Goal: Information Seeking & Learning: Check status

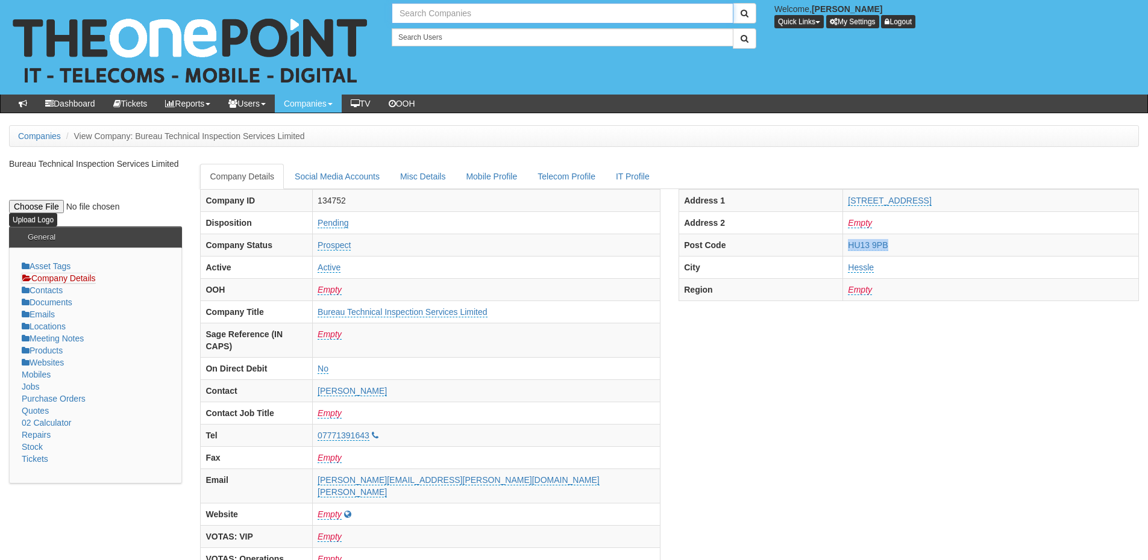
click at [438, 15] on input "text" at bounding box center [563, 13] width 342 height 20
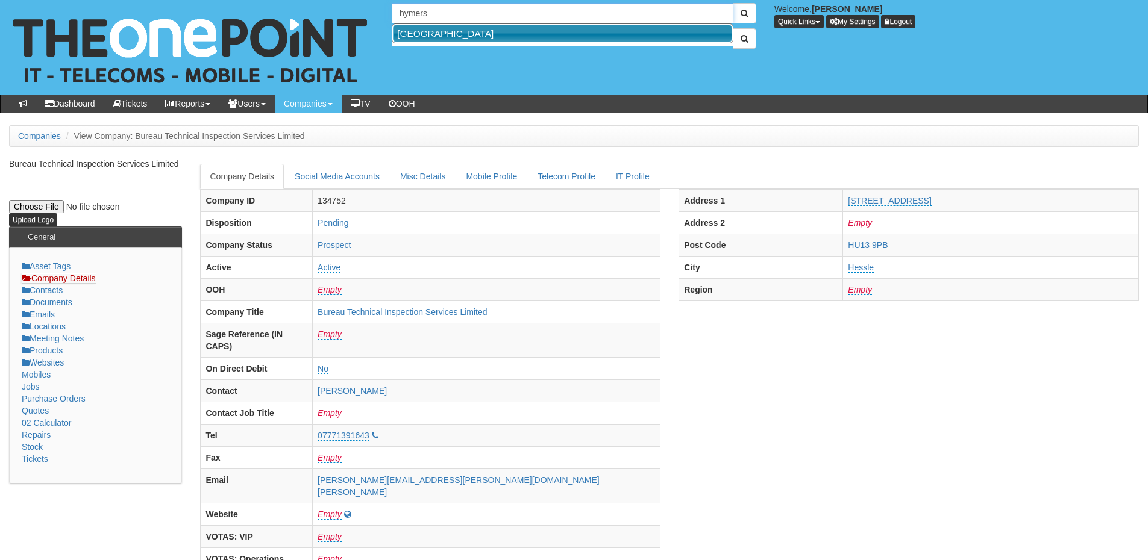
click at [437, 30] on link "Hymers College" at bounding box center [562, 33] width 339 height 17
type input "Hymers College"
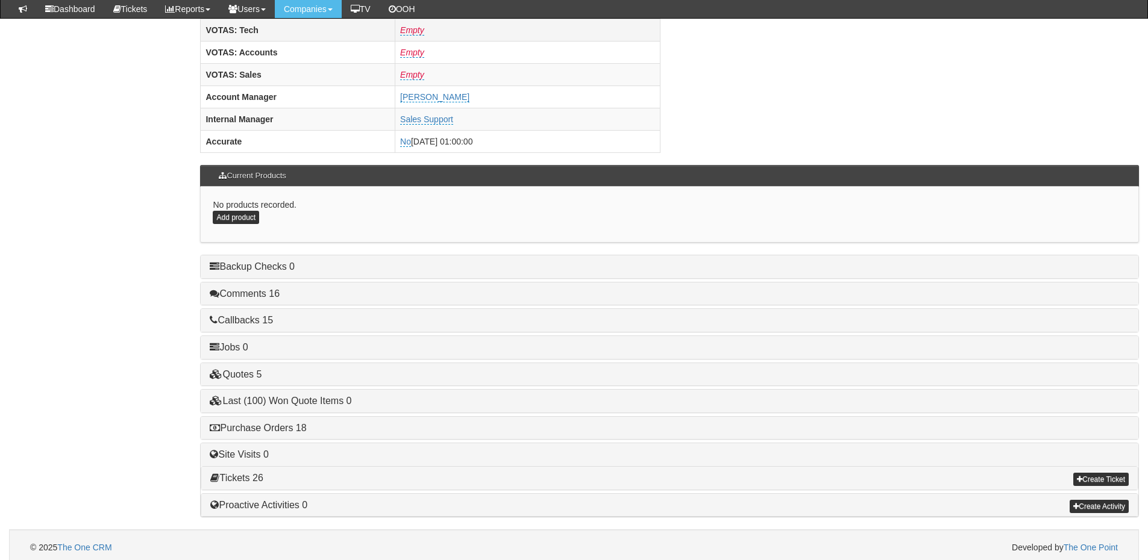
scroll to position [502, 0]
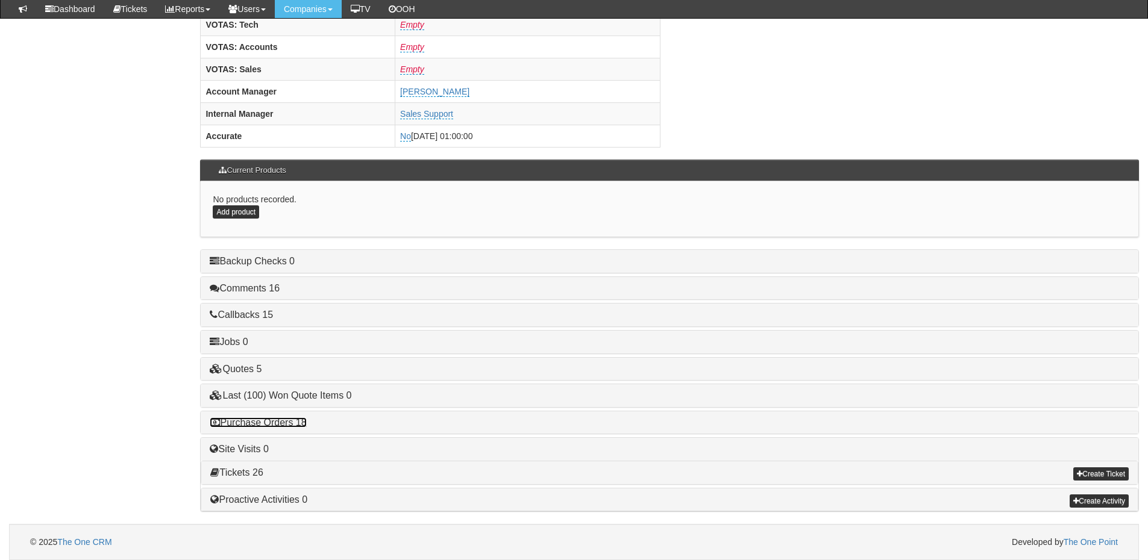
click at [301, 419] on link "Purchase Orders 18" at bounding box center [258, 422] width 96 height 10
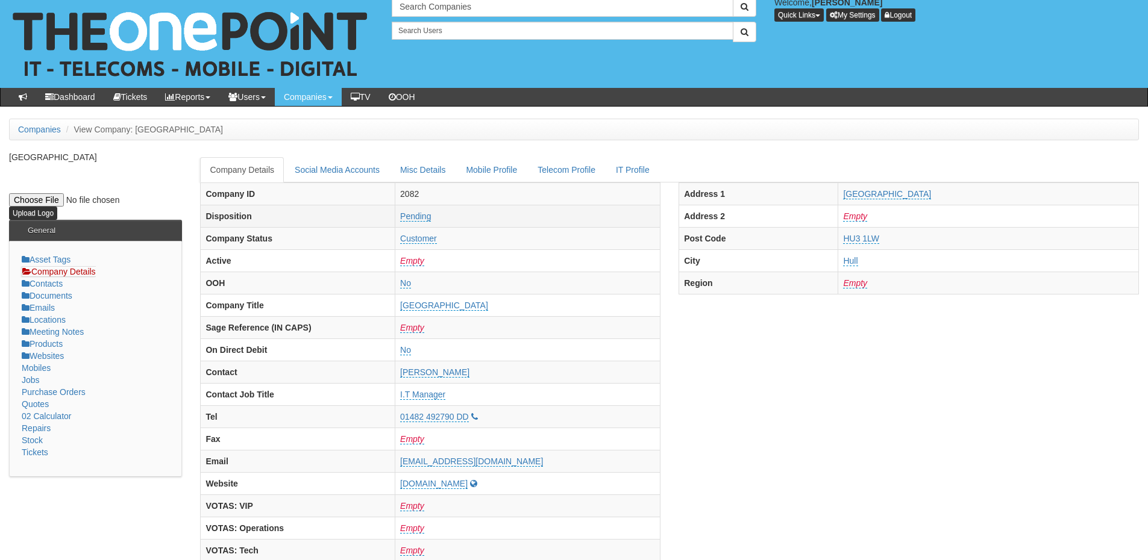
scroll to position [0, 0]
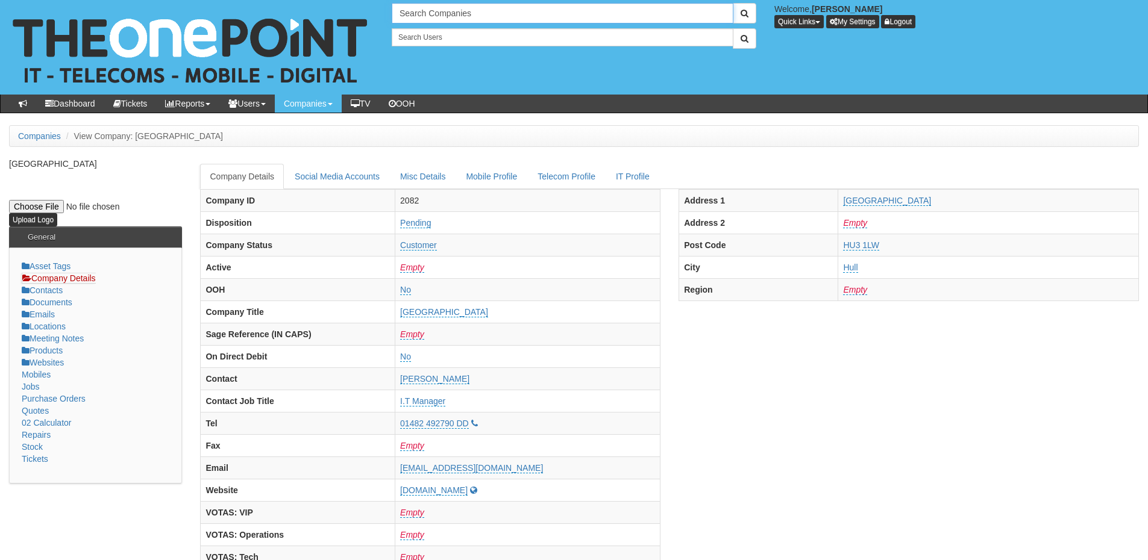
click at [444, 8] on input "Search Companies" at bounding box center [563, 13] width 342 height 20
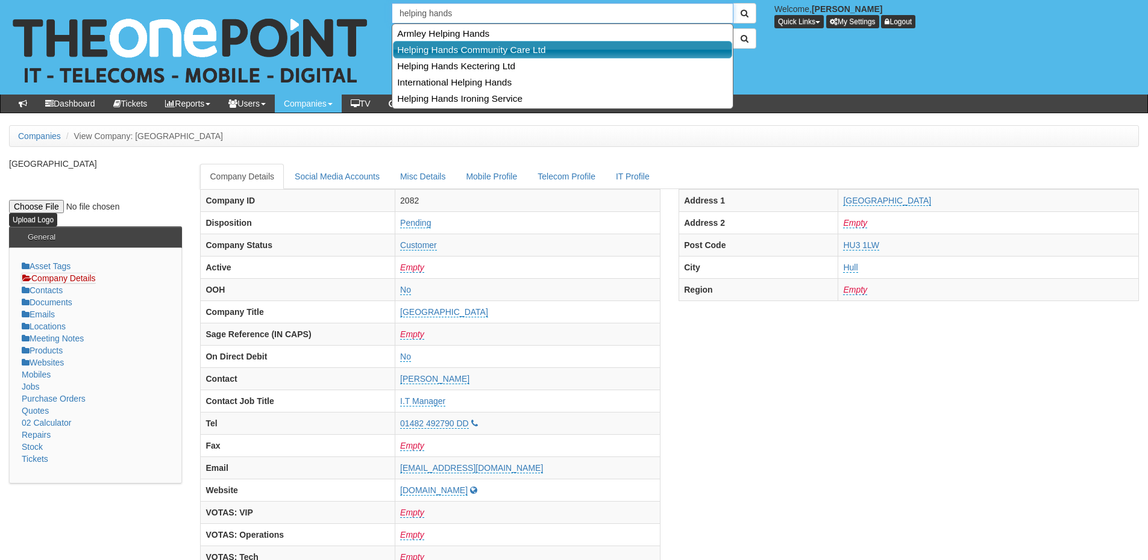
click at [451, 52] on link "Helping Hands Community Care Ltd" at bounding box center [562, 49] width 339 height 17
type input "Helping Hands Community Care Ltd"
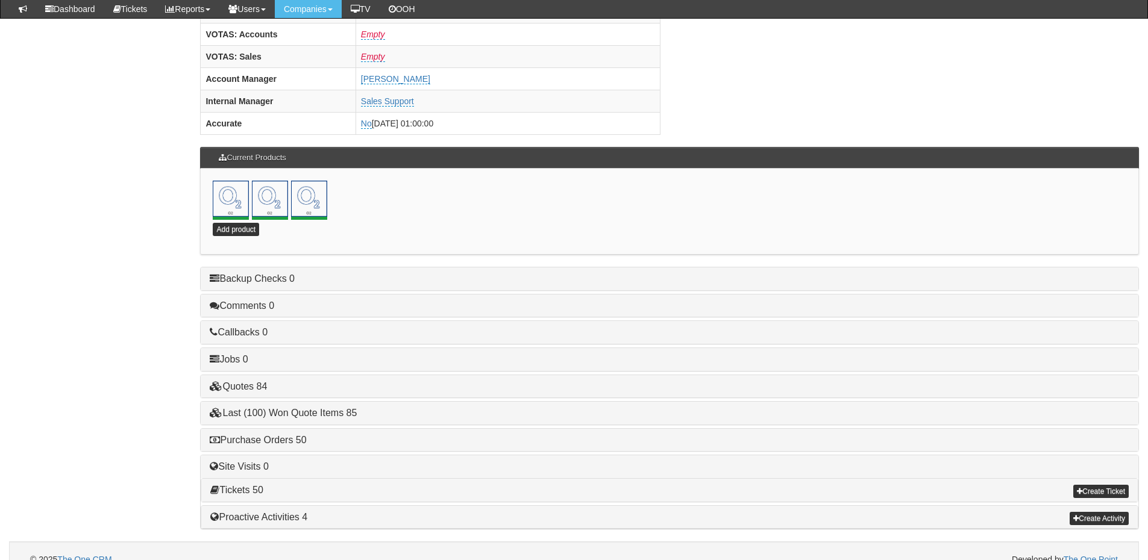
scroll to position [532, 0]
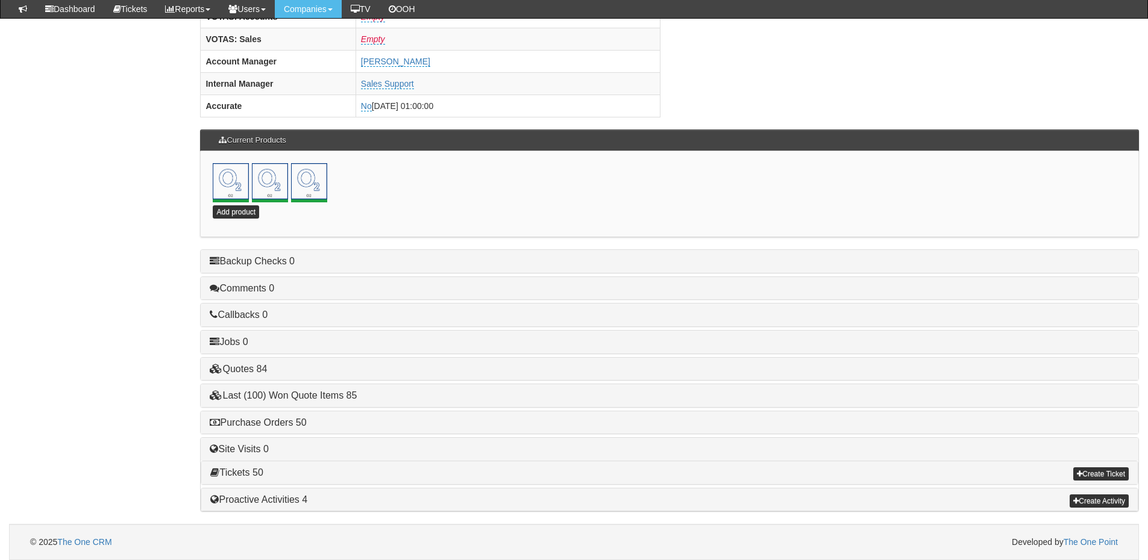
click at [284, 428] on div "Purchase Orders 50" at bounding box center [669, 422] width 937 height 23
click at [294, 424] on link "Purchase Orders 50" at bounding box center [258, 422] width 96 height 10
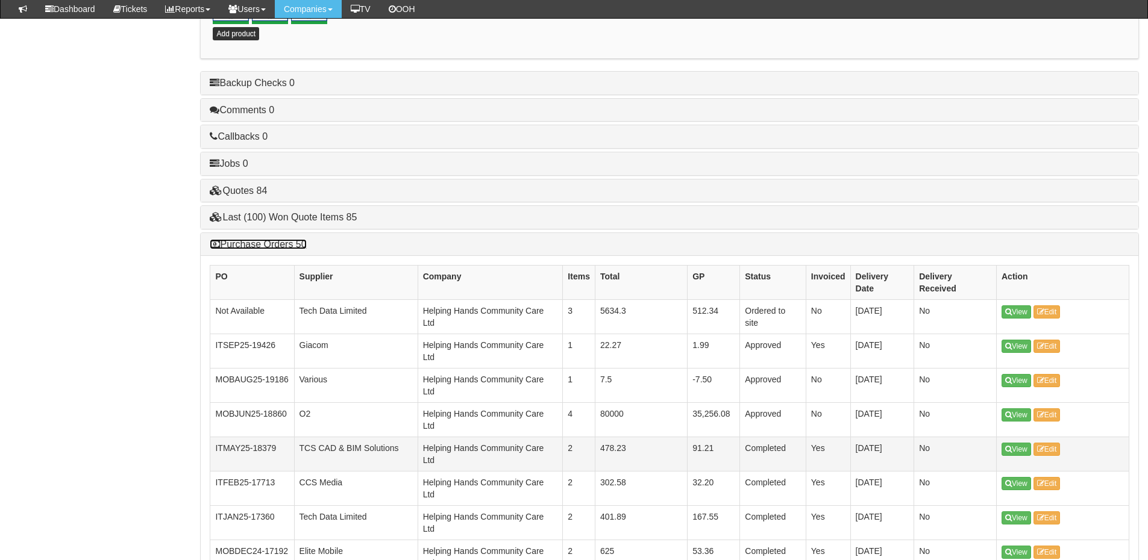
scroll to position [712, 0]
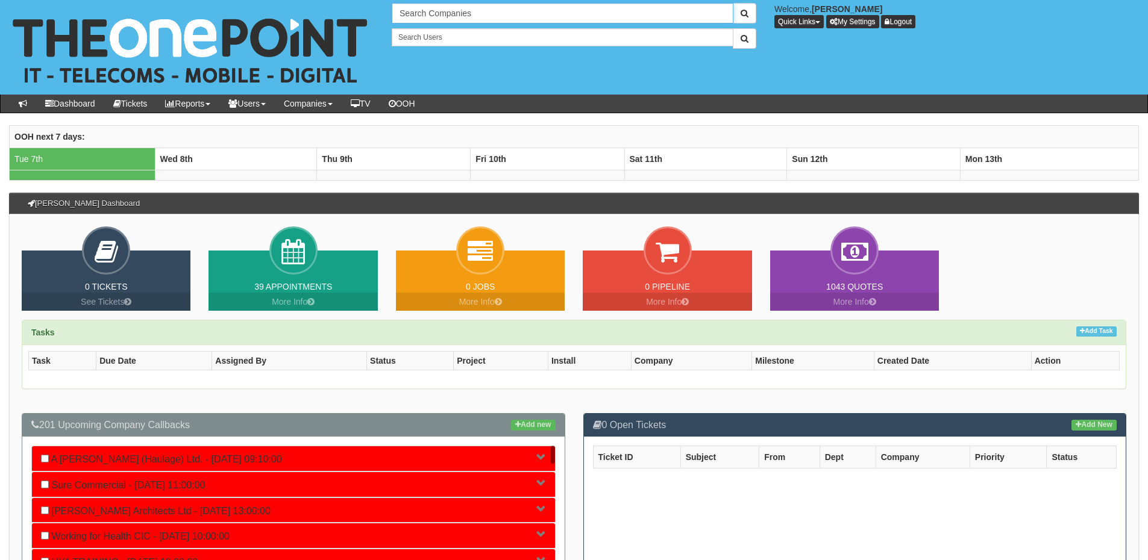
click at [422, 17] on input "Search Companies" at bounding box center [563, 13] width 342 height 20
click at [428, 29] on link "Volumec Ltd" at bounding box center [562, 33] width 339 height 17
type input "Volumec Ltd"
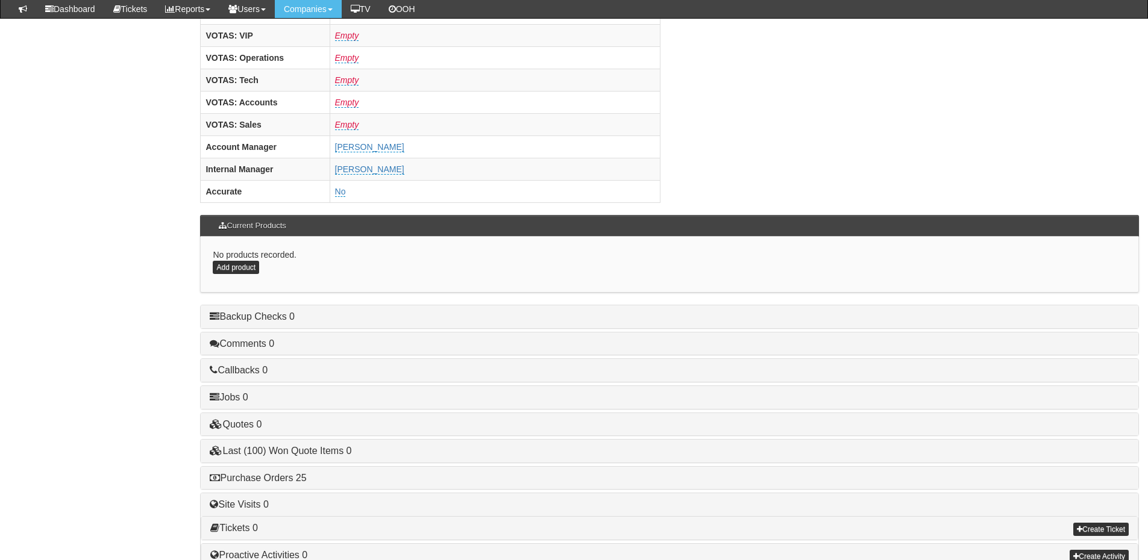
scroll to position [502, 0]
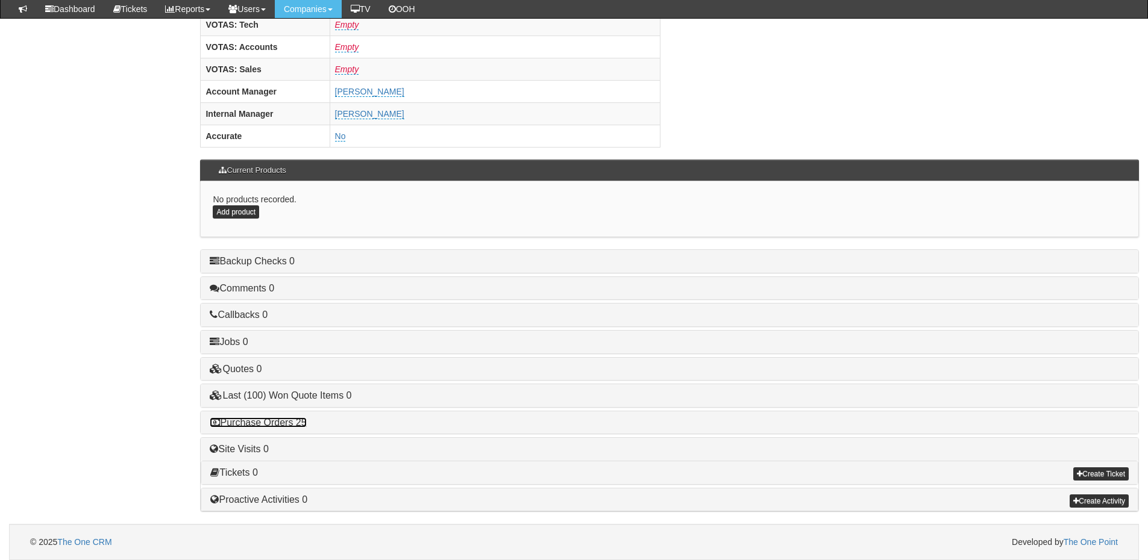
click at [295, 417] on link "Purchase Orders 25" at bounding box center [258, 422] width 96 height 10
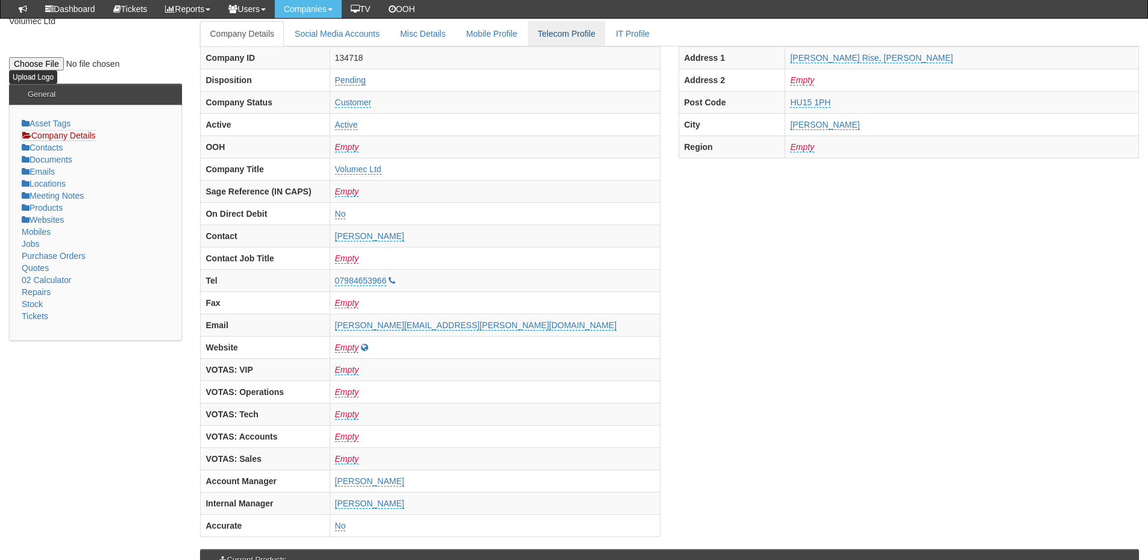
scroll to position [0, 0]
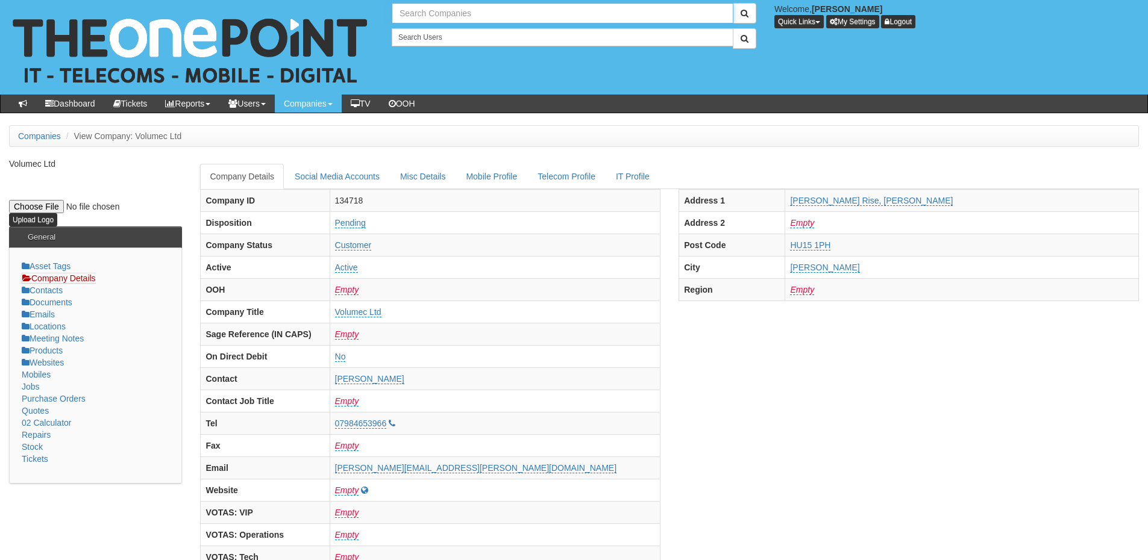
click at [472, 9] on input "text" at bounding box center [563, 13] width 342 height 20
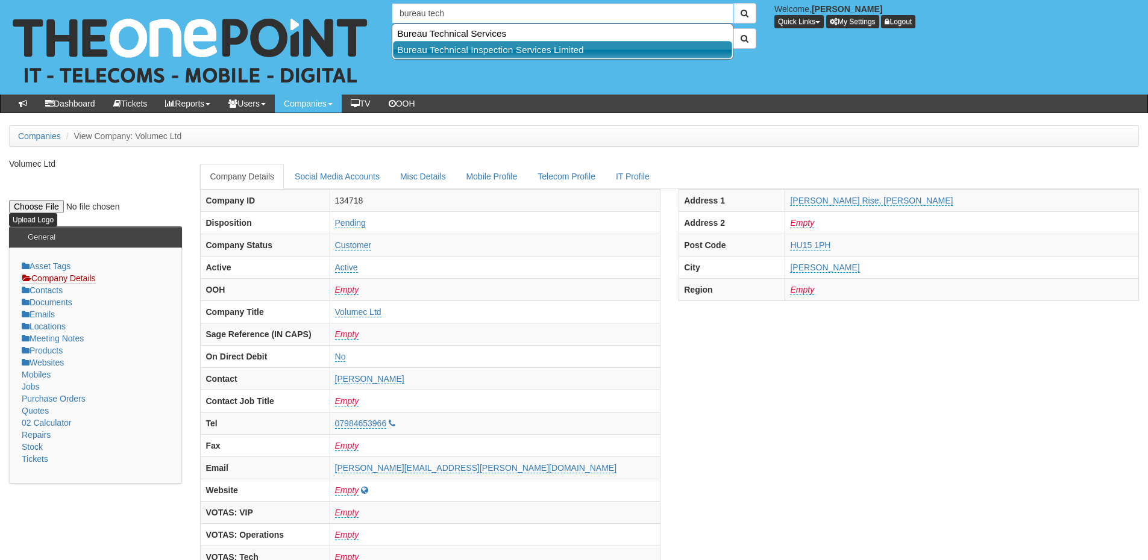
click at [487, 53] on link "Bureau Technical Inspection Services Limited" at bounding box center [562, 49] width 339 height 17
type input "Bureau Technical Inspection Services Limited"
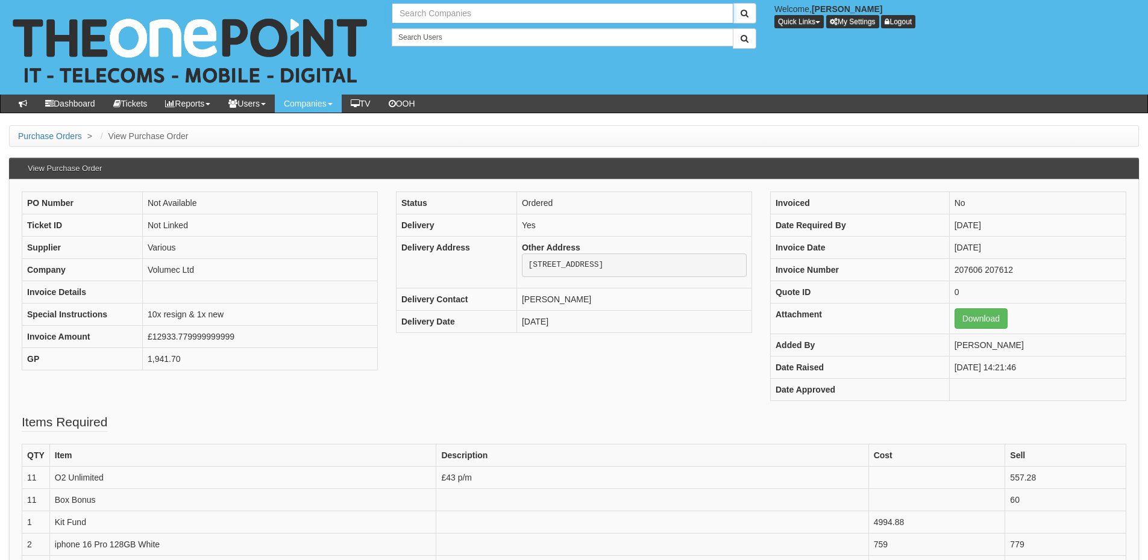
click at [524, 12] on input "text" at bounding box center [563, 13] width 342 height 20
click at [483, 28] on link "Asset Protection Group" at bounding box center [562, 33] width 339 height 17
type input "Asset Protection Group"
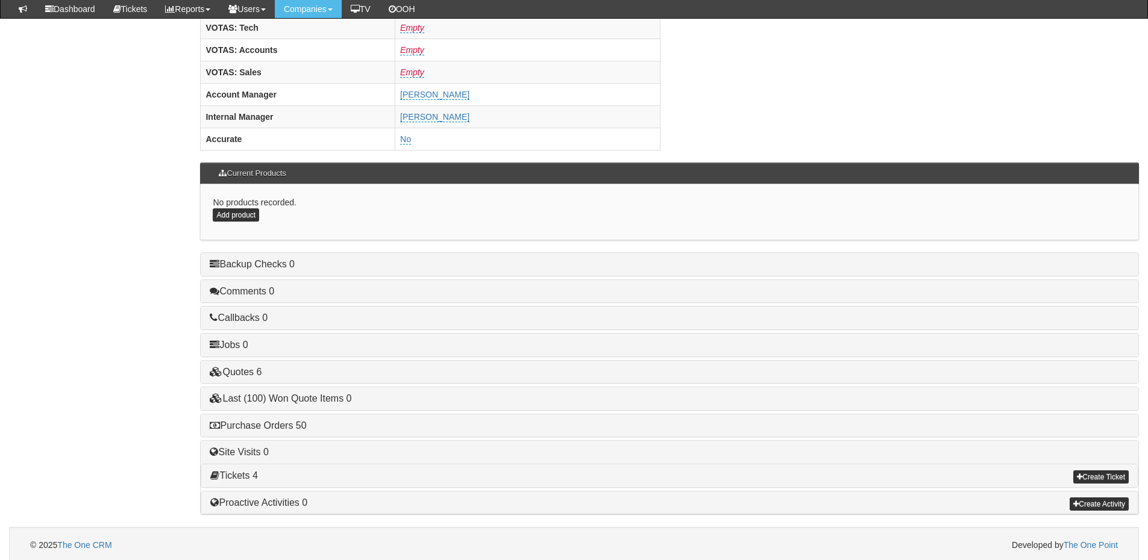
scroll to position [502, 0]
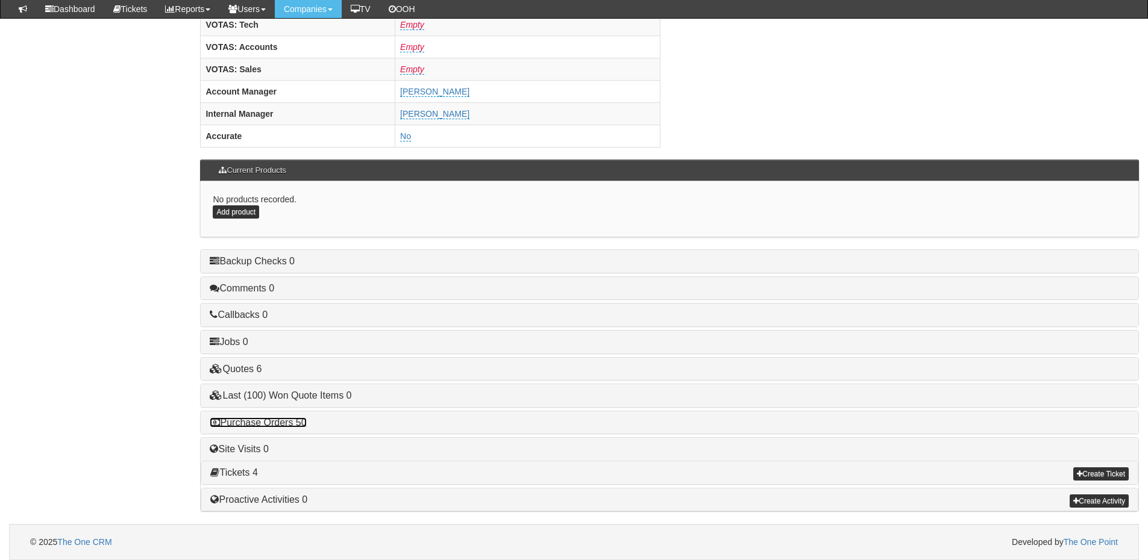
click at [291, 422] on link "Purchase Orders 50" at bounding box center [258, 422] width 96 height 10
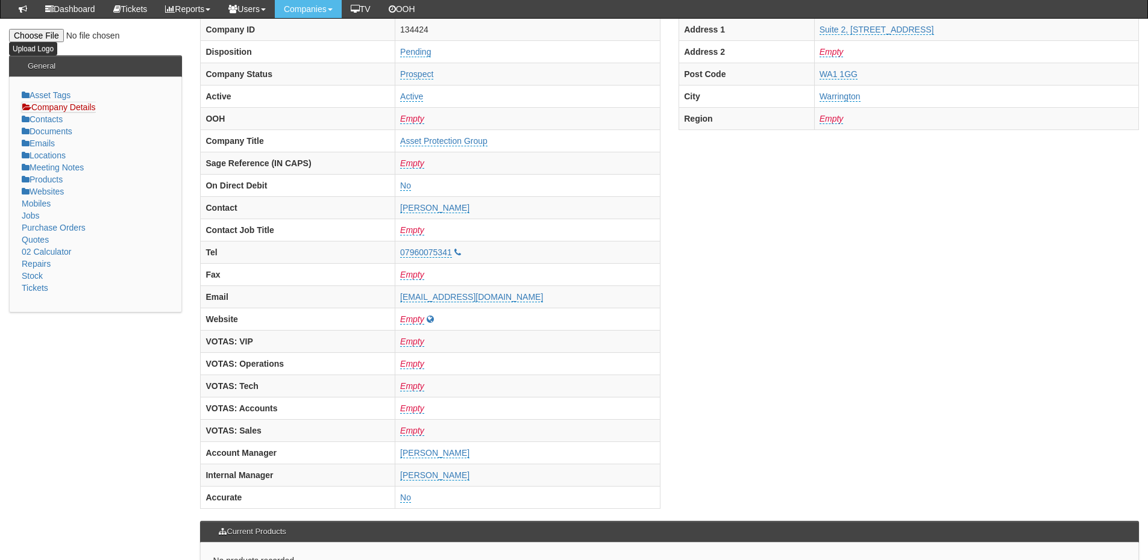
scroll to position [0, 0]
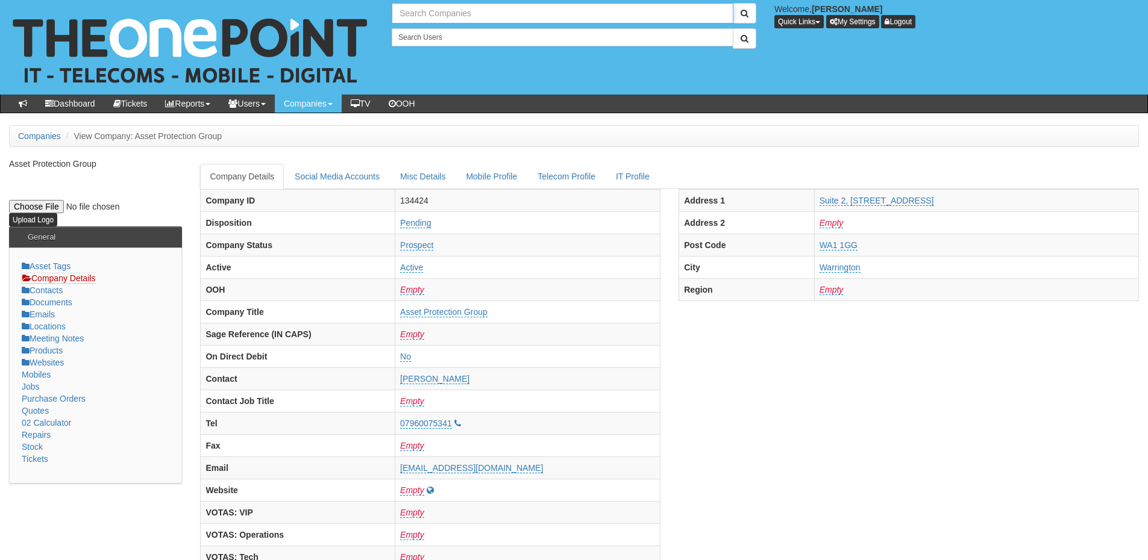
click at [420, 20] on input "text" at bounding box center [563, 13] width 342 height 20
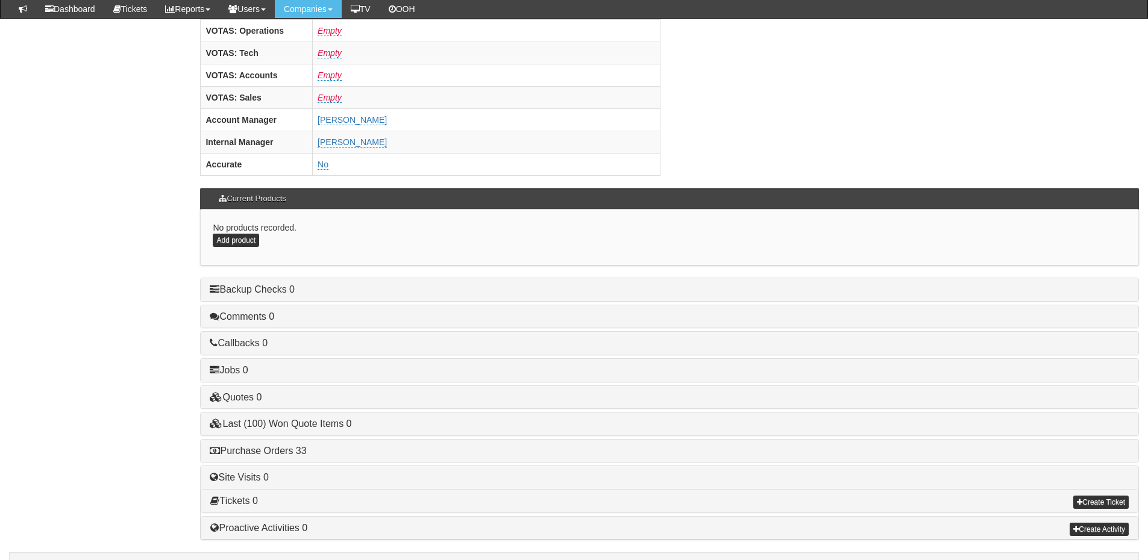
scroll to position [502, 0]
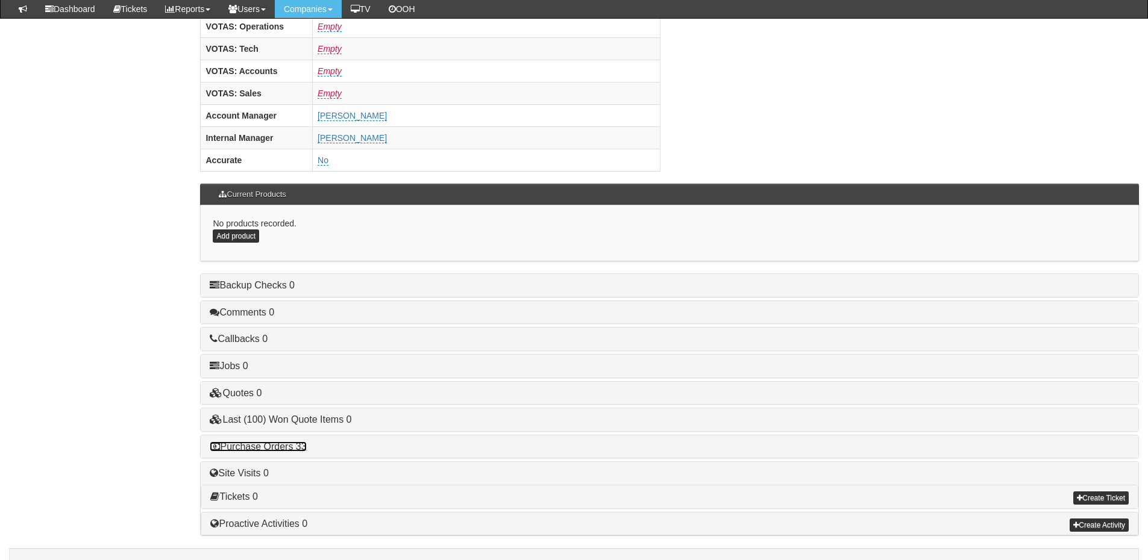
click at [274, 442] on link "Purchase Orders 33" at bounding box center [258, 447] width 96 height 10
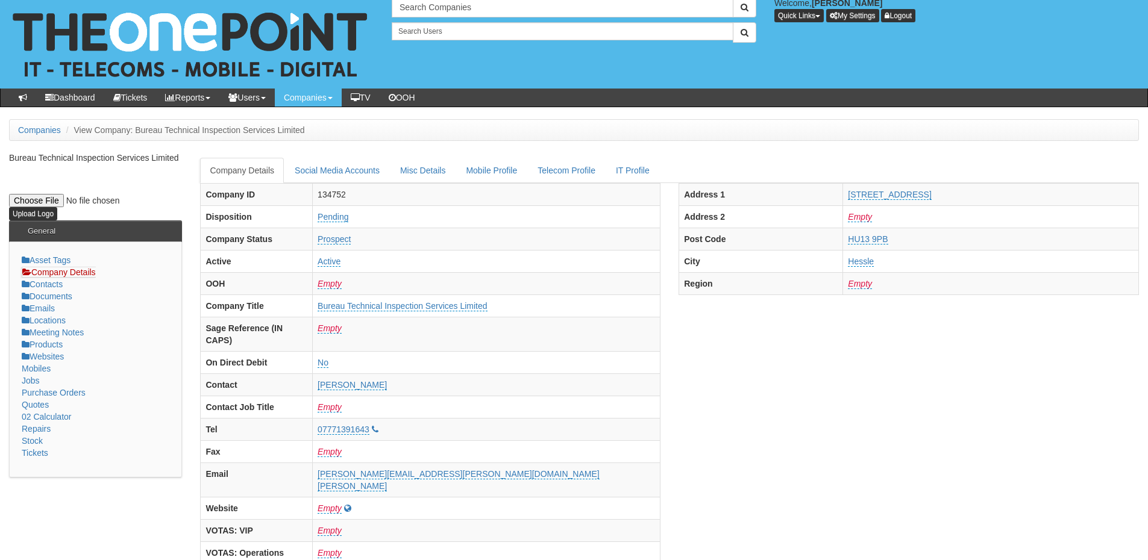
scroll to position [0, 0]
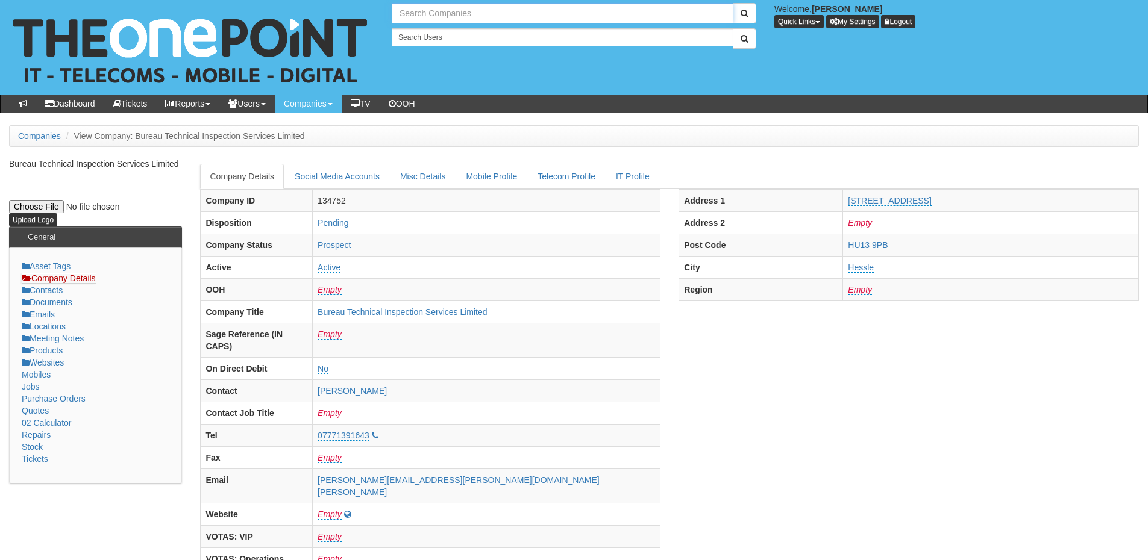
click at [429, 8] on input "text" at bounding box center [563, 13] width 342 height 20
click at [483, 36] on link "Clearanswer Call Centres Limited" at bounding box center [562, 33] width 339 height 17
type input "Clearanswer Call Centres Limited"
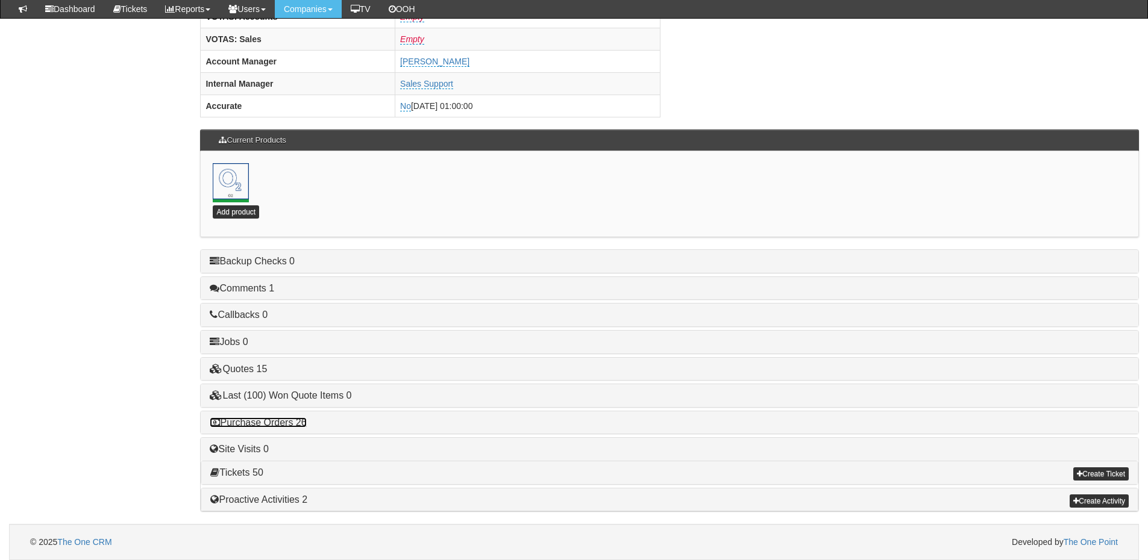
click at [283, 422] on link "Purchase Orders 26" at bounding box center [258, 422] width 96 height 10
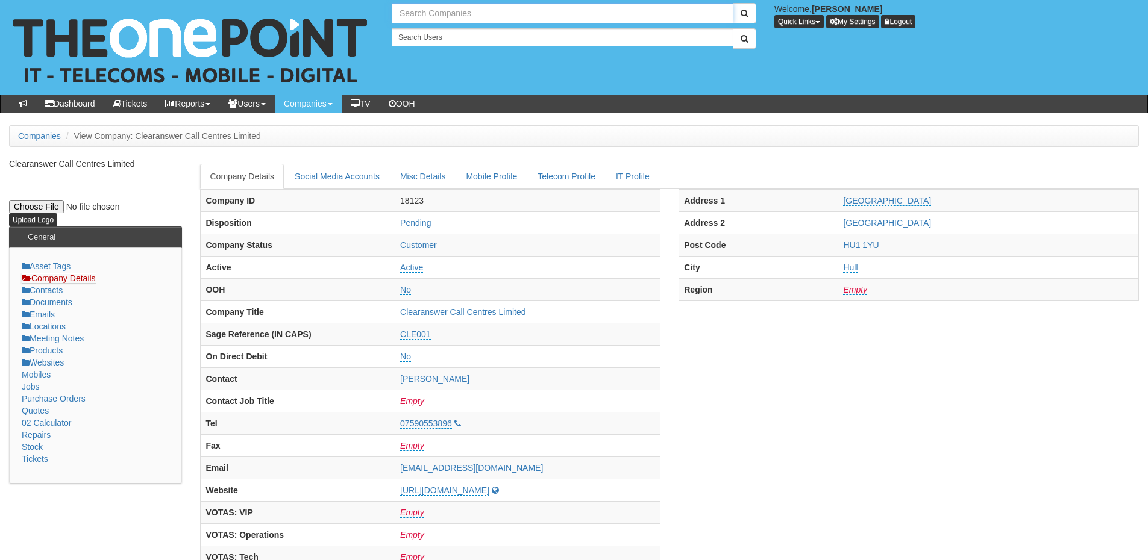
click at [463, 10] on input "text" at bounding box center [563, 13] width 342 height 20
type input "t"
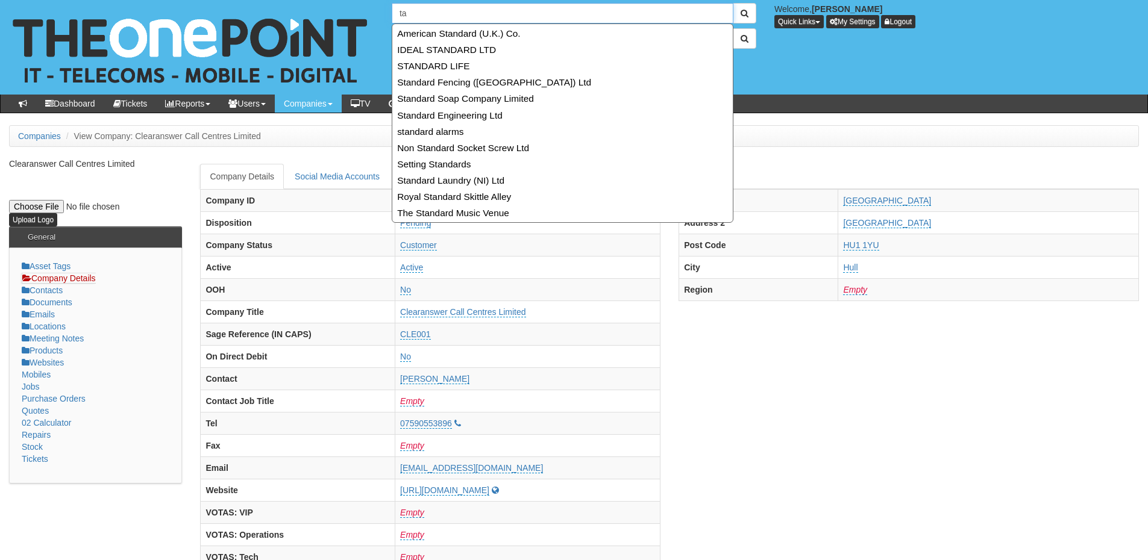
type input "t"
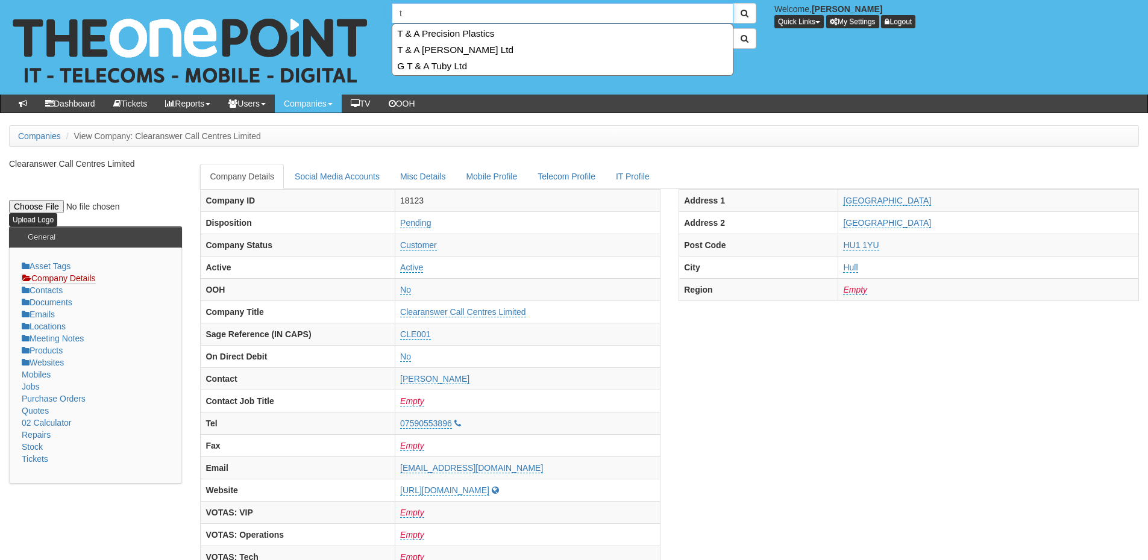
type input "t"
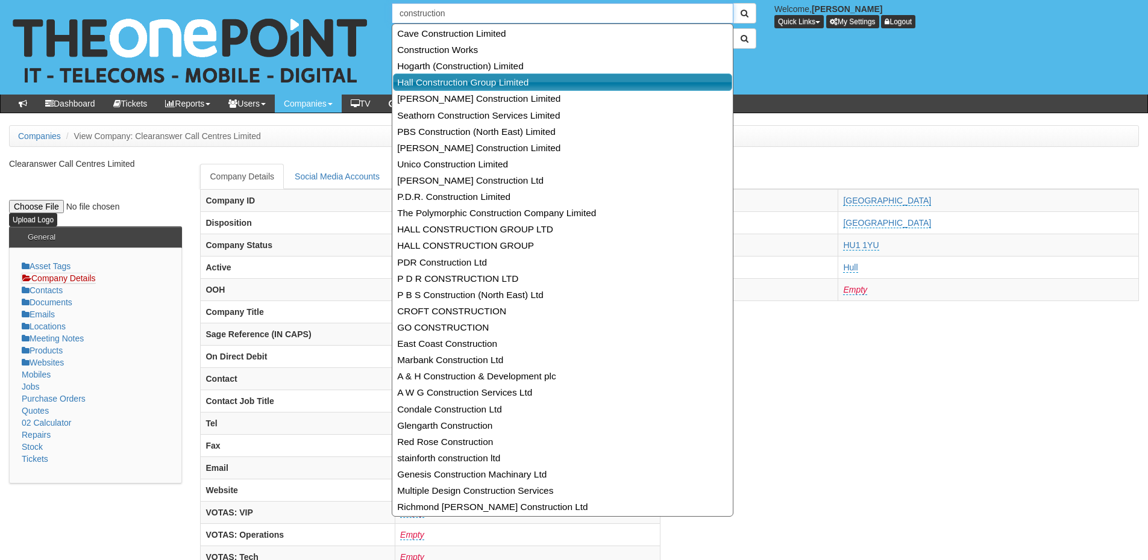
type input "construction"
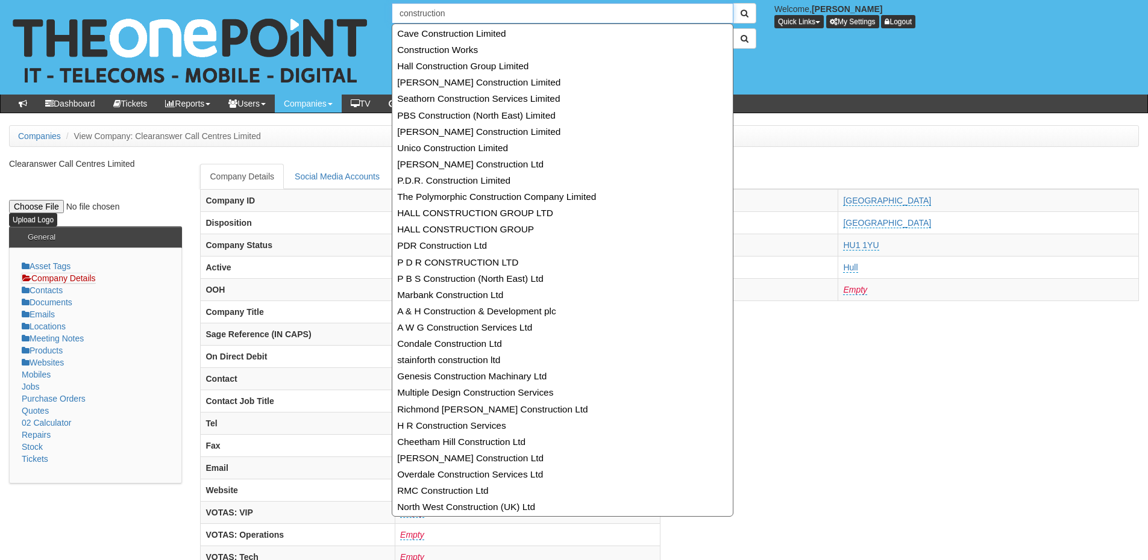
drag, startPoint x: 454, startPoint y: 12, endPoint x: 390, endPoint y: 11, distance: 63.3
click at [390, 11] on div "30 results are available, use up and down arrow keys to navigate. construction" at bounding box center [574, 13] width 383 height 20
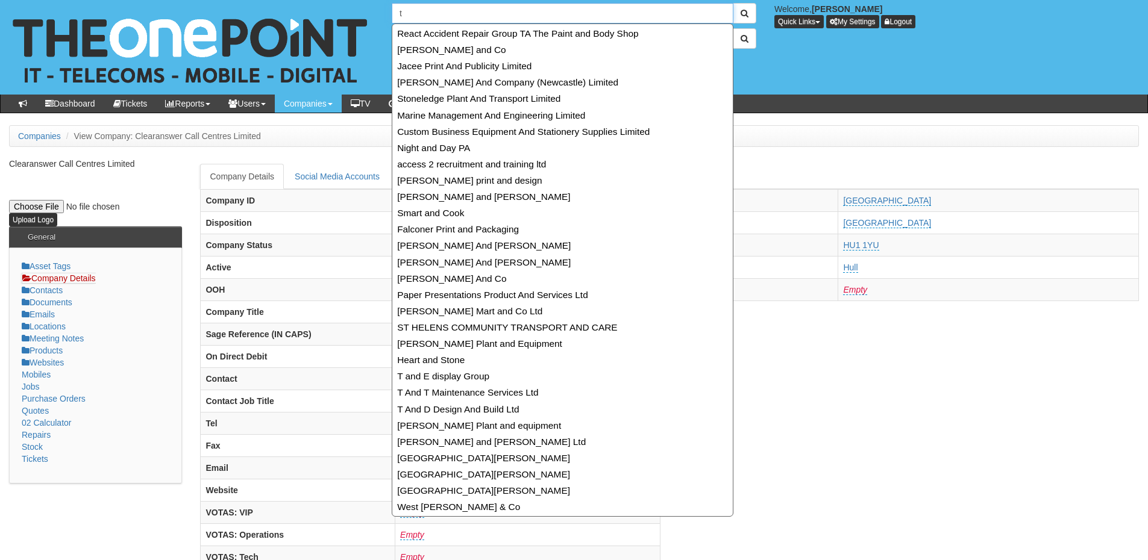
type input "t"
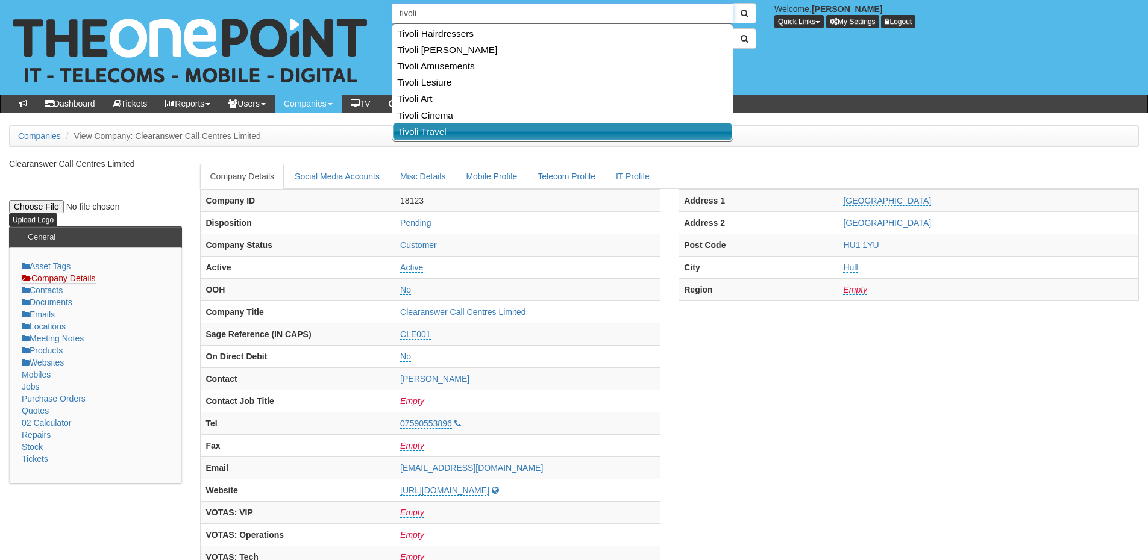
click at [445, 129] on link "Tivoli Travel" at bounding box center [562, 131] width 339 height 17
type input "Tivoli Travel"
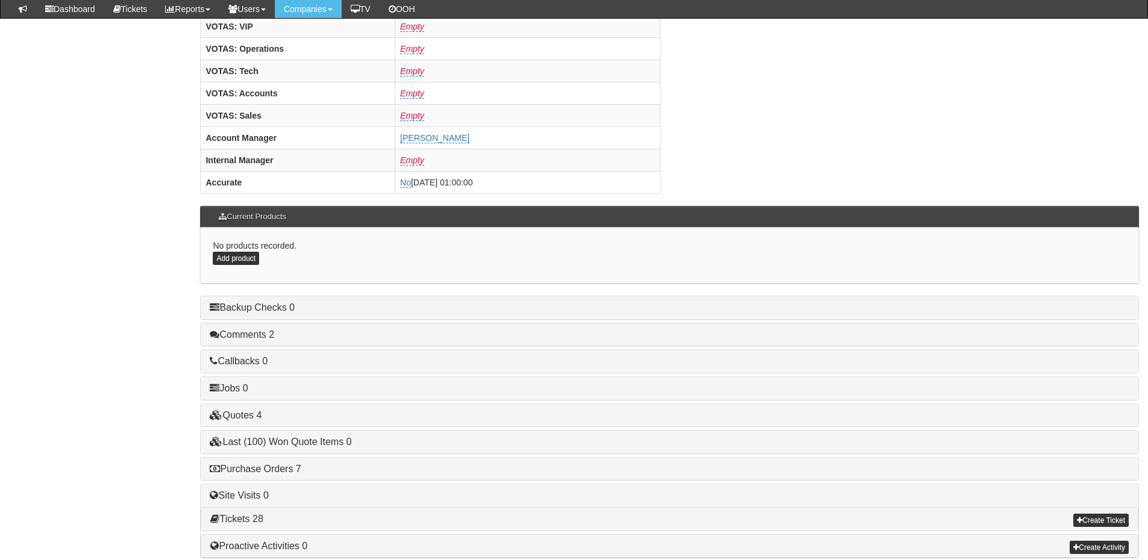
scroll to position [502, 0]
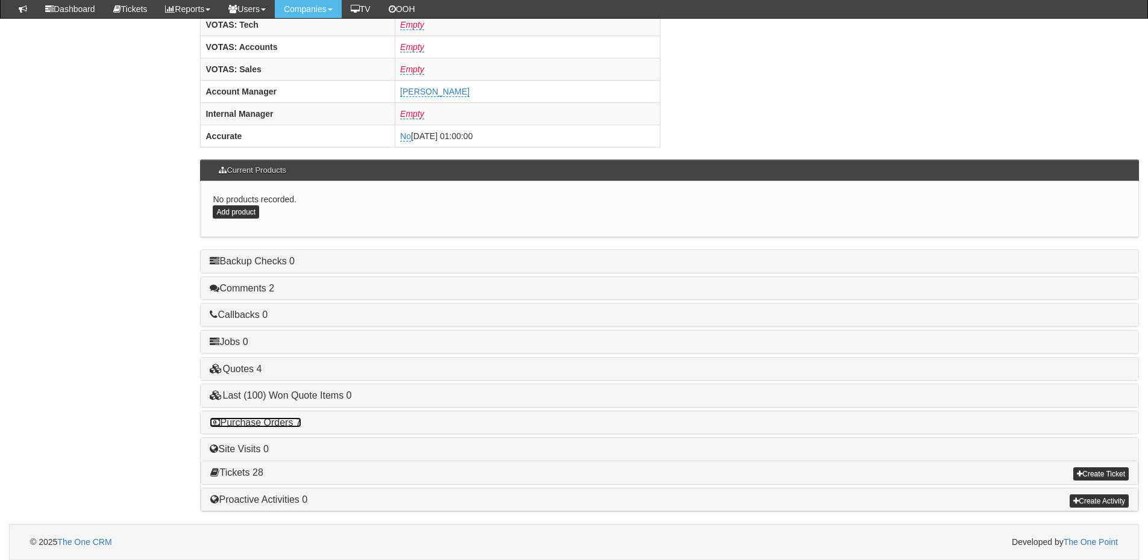
click at [299, 422] on link "Purchase Orders 7" at bounding box center [255, 422] width 91 height 10
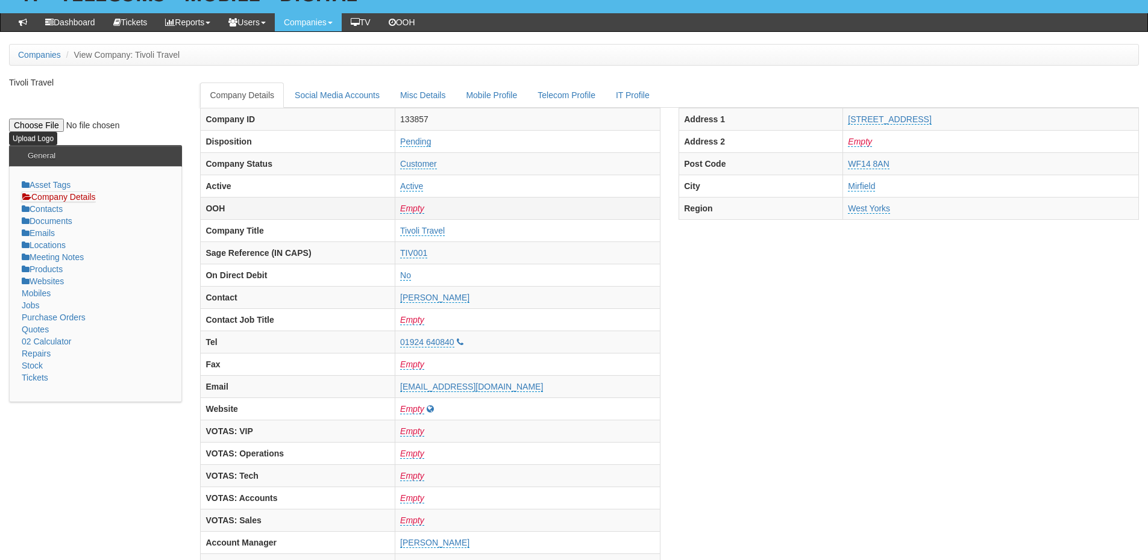
scroll to position [0, 0]
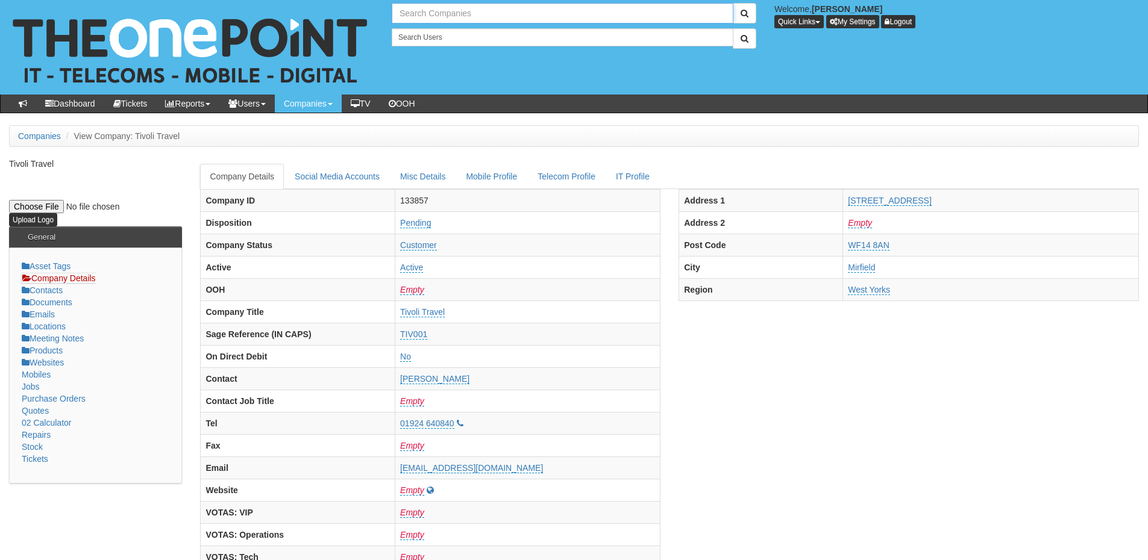
click at [479, 7] on input "text" at bounding box center [563, 13] width 342 height 20
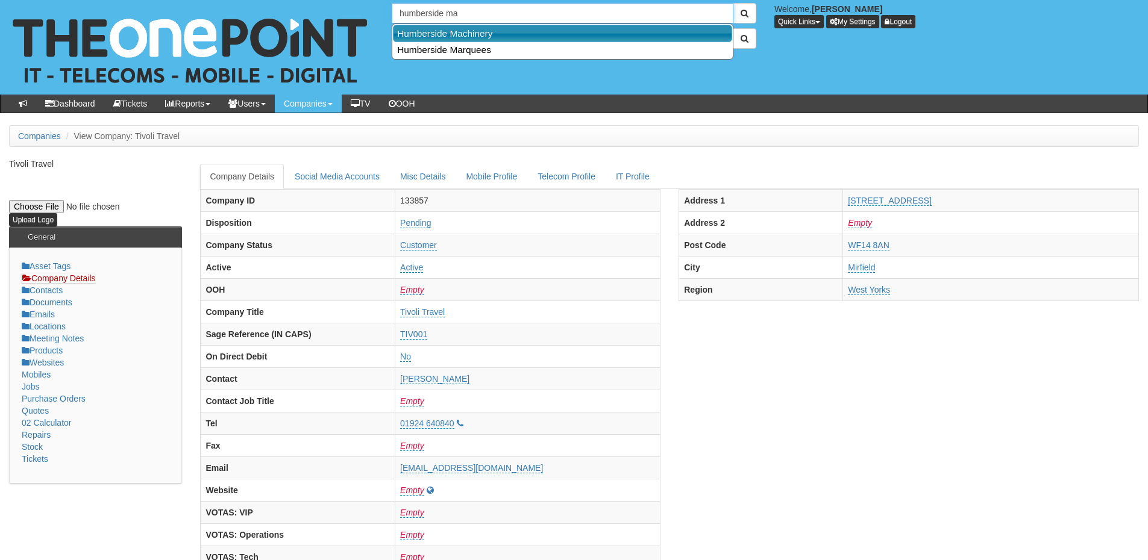
click at [480, 34] on link "Humberside Machinery" at bounding box center [562, 33] width 339 height 17
type input "Humberside Machinery"
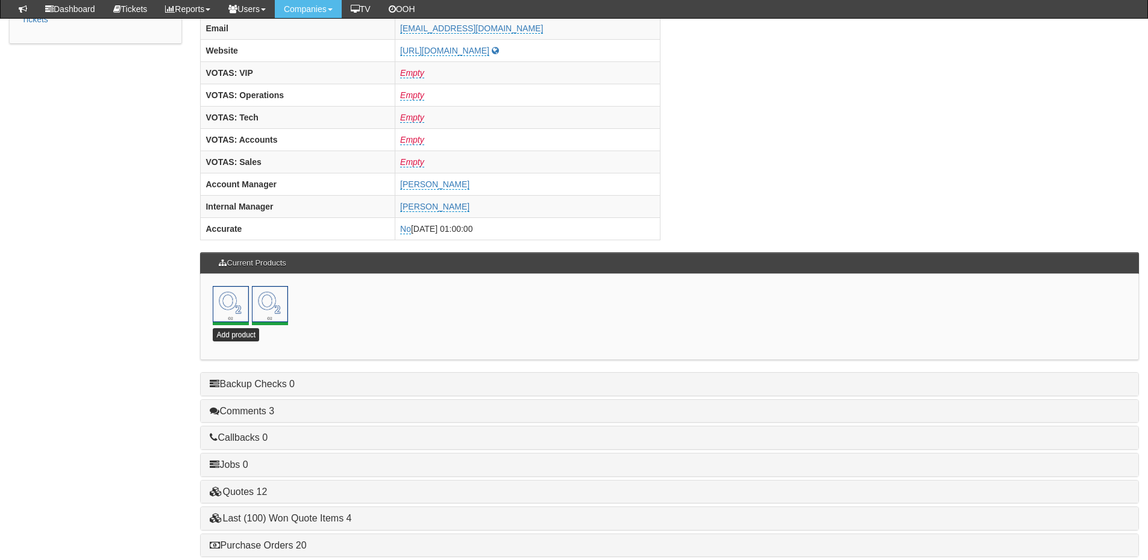
scroll to position [532, 0]
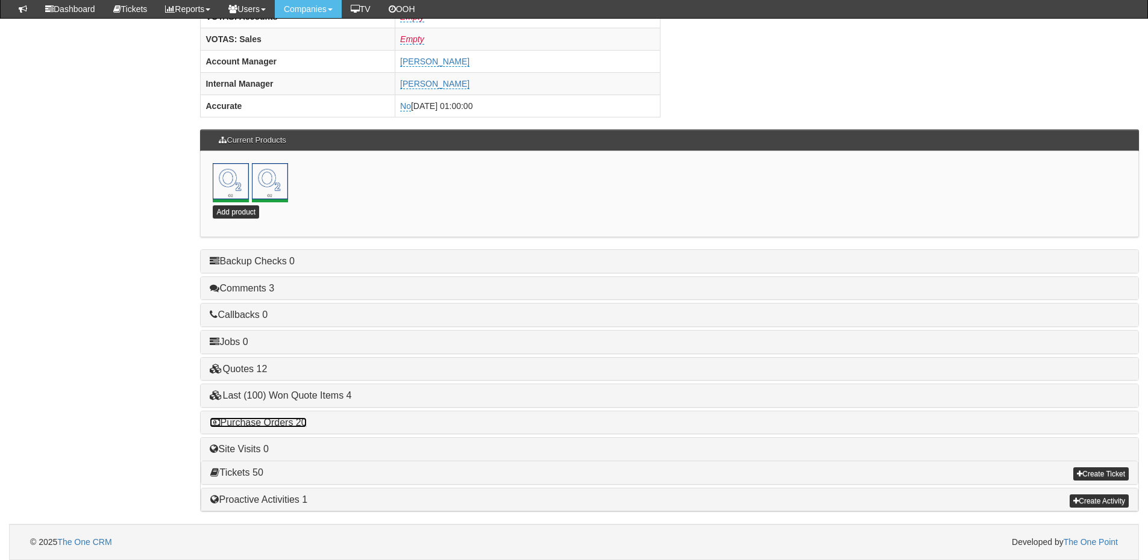
drag, startPoint x: 277, startPoint y: 417, endPoint x: 320, endPoint y: 411, distance: 43.8
click at [277, 417] on link "Purchase Orders 20" at bounding box center [258, 422] width 96 height 10
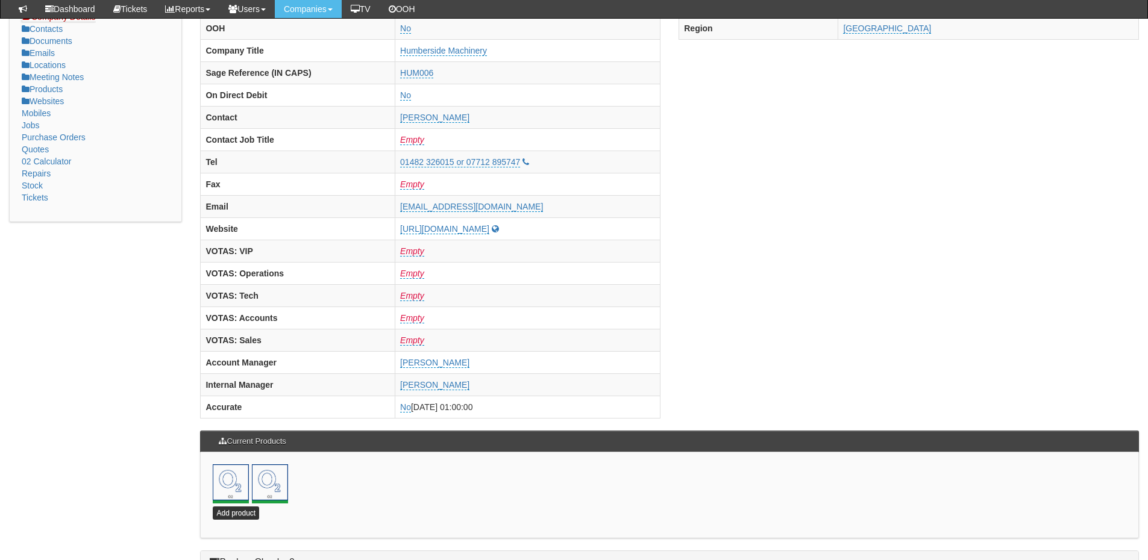
scroll to position [0, 0]
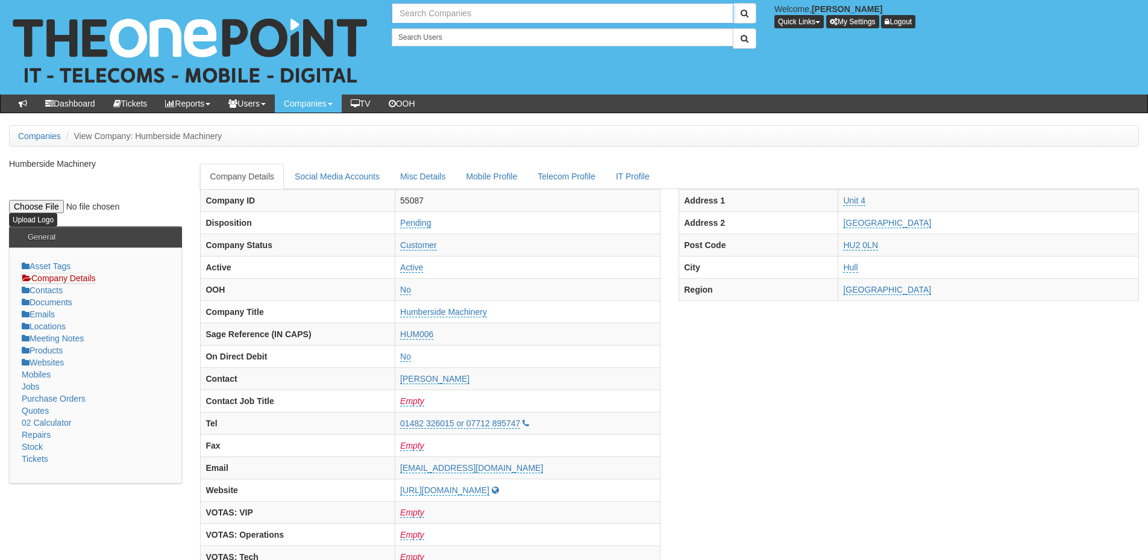
click at [444, 15] on input "text" at bounding box center [563, 13] width 342 height 20
click at [450, 38] on link "Purex International Ltd" at bounding box center [562, 33] width 339 height 17
type input "Purex International Ltd"
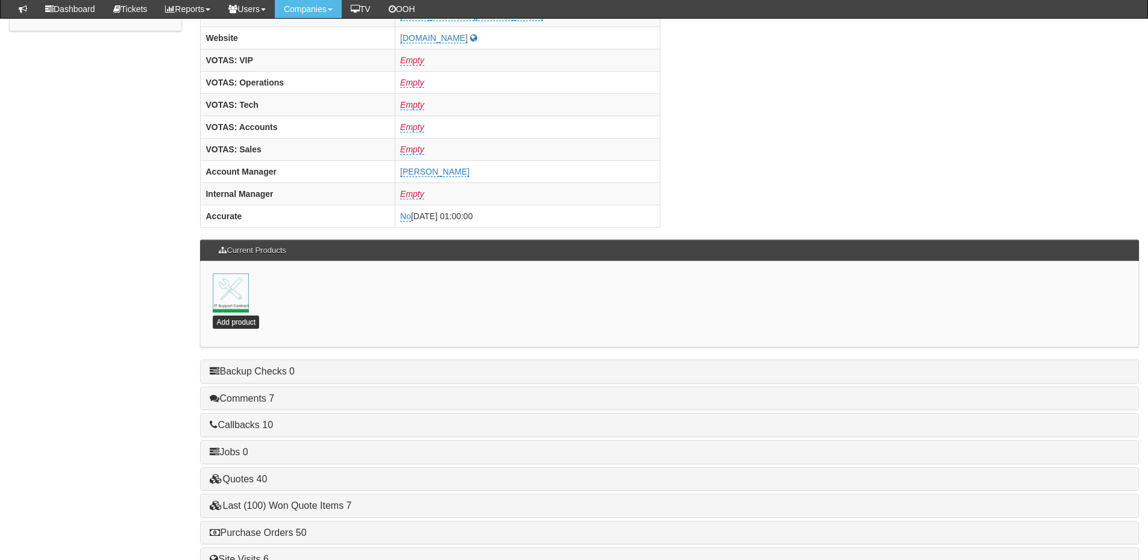
scroll to position [532, 0]
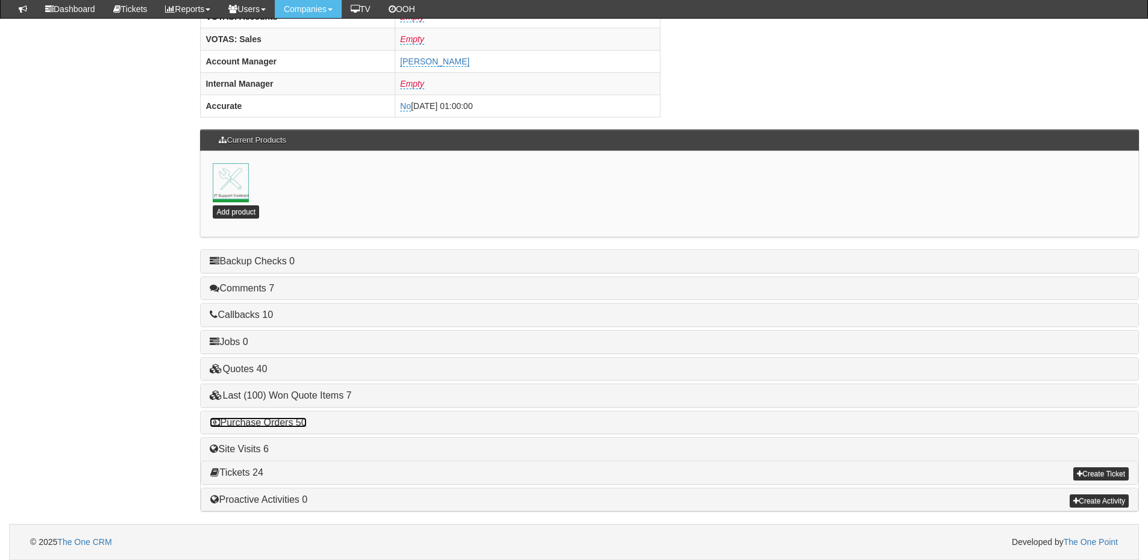
click at [289, 421] on link "Purchase Orders 50" at bounding box center [258, 422] width 96 height 10
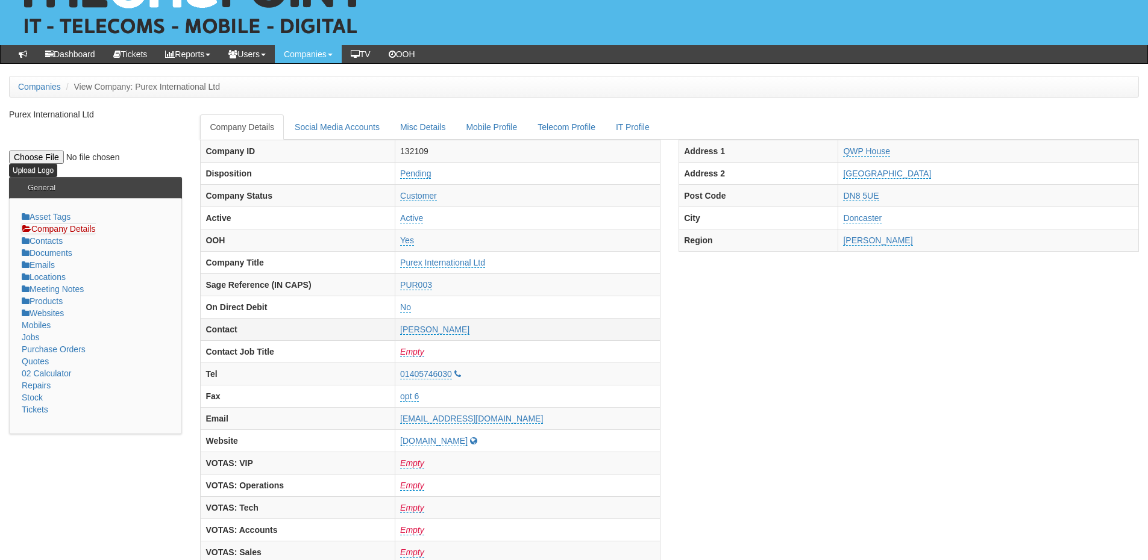
scroll to position [0, 0]
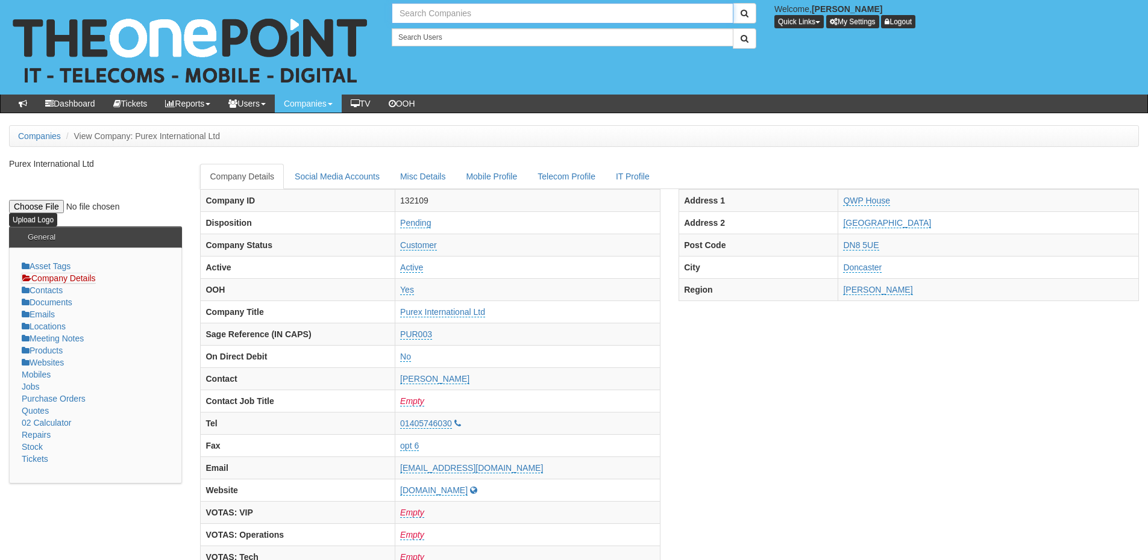
click at [425, 19] on input "text" at bounding box center [563, 13] width 342 height 20
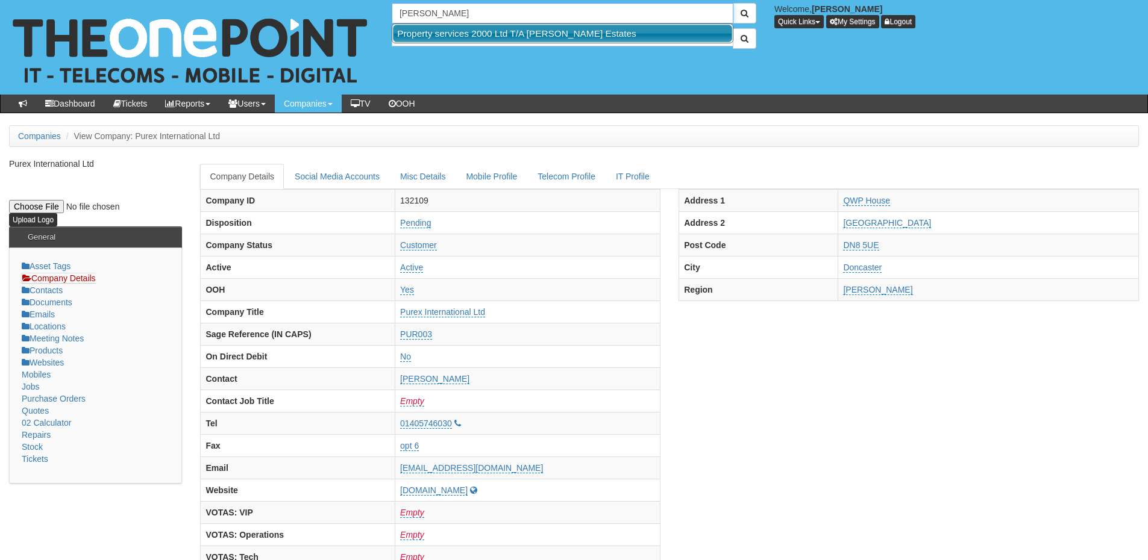
click at [433, 33] on link "Property services 2000 Ltd T/A Roy Peters Estates" at bounding box center [562, 33] width 339 height 17
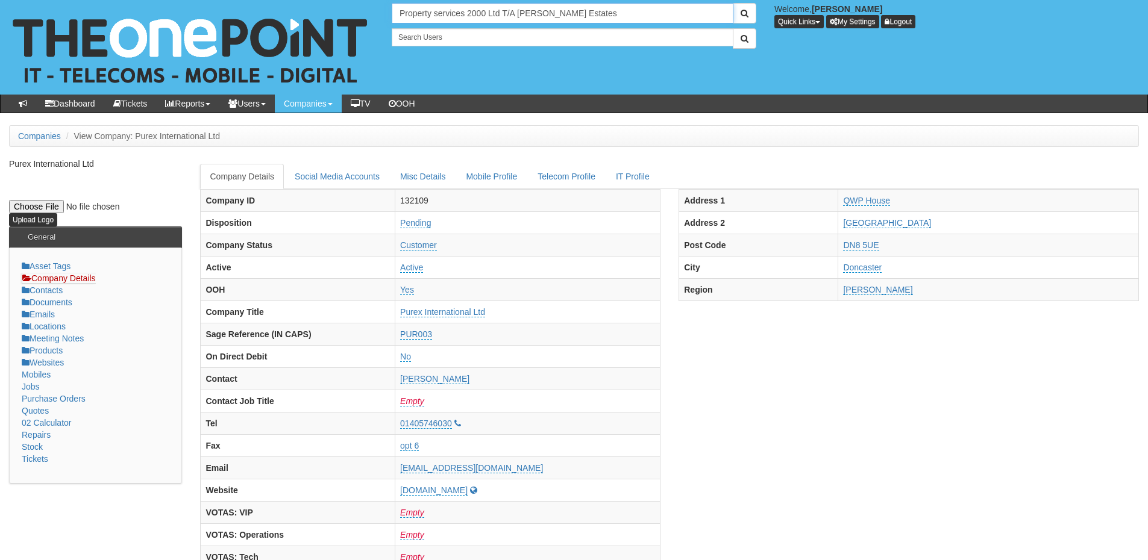
type input "Property services 2000 Ltd T/A Roy Peters Estates"
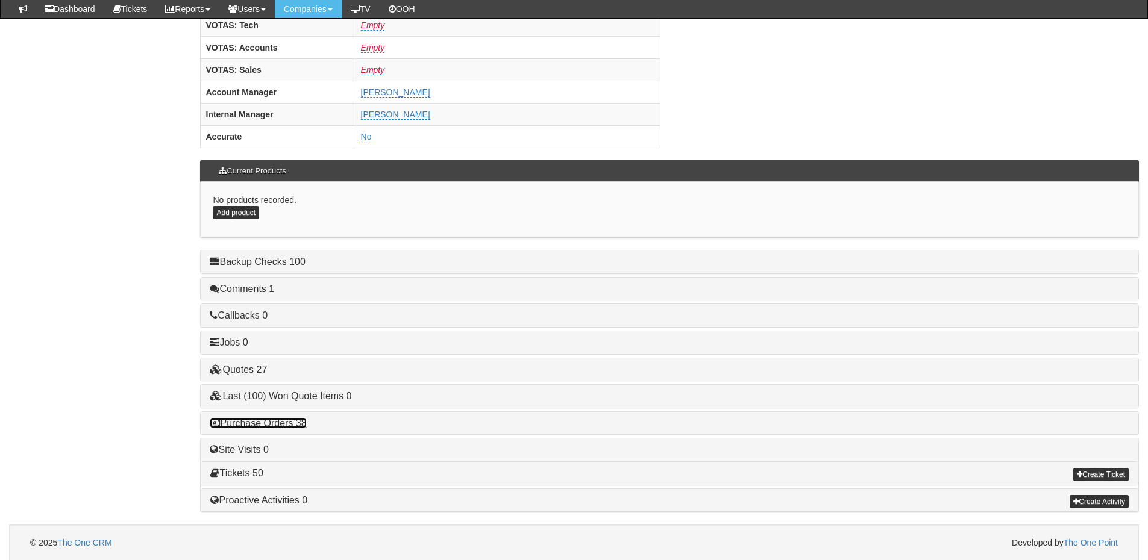
drag, startPoint x: 299, startPoint y: 425, endPoint x: 460, endPoint y: 448, distance: 162.5
click at [299, 425] on link "Purchase Orders 38" at bounding box center [258, 423] width 96 height 10
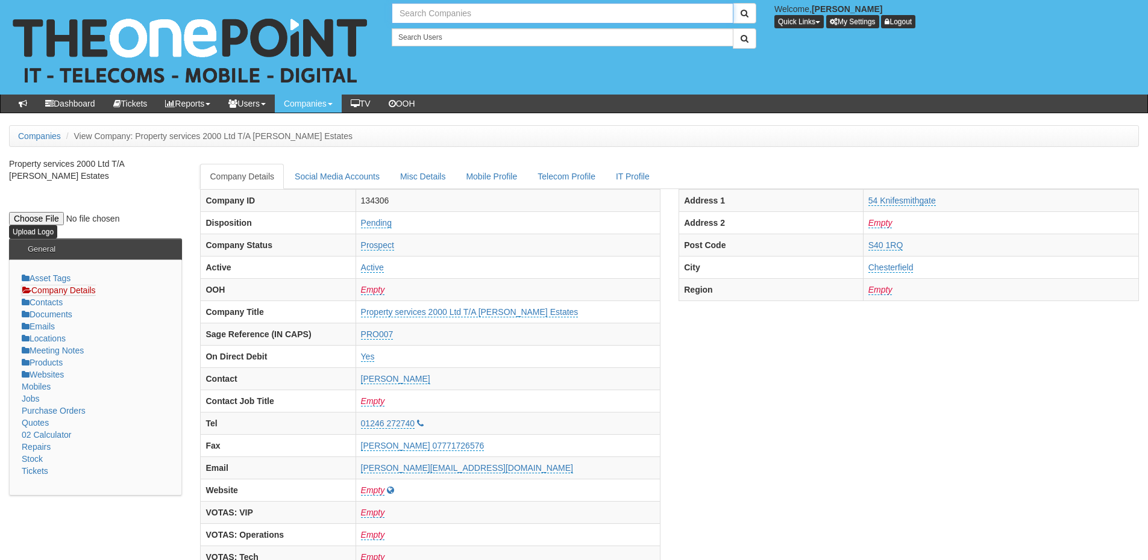
click at [414, 13] on input "text" at bounding box center [563, 13] width 342 height 20
click at [426, 36] on link "Hull Churches Housing Association Ltd" at bounding box center [562, 33] width 339 height 17
type input "Hull Churches Housing Association Ltd"
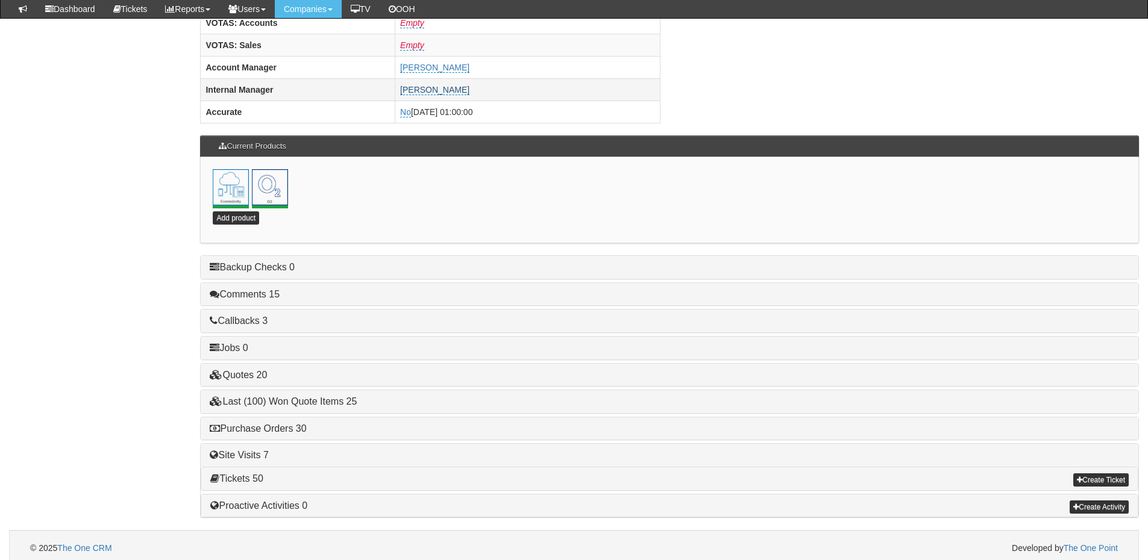
scroll to position [532, 0]
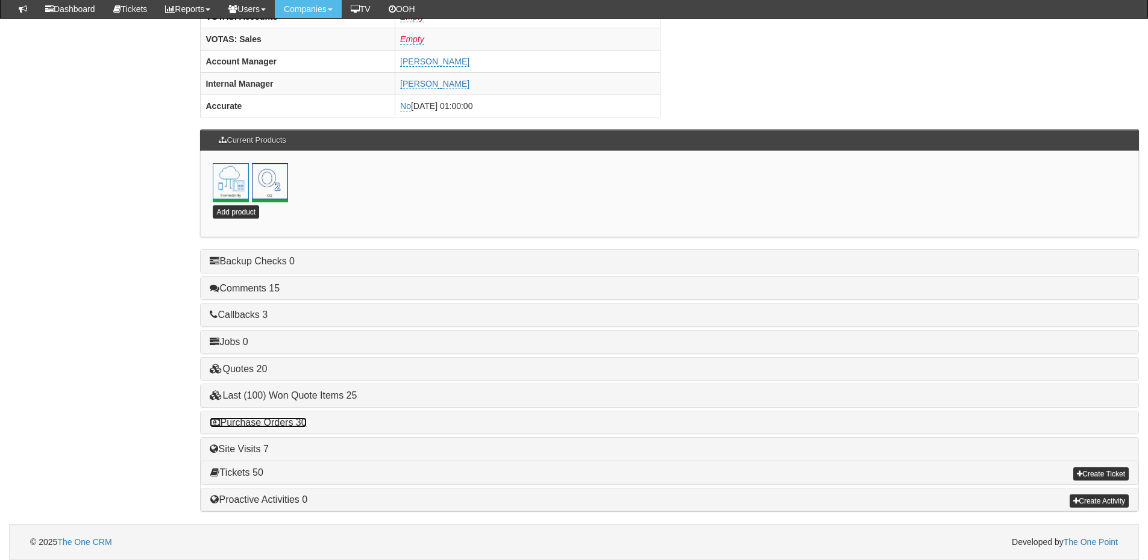
click at [291, 419] on link "Purchase Orders 30" at bounding box center [258, 422] width 96 height 10
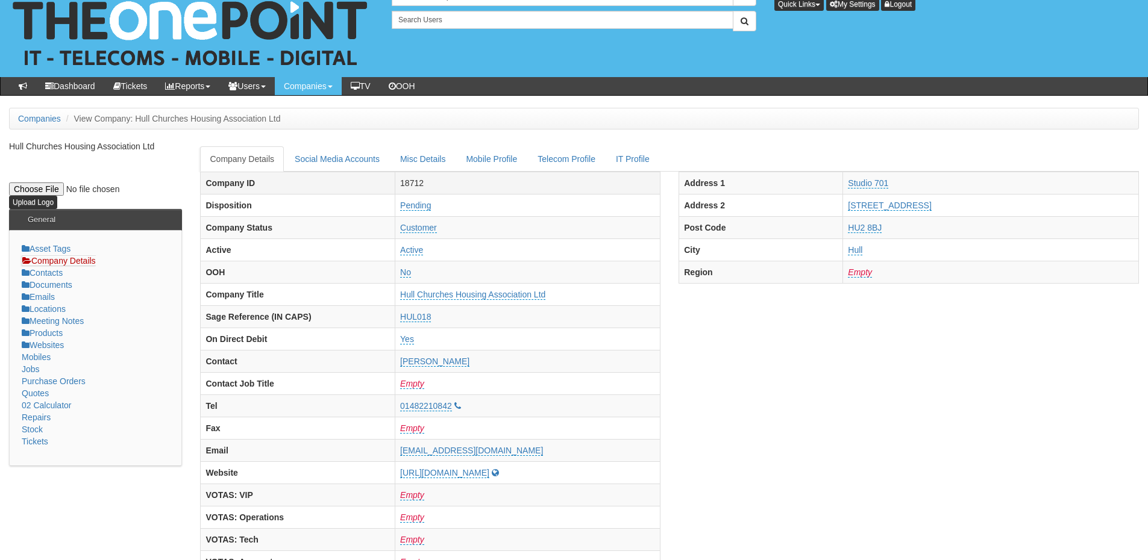
scroll to position [0, 0]
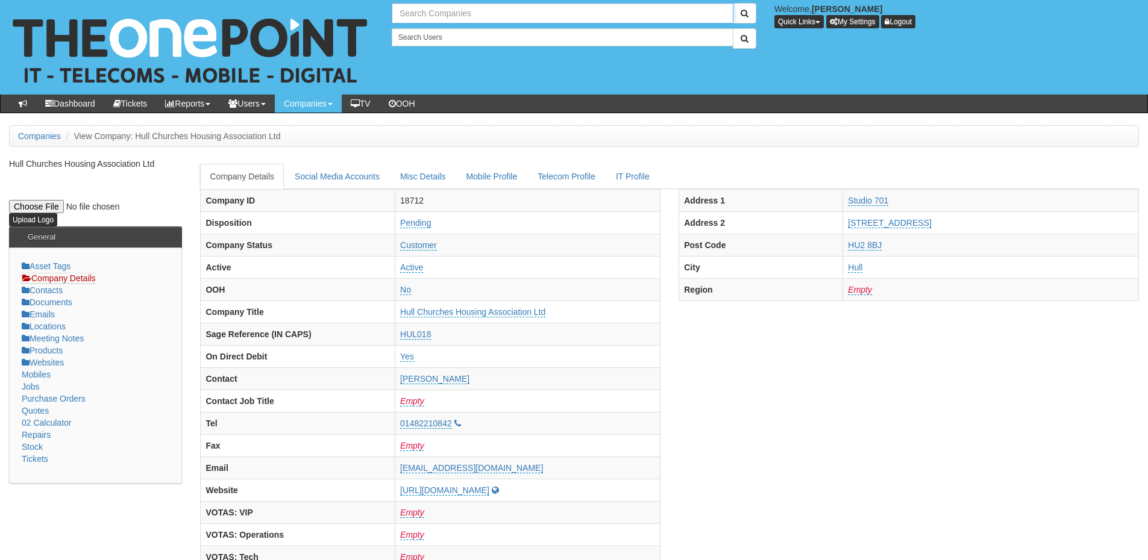
click at [475, 14] on input "text" at bounding box center [563, 13] width 342 height 20
click at [469, 40] on link "Hymers College" at bounding box center [562, 33] width 339 height 17
type input "Hymers College"
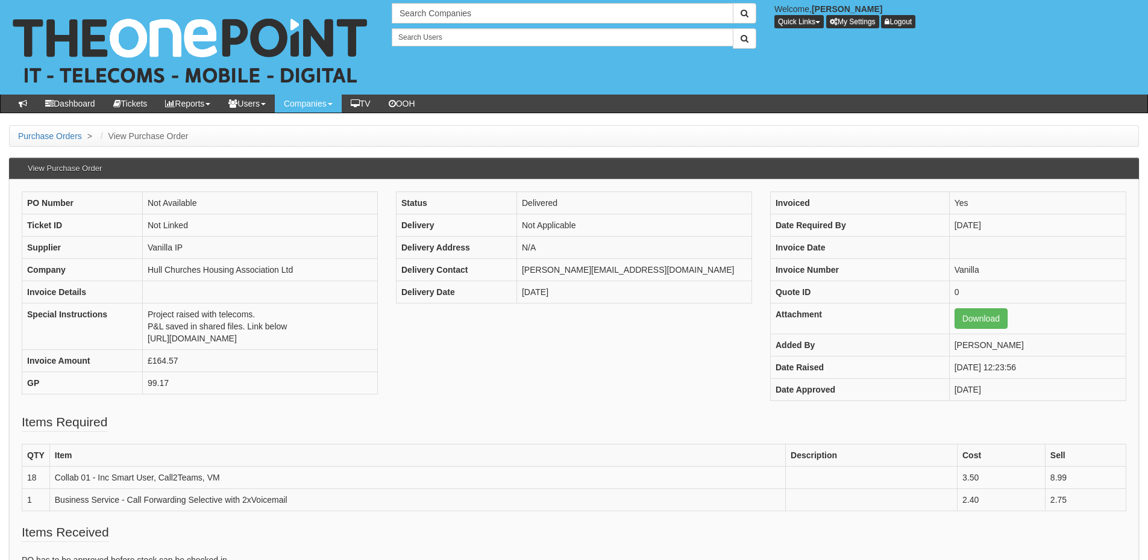
scroll to position [60, 0]
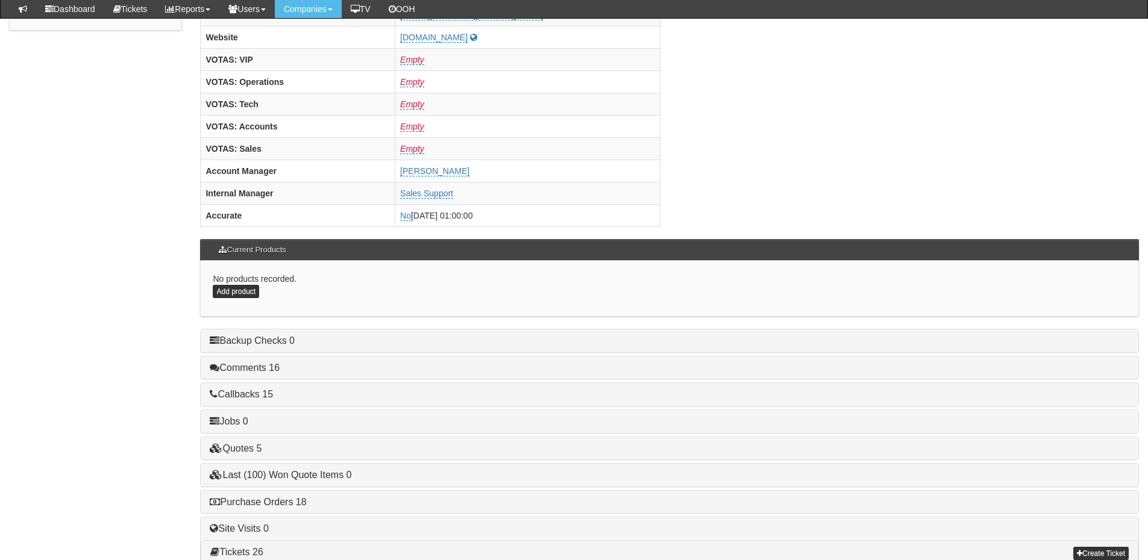
scroll to position [502, 0]
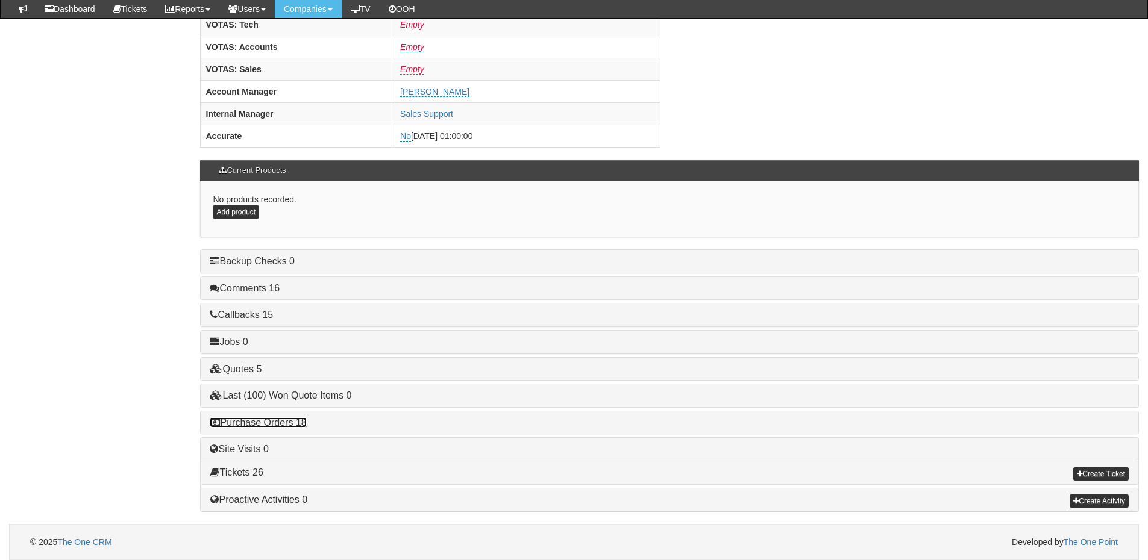
click at [286, 425] on link "Purchase Orders 18" at bounding box center [258, 422] width 96 height 10
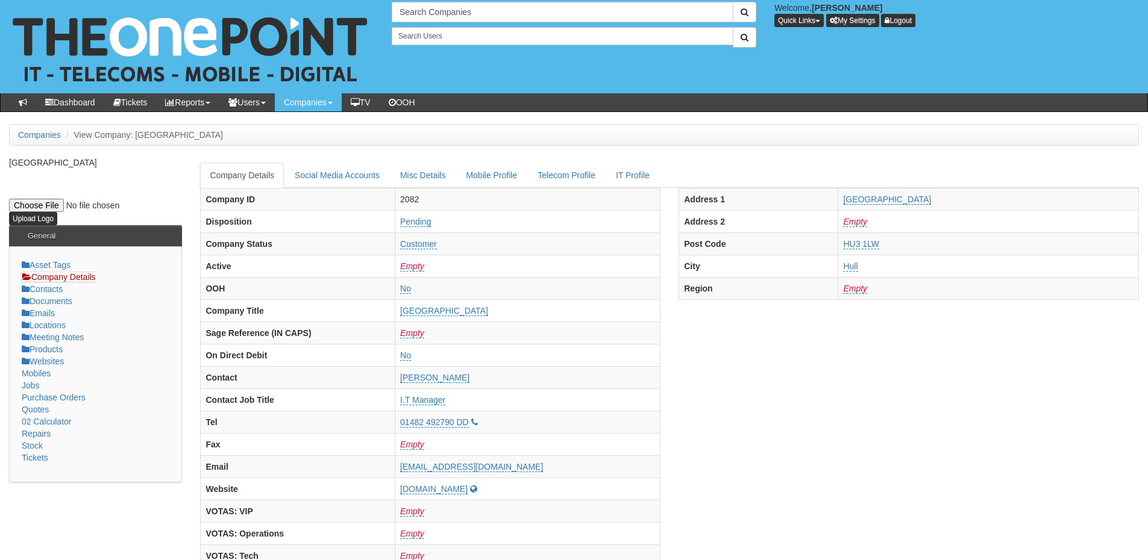
scroll to position [0, 0]
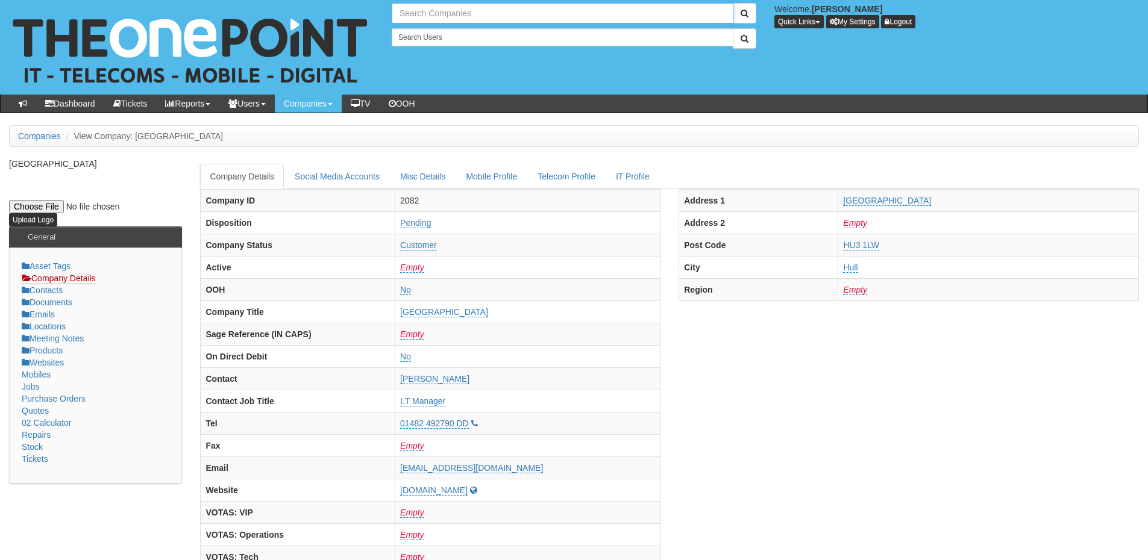
click at [445, 11] on input "text" at bounding box center [563, 13] width 342 height 20
click at [447, 28] on link "TeamIT" at bounding box center [562, 33] width 339 height 17
type input "TeamIT"
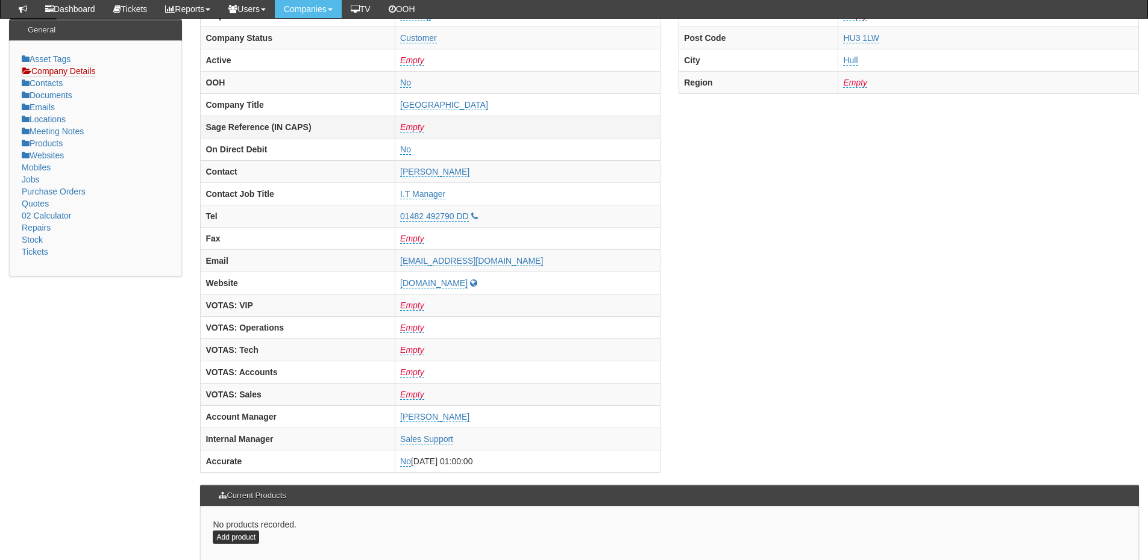
scroll to position [181, 0]
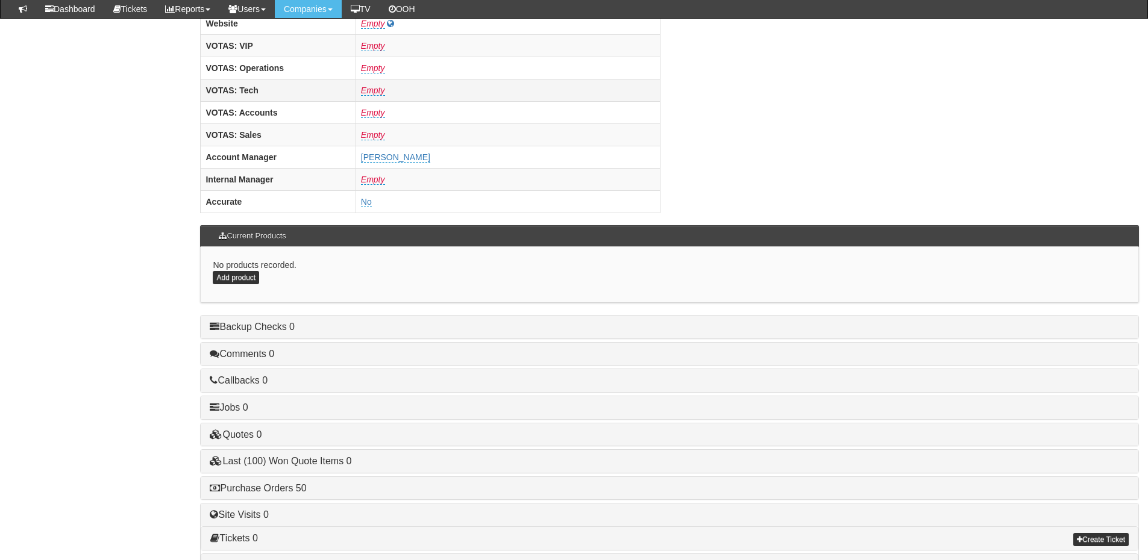
scroll to position [502, 0]
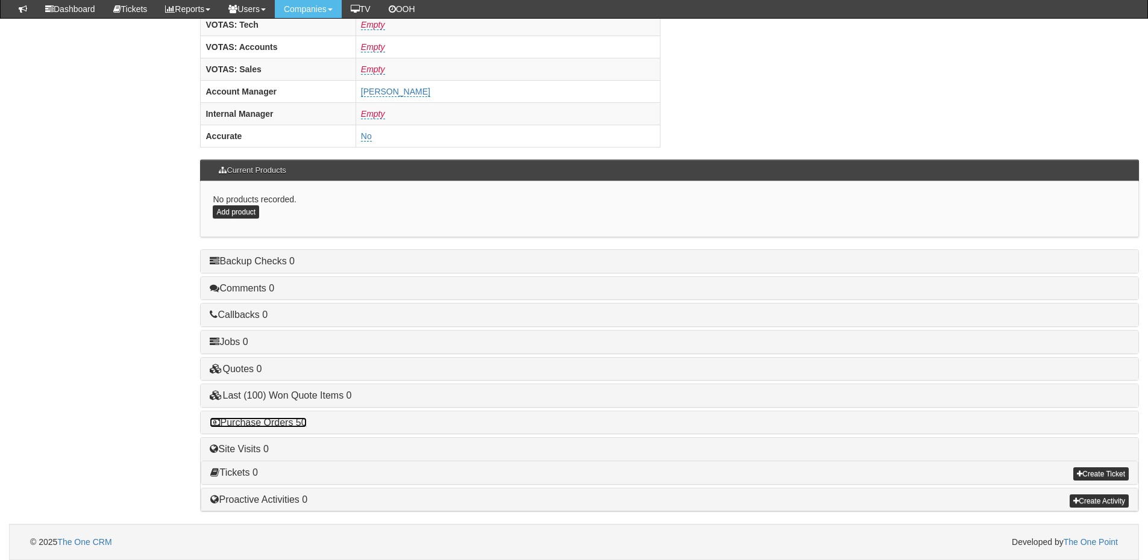
drag, startPoint x: 278, startPoint y: 424, endPoint x: 303, endPoint y: 422, distance: 25.4
click at [278, 424] on link "Purchase Orders 50" at bounding box center [258, 422] width 96 height 10
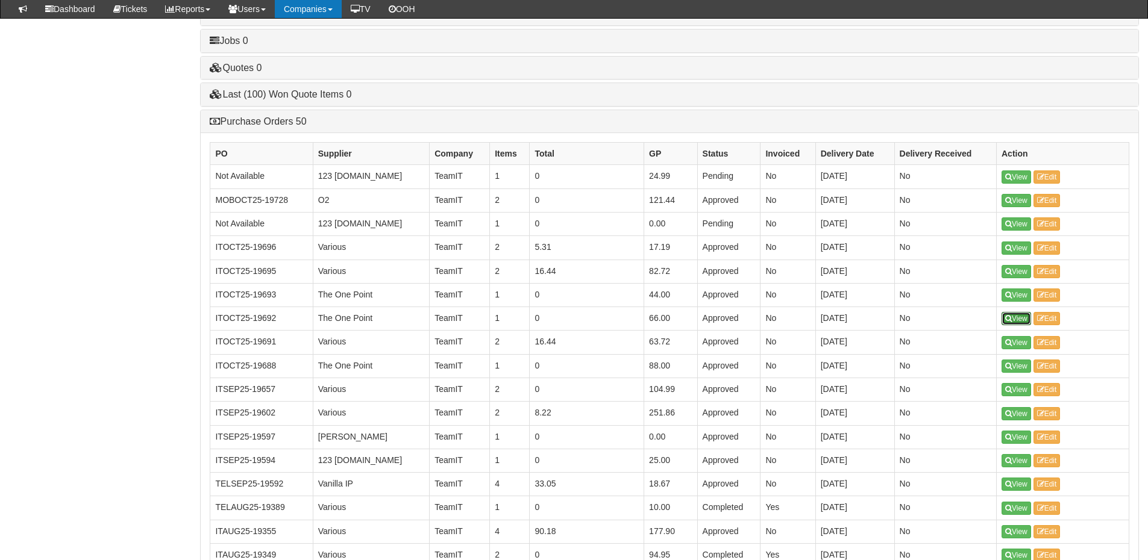
scroll to position [802, 0]
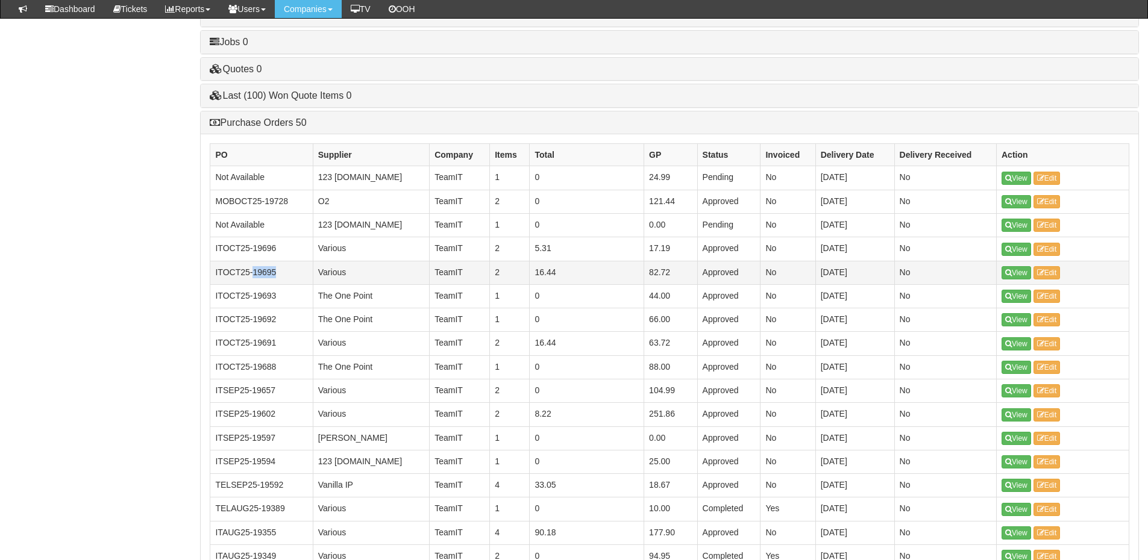
drag, startPoint x: 1013, startPoint y: 296, endPoint x: 283, endPoint y: 270, distance: 731.2
click at [283, 270] on td "ITOCT25-19695" at bounding box center [261, 272] width 102 height 23
copy td "19695"
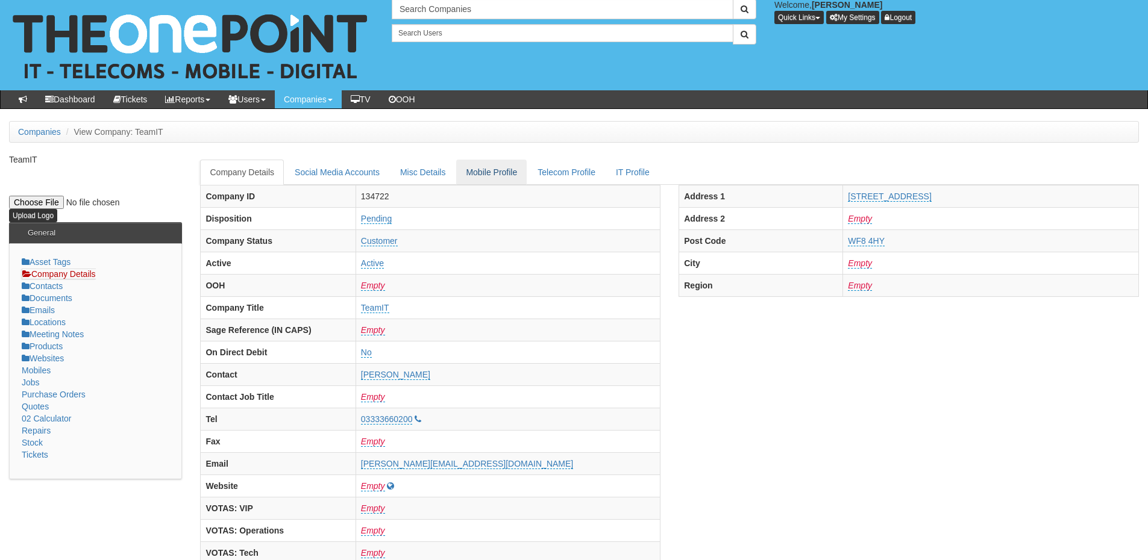
scroll to position [0, 0]
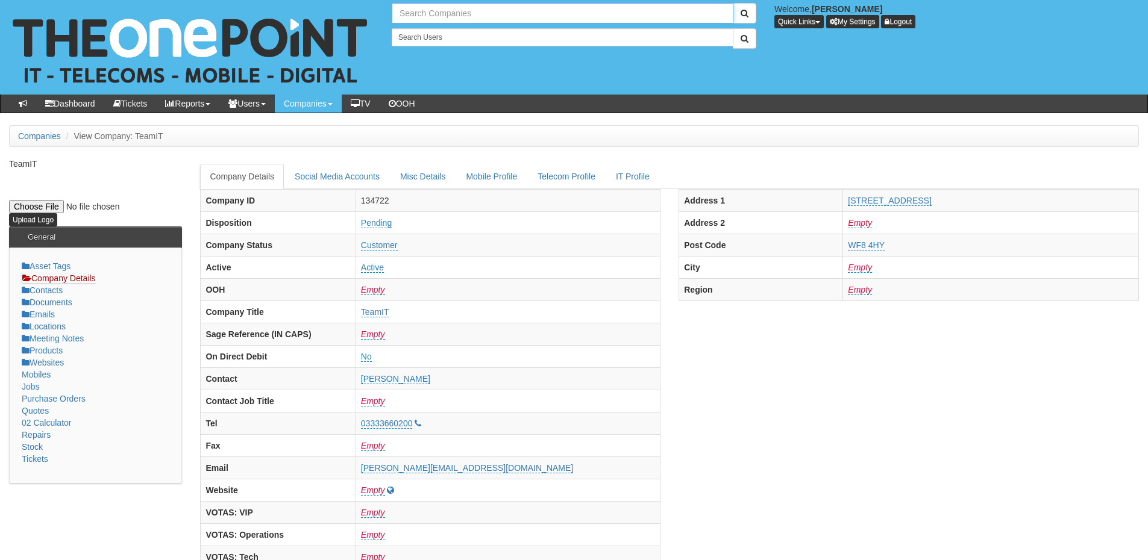
click at [446, 11] on input "text" at bounding box center [563, 13] width 342 height 20
click at [436, 33] on link "N3i" at bounding box center [562, 33] width 339 height 17
type input "N3i"
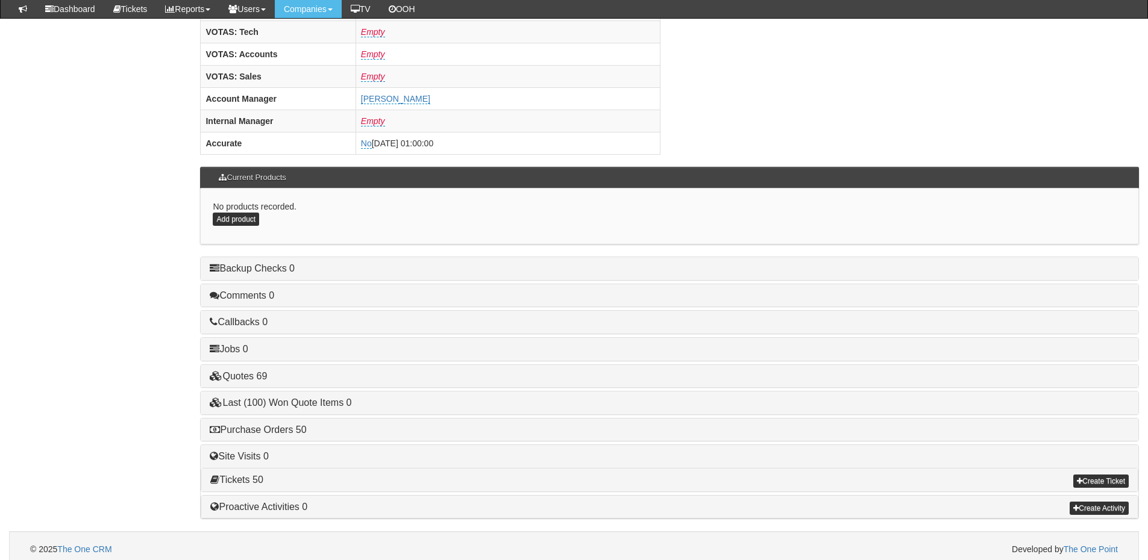
scroll to position [502, 0]
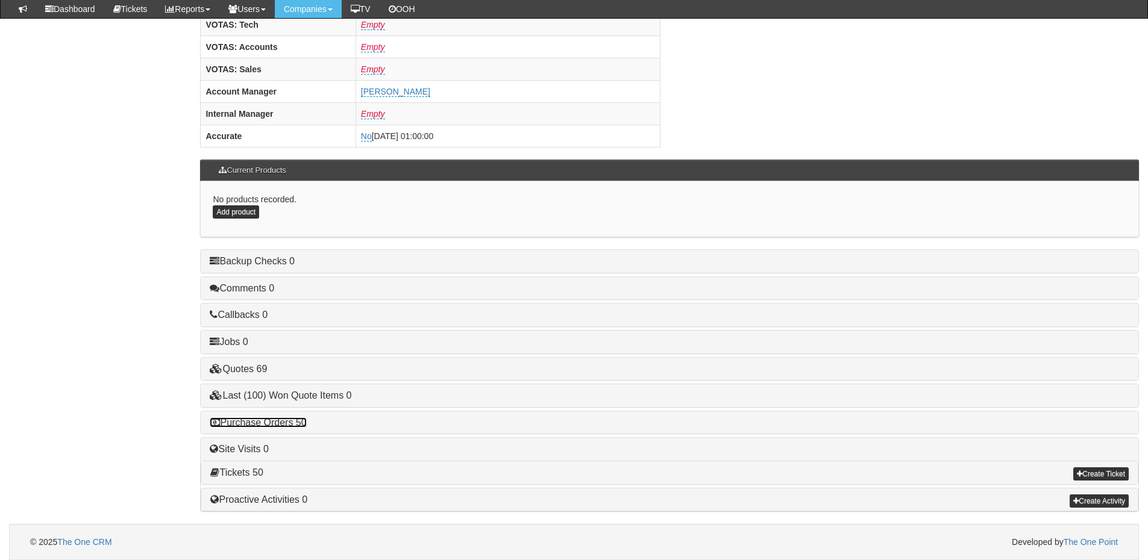
click at [280, 419] on link "Purchase Orders 50" at bounding box center [258, 422] width 96 height 10
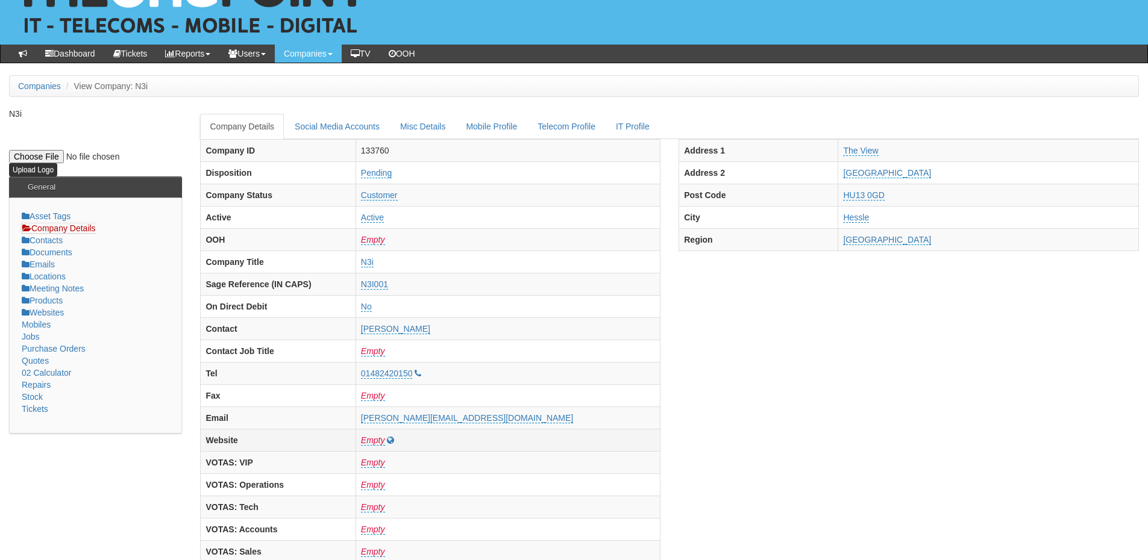
scroll to position [0, 0]
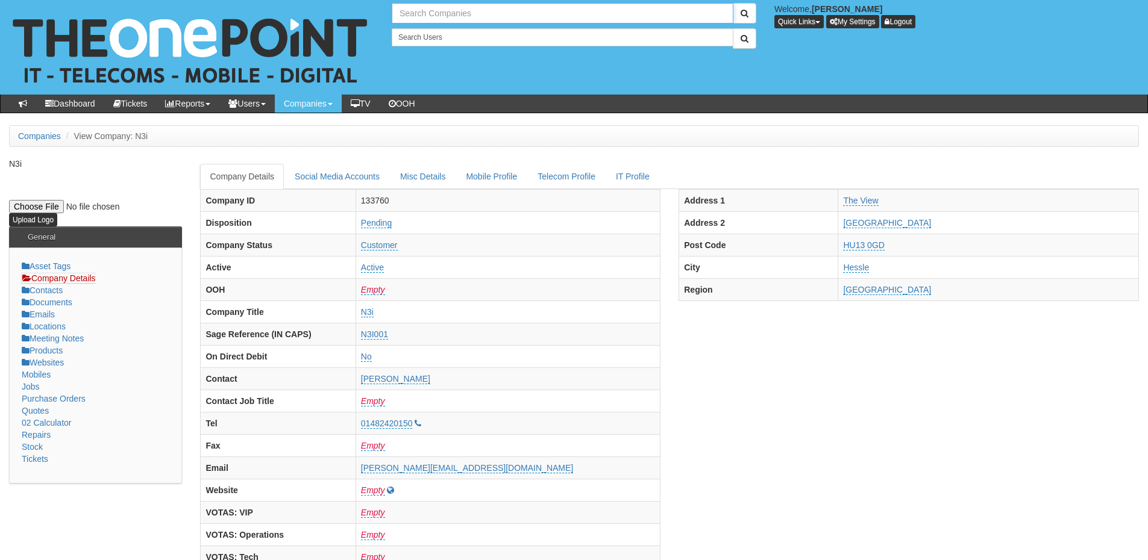
click at [425, 17] on input "text" at bounding box center [563, 13] width 342 height 20
click at [445, 32] on link "Hundith Hill Hotel" at bounding box center [562, 33] width 339 height 17
type input "Hundith Hill Hotel"
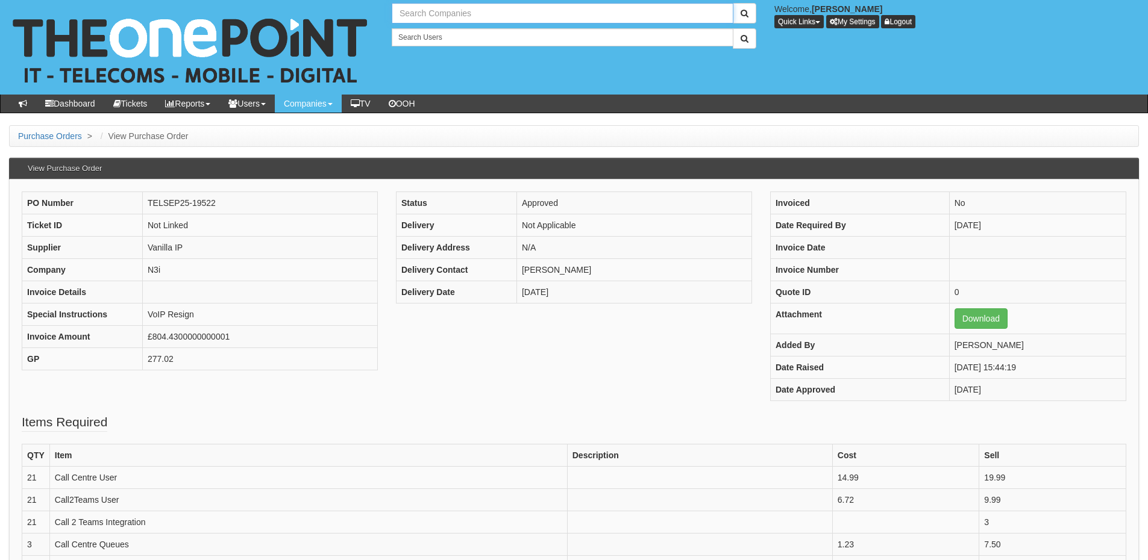
click at [422, 11] on input "text" at bounding box center [563, 13] width 342 height 20
click at [440, 32] on link "[GEOGRAPHIC_DATA]" at bounding box center [562, 33] width 339 height 17
type input "[GEOGRAPHIC_DATA]"
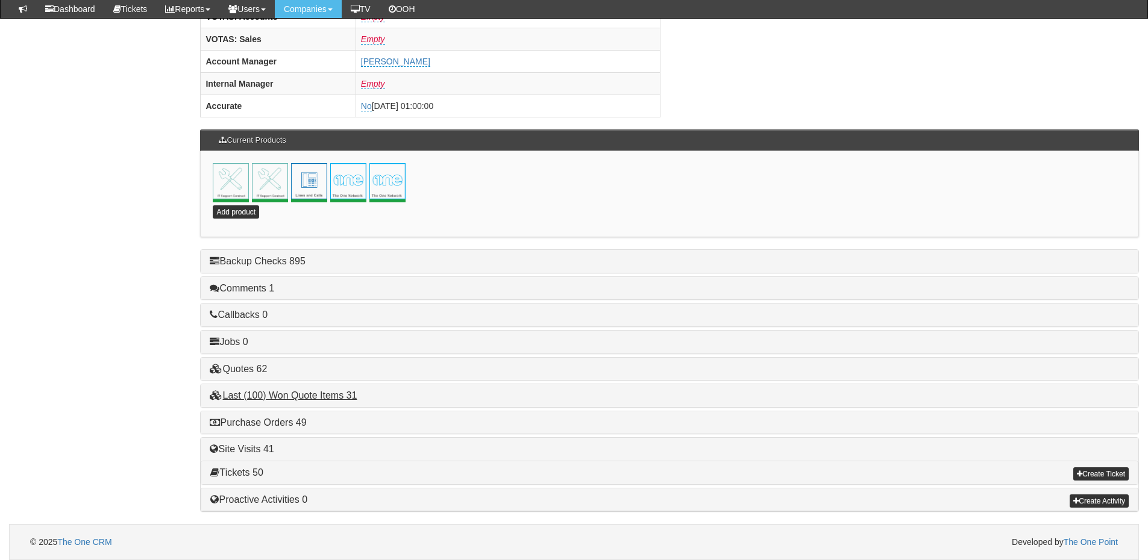
scroll to position [531, 0]
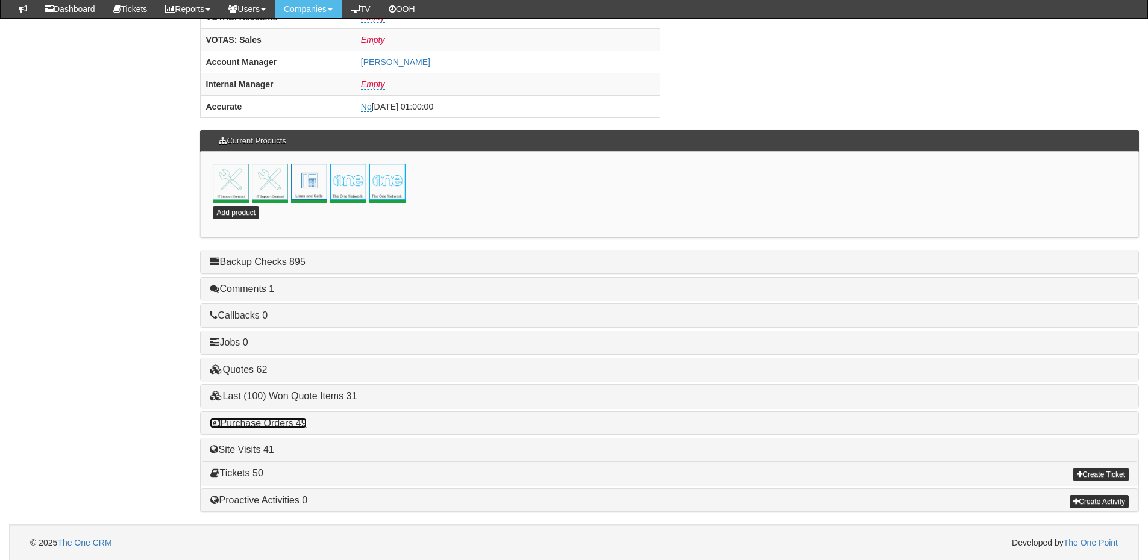
click at [275, 426] on link "Purchase Orders 49" at bounding box center [258, 423] width 96 height 10
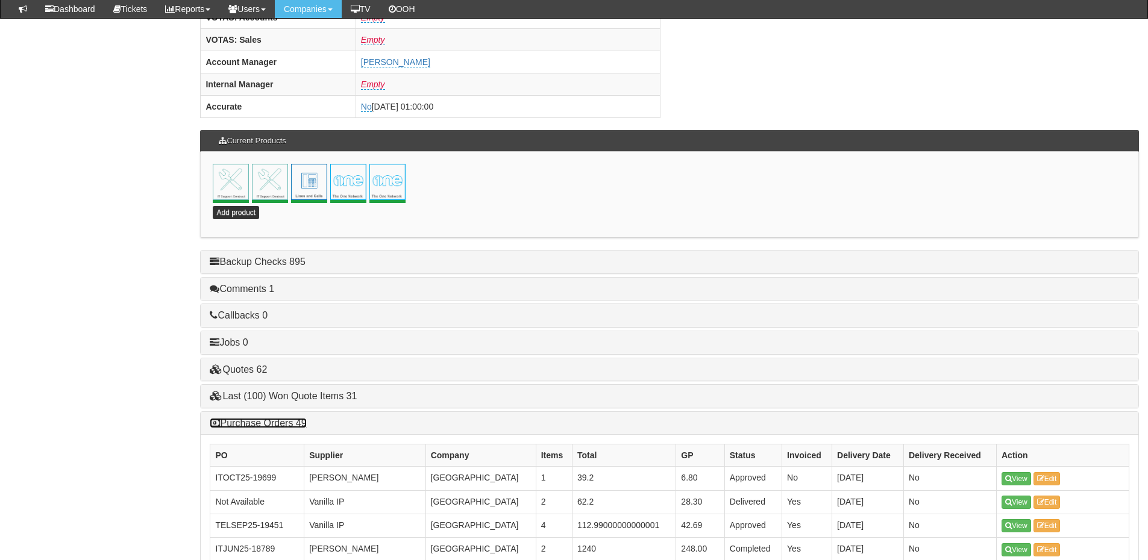
scroll to position [712, 0]
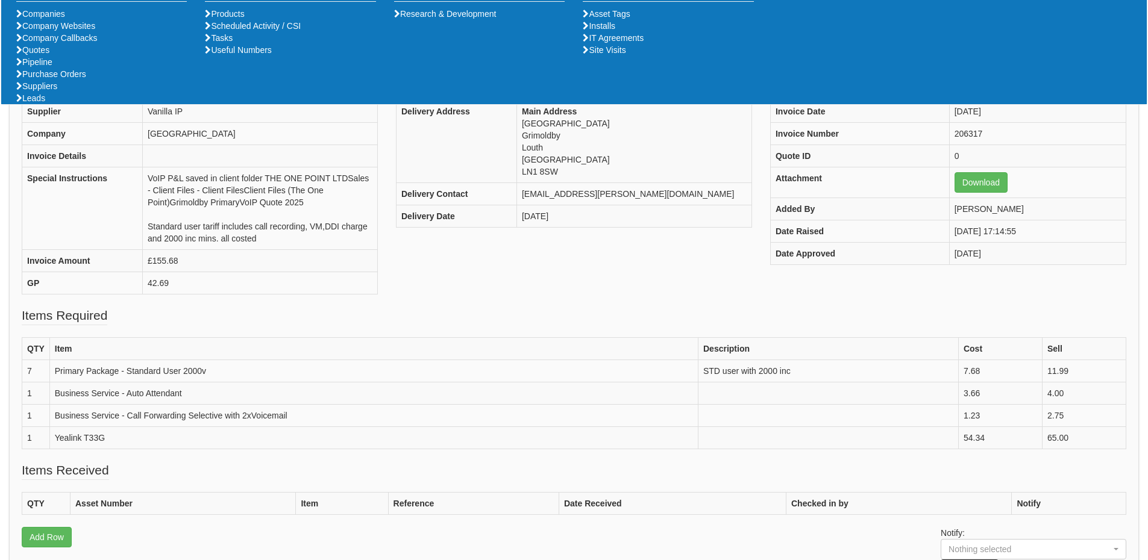
scroll to position [181, 0]
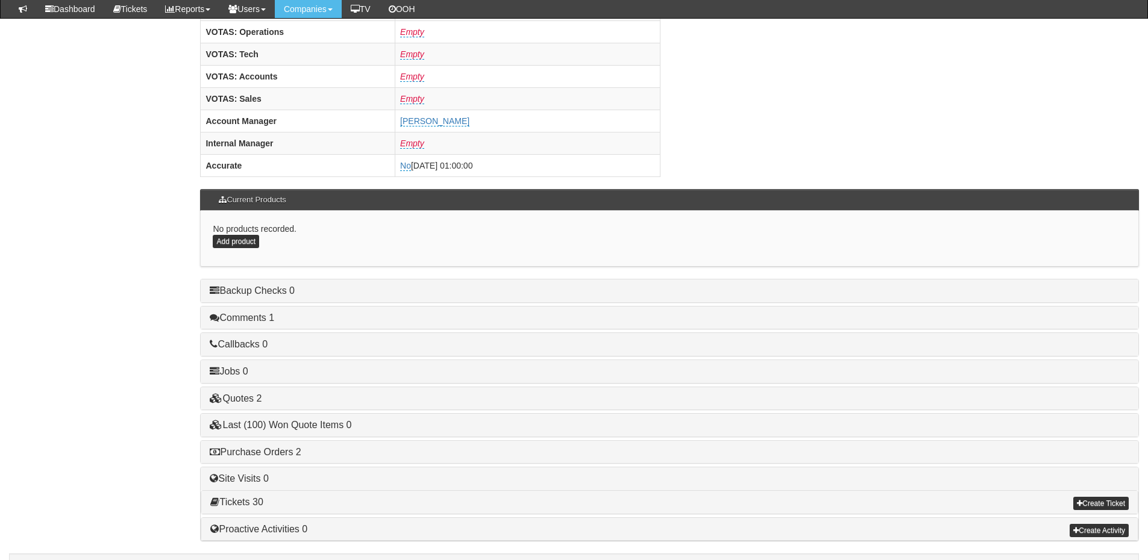
scroll to position [502, 0]
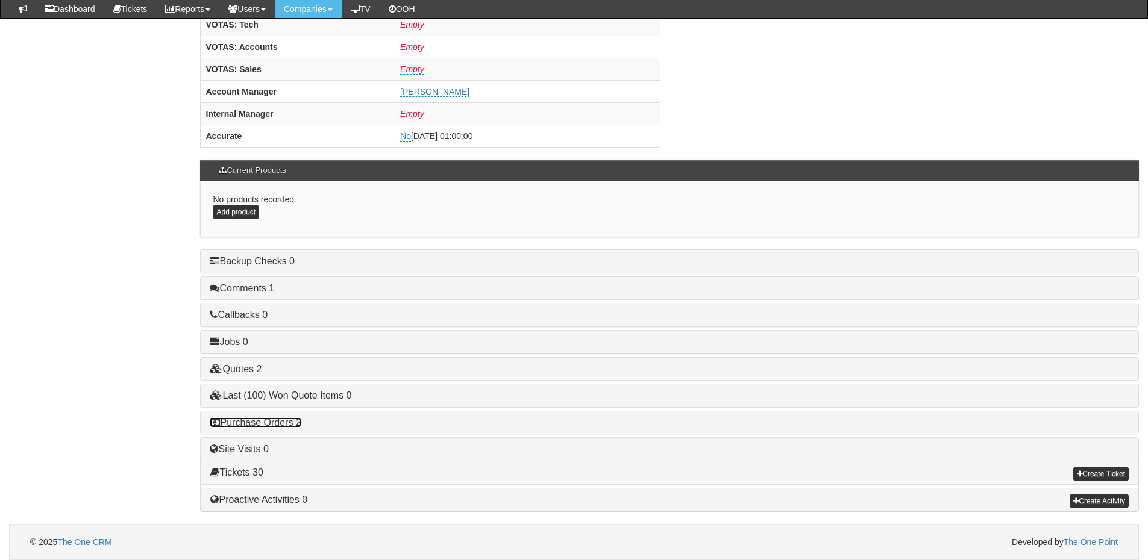
click at [284, 423] on link "Purchase Orders 2" at bounding box center [255, 422] width 91 height 10
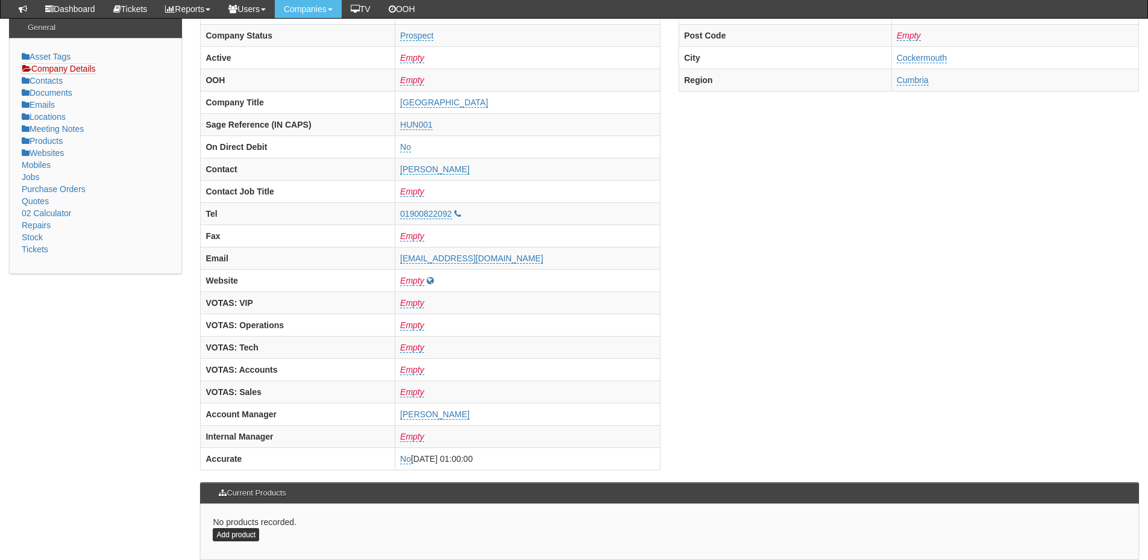
scroll to position [0, 0]
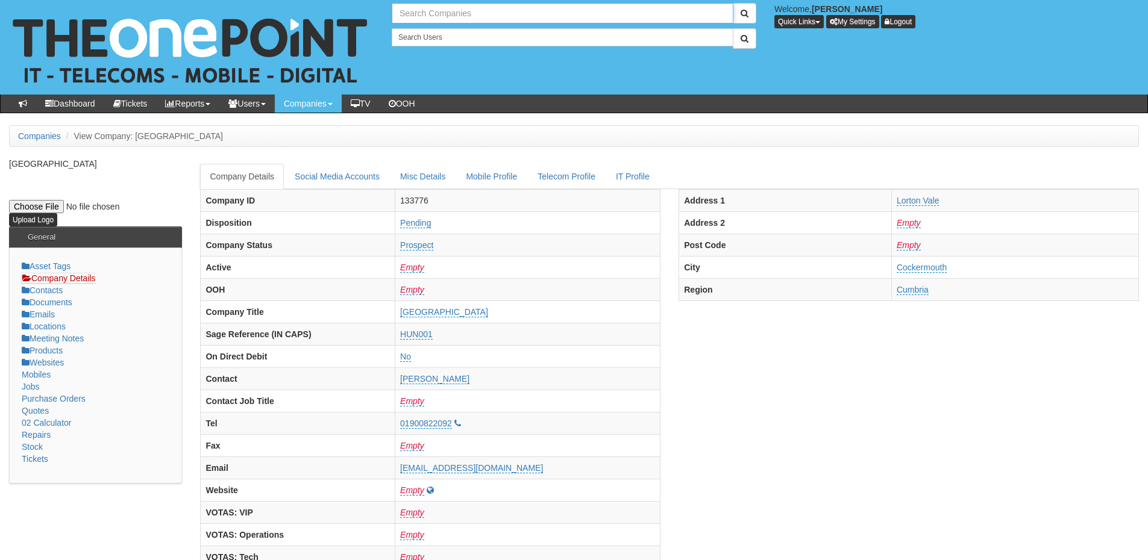
click at [433, 16] on input "text" at bounding box center [563, 13] width 342 height 20
click at [458, 36] on link "Parklane Group (Leeds) Ltd" at bounding box center [562, 33] width 339 height 17
type input "Parklane Group (Leeds) Ltd"
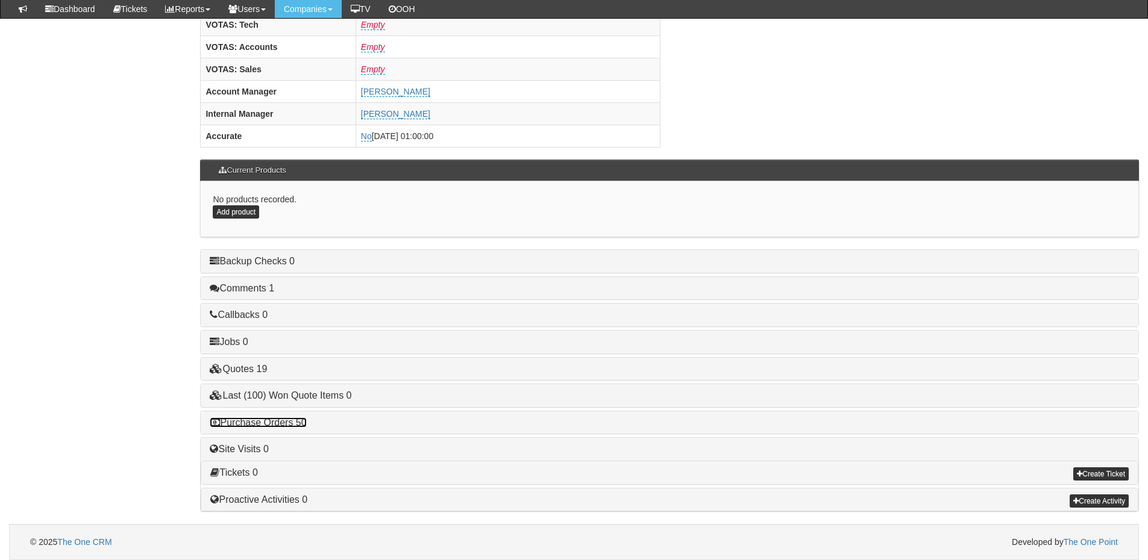
click at [295, 424] on link "Purchase Orders 50" at bounding box center [258, 422] width 96 height 10
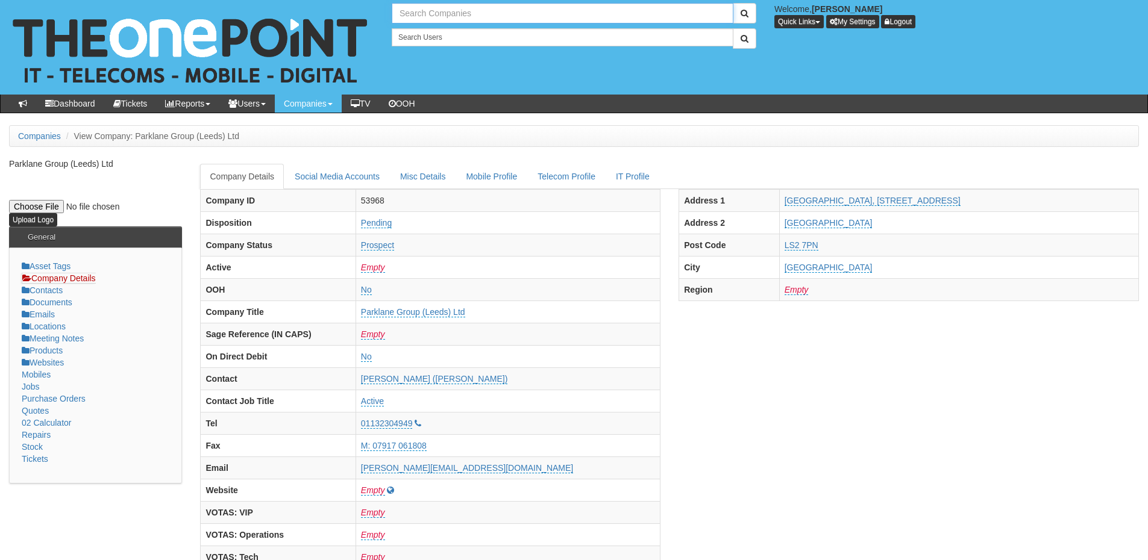
click at [493, 11] on input "text" at bounding box center [563, 13] width 342 height 20
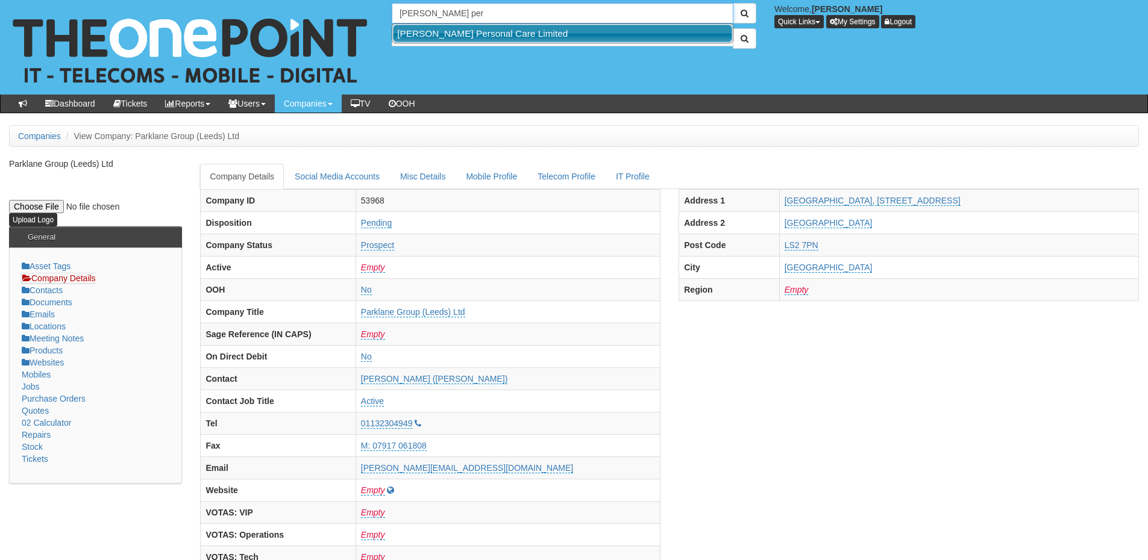
click at [486, 31] on link "Orean Personal Care Limited" at bounding box center [562, 33] width 339 height 17
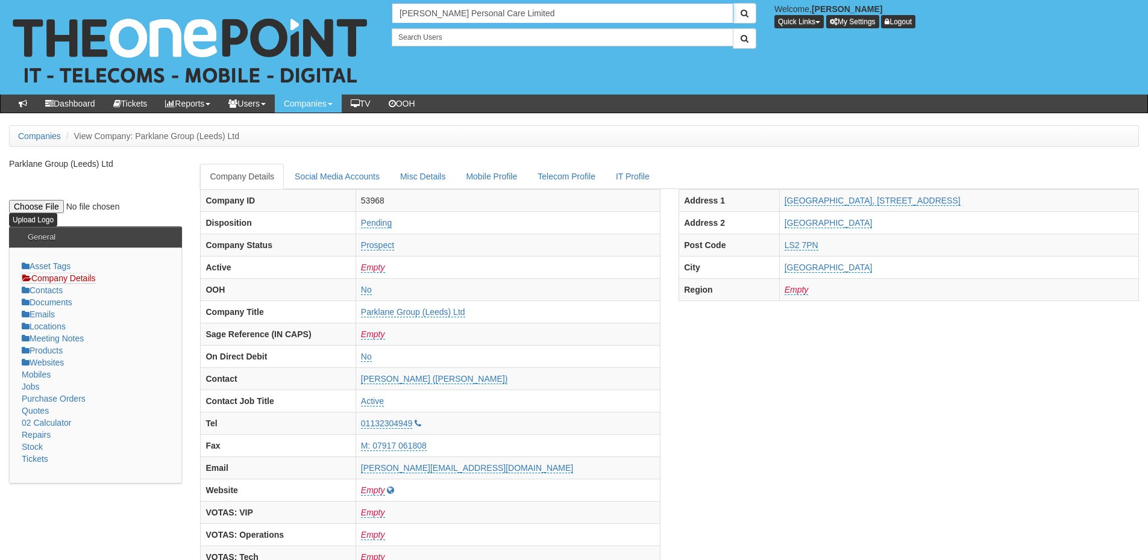
type input "Orean Personal Care Limited"
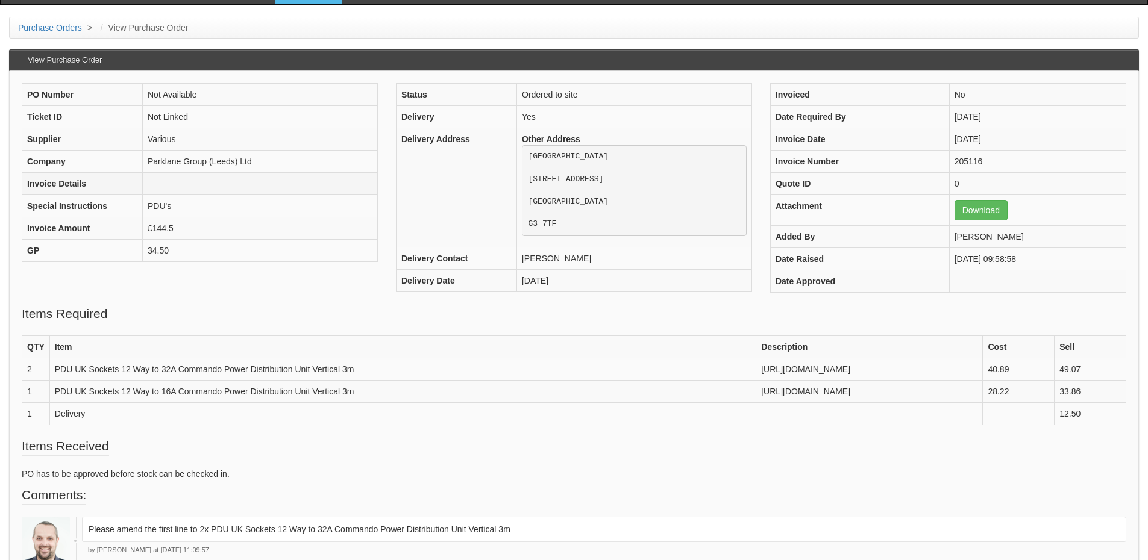
scroll to position [119, 0]
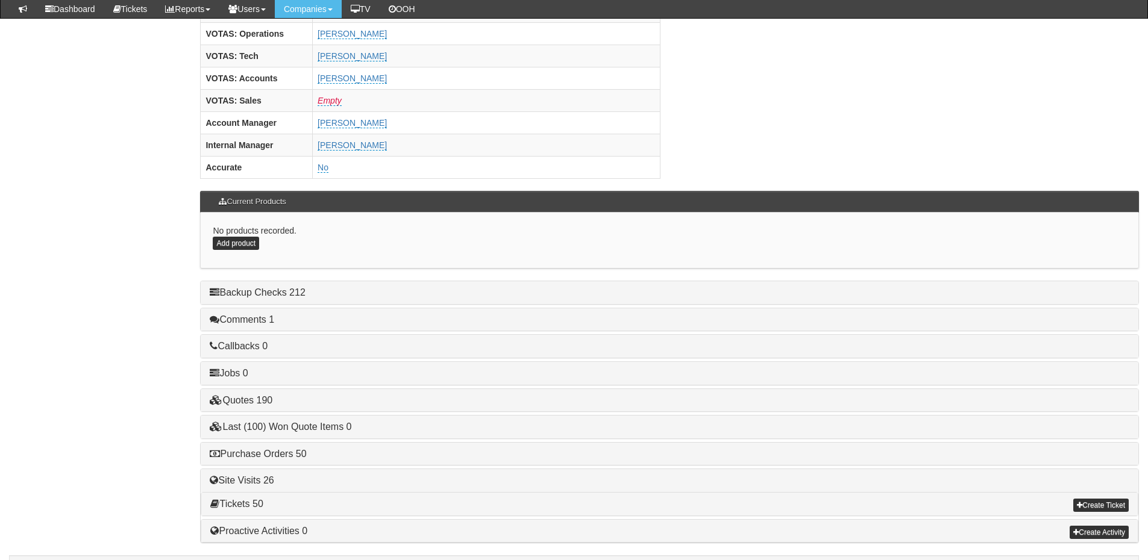
scroll to position [502, 0]
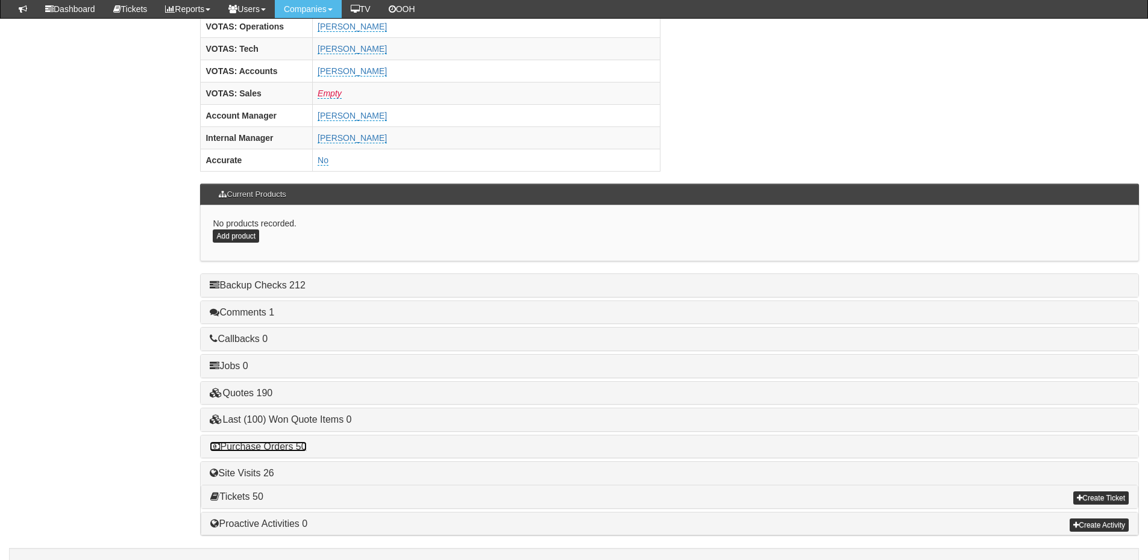
drag, startPoint x: 285, startPoint y: 418, endPoint x: 342, endPoint y: 425, distance: 57.1
click at [285, 442] on link "Purchase Orders 50" at bounding box center [258, 447] width 96 height 10
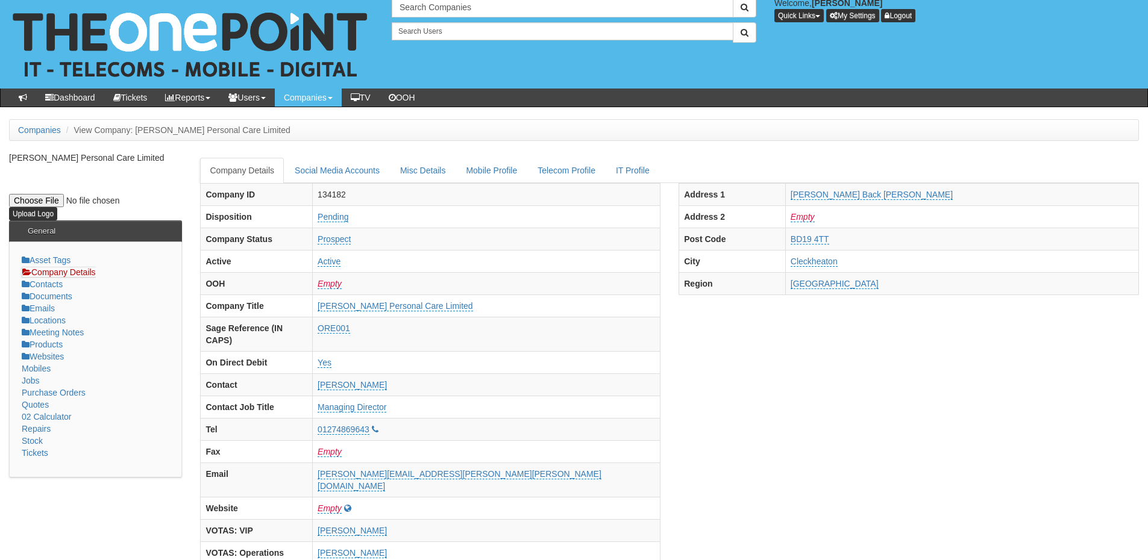
scroll to position [0, 0]
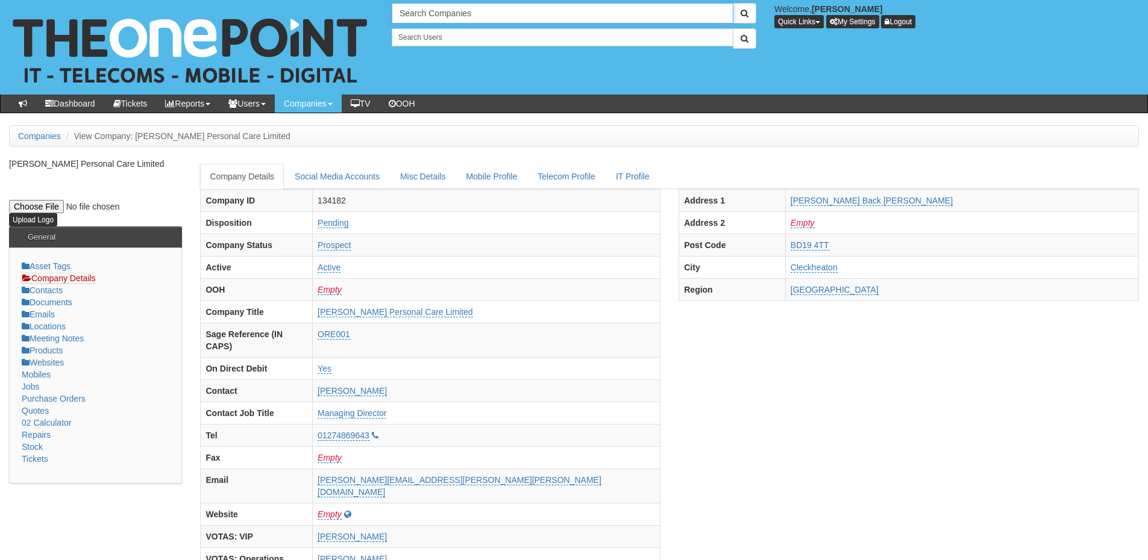
click at [422, 14] on input "Search Companies" at bounding box center [563, 13] width 342 height 20
click at [445, 42] on link "Delifresh Ltd" at bounding box center [562, 33] width 339 height 17
type input "Delifresh Ltd"
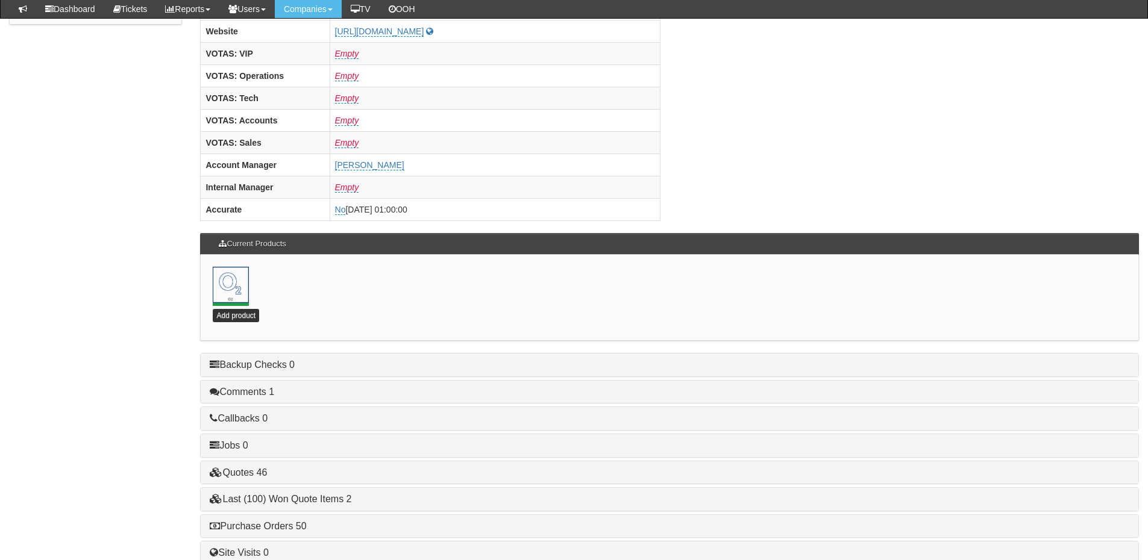
scroll to position [532, 0]
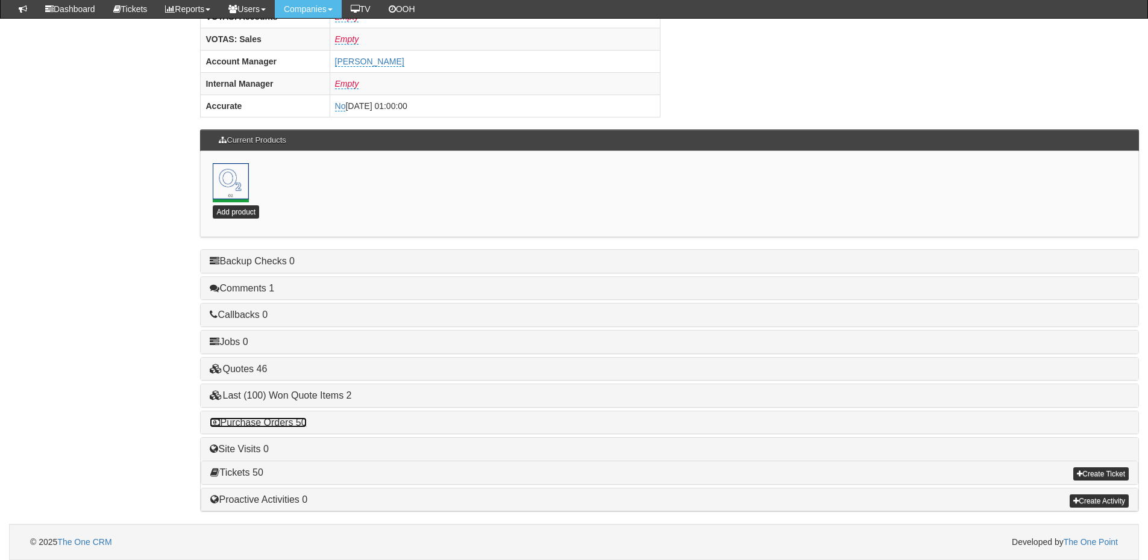
click at [286, 423] on link "Purchase Orders 50" at bounding box center [258, 422] width 96 height 10
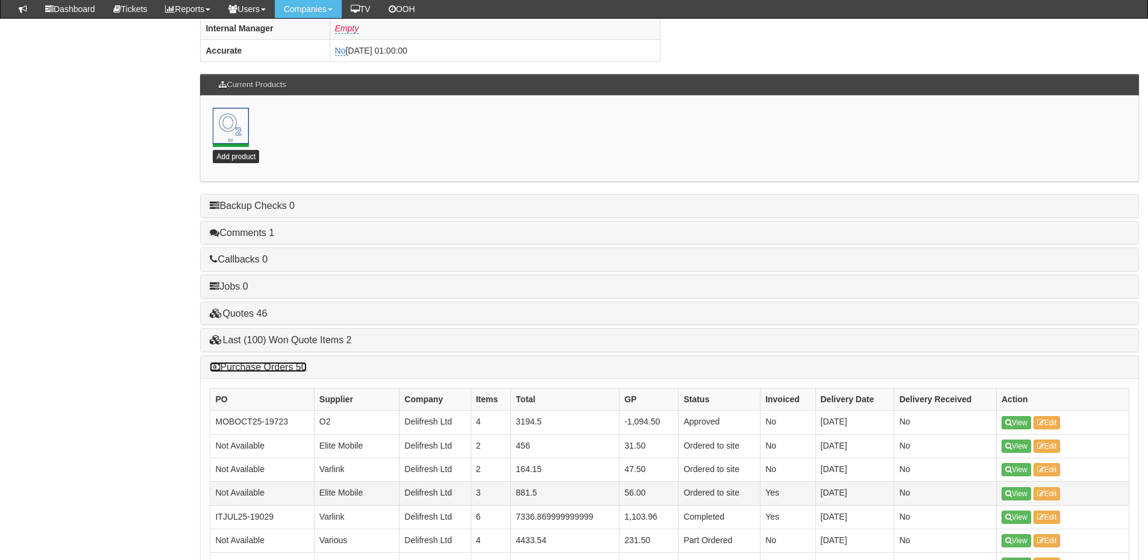
scroll to position [652, 0]
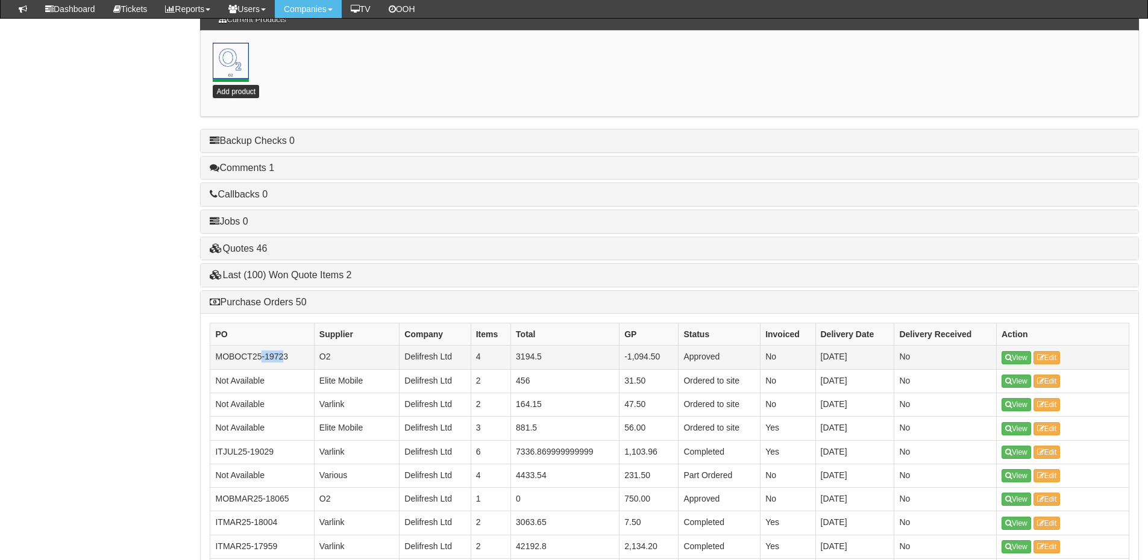
drag, startPoint x: 286, startPoint y: 354, endPoint x: 266, endPoint y: 353, distance: 19.9
click at [263, 353] on td "MOBOCT25-19723" at bounding box center [262, 357] width 104 height 23
click at [266, 353] on td "MOBOCT25-19723" at bounding box center [262, 357] width 104 height 23
drag, startPoint x: 266, startPoint y: 354, endPoint x: 288, endPoint y: 358, distance: 22.7
click at [288, 358] on td "MOBOCT25-19723" at bounding box center [262, 357] width 104 height 23
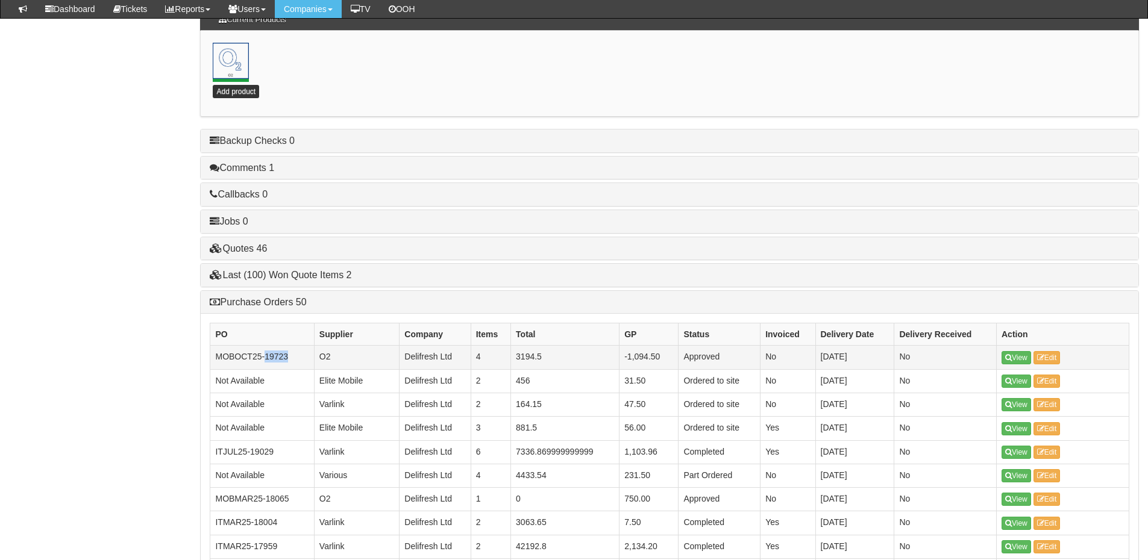
copy td "19723"
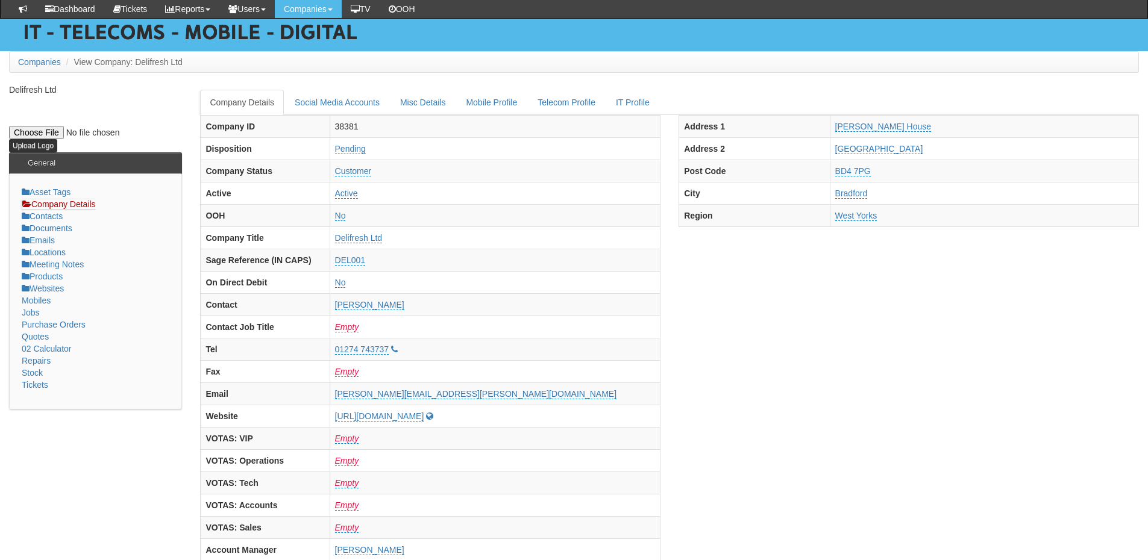
scroll to position [0, 0]
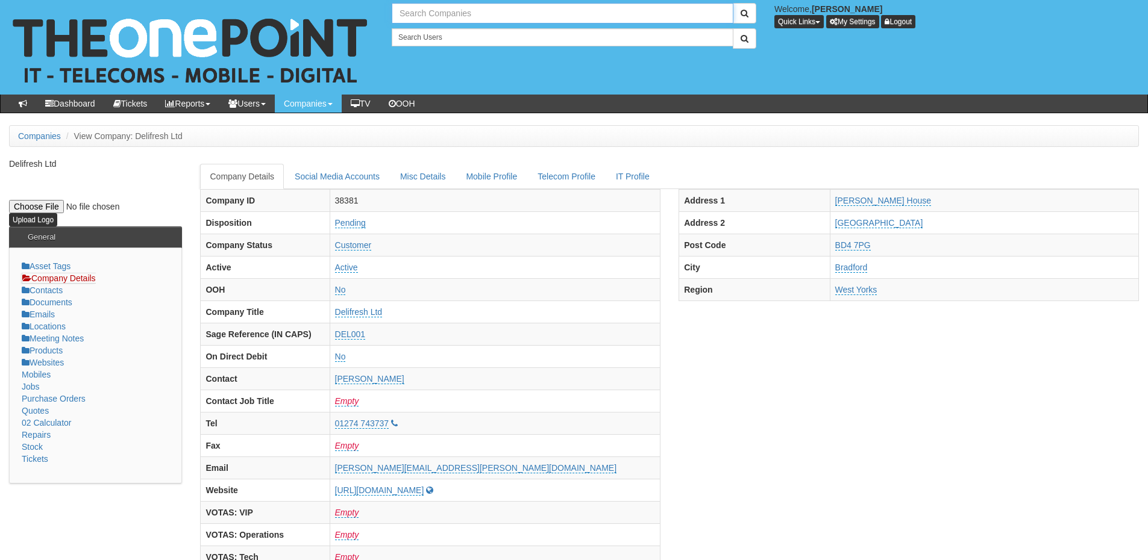
click at [458, 10] on input "text" at bounding box center [563, 13] width 342 height 20
click at [452, 36] on link "Hako Machines Ltd" at bounding box center [562, 33] width 339 height 17
type input "Hako Machines Ltd"
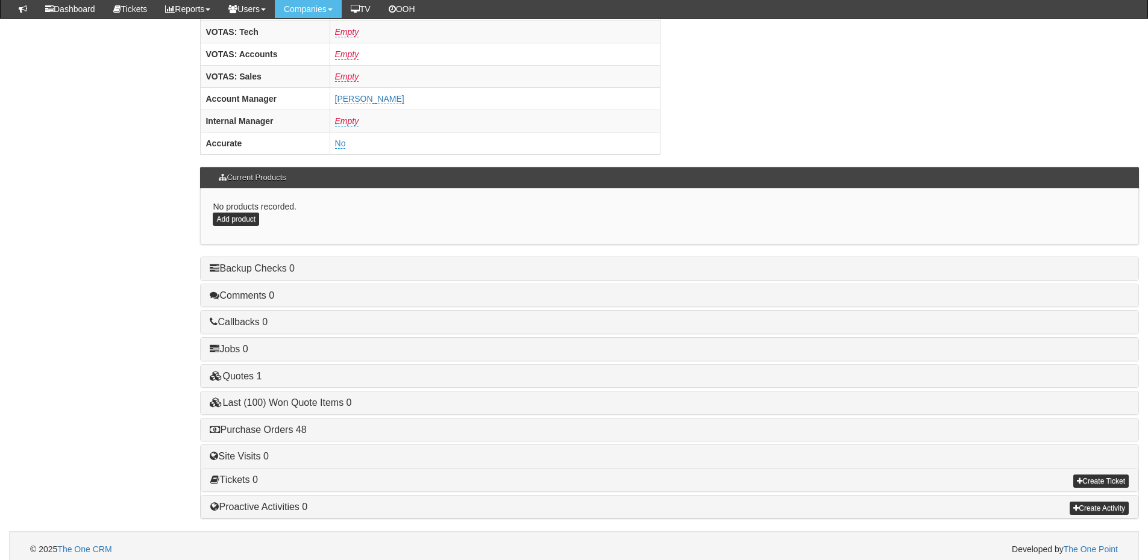
scroll to position [502, 0]
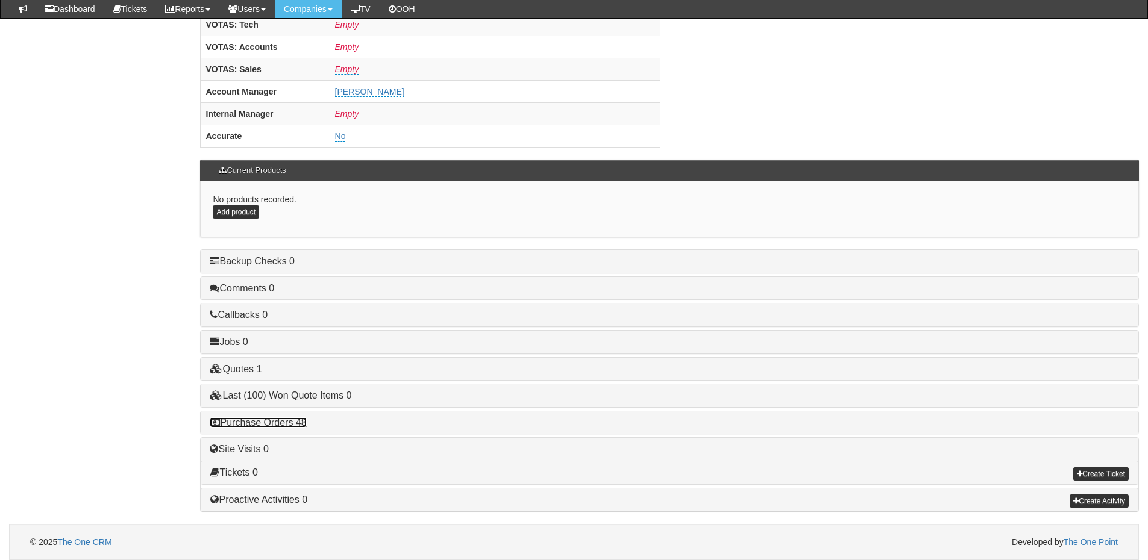
click at [287, 425] on link "Purchase Orders 48" at bounding box center [258, 422] width 96 height 10
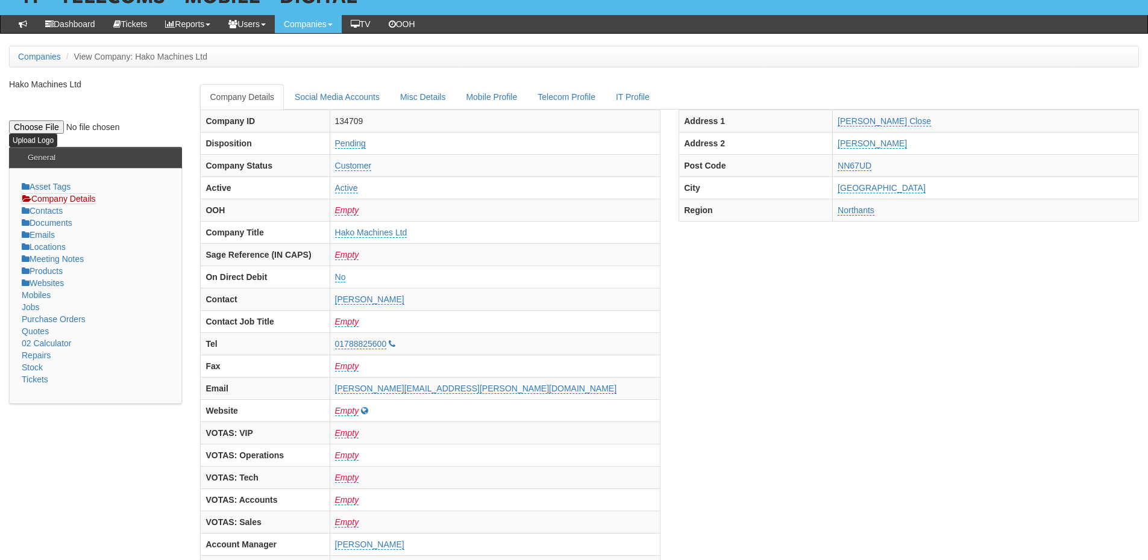
scroll to position [0, 0]
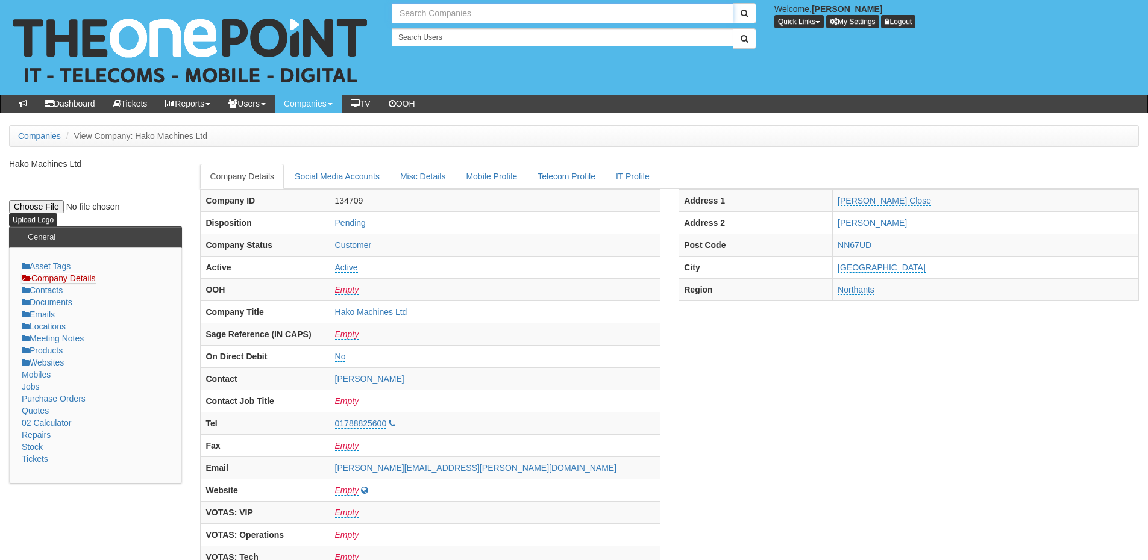
click at [436, 19] on input "text" at bounding box center [563, 13] width 342 height 20
click at [437, 28] on link "Parklane Group (Leeds) Ltd" at bounding box center [562, 33] width 339 height 17
type input "Parklane Group (Leeds) Ltd"
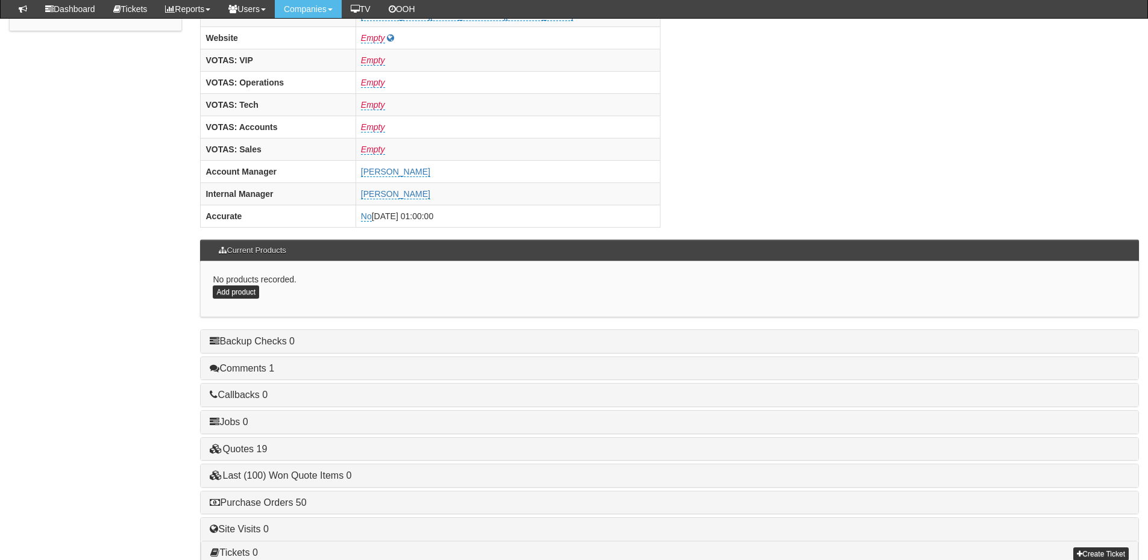
scroll to position [502, 0]
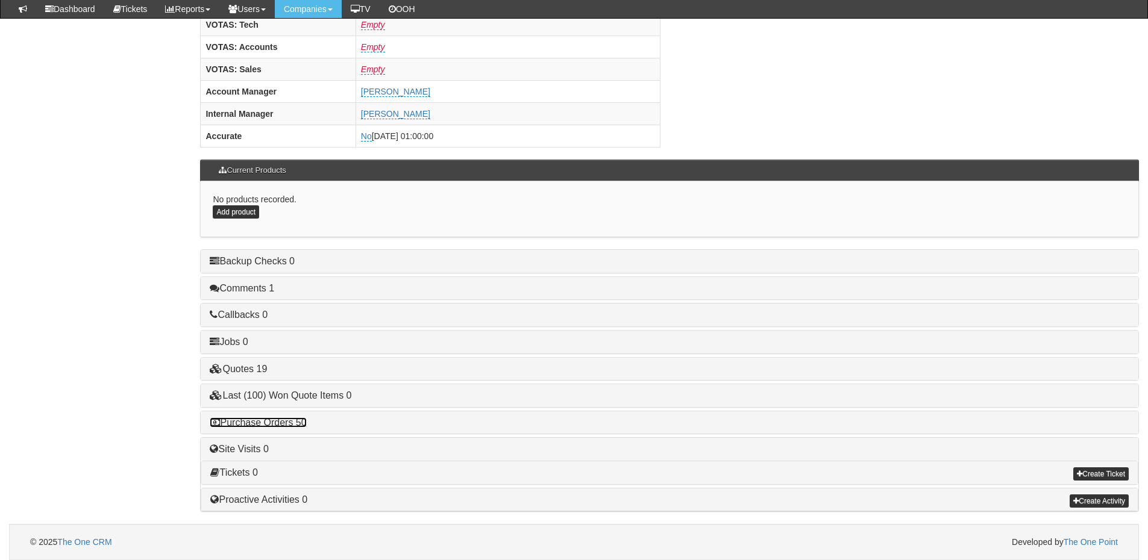
click at [289, 422] on link "Purchase Orders 50" at bounding box center [258, 422] width 96 height 10
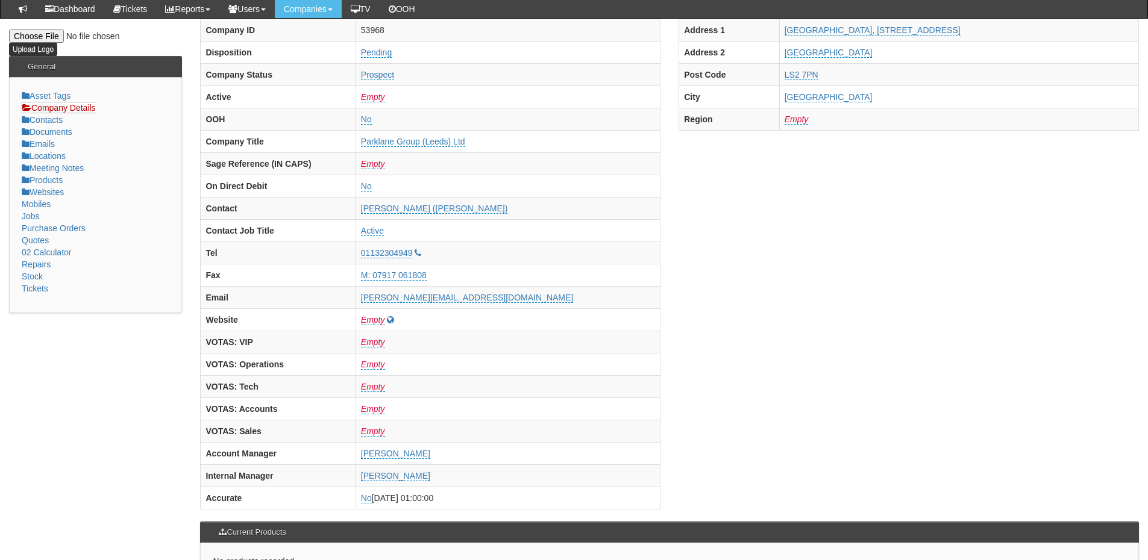
scroll to position [0, 0]
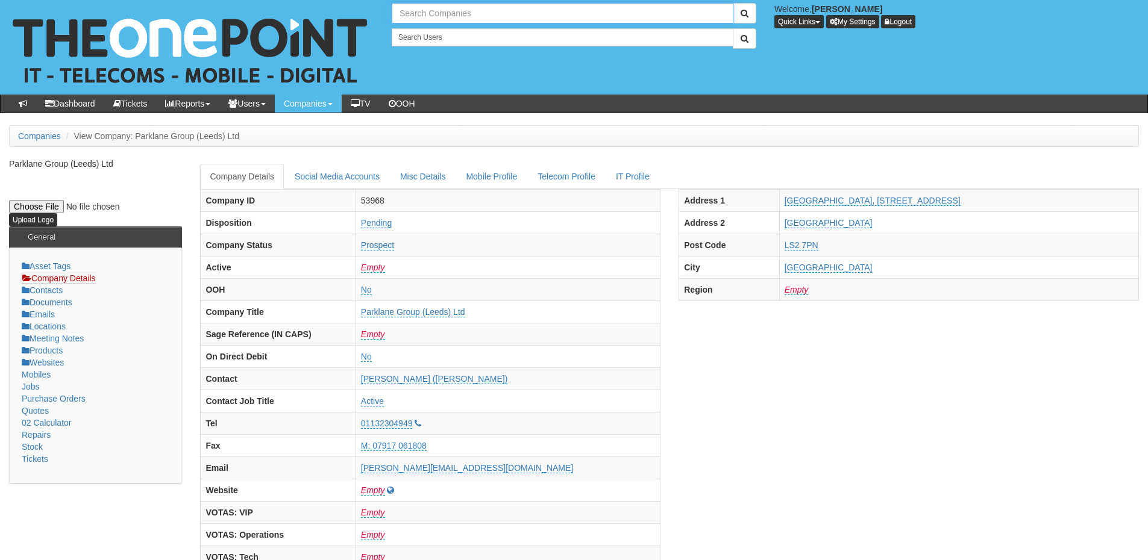
click at [456, 18] on input "text" at bounding box center [563, 13] width 342 height 20
click at [457, 32] on link "North Fire Engineering Ltd" at bounding box center [562, 33] width 339 height 17
type input "North Fire Engineering Ltd"
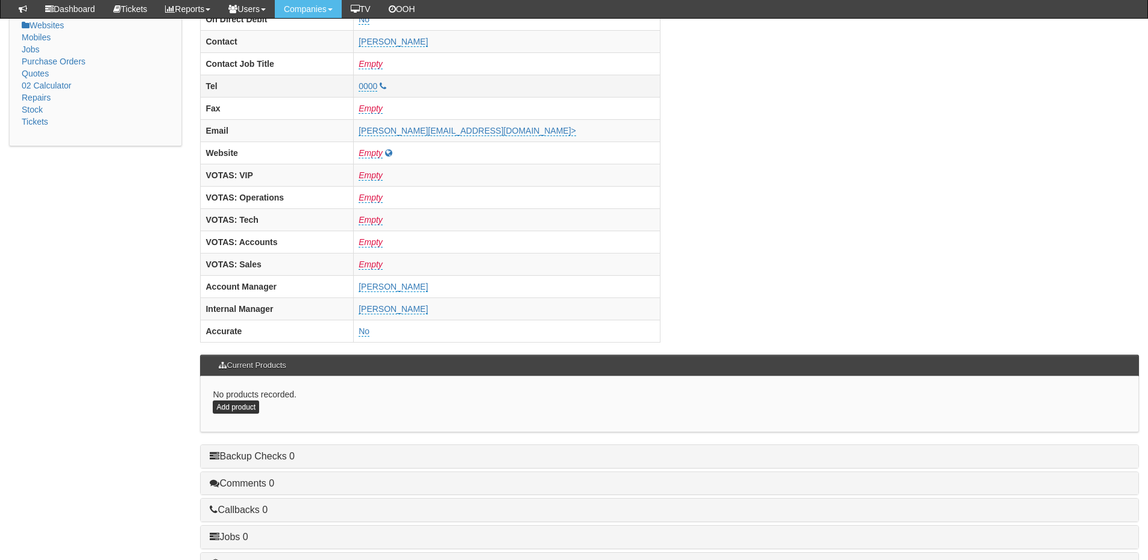
scroll to position [422, 0]
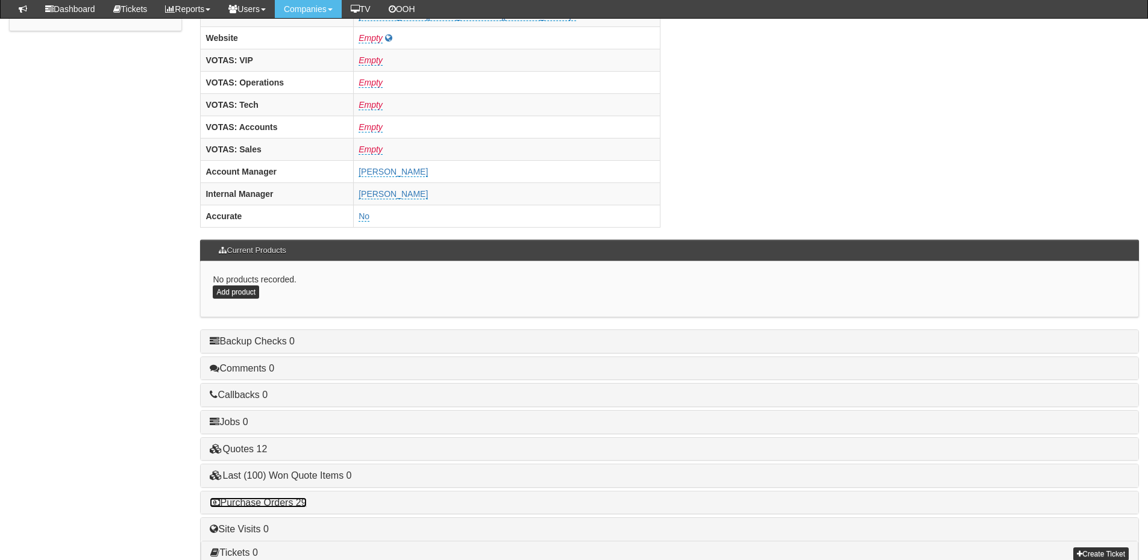
click at [301, 500] on link "Purchase Orders 29" at bounding box center [258, 503] width 96 height 10
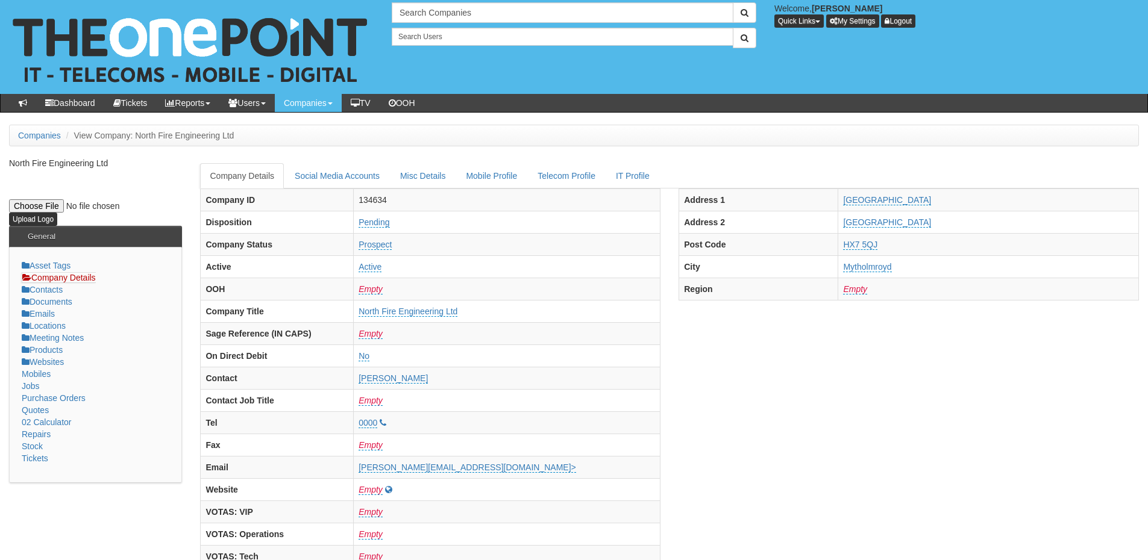
scroll to position [0, 0]
click at [423, 16] on input "text" at bounding box center [563, 13] width 342 height 20
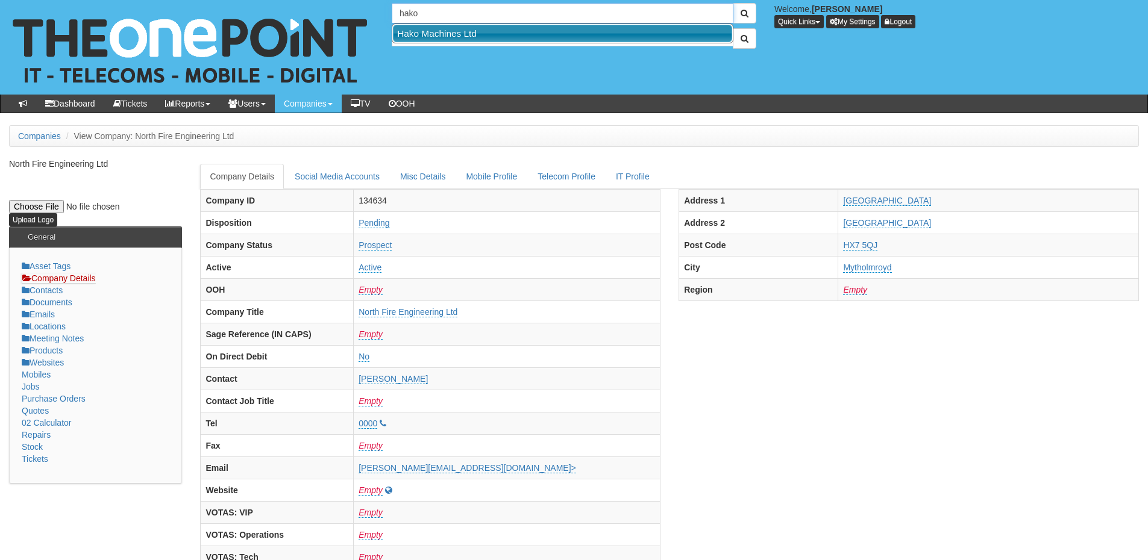
click at [434, 31] on link "Hako Machines Ltd" at bounding box center [562, 33] width 339 height 17
type input "Hako Machines Ltd"
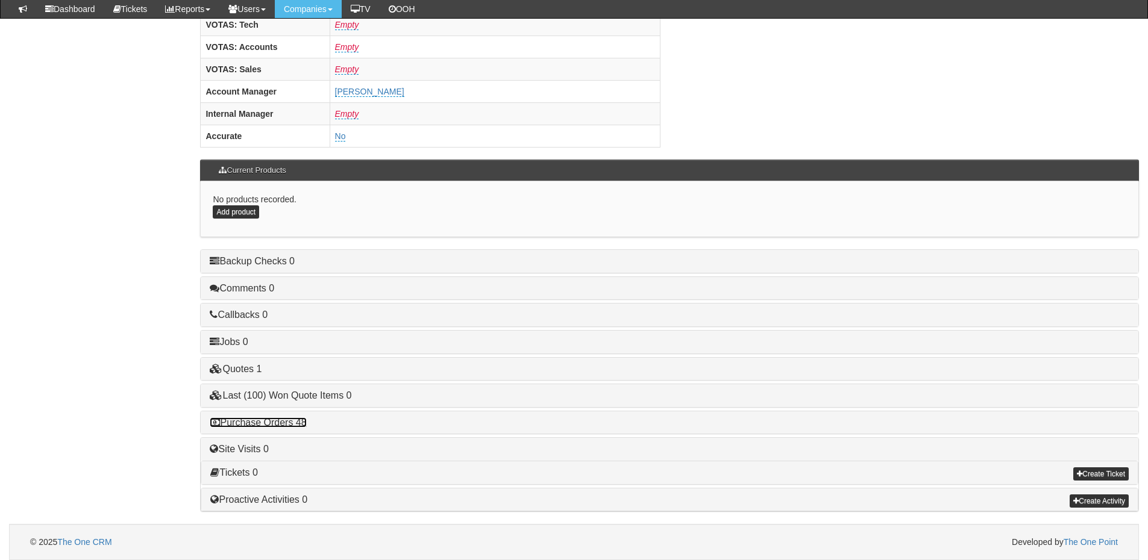
click at [277, 420] on link "Purchase Orders 48" at bounding box center [258, 422] width 96 height 10
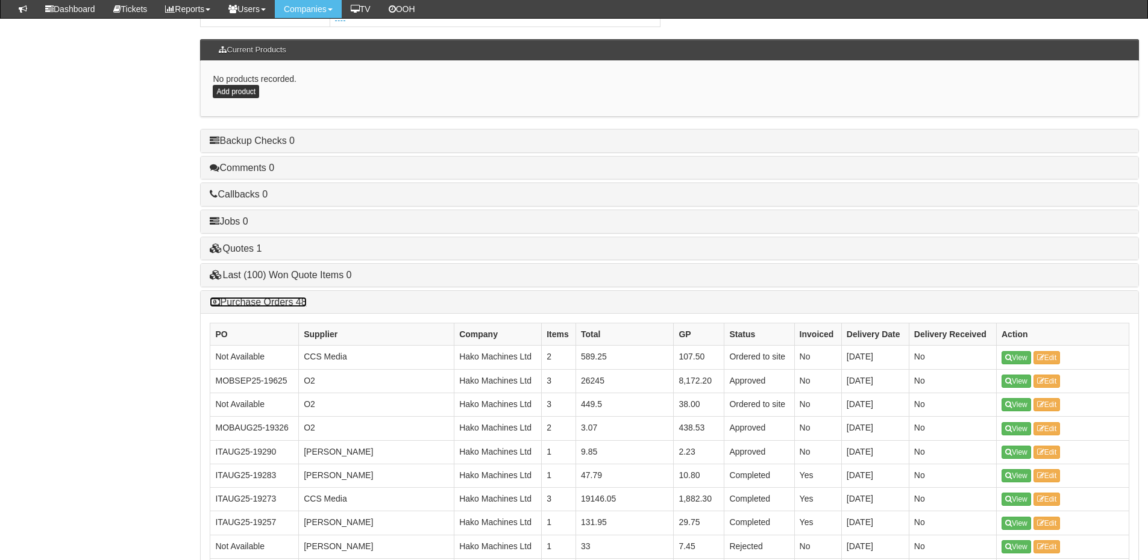
scroll to position [622, 0]
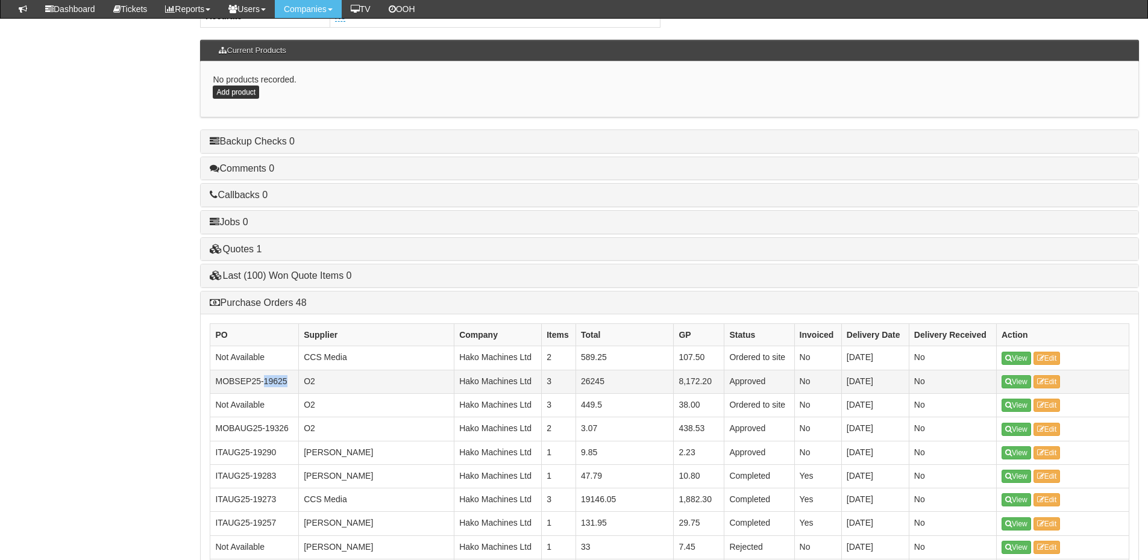
drag, startPoint x: 265, startPoint y: 381, endPoint x: 287, endPoint y: 381, distance: 21.7
click at [287, 381] on td "MOBSEP25-19625" at bounding box center [254, 381] width 89 height 23
copy td "19625"
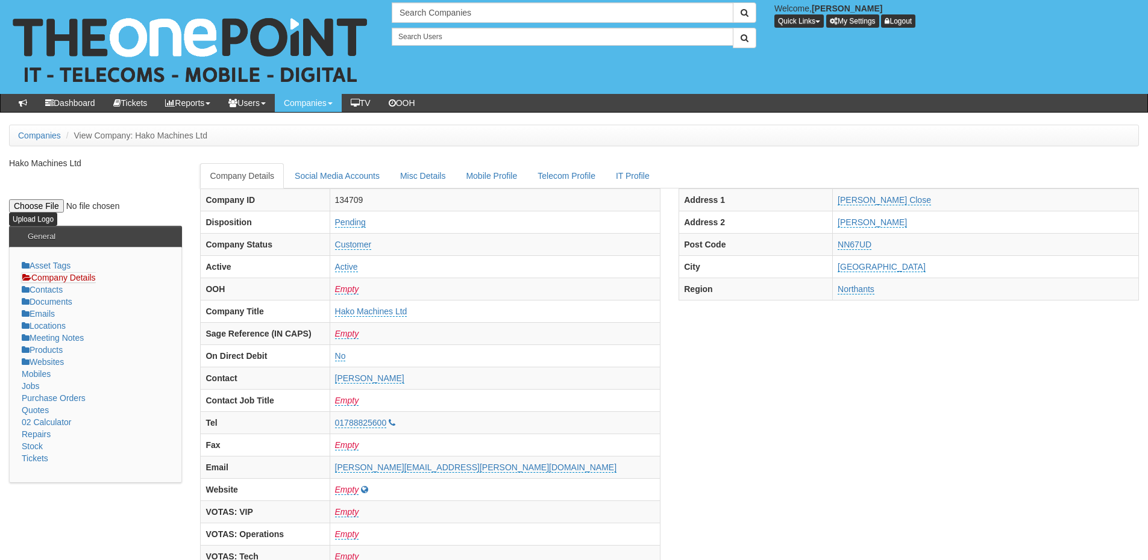
scroll to position [0, 0]
click at [414, 11] on input "text" at bounding box center [563, 13] width 342 height 20
drag, startPoint x: 431, startPoint y: 15, endPoint x: 383, endPoint y: 13, distance: 48.9
click at [383, 13] on div "No search results. co-pil" at bounding box center [574, 13] width 383 height 20
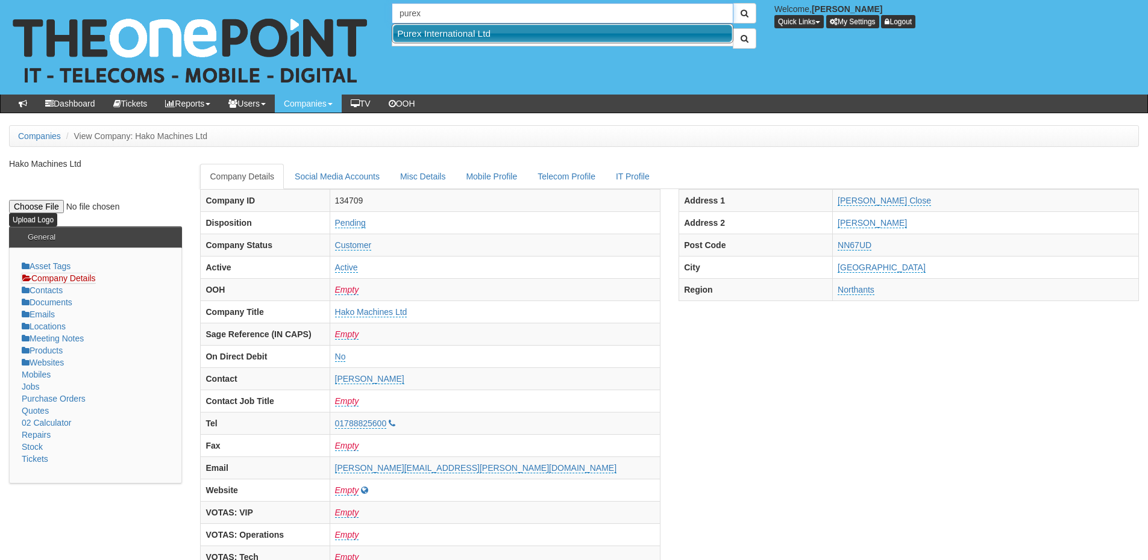
click at [426, 31] on link "Purex International Ltd" at bounding box center [562, 33] width 339 height 17
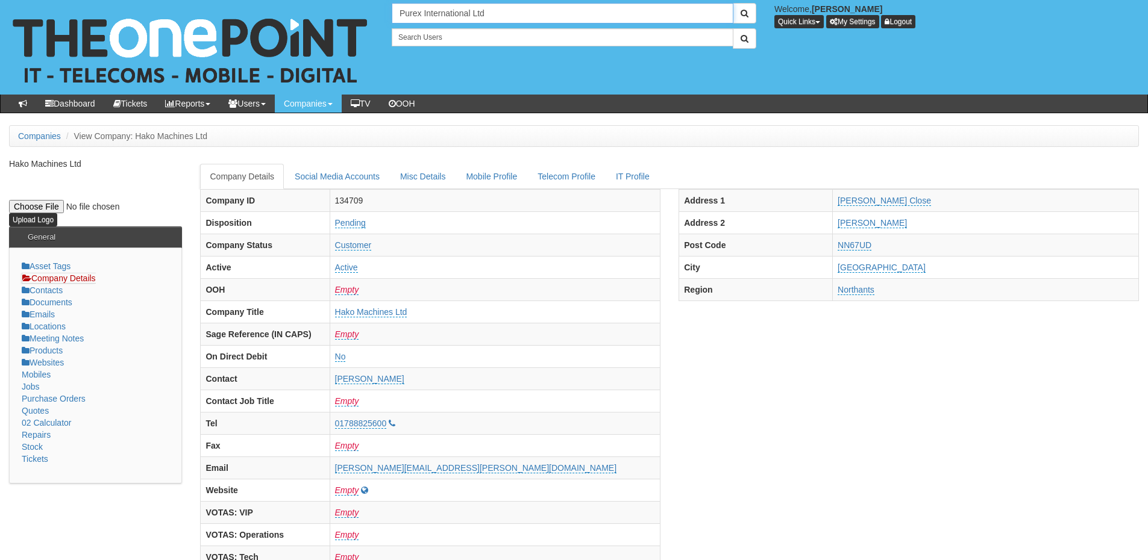
drag, startPoint x: 469, startPoint y: 16, endPoint x: 390, endPoint y: 13, distance: 78.4
click at [390, 13] on div "1 result is available, use up and down arrow keys to navigate. Purex Internatio…" at bounding box center [574, 13] width 383 height 20
type input "plas-"
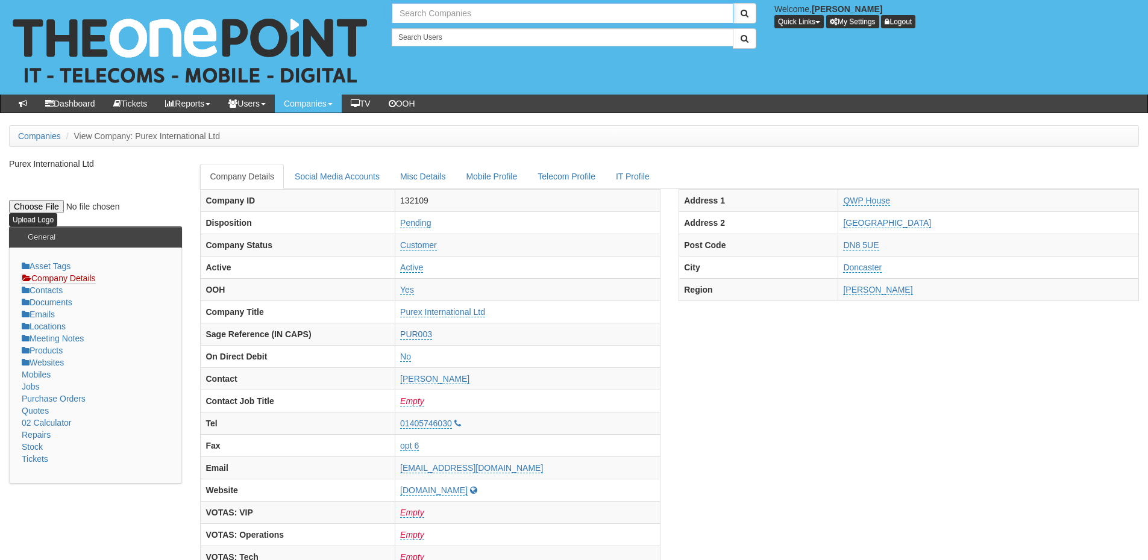
click at [432, 8] on input "text" at bounding box center [563, 13] width 342 height 20
click at [439, 36] on link "Plas-Tech Thermoforming" at bounding box center [562, 33] width 339 height 17
type input "Plas-Tech Thermoforming"
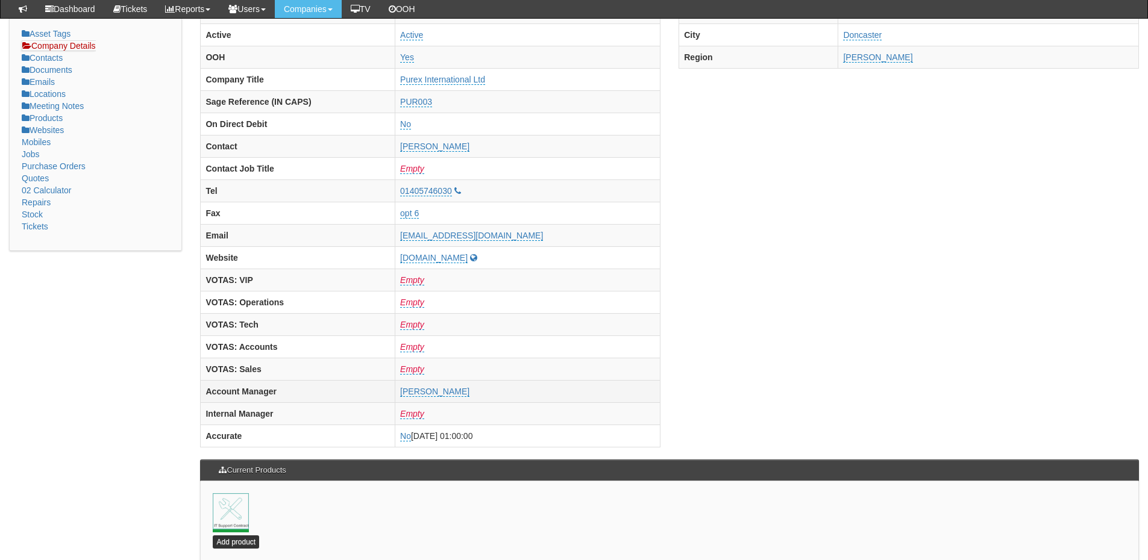
scroll to position [181, 0]
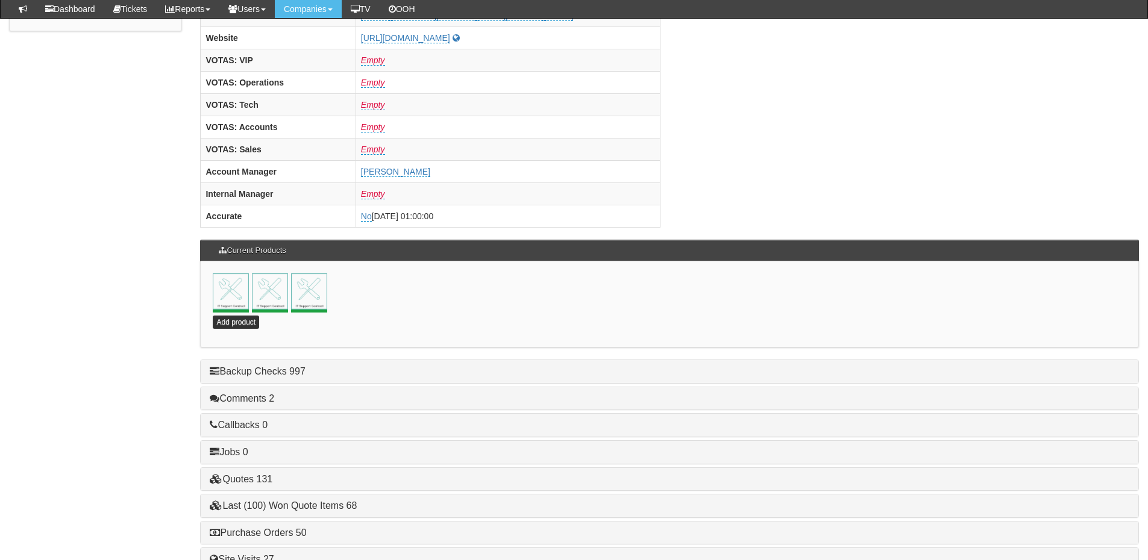
scroll to position [532, 0]
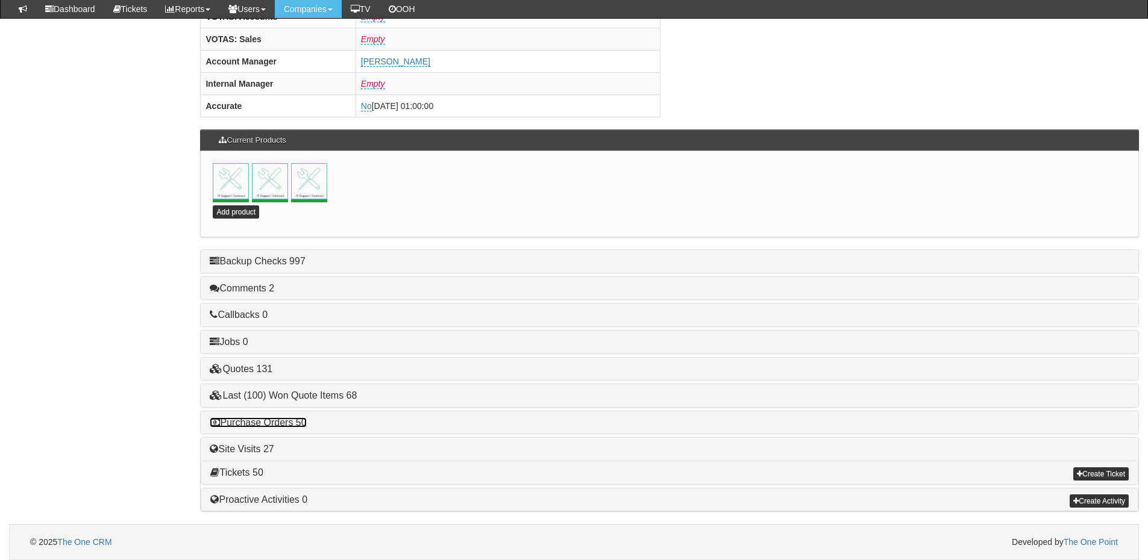
click at [282, 419] on link "Purchase Orders 50" at bounding box center [258, 422] width 96 height 10
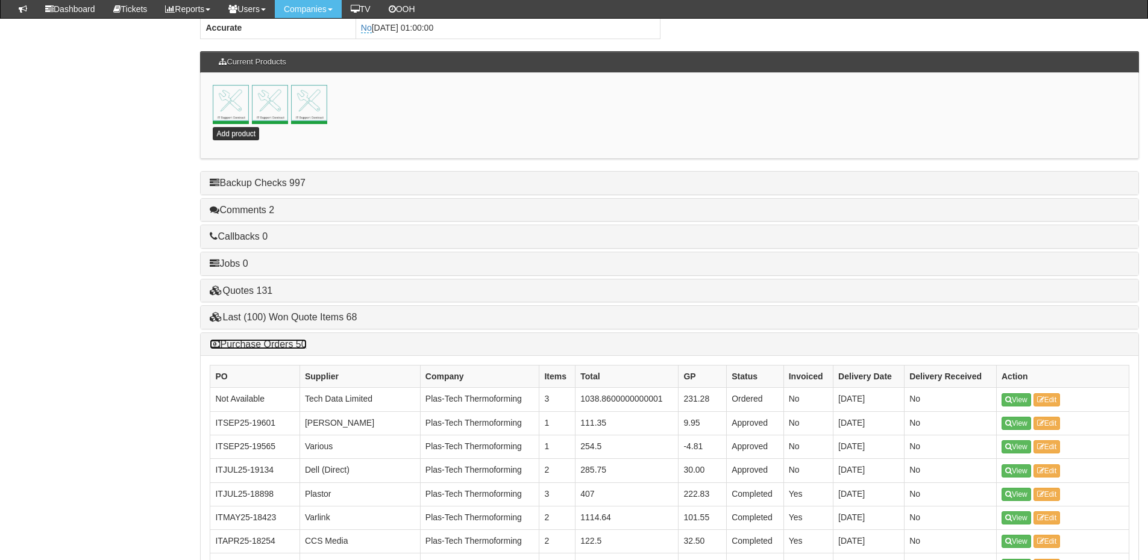
scroll to position [713, 0]
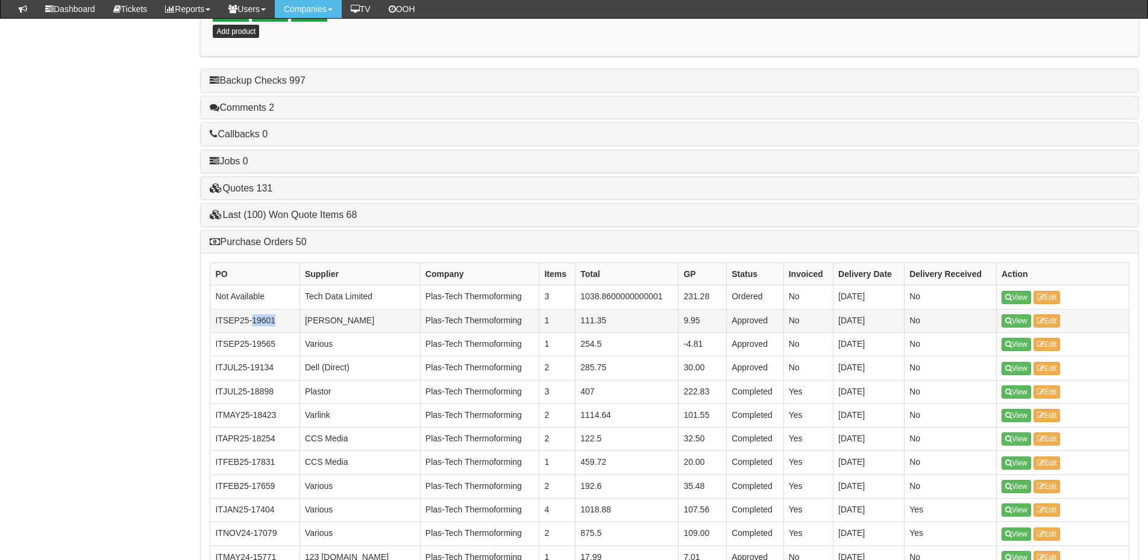
drag, startPoint x: 278, startPoint y: 321, endPoint x: 252, endPoint y: 321, distance: 25.3
click at [252, 321] on td "ITSEP25-19601" at bounding box center [254, 320] width 89 height 23
copy td "19601"
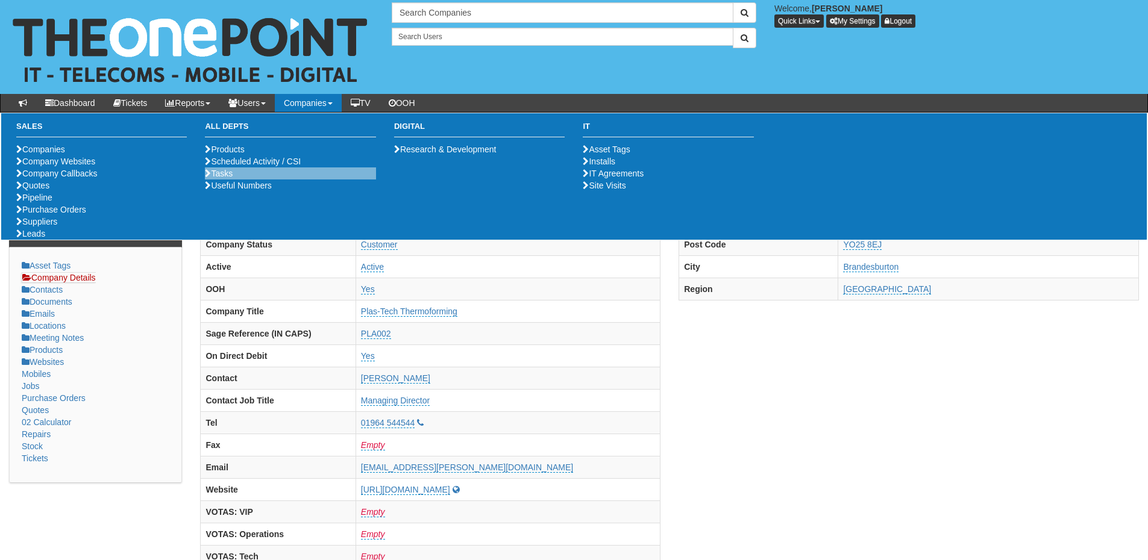
scroll to position [0, 0]
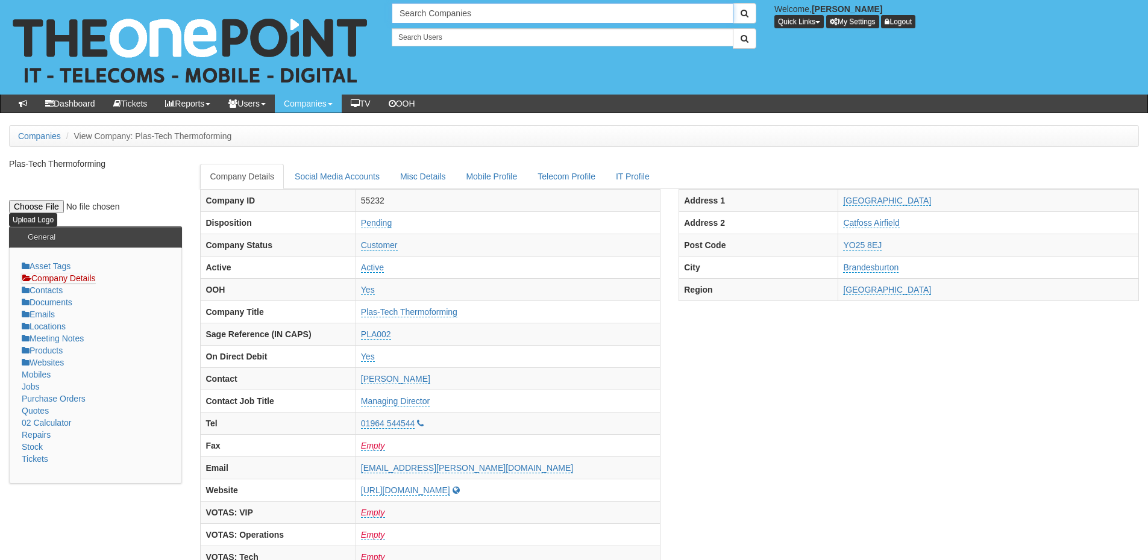
click at [430, 13] on input "Search Companies" at bounding box center [563, 13] width 342 height 20
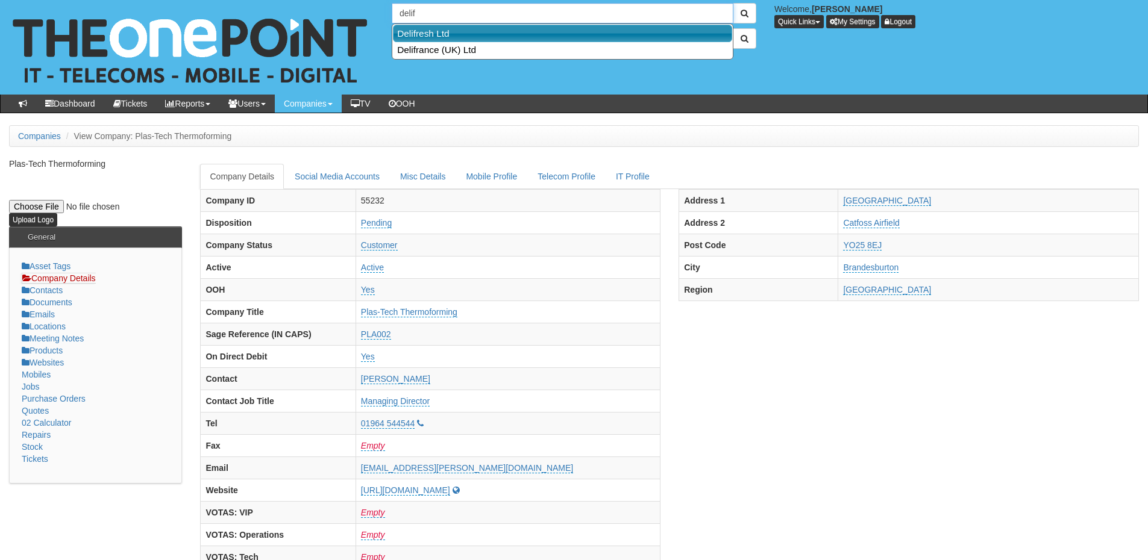
click at [431, 32] on link "Delifresh Ltd" at bounding box center [562, 33] width 339 height 17
type input "Delifresh Ltd"
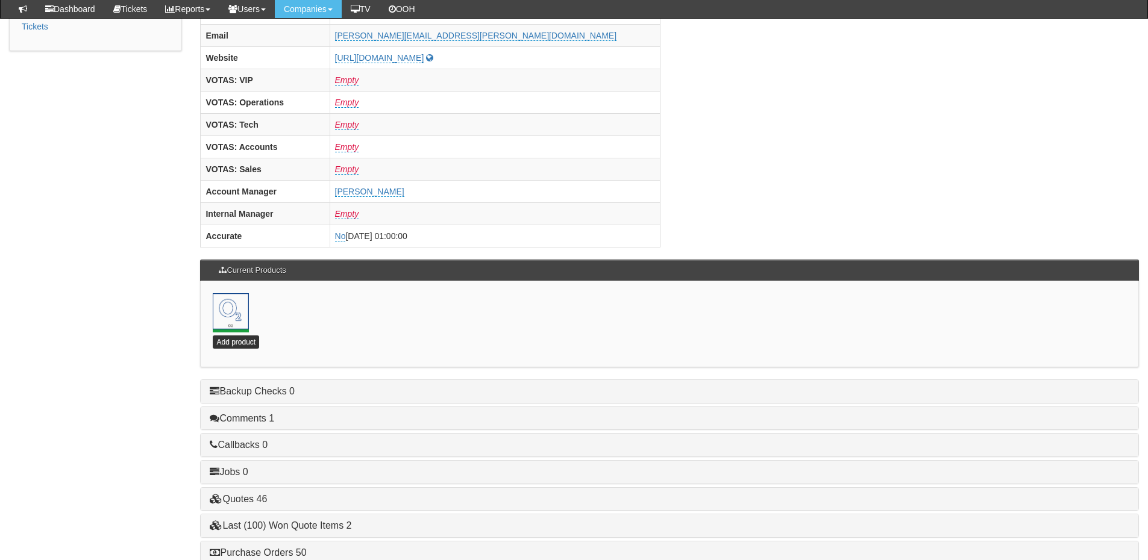
scroll to position [532, 0]
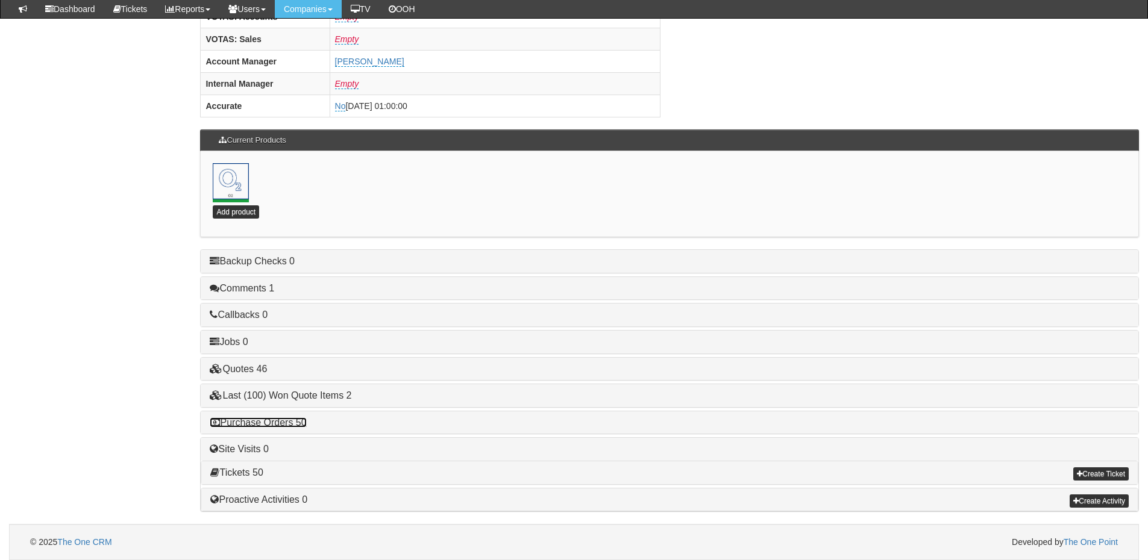
click at [298, 421] on link "Purchase Orders 50" at bounding box center [258, 422] width 96 height 10
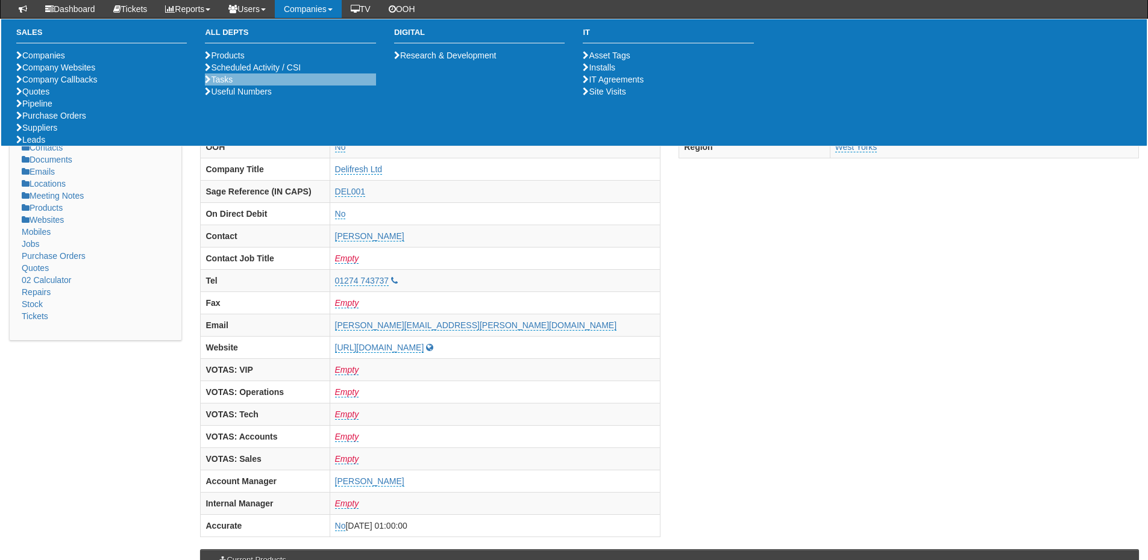
scroll to position [0, 0]
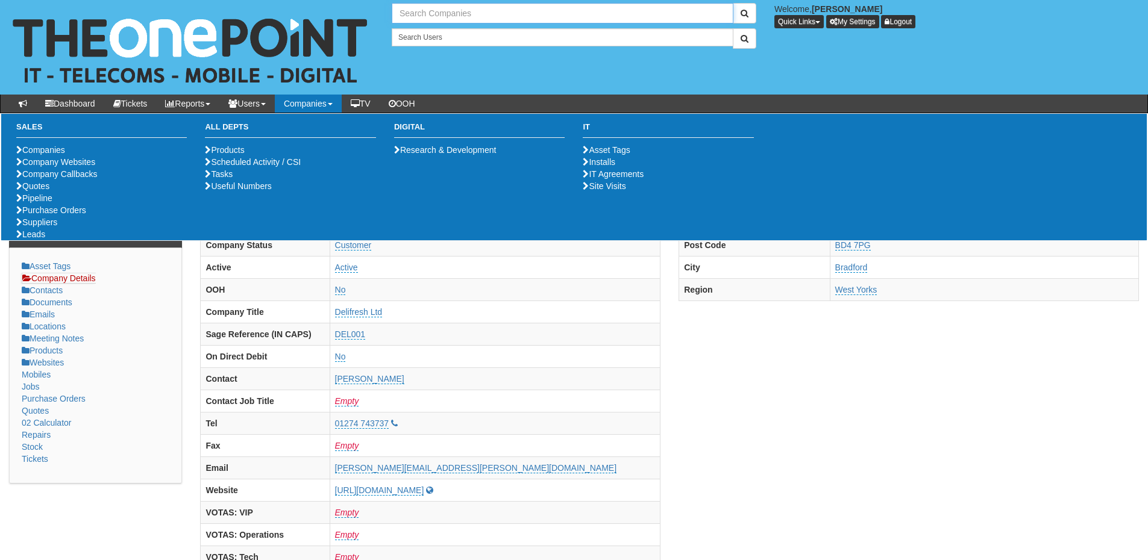
click at [442, 4] on input "text" at bounding box center [563, 13] width 342 height 20
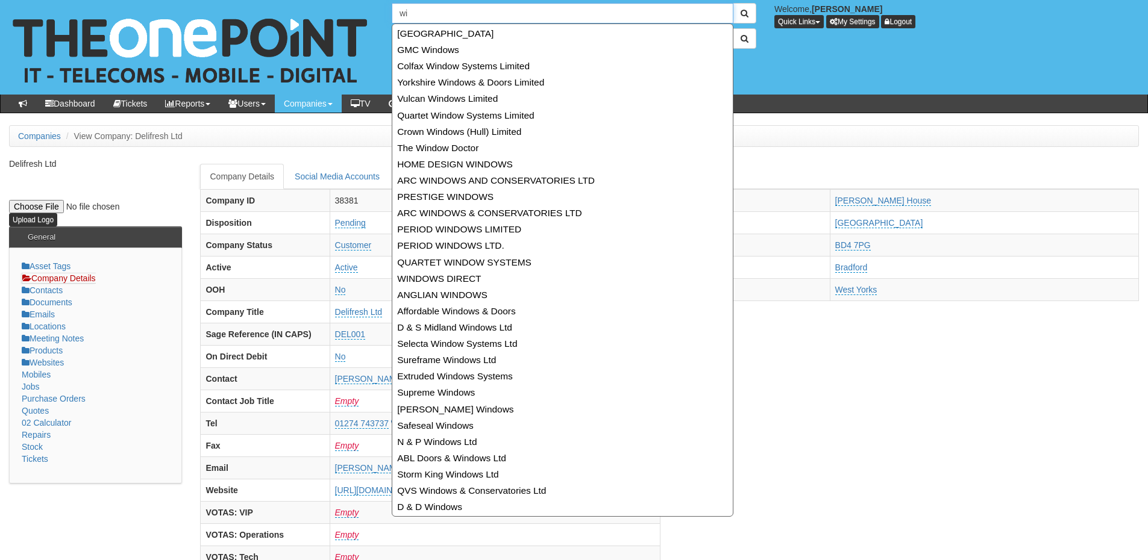
type input "w"
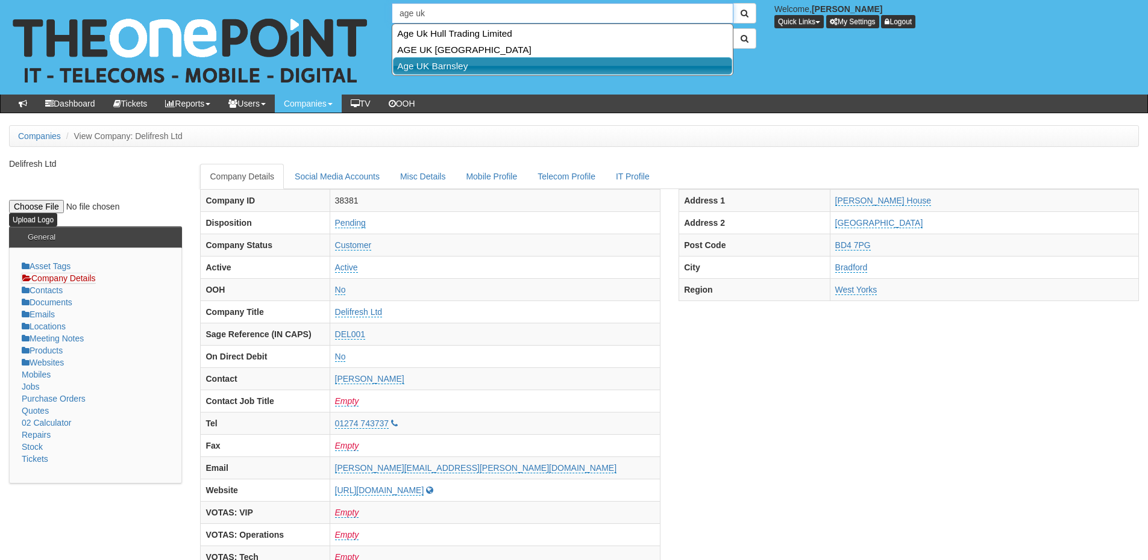
click at [479, 64] on link "Age UK Barnsley" at bounding box center [562, 65] width 339 height 17
type input "Age UK Barnsley"
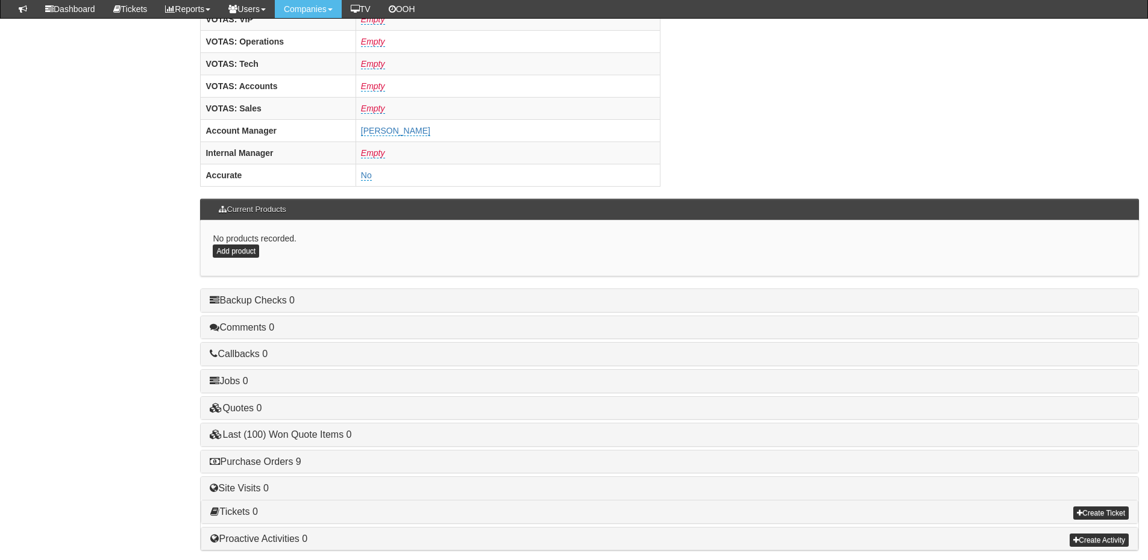
scroll to position [502, 0]
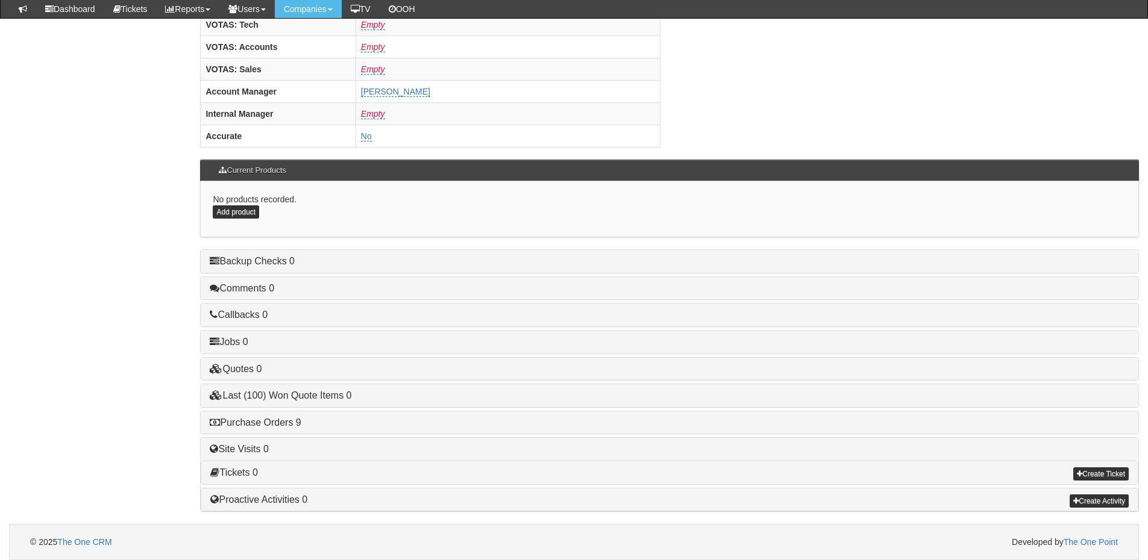
click at [293, 428] on h4 "Purchase Orders 9" at bounding box center [669, 422] width 919 height 11
click at [293, 421] on link "Purchase Orders 9" at bounding box center [255, 422] width 91 height 10
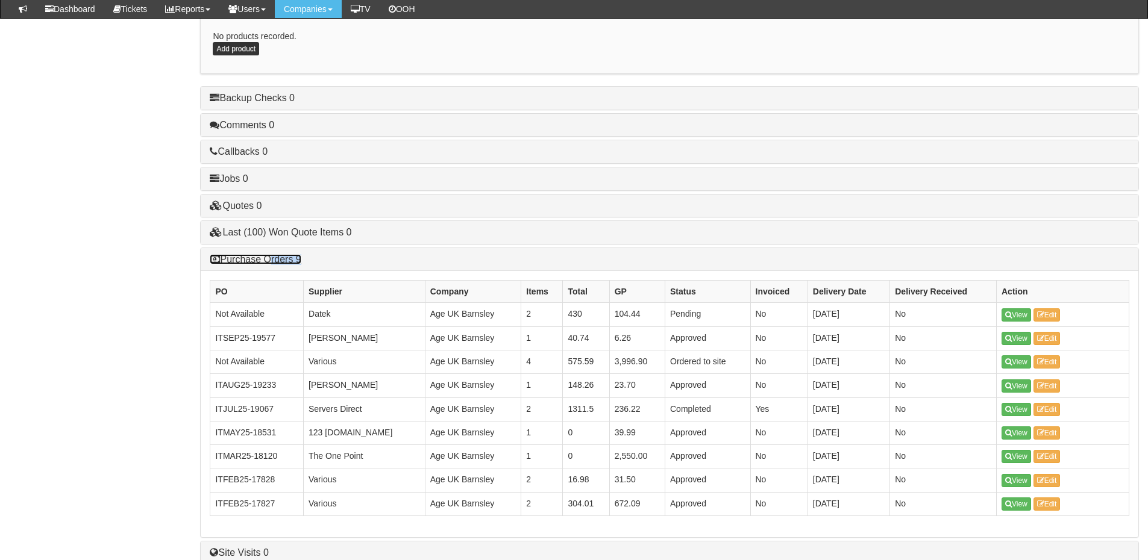
scroll to position [682, 0]
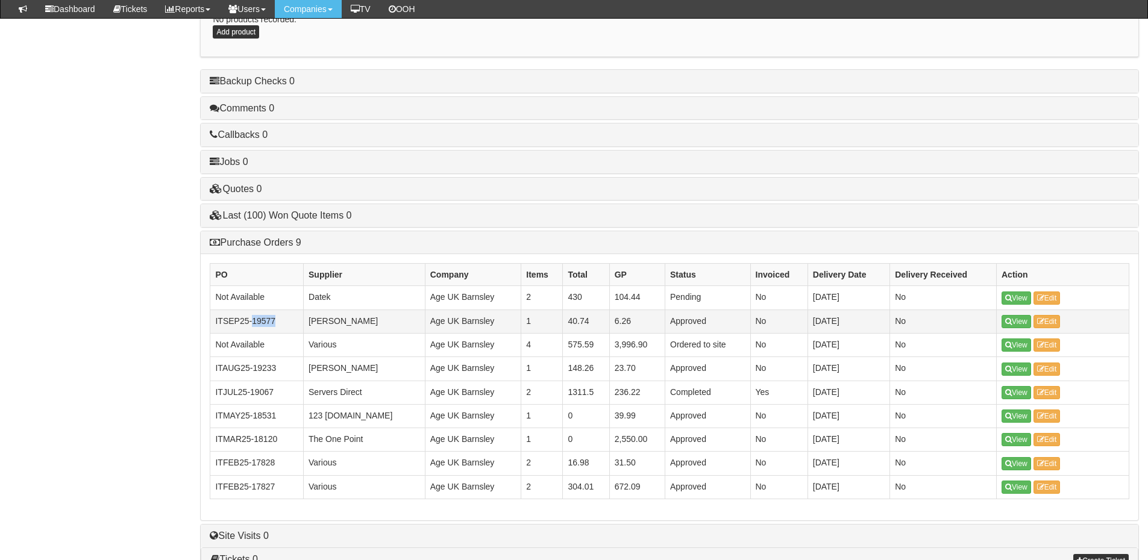
drag, startPoint x: 277, startPoint y: 324, endPoint x: 253, endPoint y: 323, distance: 23.5
click at [253, 323] on td "ITSEP25-19577" at bounding box center [256, 321] width 93 height 23
copy td "19577"
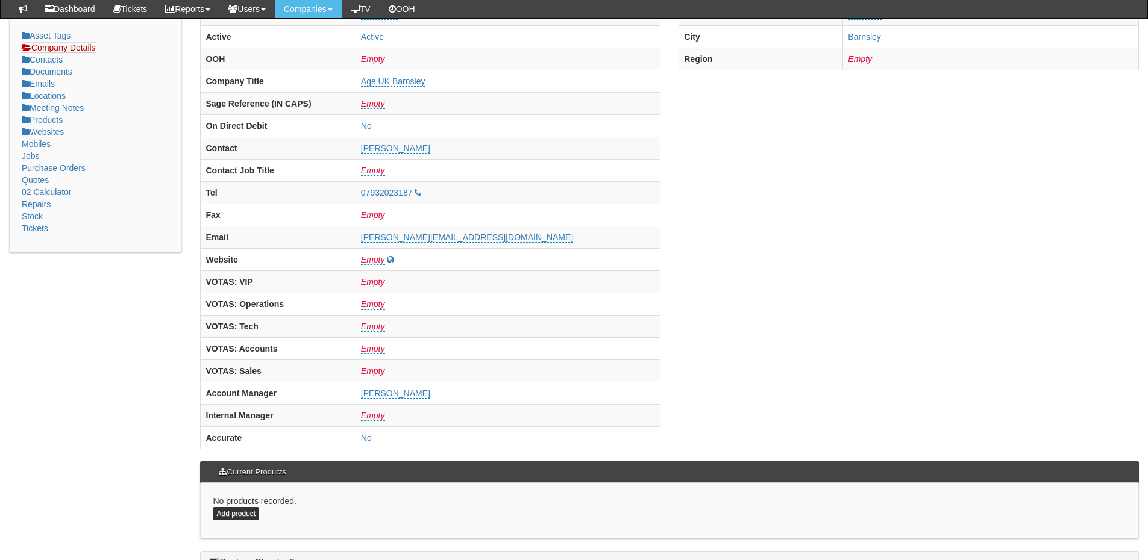
scroll to position [0, 0]
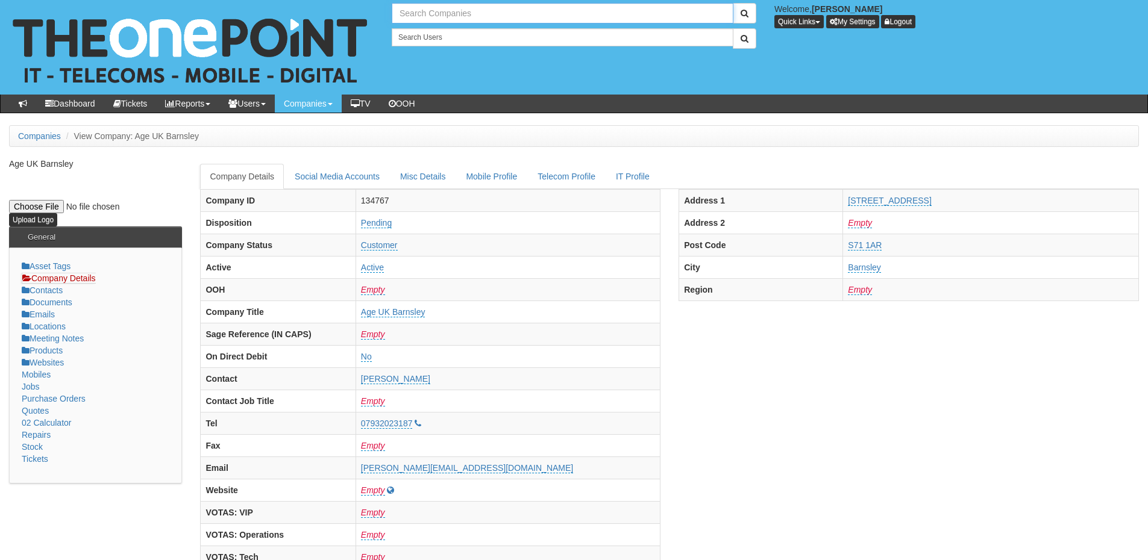
click at [448, 15] on input "text" at bounding box center [563, 13] width 342 height 20
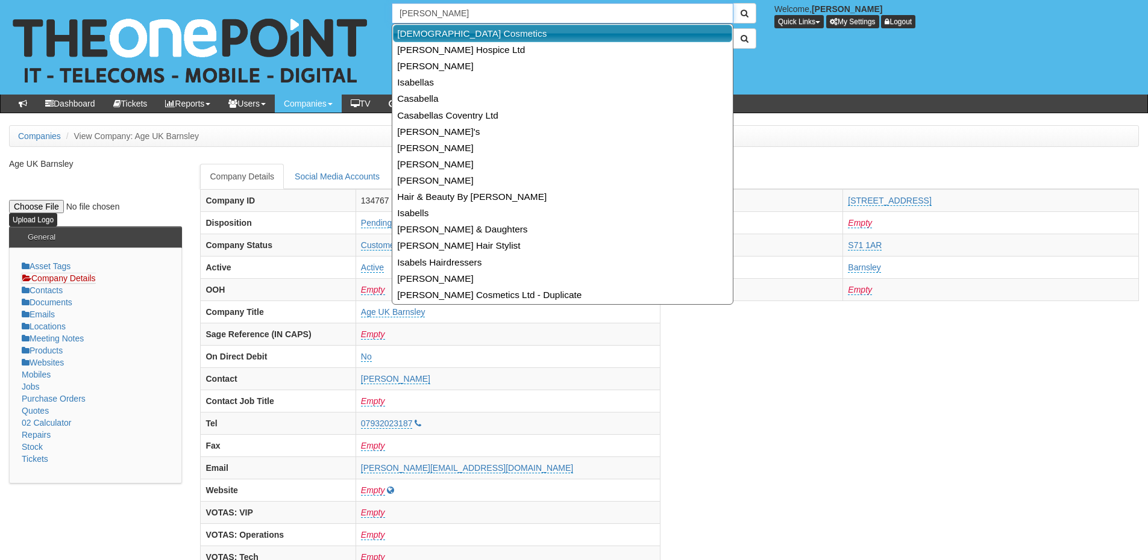
click at [453, 35] on link "Sabel Cosmetics" at bounding box center [562, 33] width 339 height 17
type input "Sabel Cosmetics"
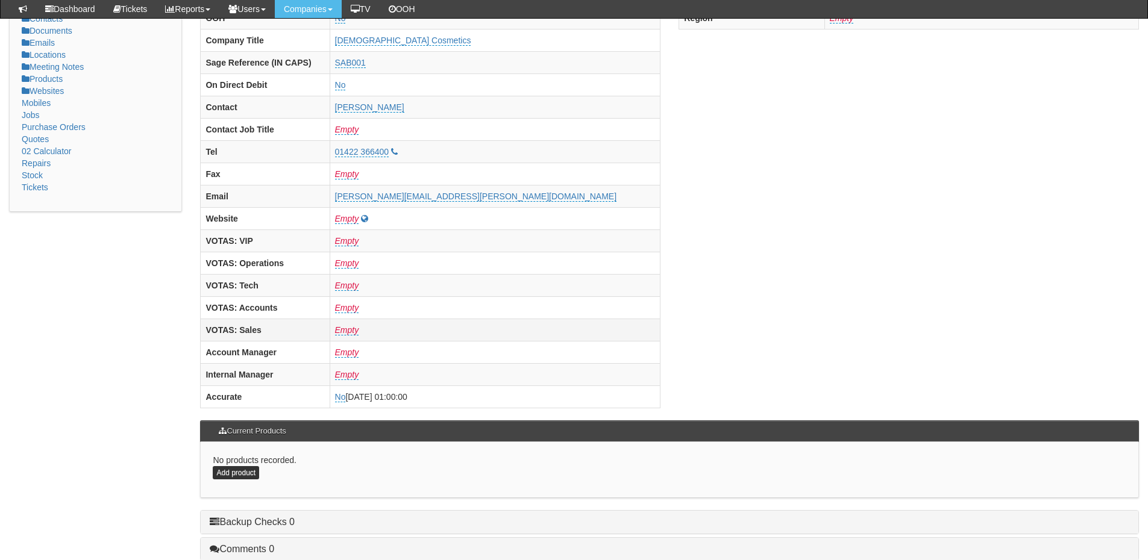
scroll to position [482, 0]
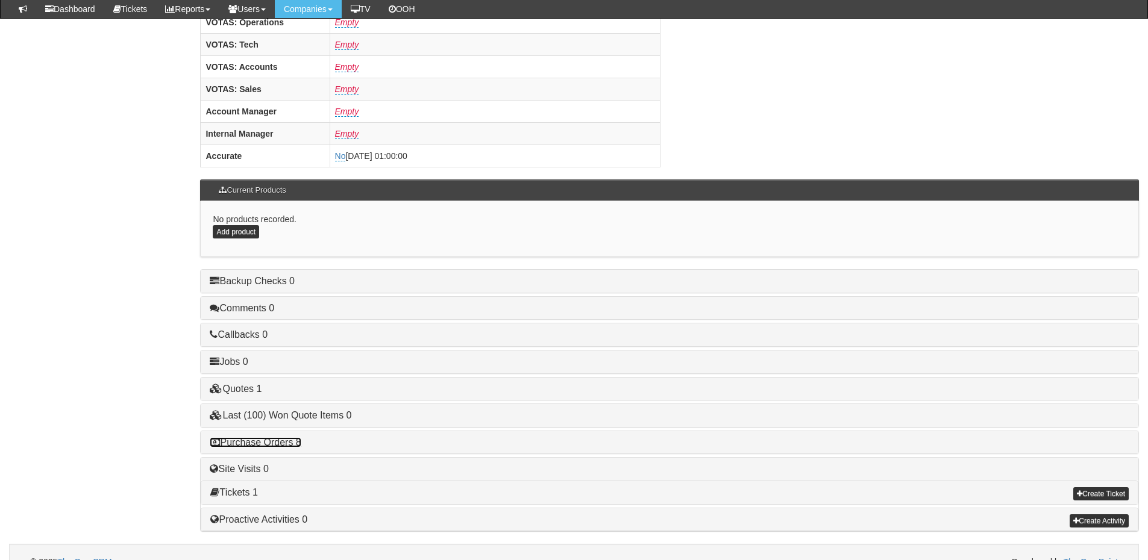
click at [284, 443] on link "Purchase Orders 8" at bounding box center [255, 442] width 91 height 10
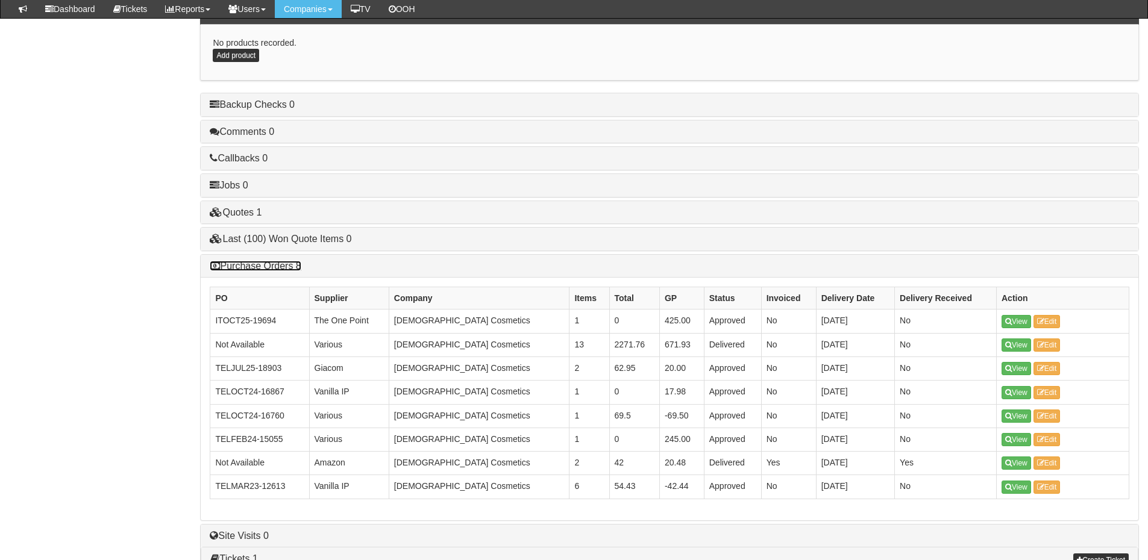
scroll to position [662, 0]
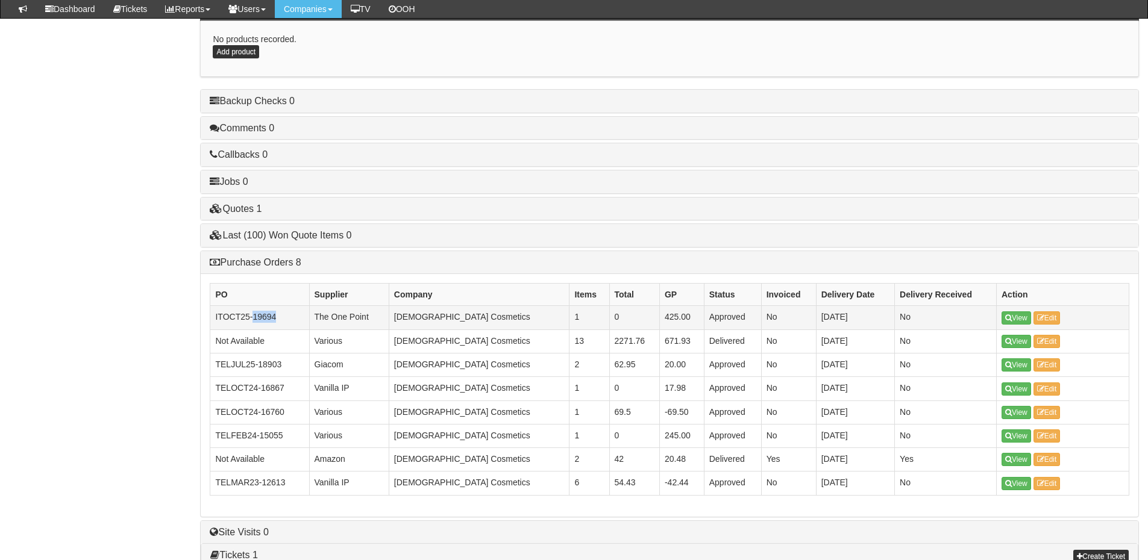
drag, startPoint x: 277, startPoint y: 317, endPoint x: 255, endPoint y: 318, distance: 21.7
click at [255, 318] on td "ITOCT25-19694" at bounding box center [259, 317] width 99 height 23
copy td "19694"
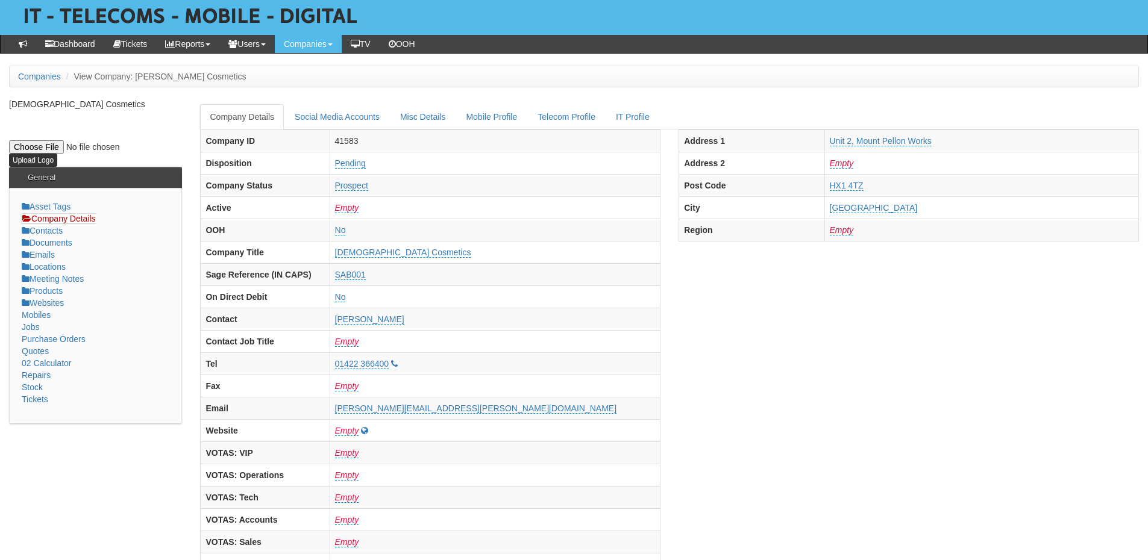
scroll to position [0, 0]
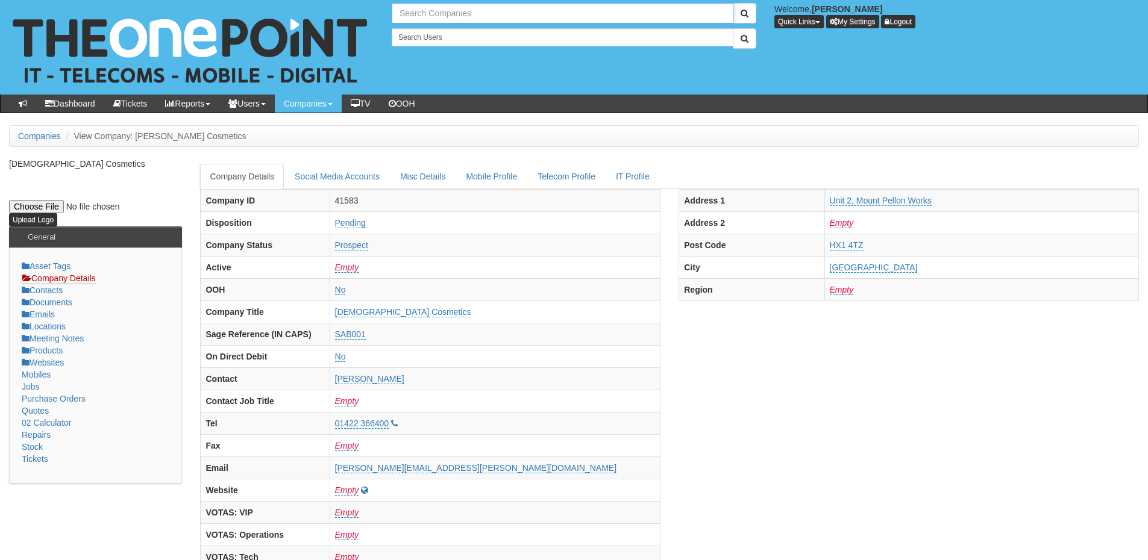
click at [410, 8] on input "text" at bounding box center [563, 13] width 342 height 20
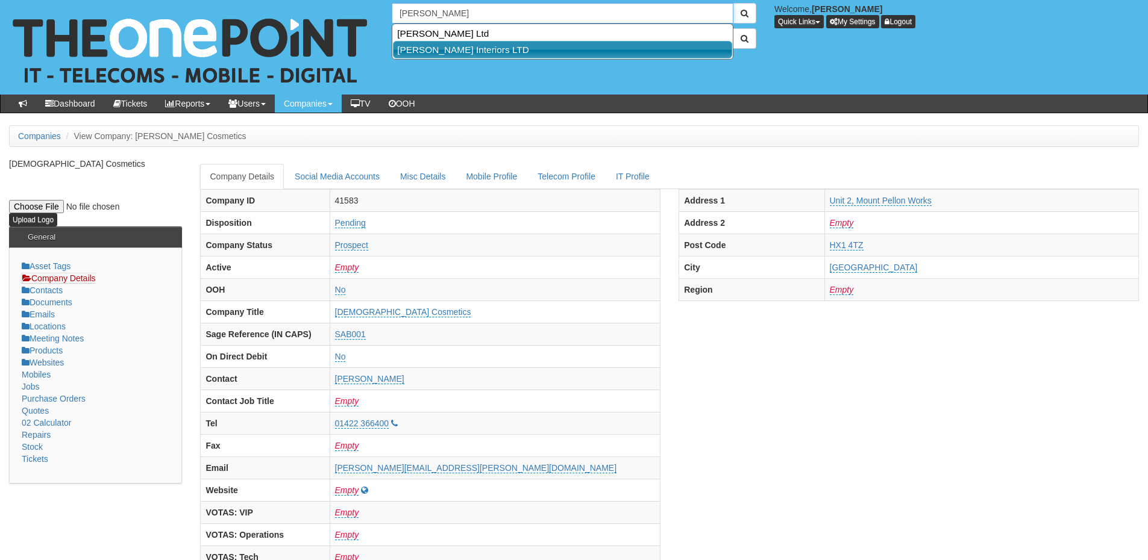
click at [445, 53] on link "Ben Johnson Interiors LTD" at bounding box center [562, 49] width 339 height 17
type input "Ben Johnson Interiors LTD"
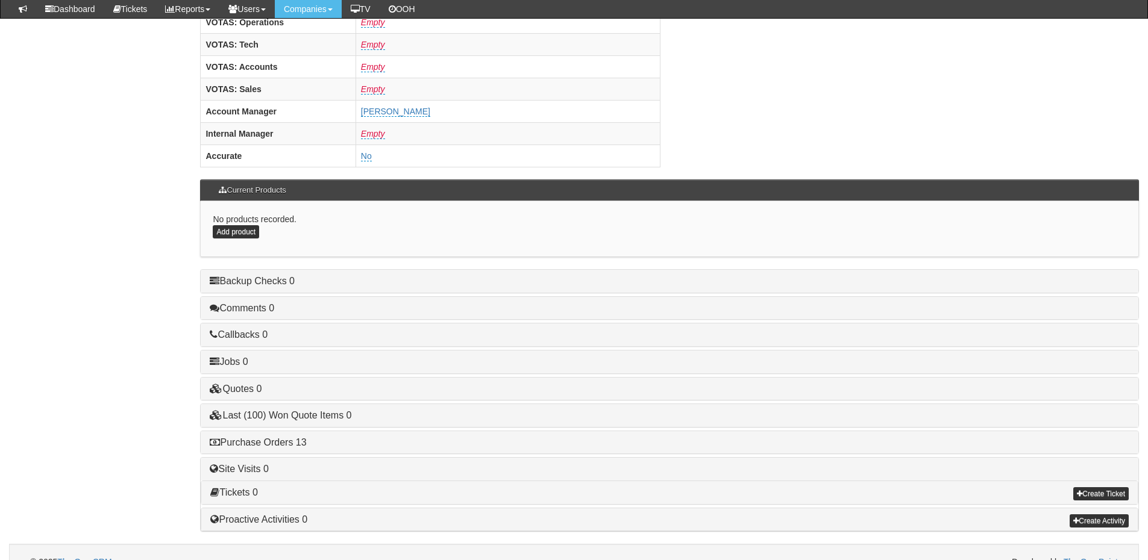
scroll to position [502, 0]
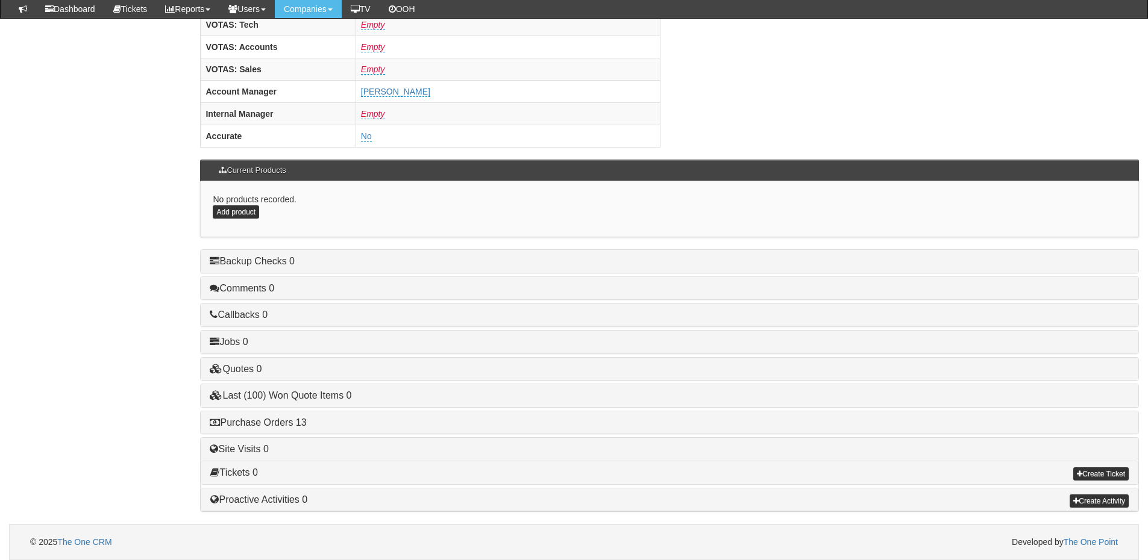
click at [287, 417] on h4 "Purchase Orders 13" at bounding box center [669, 422] width 919 height 11
click at [286, 425] on link "Purchase Orders 13" at bounding box center [258, 422] width 96 height 10
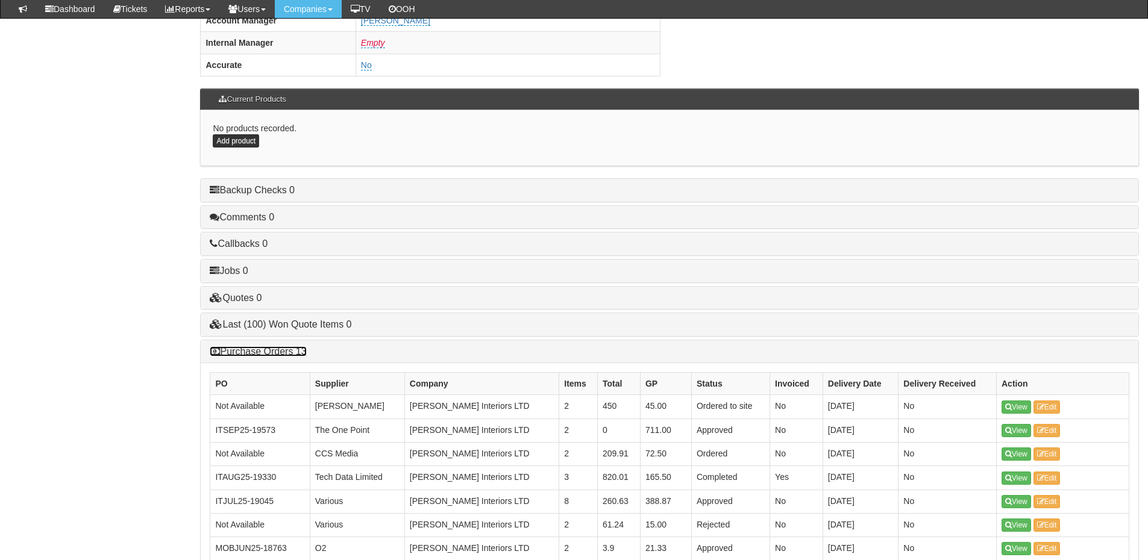
scroll to position [683, 0]
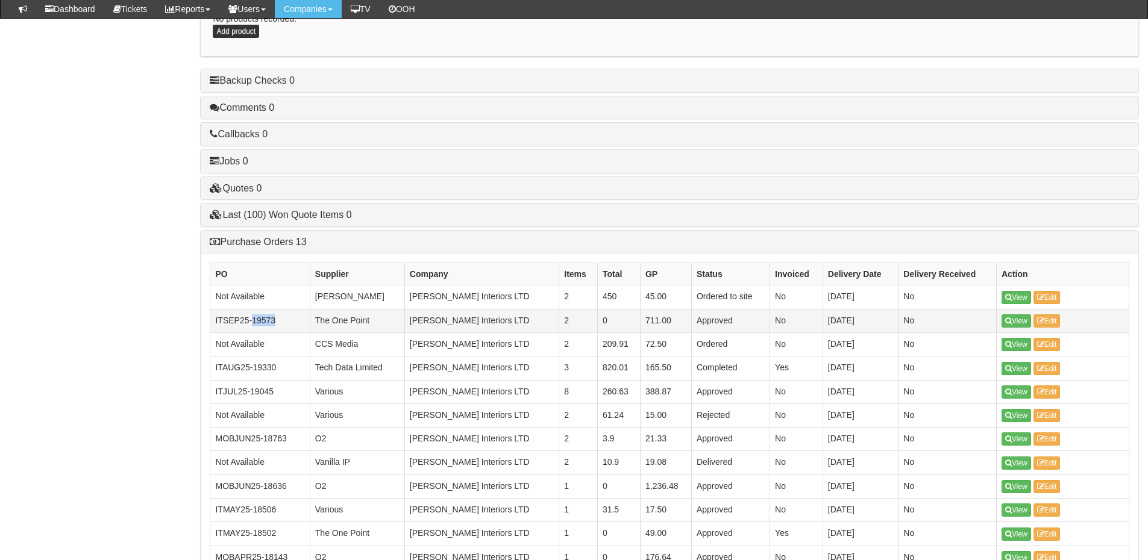
drag, startPoint x: 284, startPoint y: 322, endPoint x: 252, endPoint y: 324, distance: 32.6
click at [252, 324] on td "ITSEP25-19573" at bounding box center [259, 320] width 99 height 23
copy td "19573"
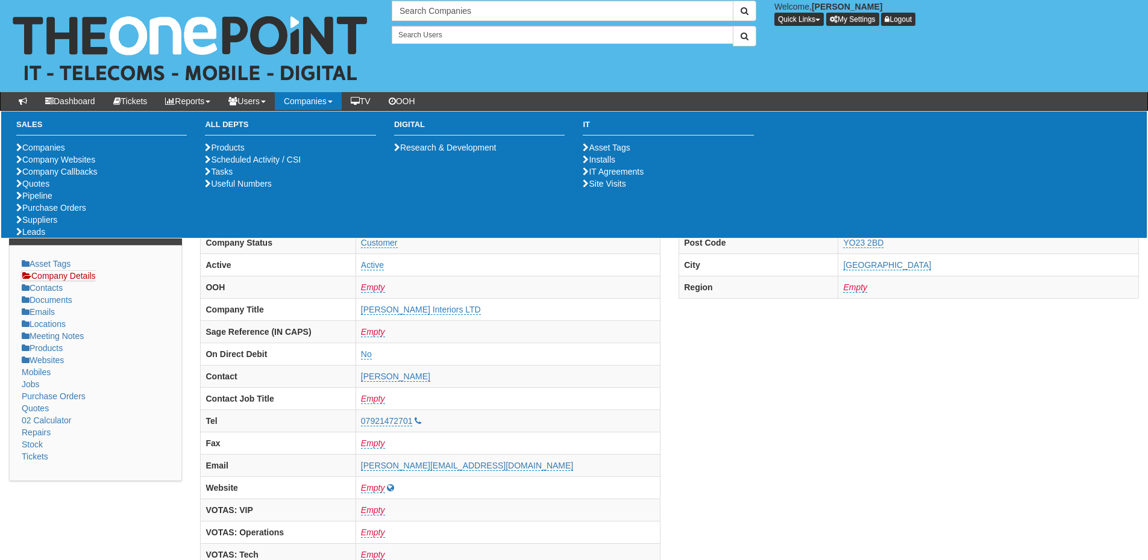
scroll to position [0, 0]
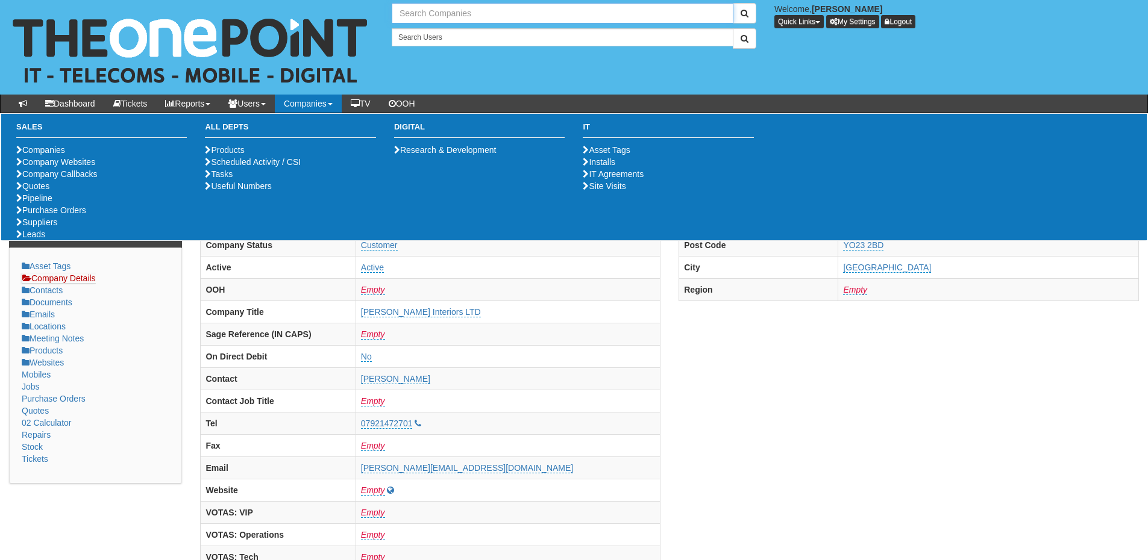
click at [452, 13] on input "text" at bounding box center [563, 13] width 342 height 20
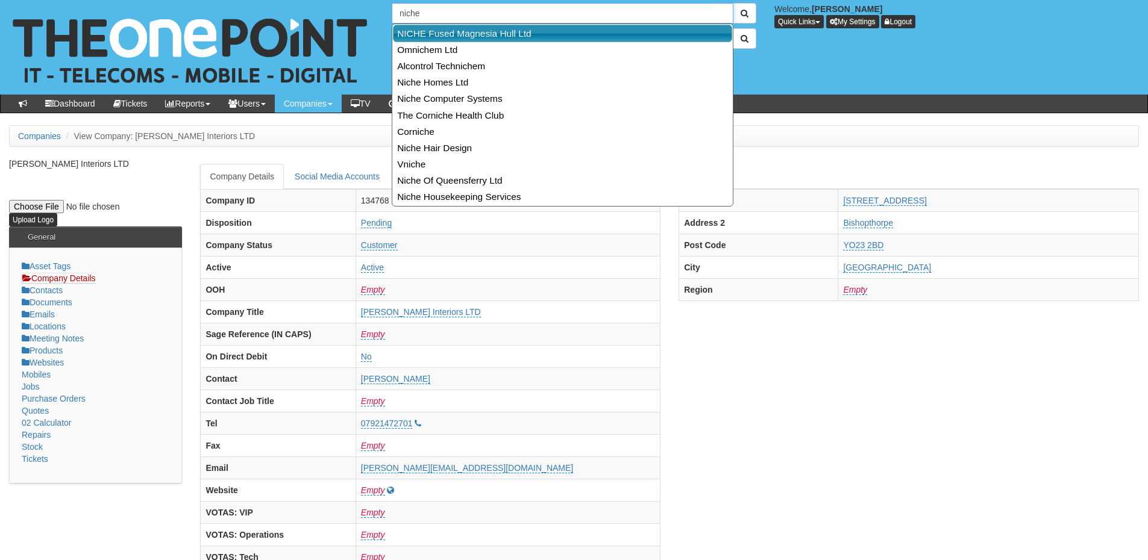
click at [458, 31] on link "NICHE Fused Magnesia Hull Ltd" at bounding box center [562, 33] width 339 height 17
type input "NICHE Fused Magnesia Hull Ltd"
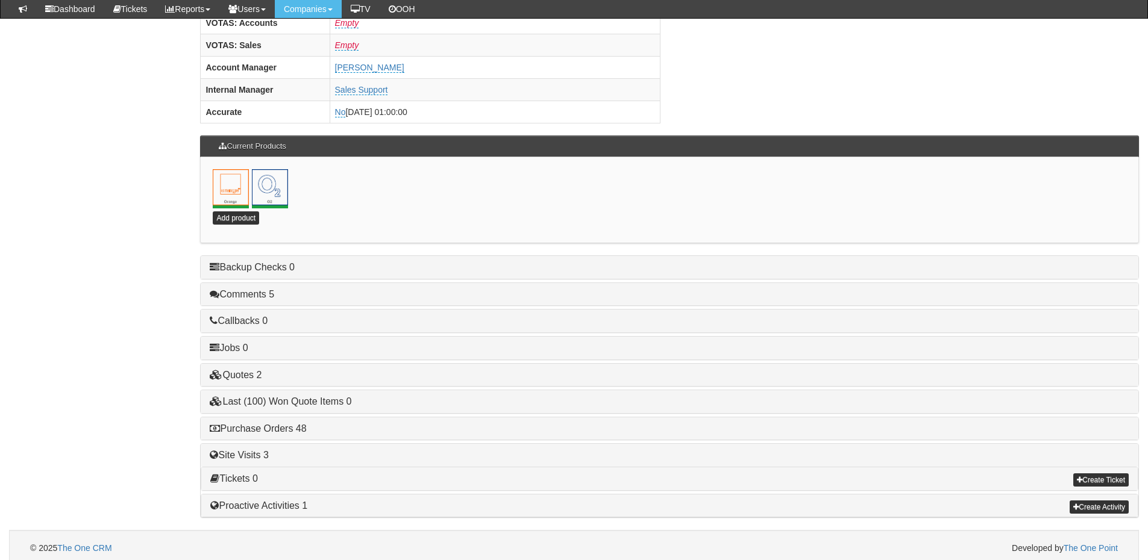
scroll to position [532, 0]
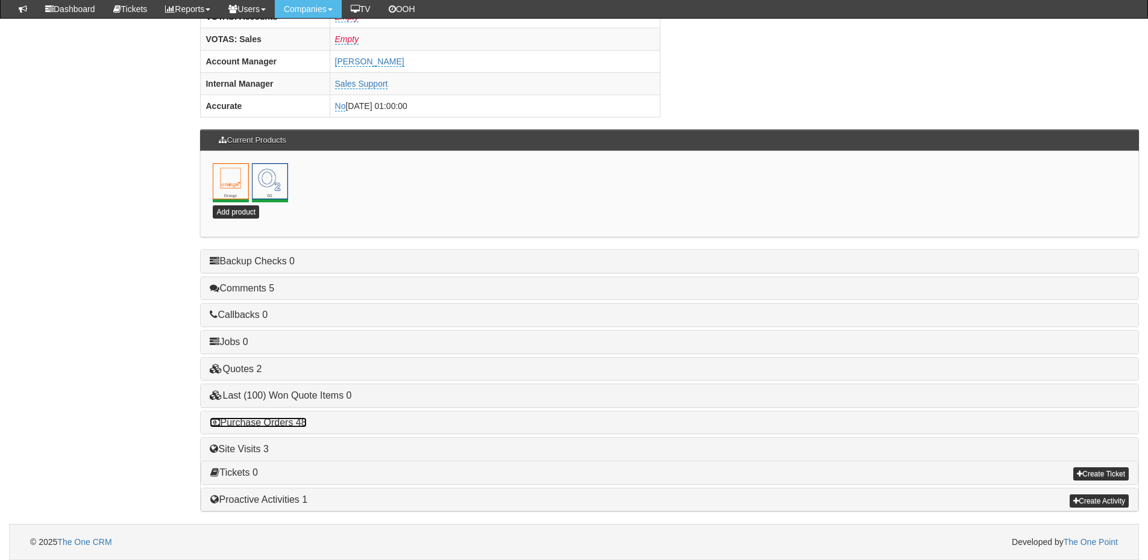
click at [281, 420] on link "Purchase Orders 48" at bounding box center [258, 422] width 96 height 10
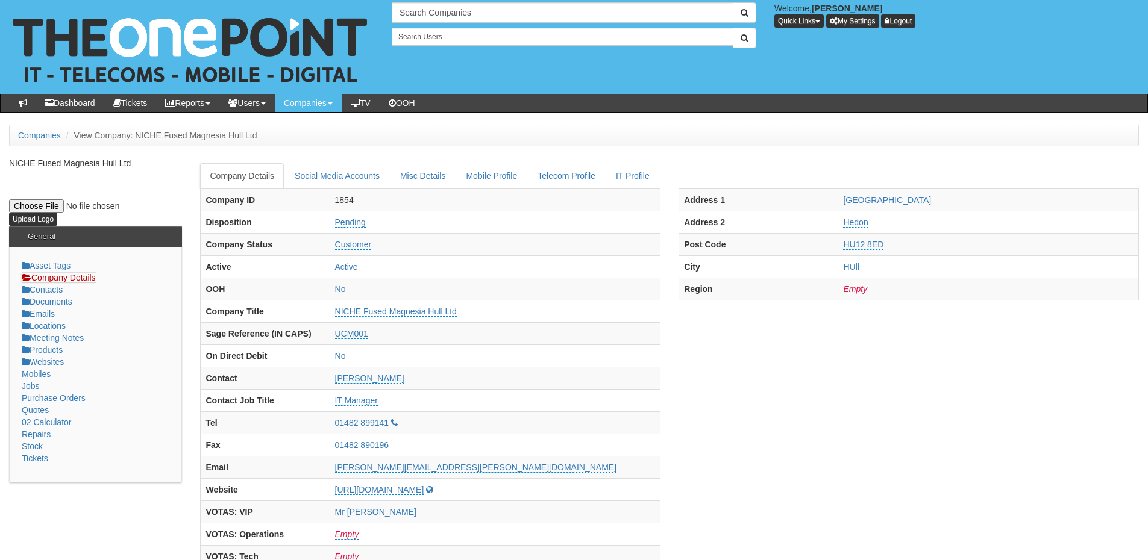
scroll to position [0, 0]
click at [452, 8] on input "text" at bounding box center [563, 13] width 342 height 20
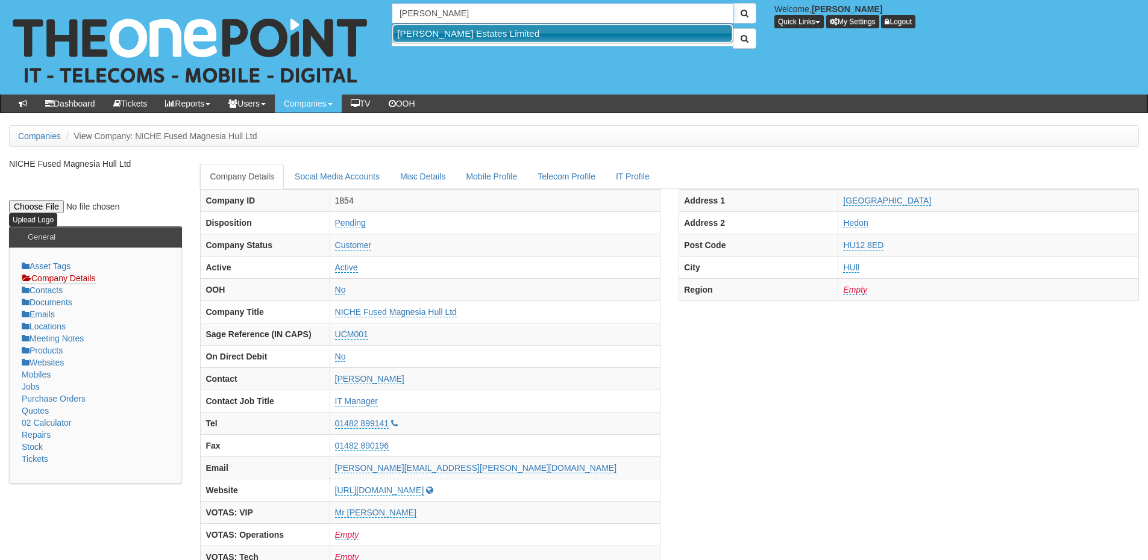
click at [445, 35] on link "Arnold White Estates Limited" at bounding box center [562, 33] width 339 height 17
type input "Arnold White Estates Limited"
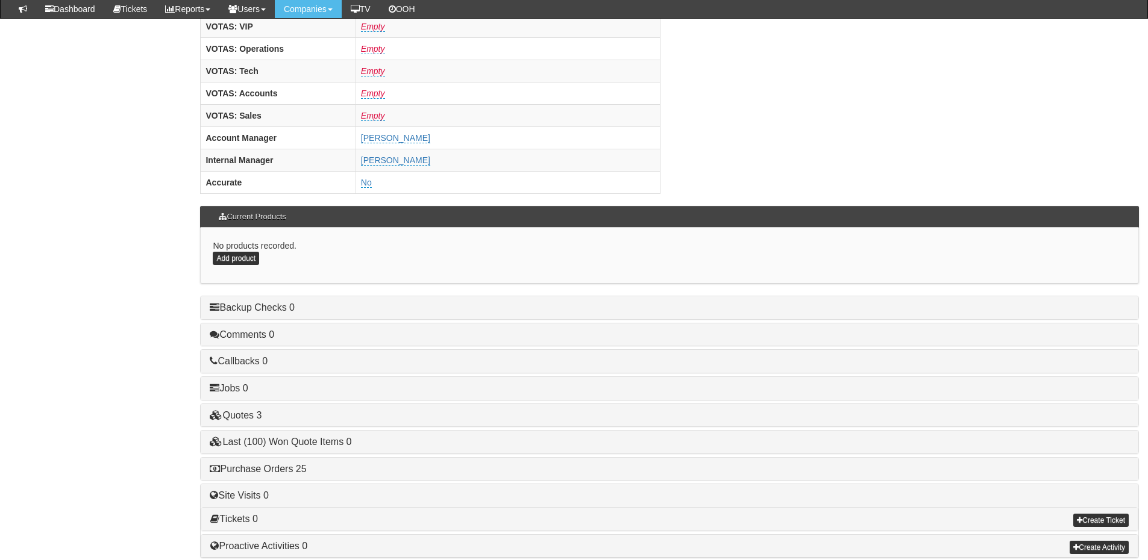
scroll to position [502, 0]
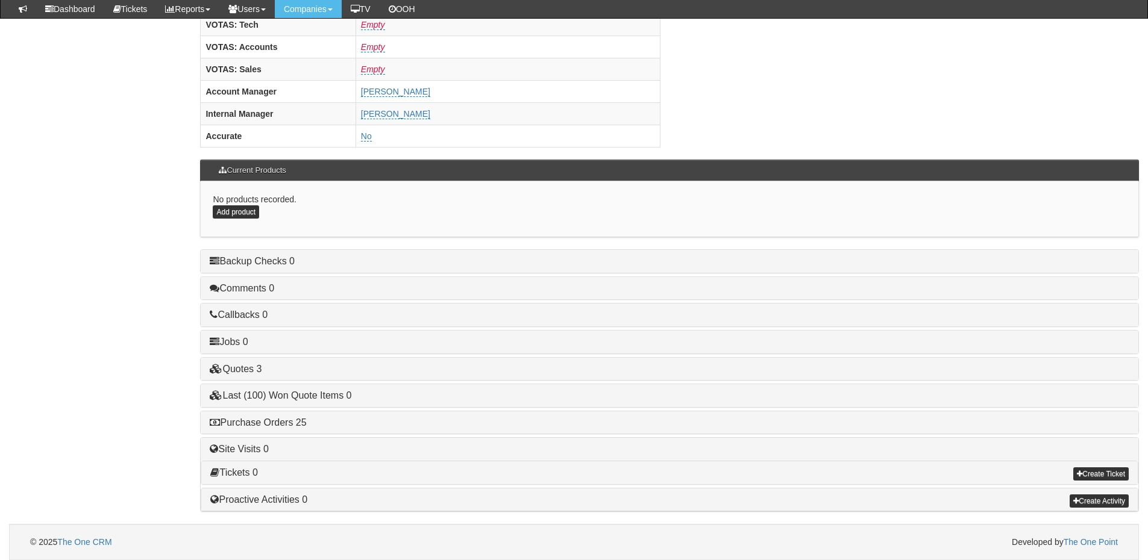
click at [312, 412] on div "Purchase Orders 25" at bounding box center [669, 422] width 937 height 23
click at [298, 418] on link "Purchase Orders 25" at bounding box center [258, 422] width 96 height 10
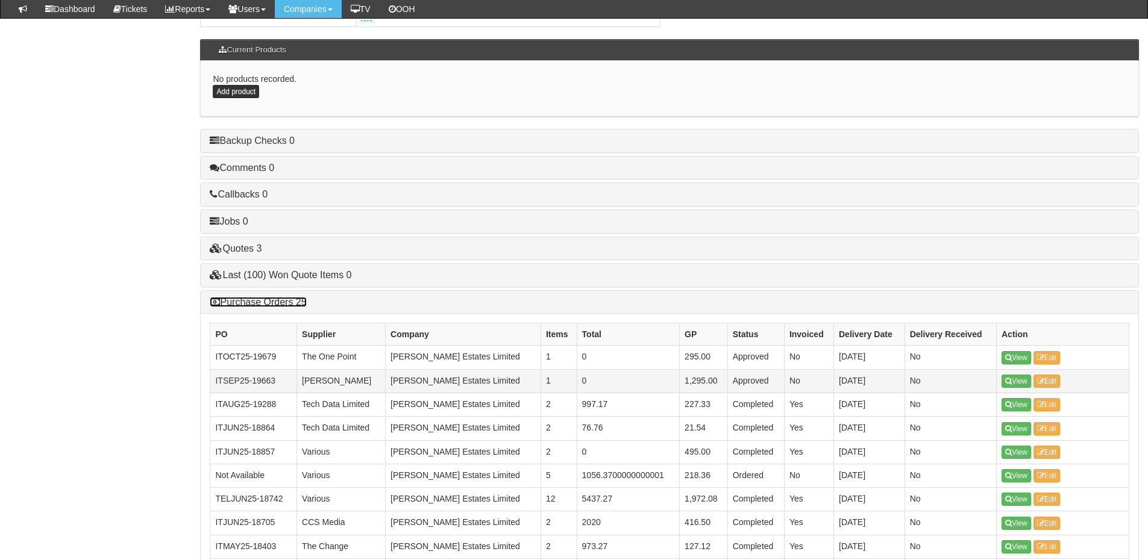
scroll to position [622, 0]
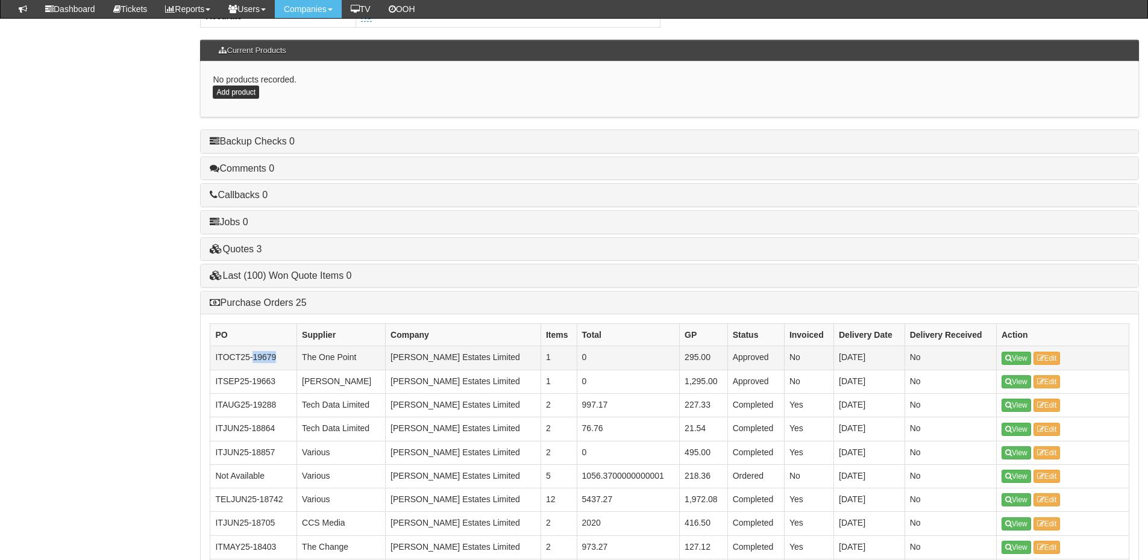
drag, startPoint x: 280, startPoint y: 360, endPoint x: 252, endPoint y: 362, distance: 28.4
click at [252, 362] on td "ITOCT25-19679" at bounding box center [253, 357] width 87 height 23
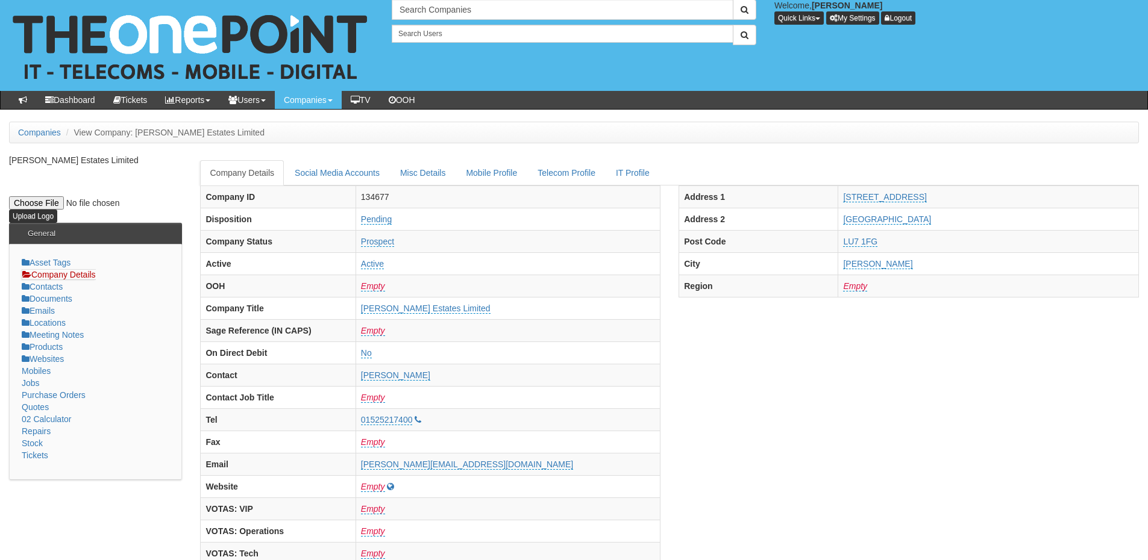
scroll to position [0, 0]
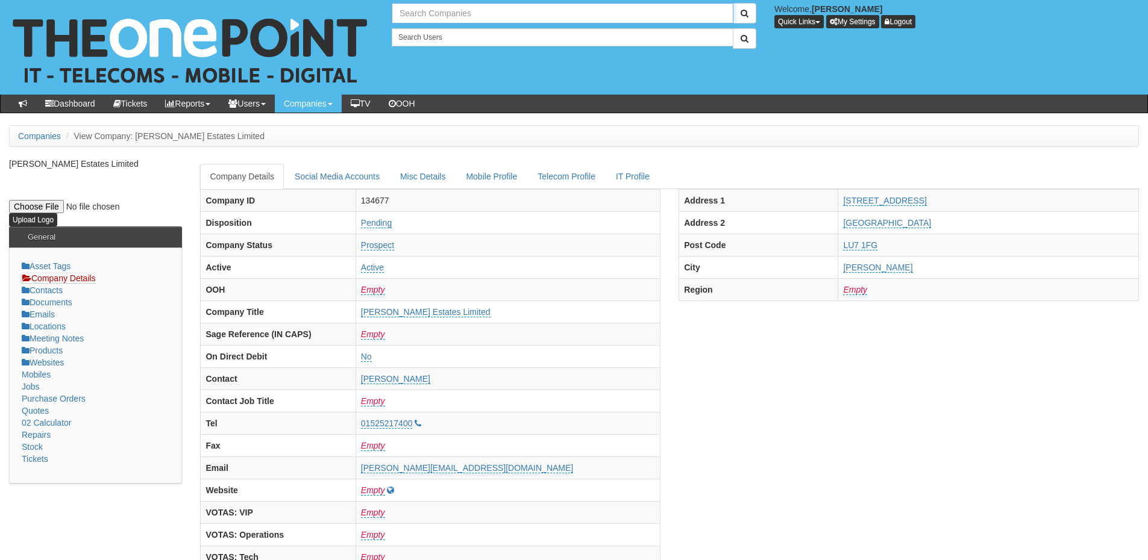
click at [443, 11] on input "text" at bounding box center [563, 13] width 342 height 20
click at [447, 28] on link "Grimoldby Primary School" at bounding box center [562, 33] width 339 height 17
type input "Grimoldby Primary School"
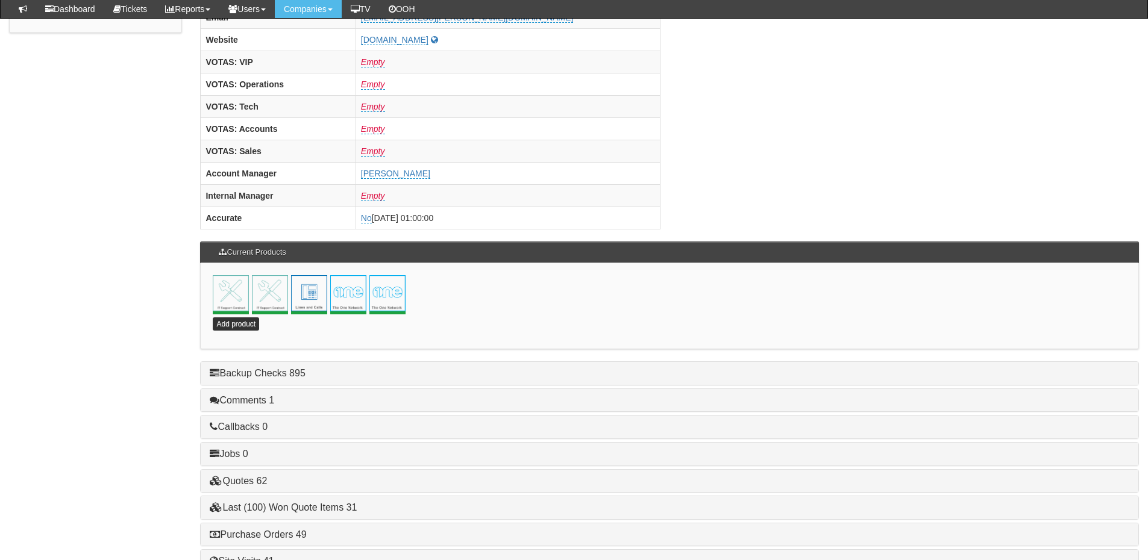
scroll to position [532, 0]
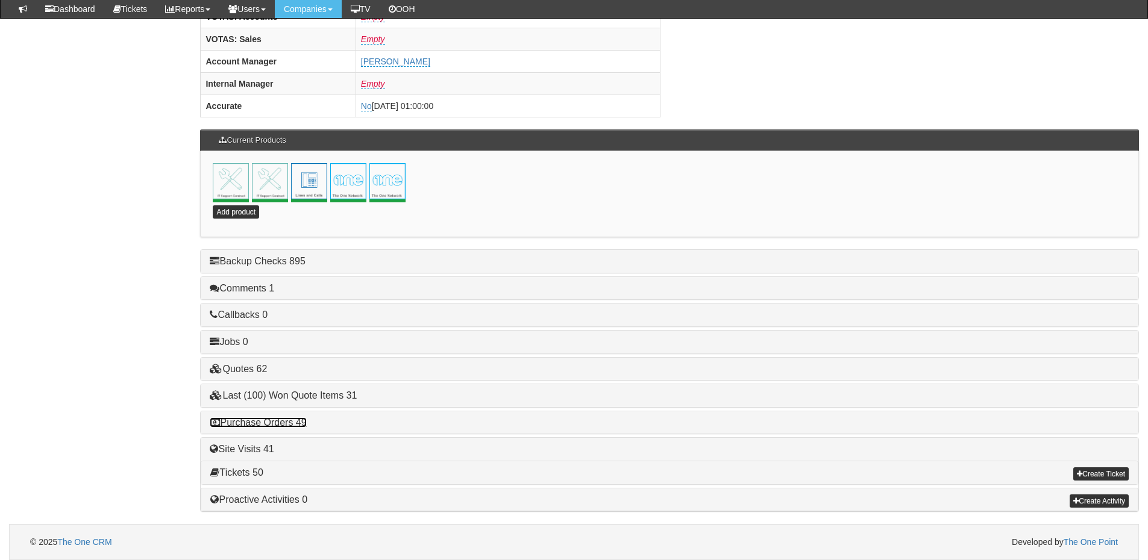
drag, startPoint x: 289, startPoint y: 419, endPoint x: 301, endPoint y: 415, distance: 12.2
click at [289, 419] on link "Purchase Orders 49" at bounding box center [258, 422] width 96 height 10
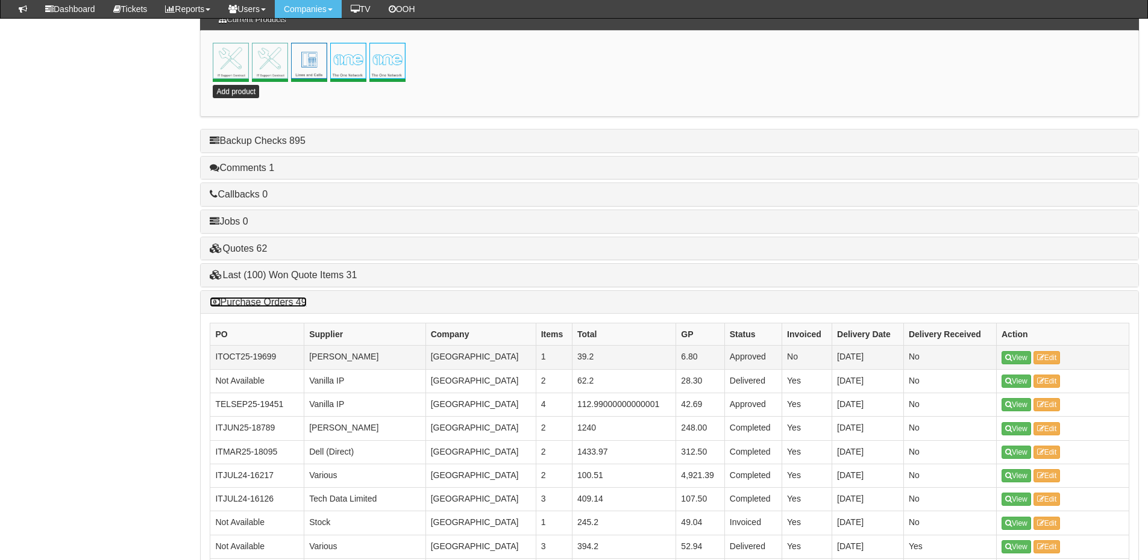
scroll to position [652, 0]
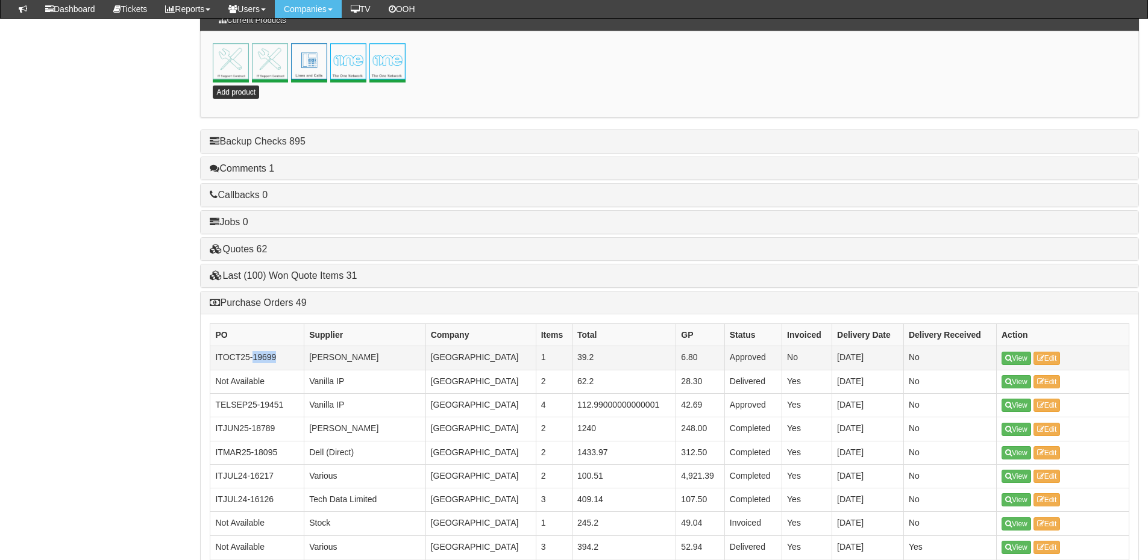
drag, startPoint x: 276, startPoint y: 358, endPoint x: 254, endPoint y: 358, distance: 21.7
click at [254, 358] on td "ITOCT25-19699" at bounding box center [257, 357] width 94 height 23
copy td "19699"
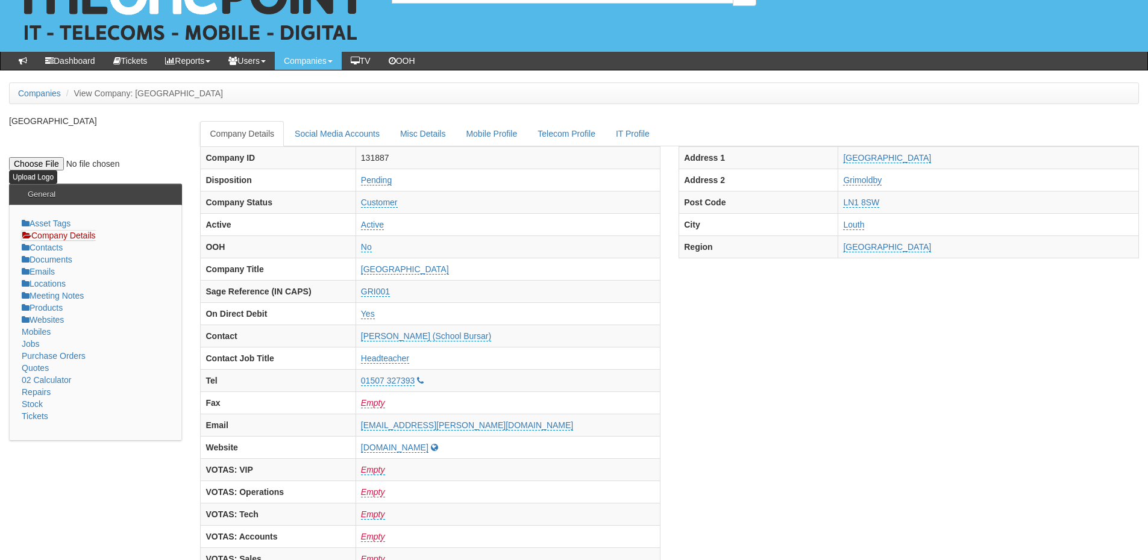
scroll to position [0, 0]
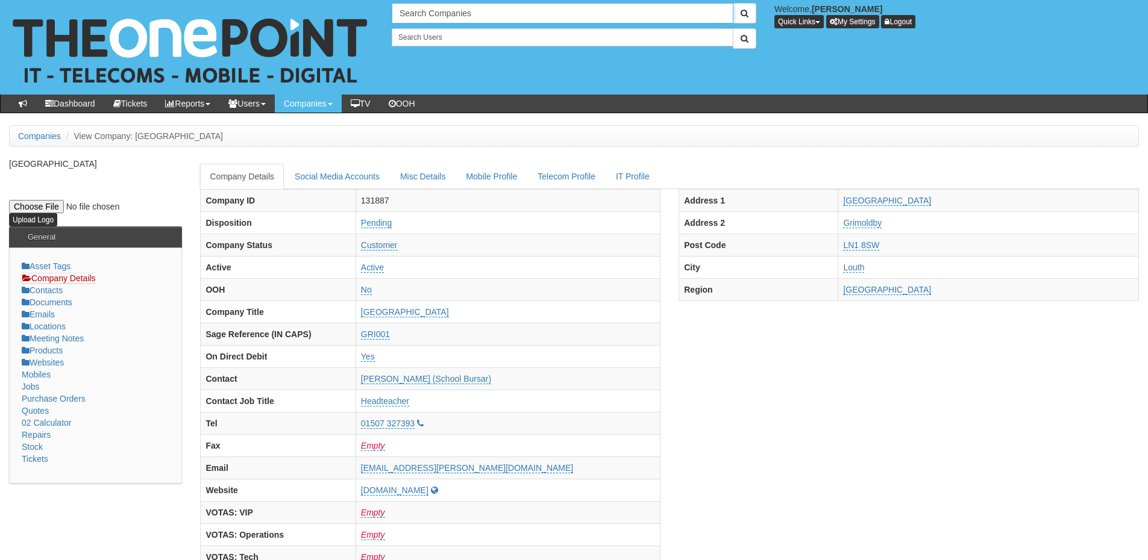
click at [443, 14] on input "Search Companies" at bounding box center [563, 13] width 342 height 20
click at [452, 31] on link "Roomzzz Ltd" at bounding box center [562, 33] width 339 height 17
type input "Roomzzz Ltd"
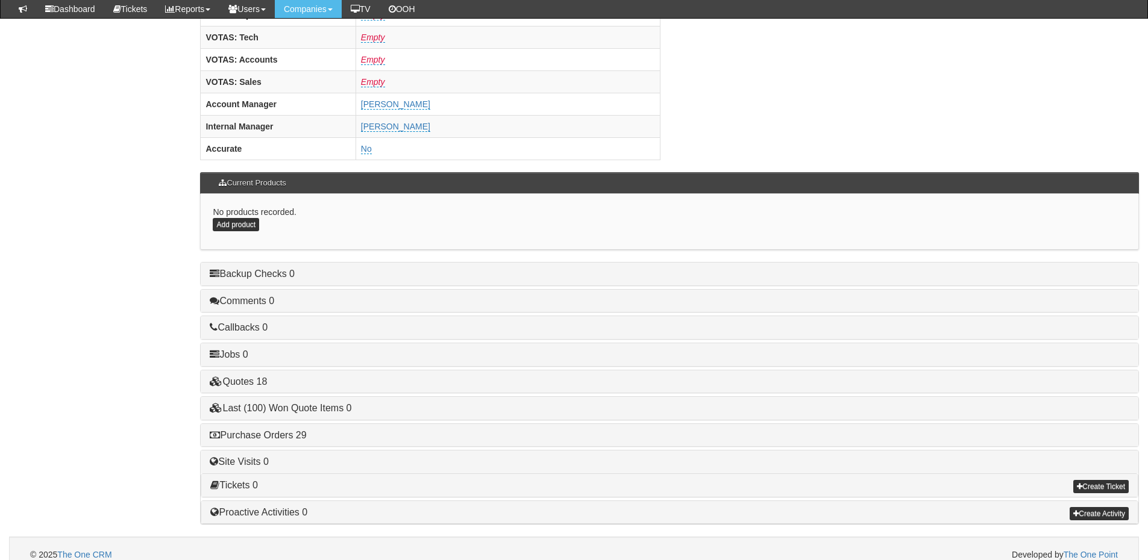
scroll to position [502, 0]
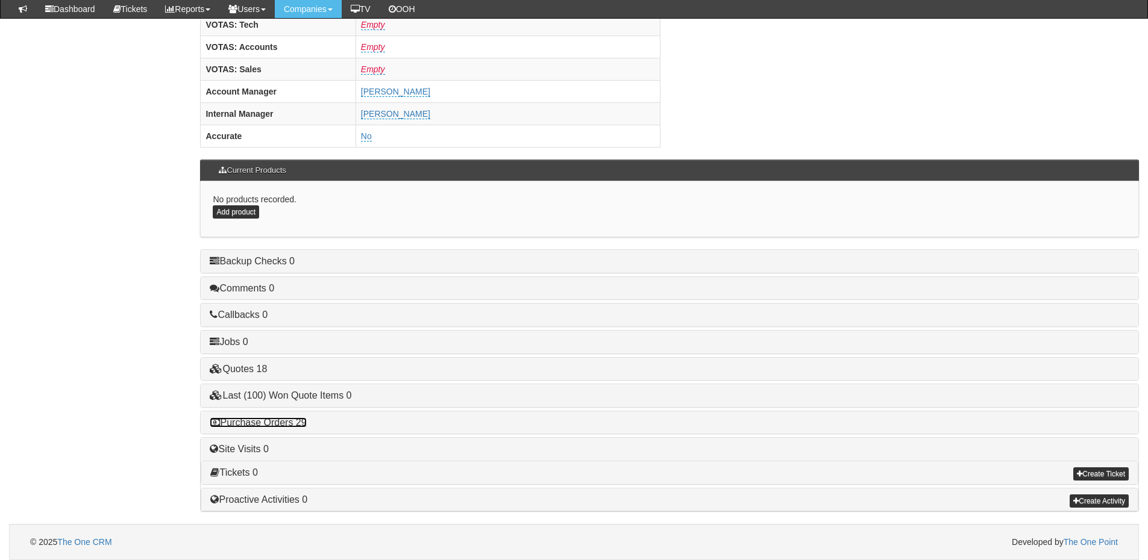
click at [290, 423] on link "Purchase Orders 29" at bounding box center [258, 422] width 96 height 10
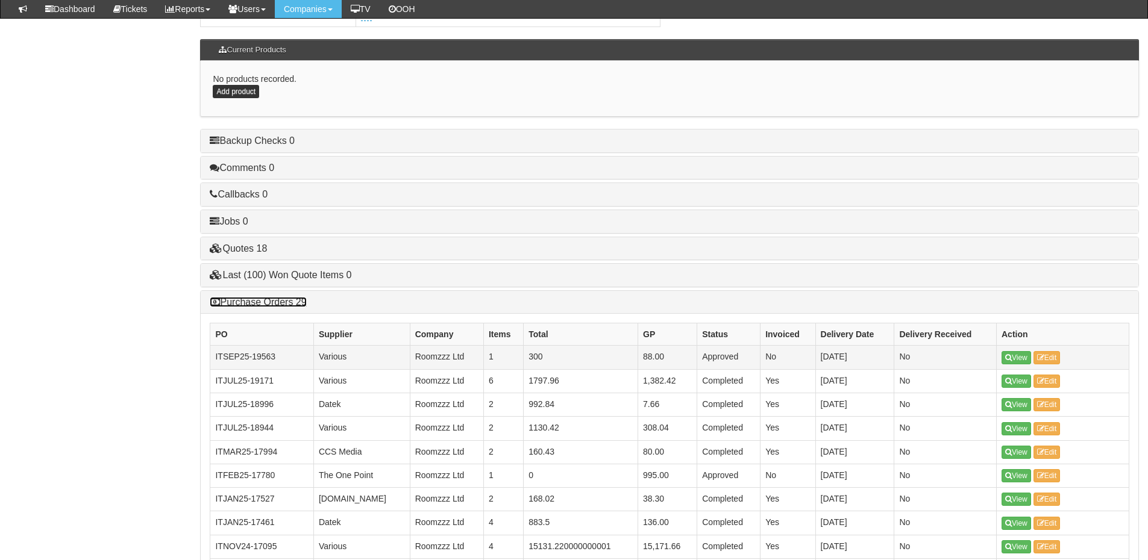
scroll to position [622, 0]
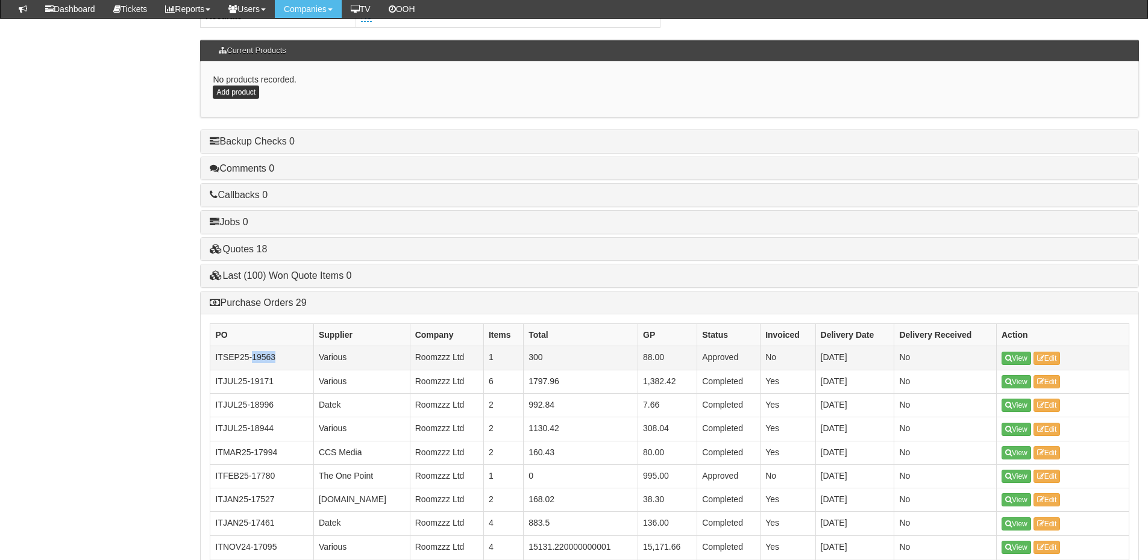
drag, startPoint x: 284, startPoint y: 359, endPoint x: 254, endPoint y: 360, distance: 30.1
click at [254, 360] on td "ITSEP25-19563" at bounding box center [261, 357] width 103 height 23
copy td "19563"
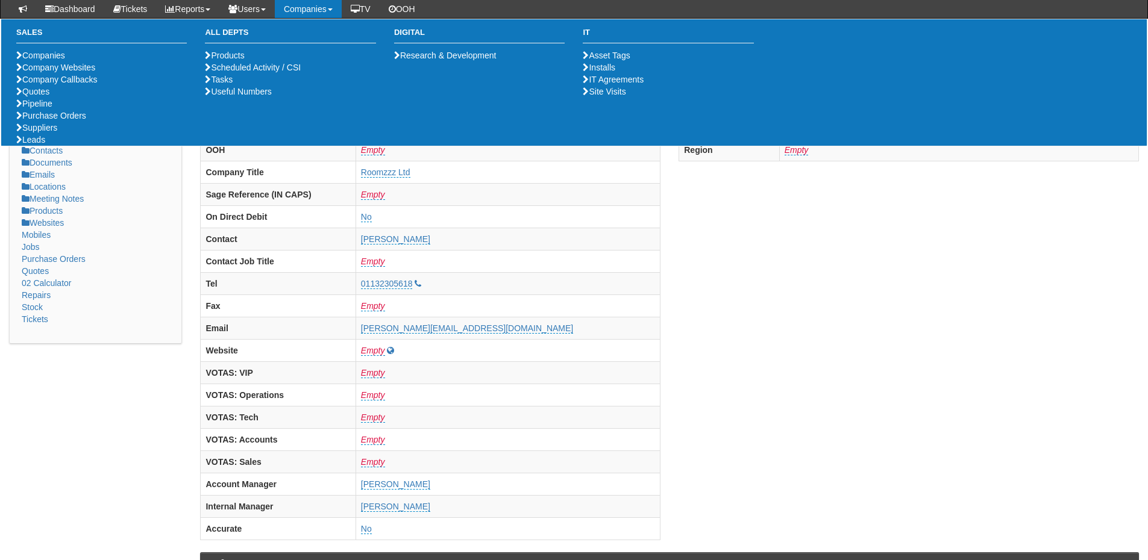
scroll to position [0, 0]
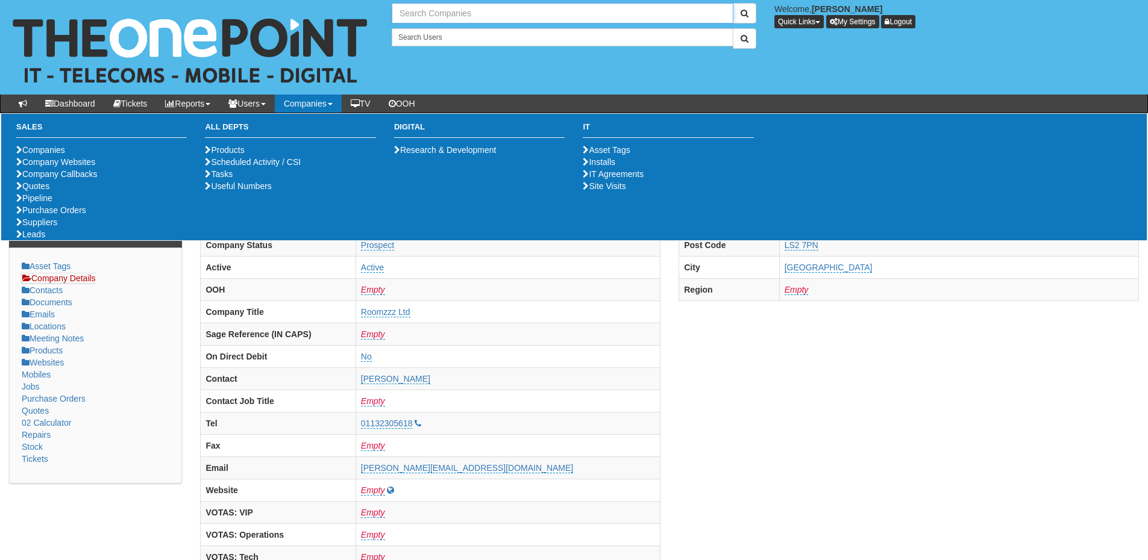
click at [471, 15] on input "text" at bounding box center [563, 13] width 342 height 20
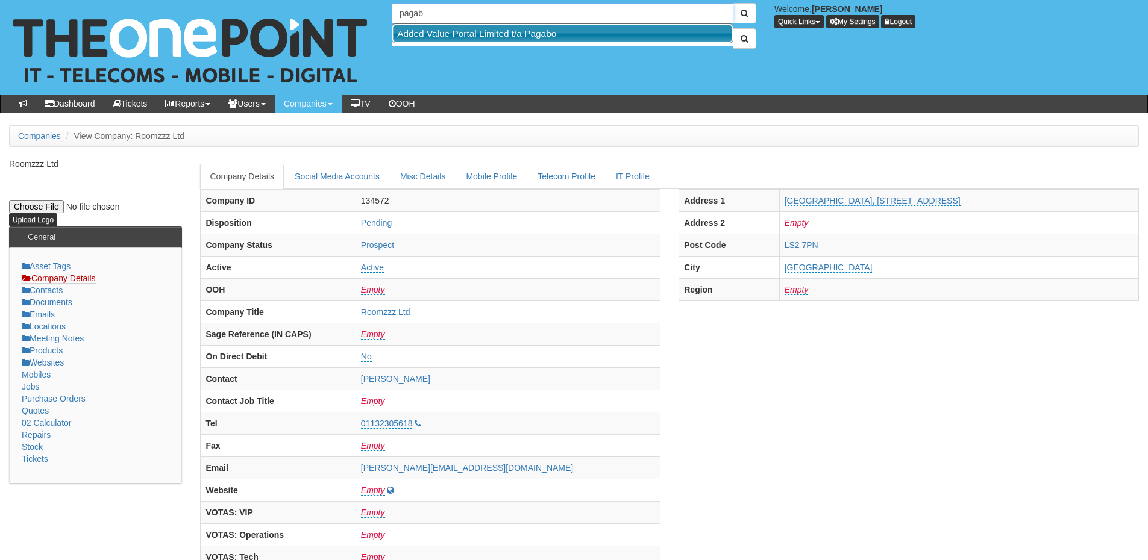
click at [463, 26] on link "Added Value Portal Limited t/a Pagabo" at bounding box center [562, 33] width 339 height 17
type input "Added Value Portal Limited t/a Pagabo"
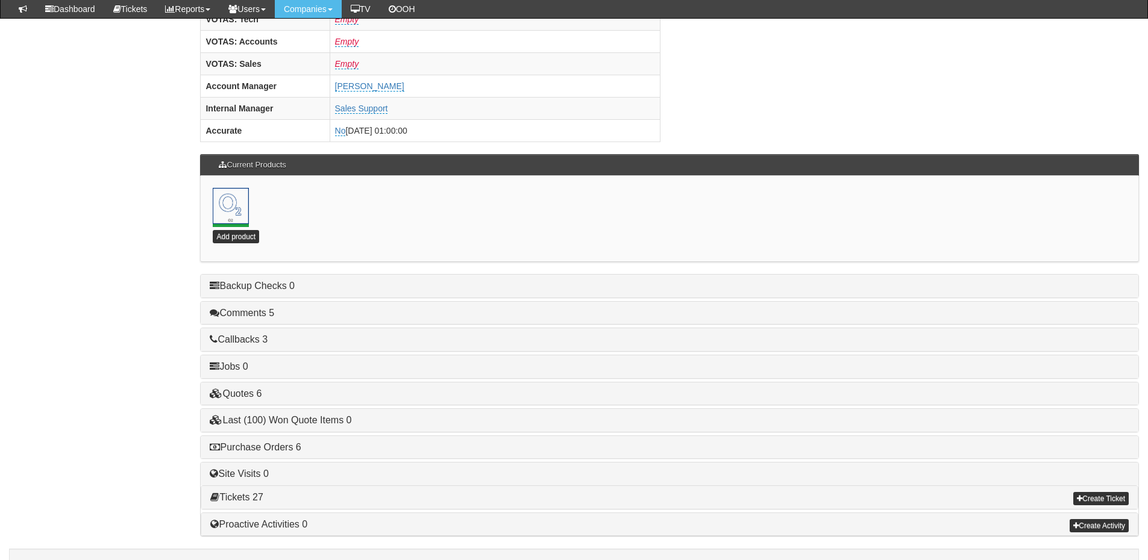
scroll to position [532, 0]
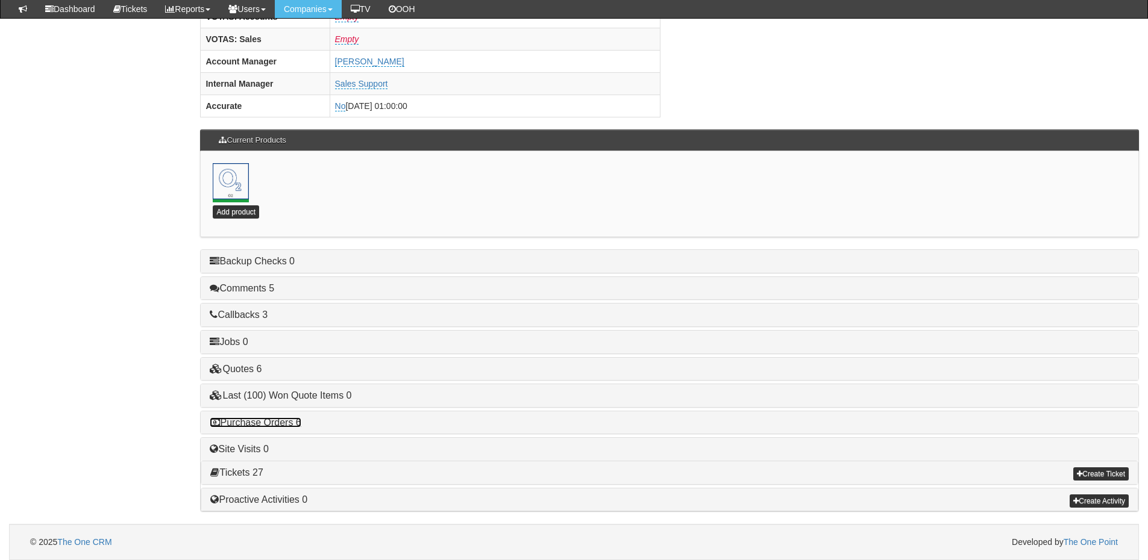
click at [276, 420] on link "Purchase Orders 6" at bounding box center [255, 422] width 91 height 10
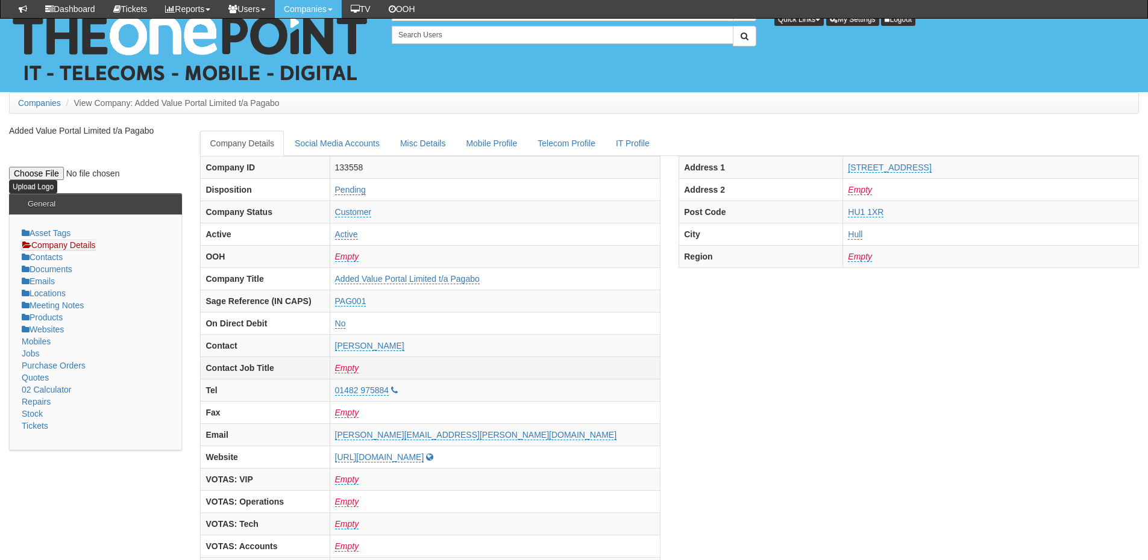
scroll to position [0, 0]
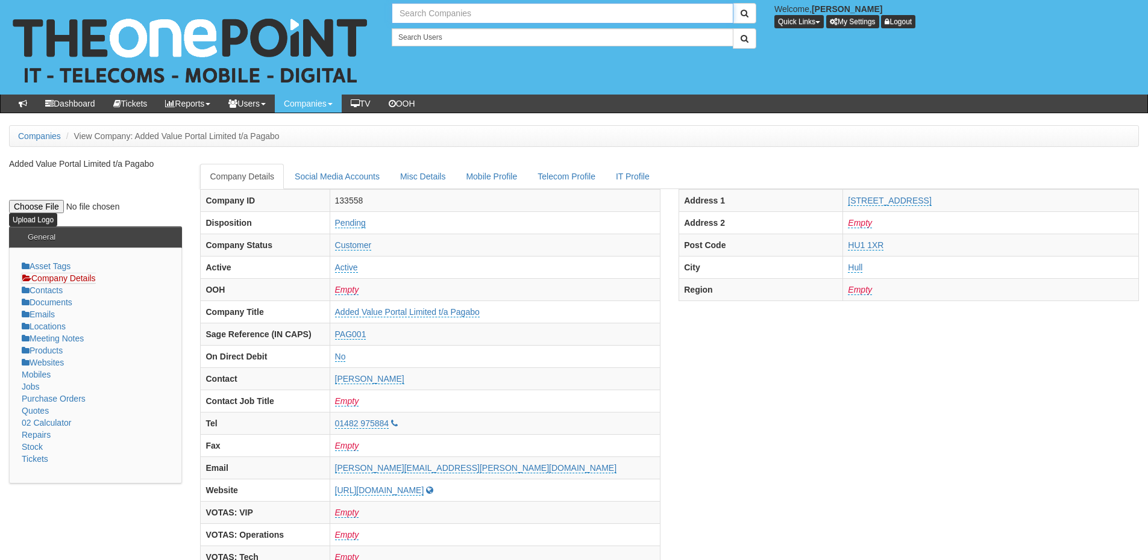
click at [473, 14] on input "text" at bounding box center [563, 13] width 342 height 20
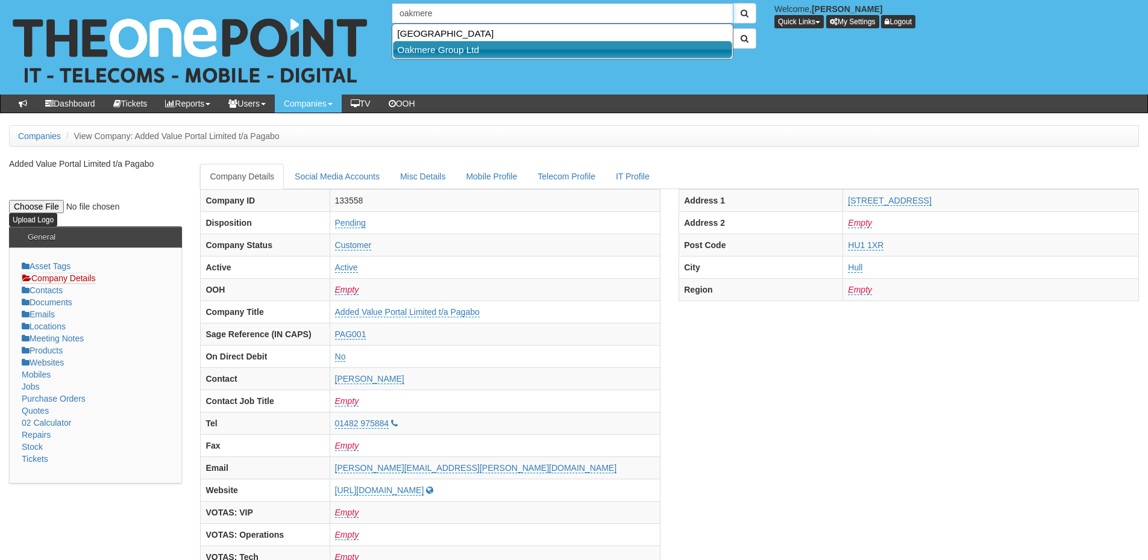
click at [472, 46] on link "Oakmere Group Ltd" at bounding box center [562, 49] width 339 height 17
type input "Oakmere Group Ltd"
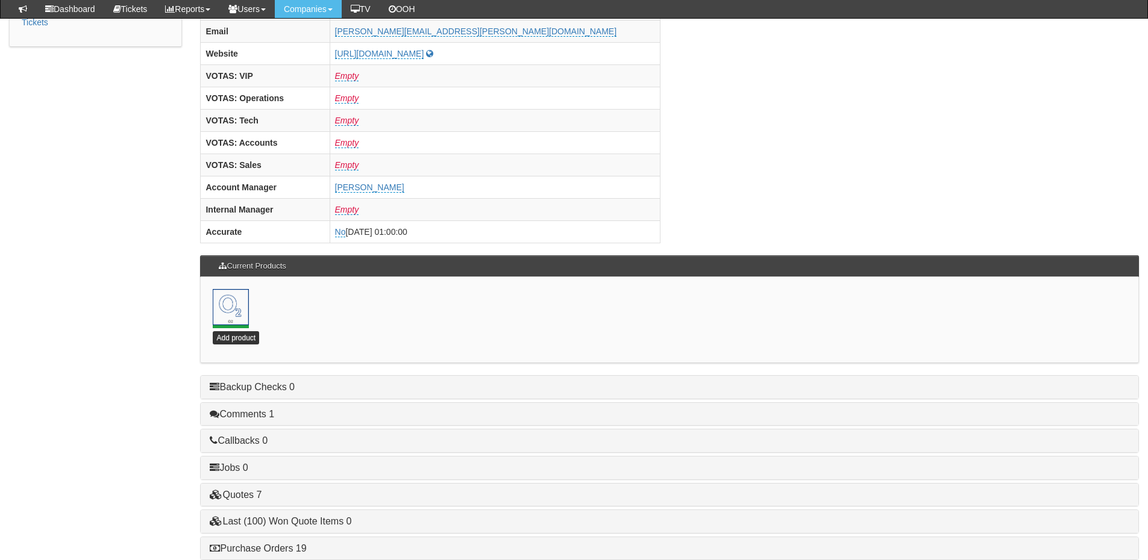
scroll to position [482, 0]
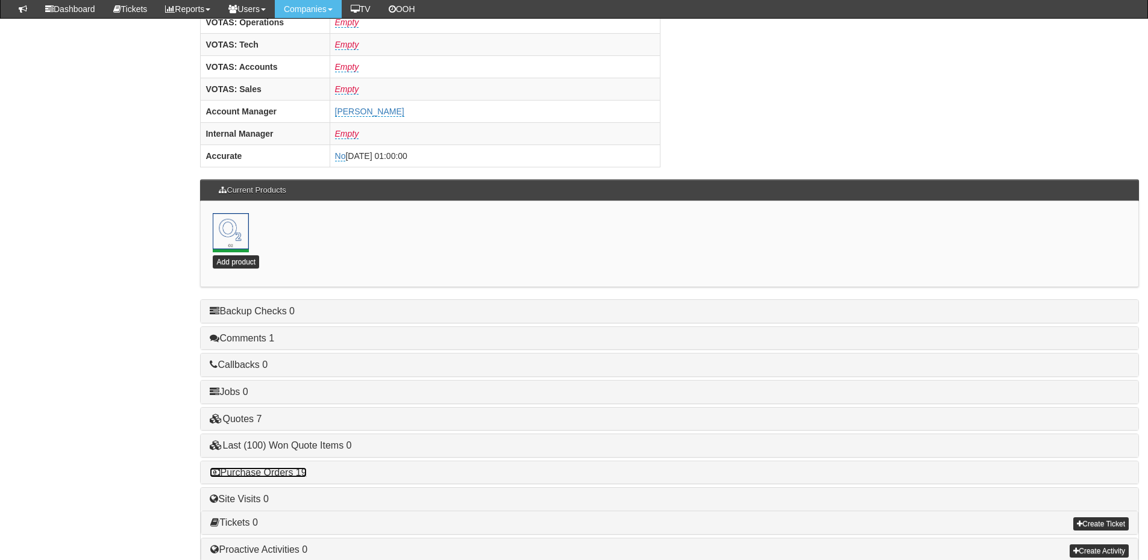
click at [283, 473] on link "Purchase Orders 19" at bounding box center [258, 472] width 96 height 10
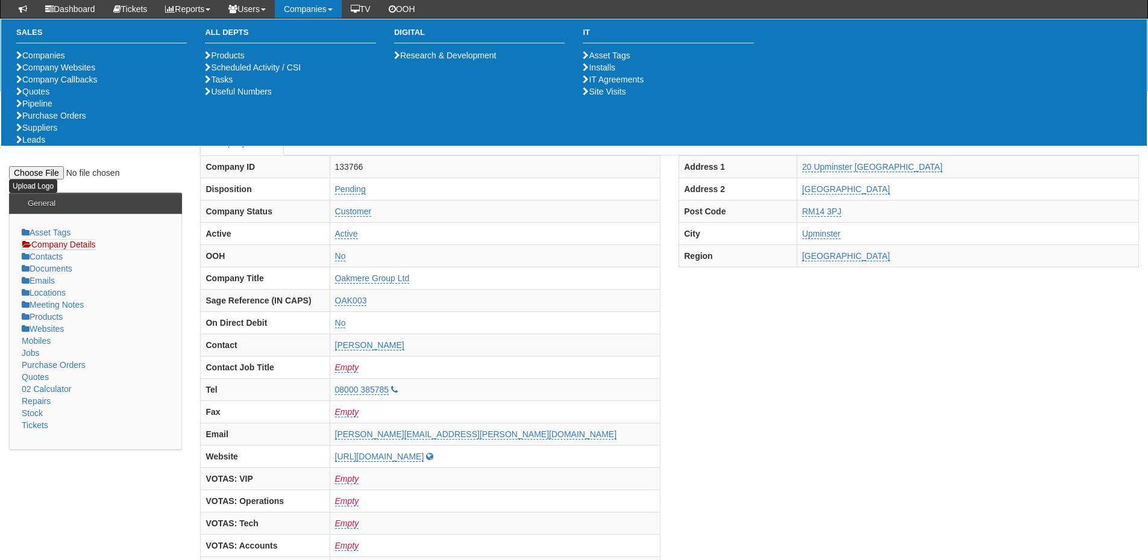
scroll to position [0, 0]
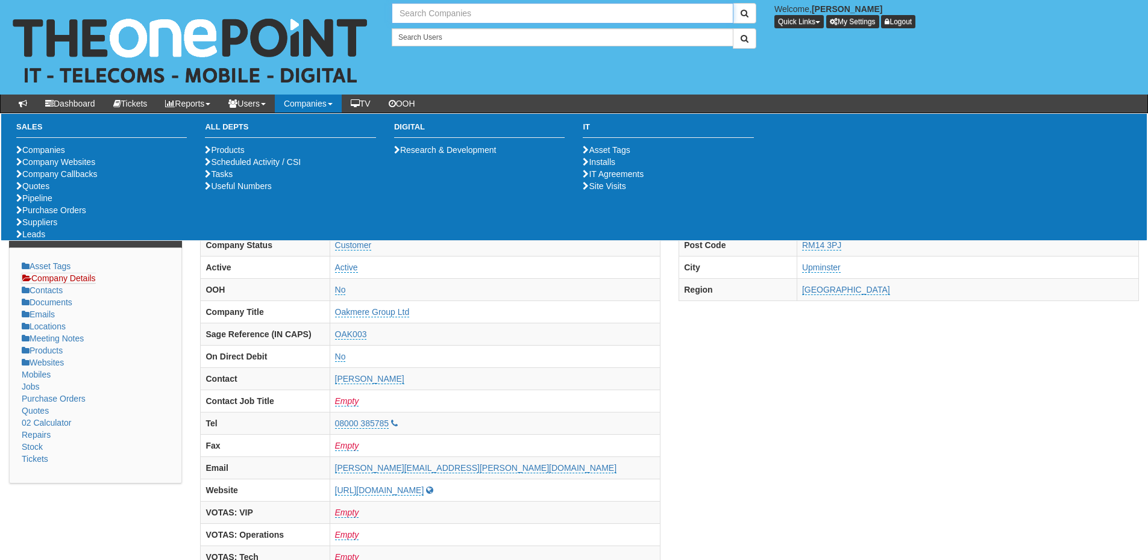
click at [423, 11] on input "text" at bounding box center [563, 13] width 342 height 20
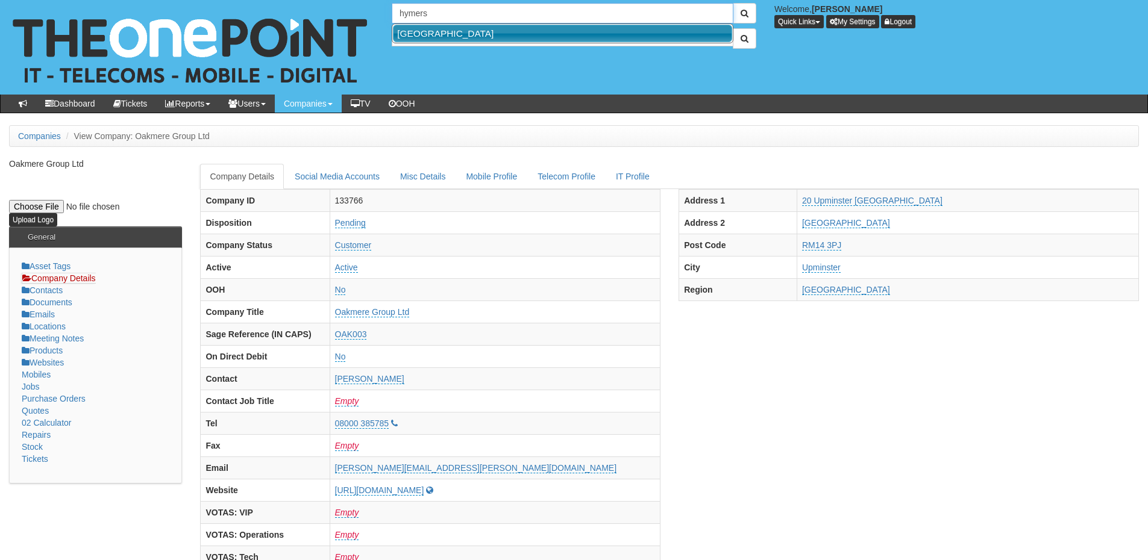
click at [428, 28] on link "Hymers College" at bounding box center [562, 33] width 339 height 17
type input "Hymers College"
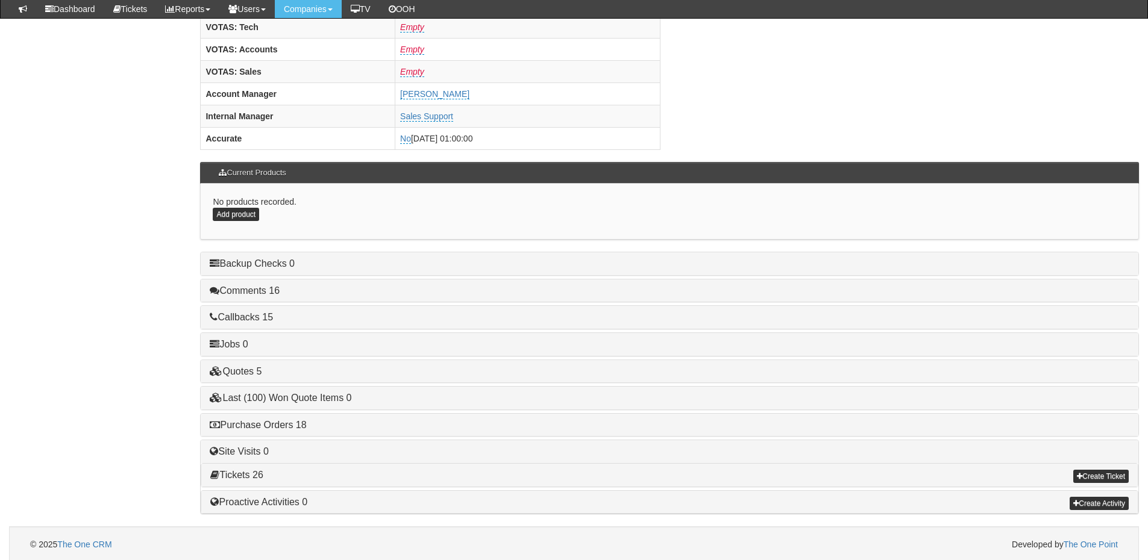
scroll to position [502, 0]
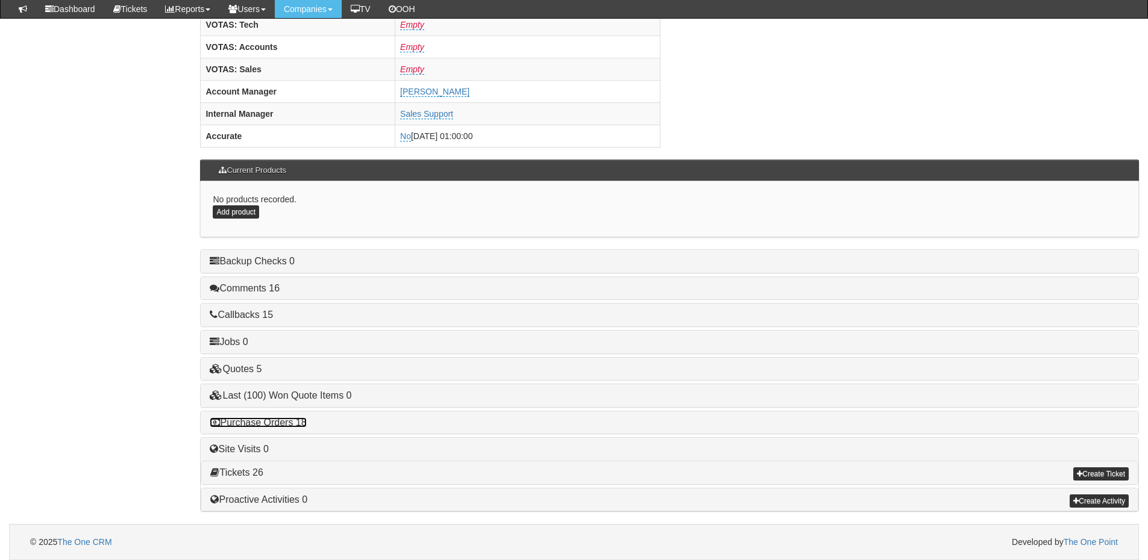
click at [284, 417] on link "Purchase Orders 18" at bounding box center [258, 422] width 96 height 10
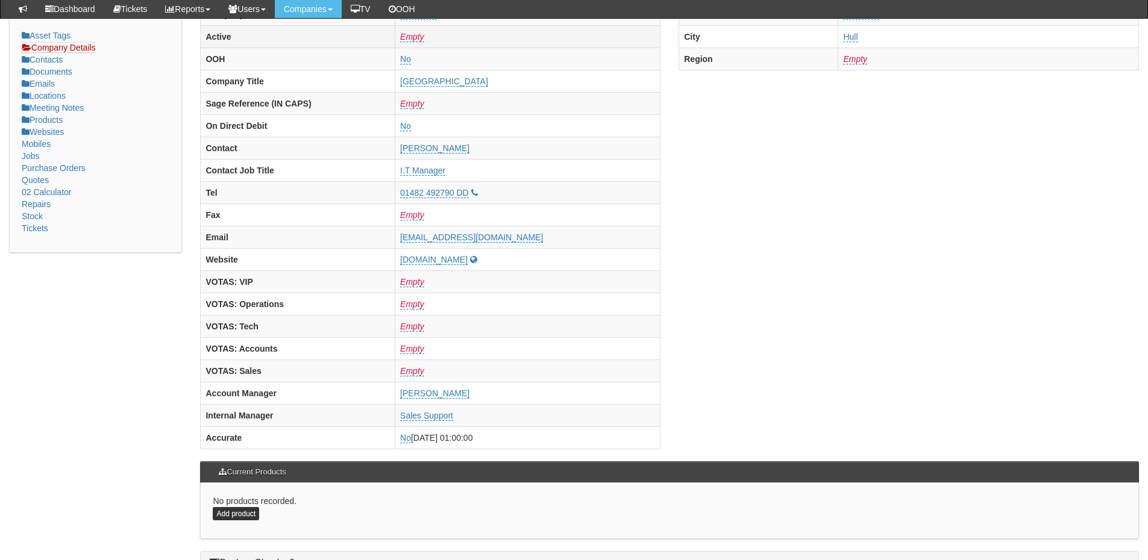
scroll to position [0, 0]
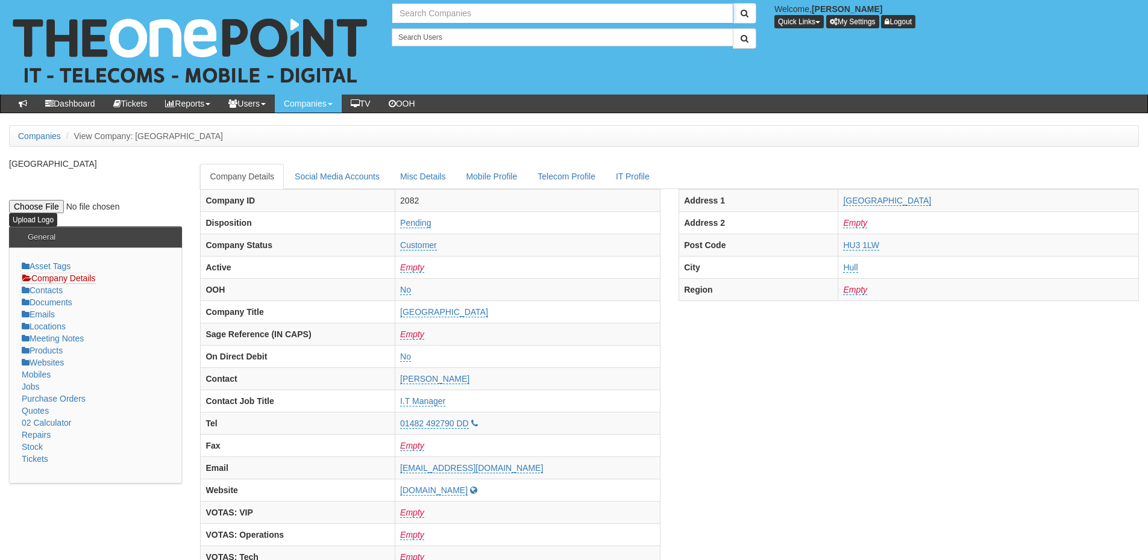
click at [436, 7] on input "text" at bounding box center [563, 13] width 342 height 20
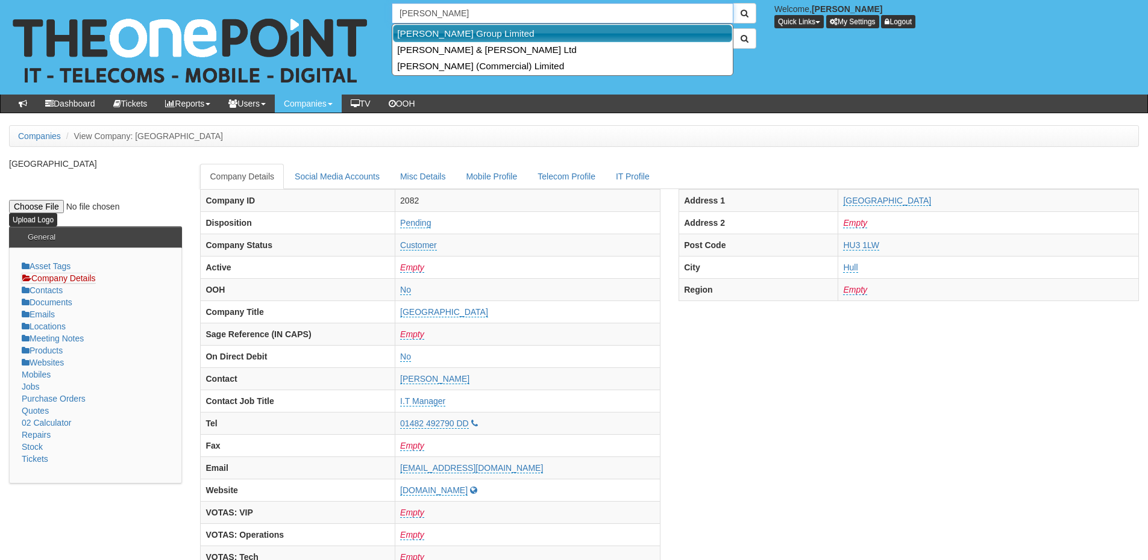
click at [432, 34] on link "Garness Group Limited" at bounding box center [562, 33] width 339 height 17
type input "Garness Group Limited"
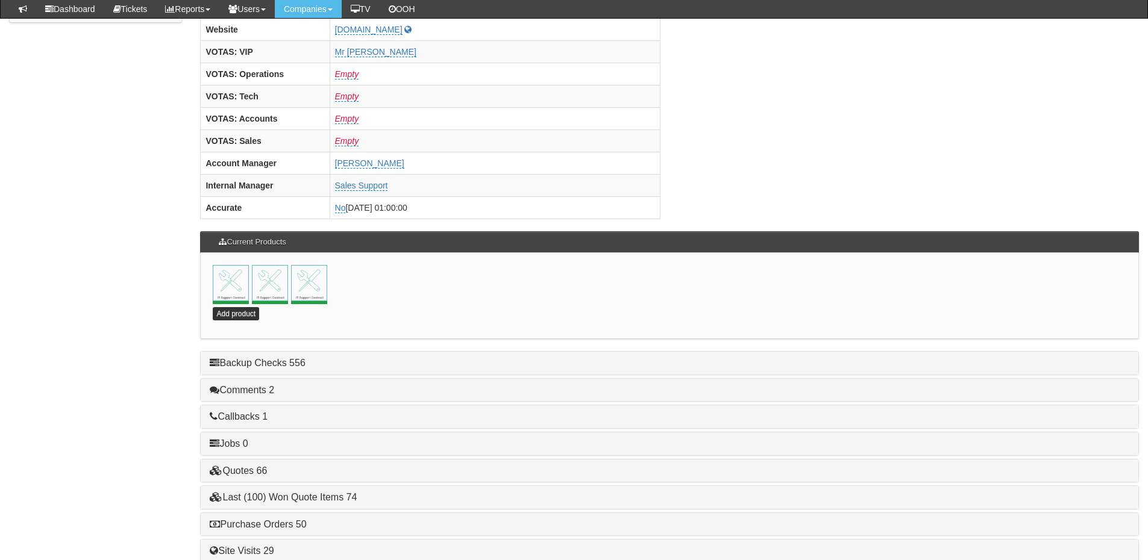
scroll to position [532, 0]
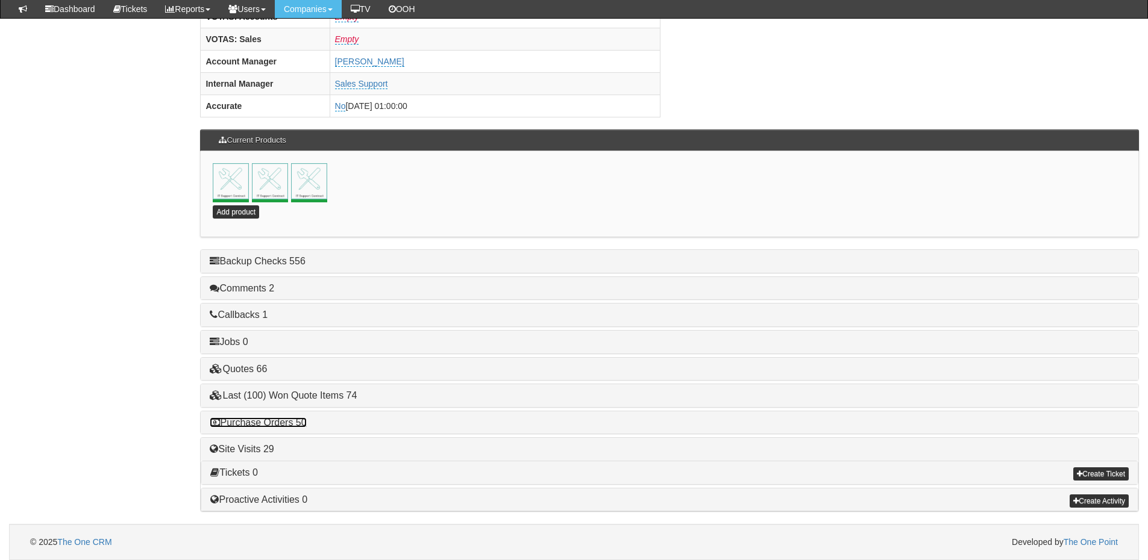
drag, startPoint x: 289, startPoint y: 423, endPoint x: 299, endPoint y: 420, distance: 10.9
click at [289, 423] on link "Purchase Orders 50" at bounding box center [258, 422] width 96 height 10
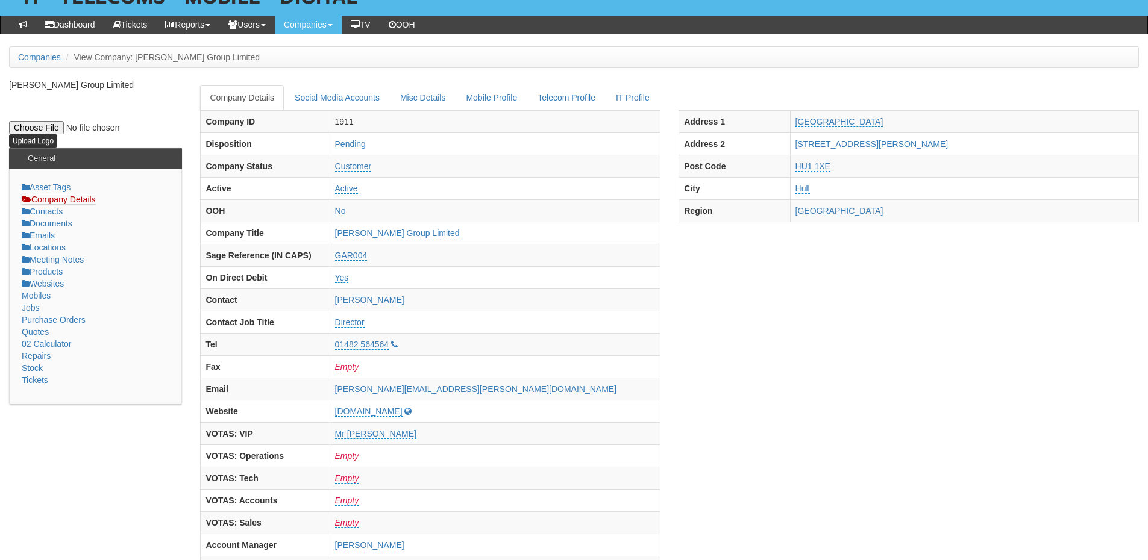
scroll to position [0, 0]
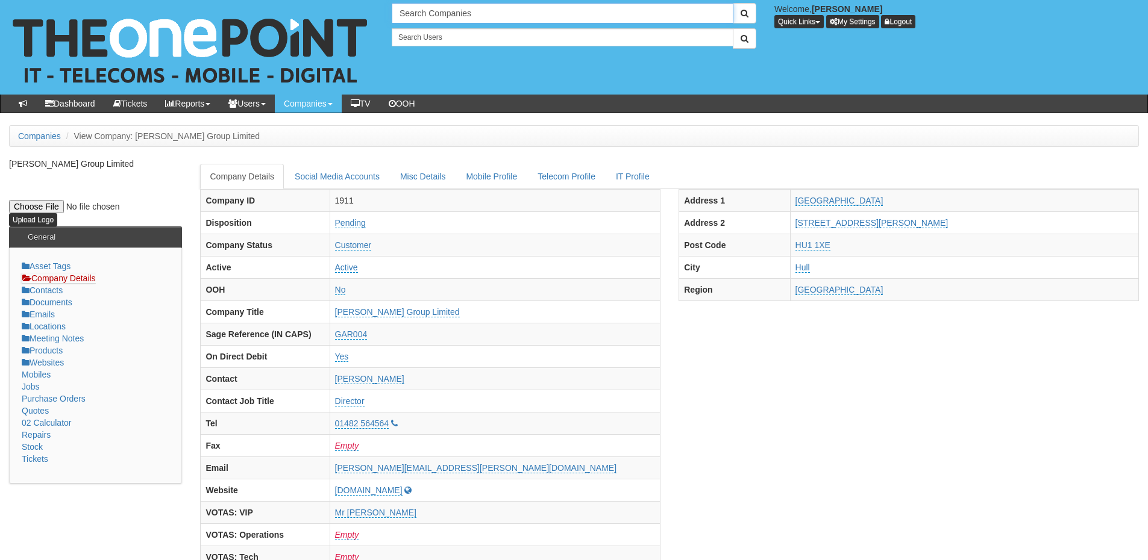
click at [464, 19] on input "Search Companies" at bounding box center [563, 13] width 342 height 20
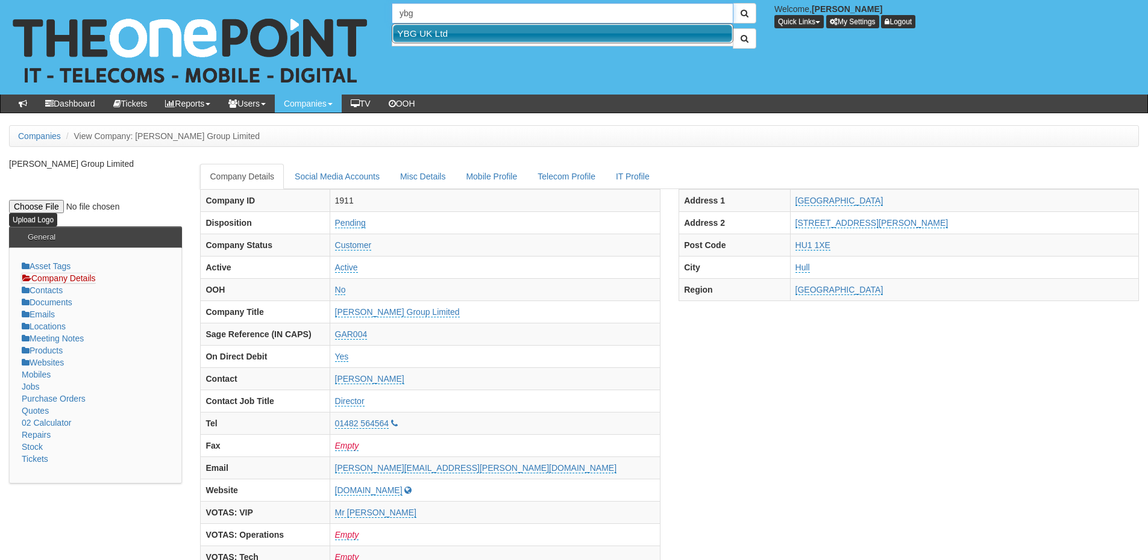
click at [458, 33] on link "YBG UK Ltd" at bounding box center [562, 33] width 339 height 17
type input "YBG UK Ltd"
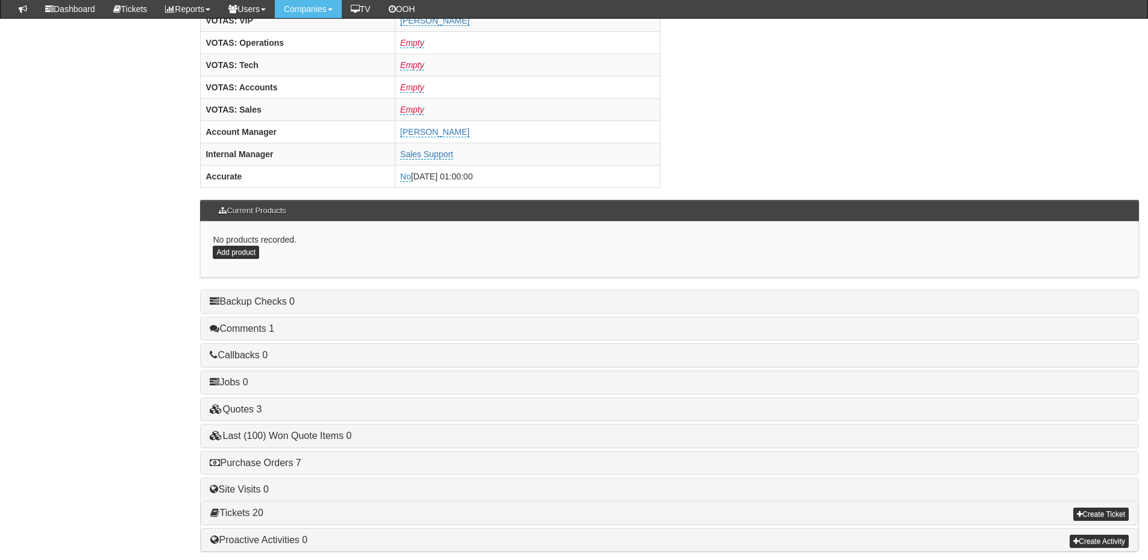
scroll to position [502, 0]
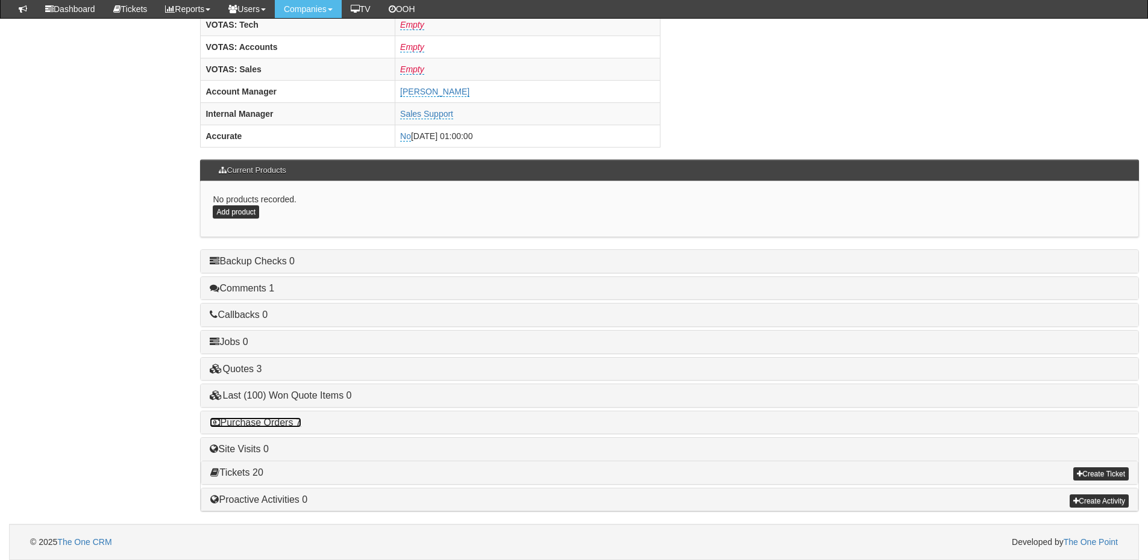
click at [268, 427] on link "Purchase Orders 7" at bounding box center [255, 422] width 91 height 10
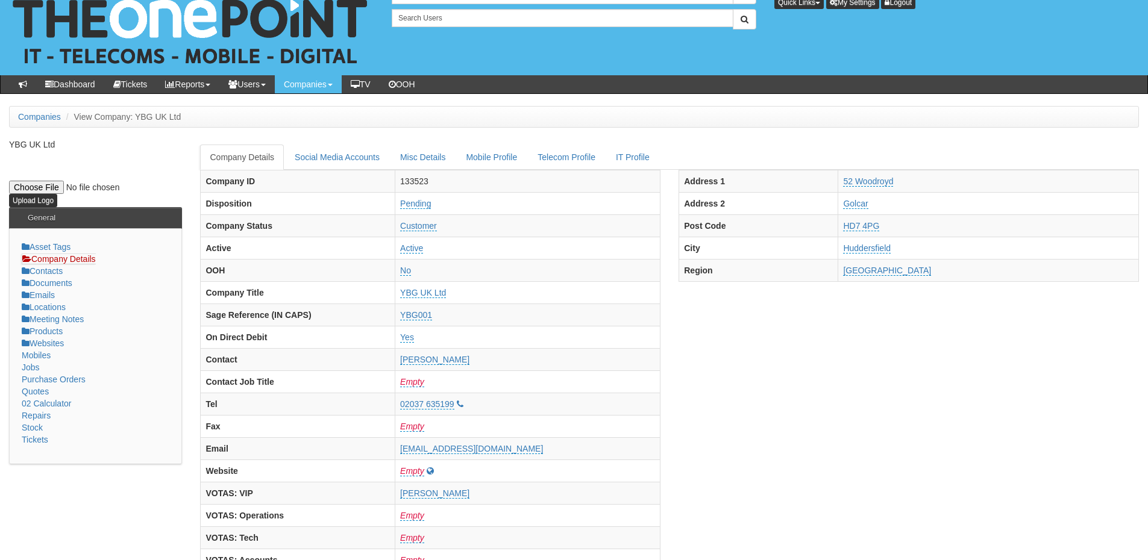
scroll to position [0, 0]
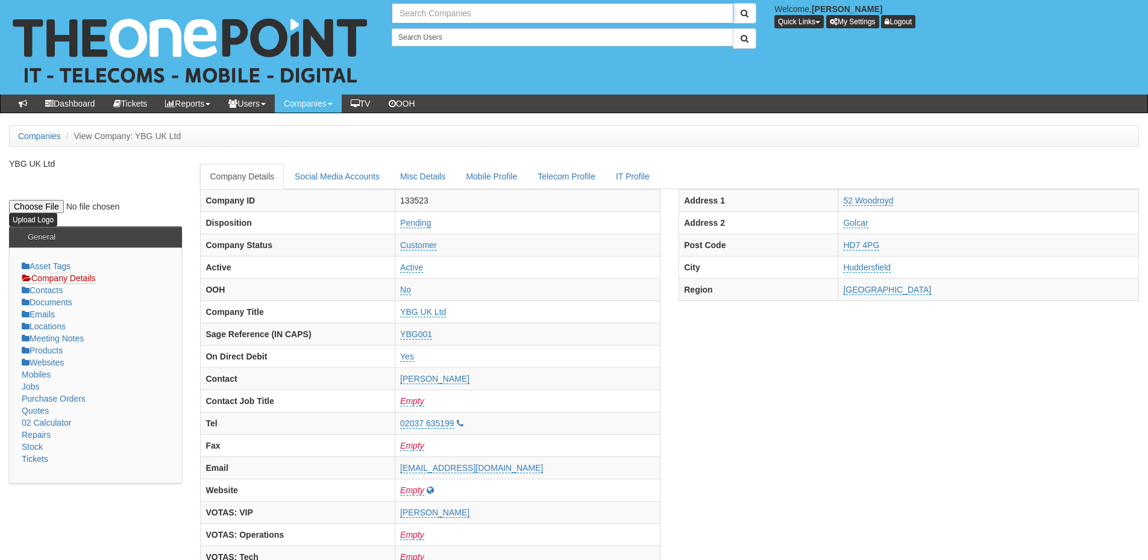
click at [433, 14] on input "text" at bounding box center [563, 13] width 342 height 20
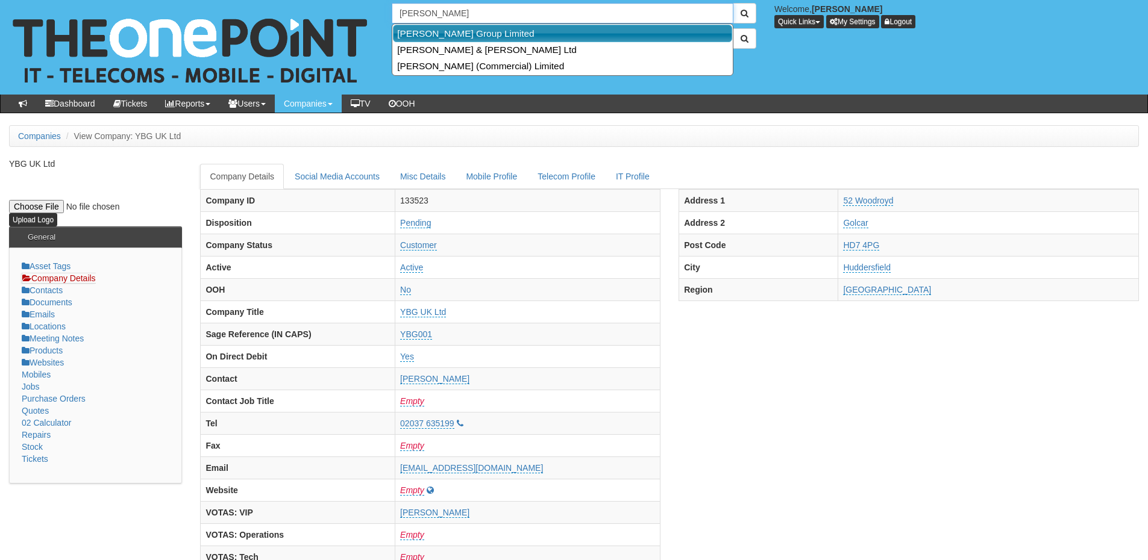
click at [445, 35] on link "Garness Group Limited" at bounding box center [562, 33] width 339 height 17
type input "Garness Group Limited"
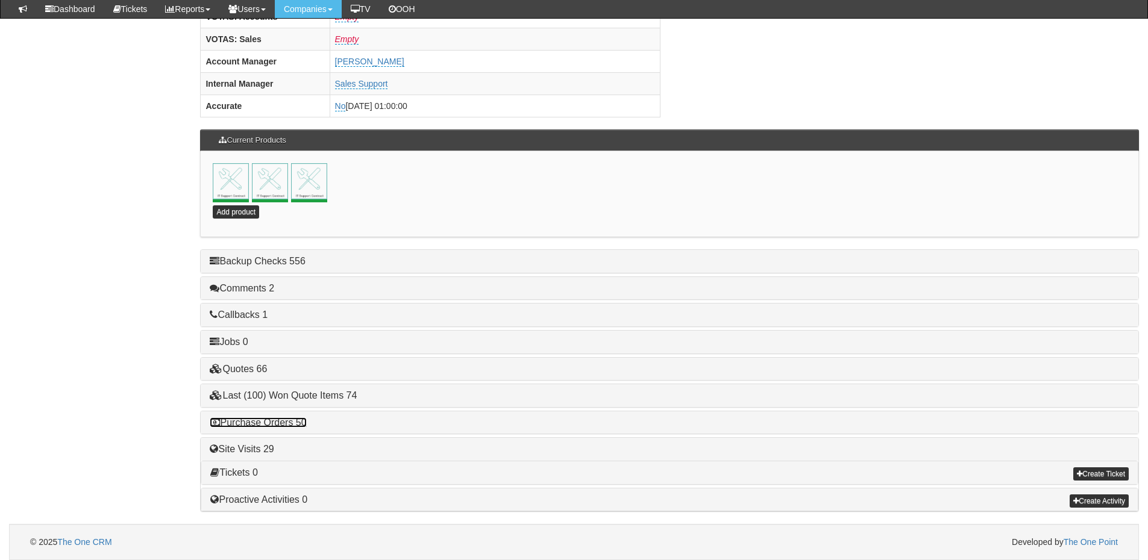
click at [283, 425] on link "Purchase Orders 50" at bounding box center [258, 422] width 96 height 10
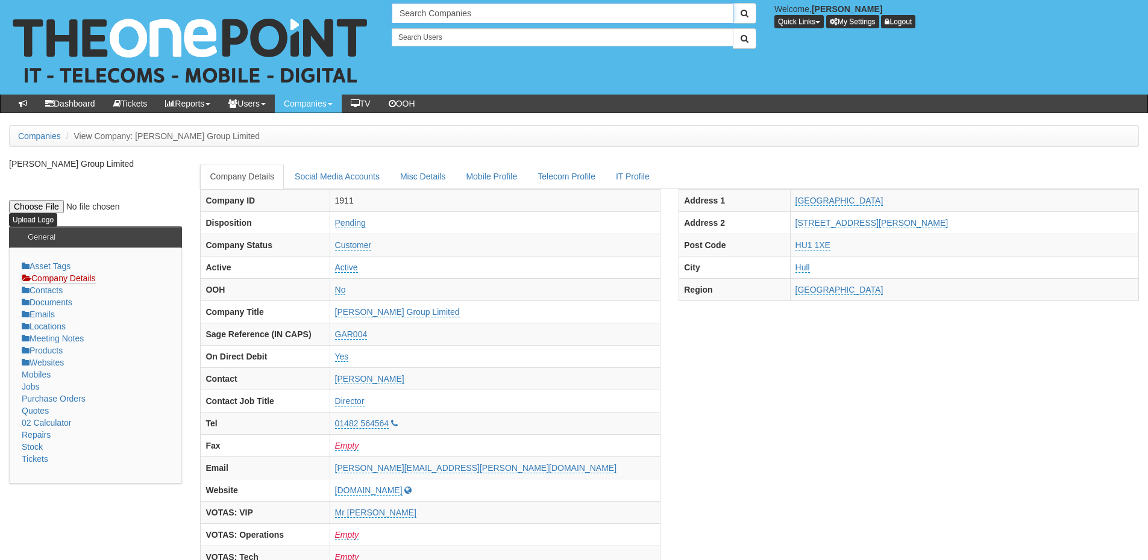
click at [457, 10] on input "Search Companies" at bounding box center [563, 13] width 342 height 20
click at [448, 39] on link "Delifresh Ltd" at bounding box center [562, 33] width 339 height 17
type input "Delifresh Ltd"
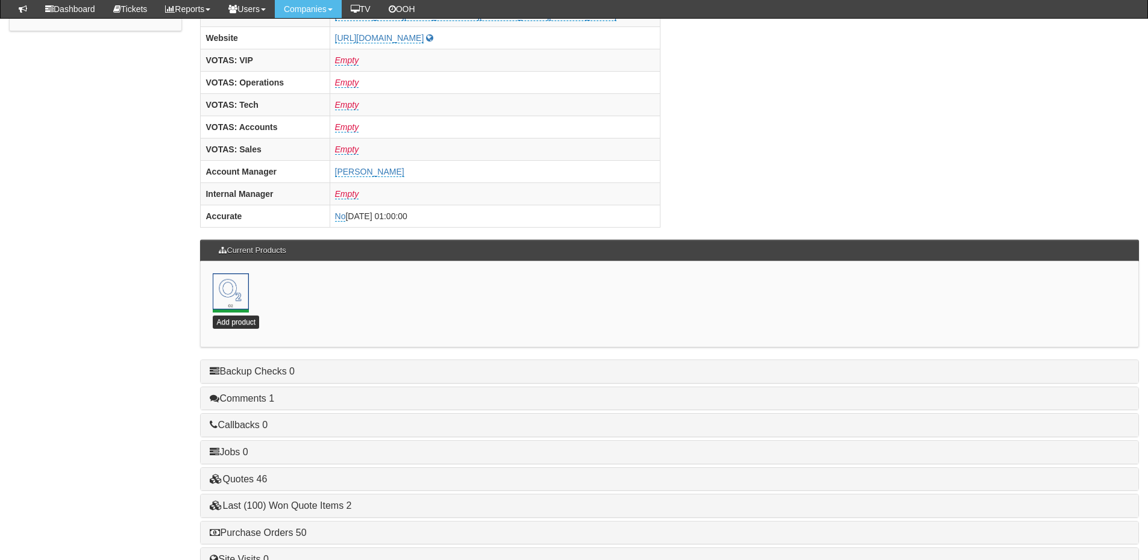
scroll to position [482, 0]
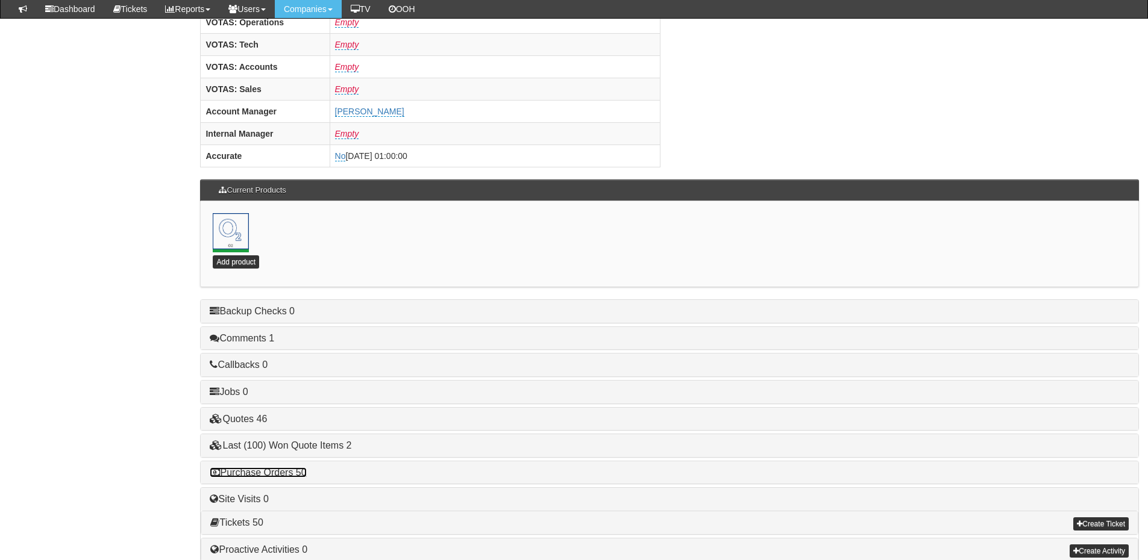
click at [301, 474] on link "Purchase Orders 50" at bounding box center [258, 472] width 96 height 10
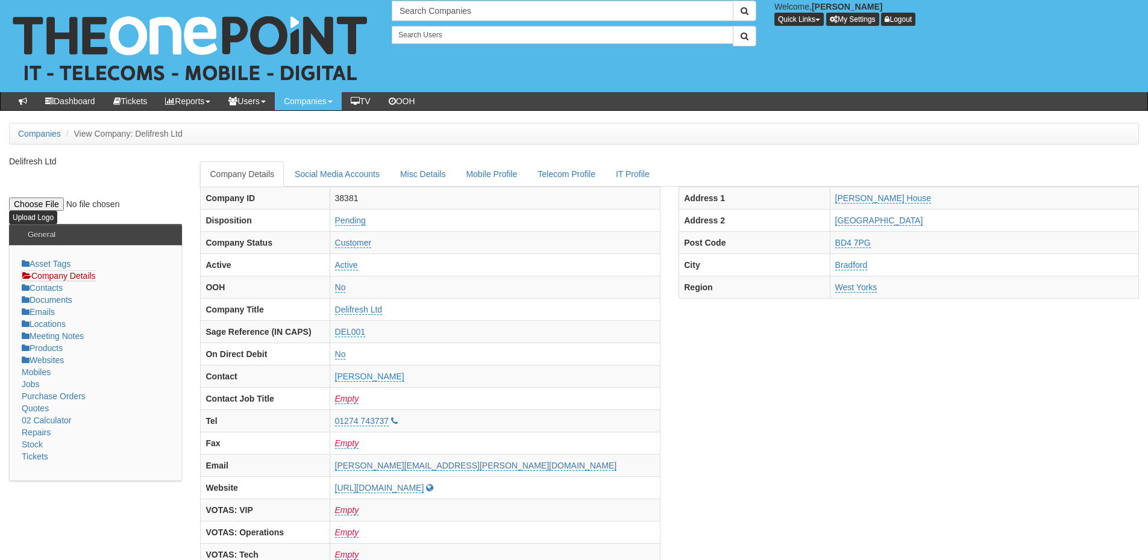
scroll to position [0, 0]
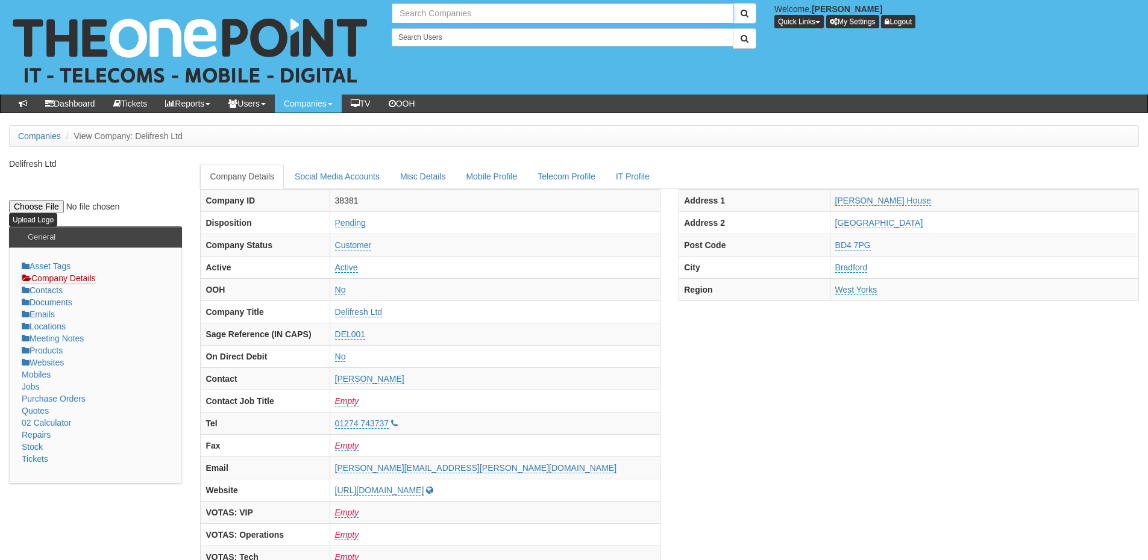
click at [456, 12] on input "text" at bounding box center [563, 13] width 342 height 20
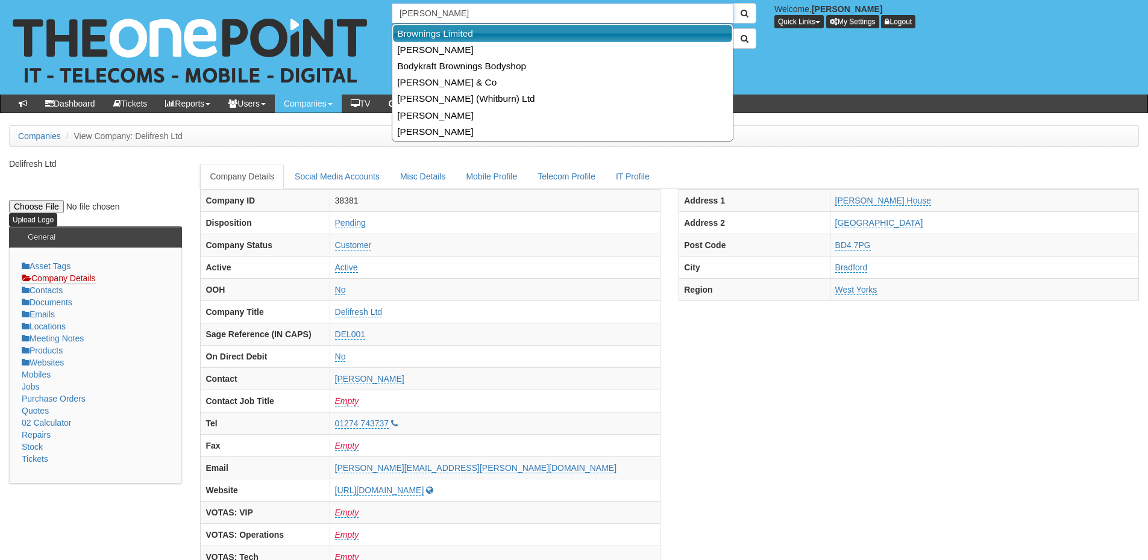
click at [456, 30] on link "Brownings Limited" at bounding box center [562, 33] width 339 height 17
type input "Brownings Limited"
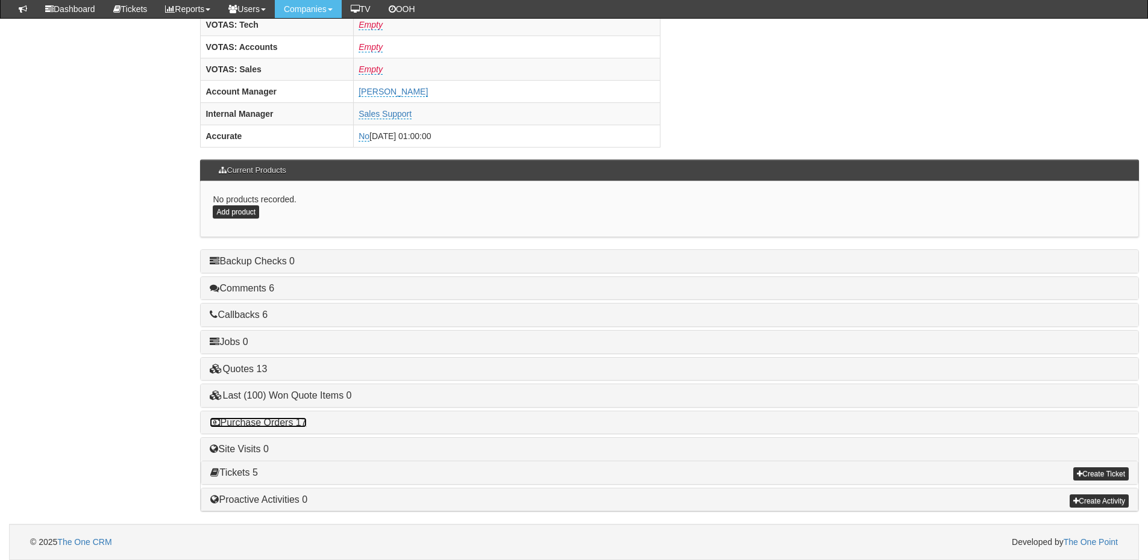
click at [289, 426] on link "Purchase Orders 17" at bounding box center [258, 422] width 96 height 10
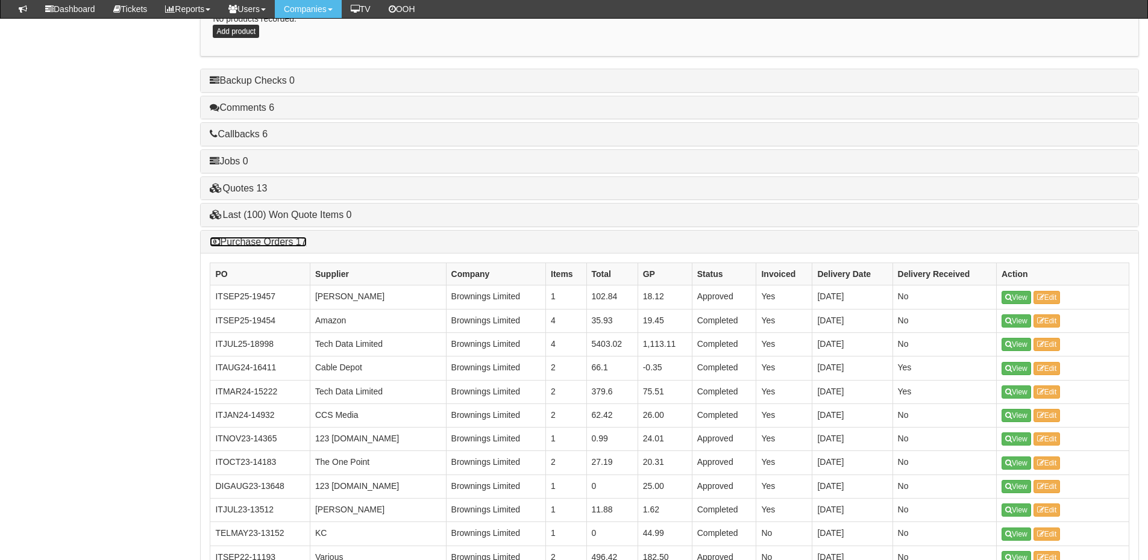
scroll to position [682, 0]
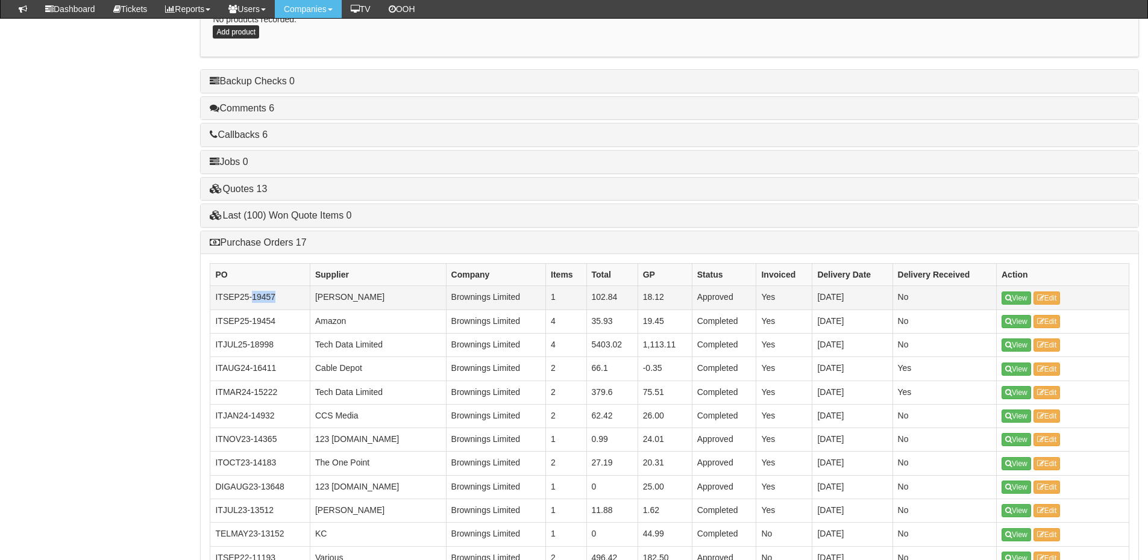
drag, startPoint x: 280, startPoint y: 296, endPoint x: 251, endPoint y: 299, distance: 28.4
click at [251, 299] on td "ITSEP25-19457" at bounding box center [260, 297] width 100 height 23
copy td "19457"
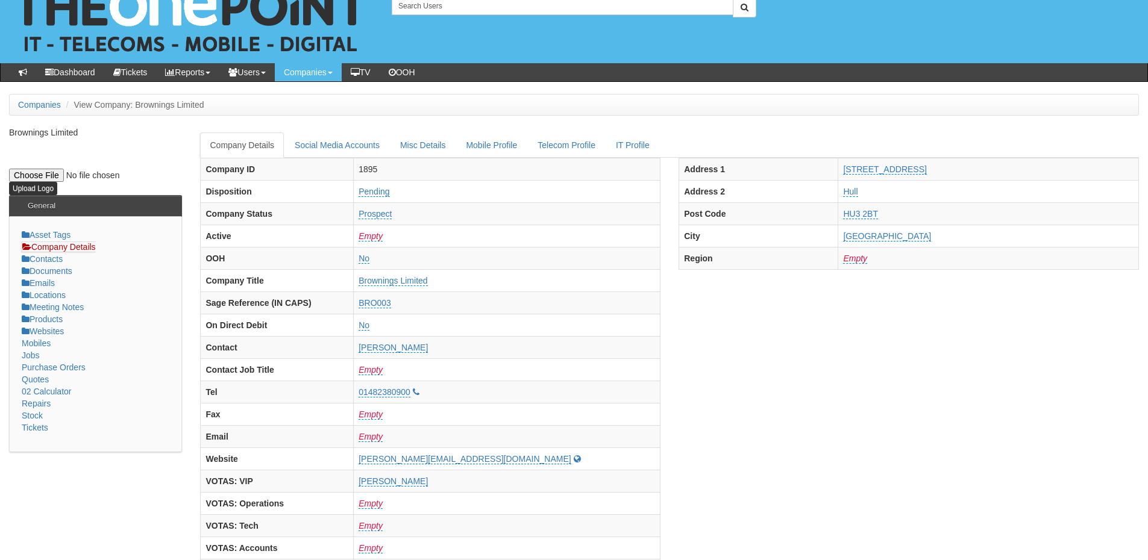
scroll to position [0, 0]
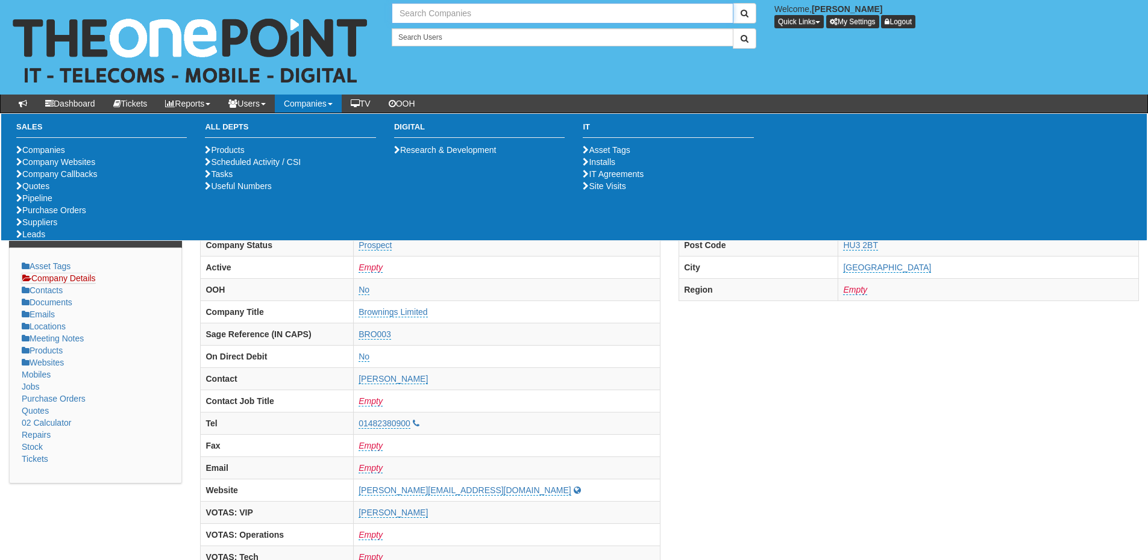
click at [448, 16] on input "text" at bounding box center [563, 13] width 342 height 20
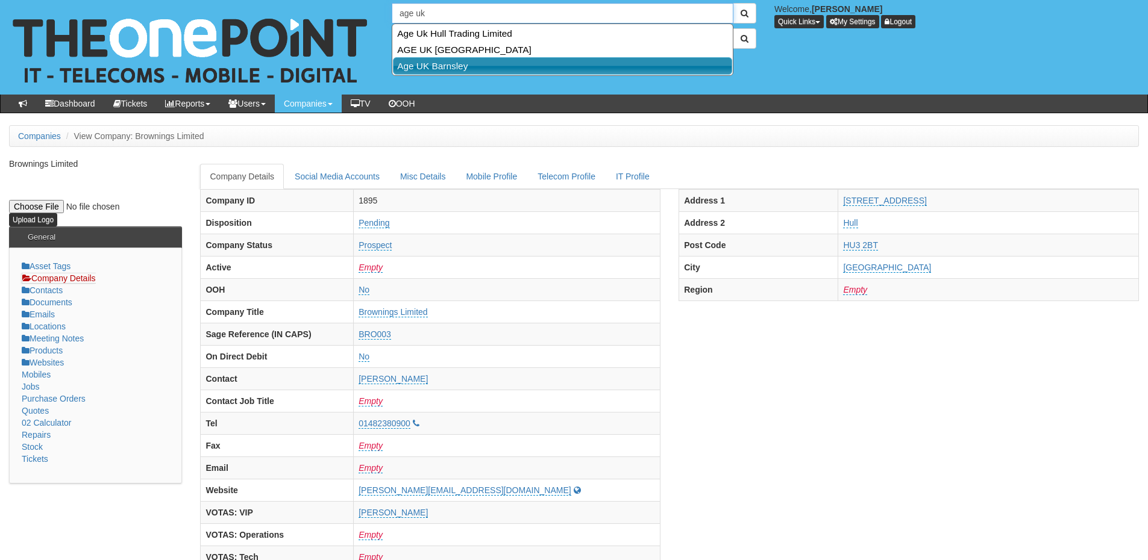
click at [442, 61] on link "Age UK Barnsley" at bounding box center [562, 65] width 339 height 17
type input "Age UK Barnsley"
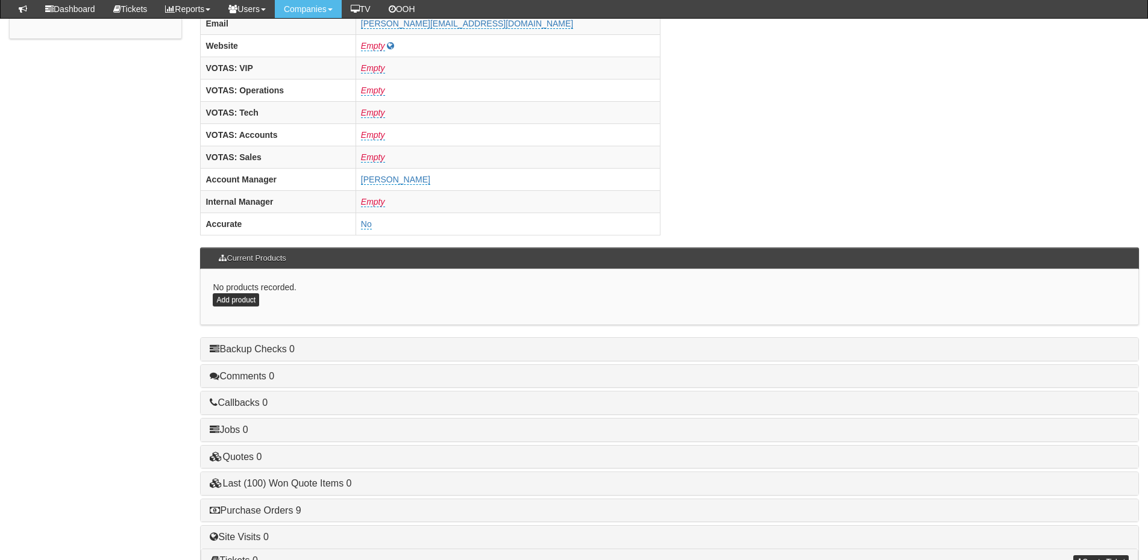
scroll to position [502, 0]
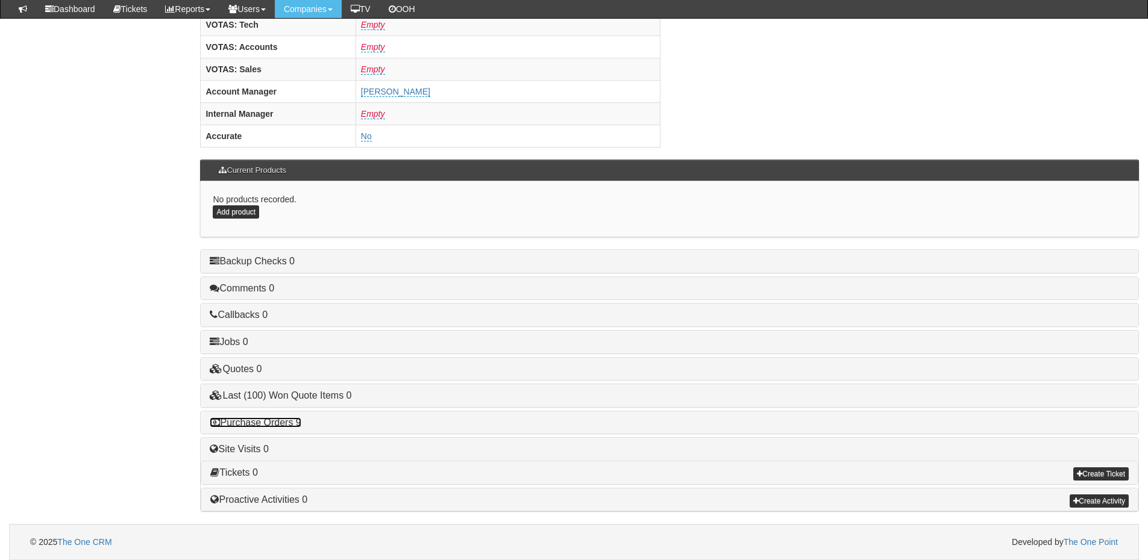
click at [283, 422] on link "Purchase Orders 9" at bounding box center [255, 422] width 91 height 10
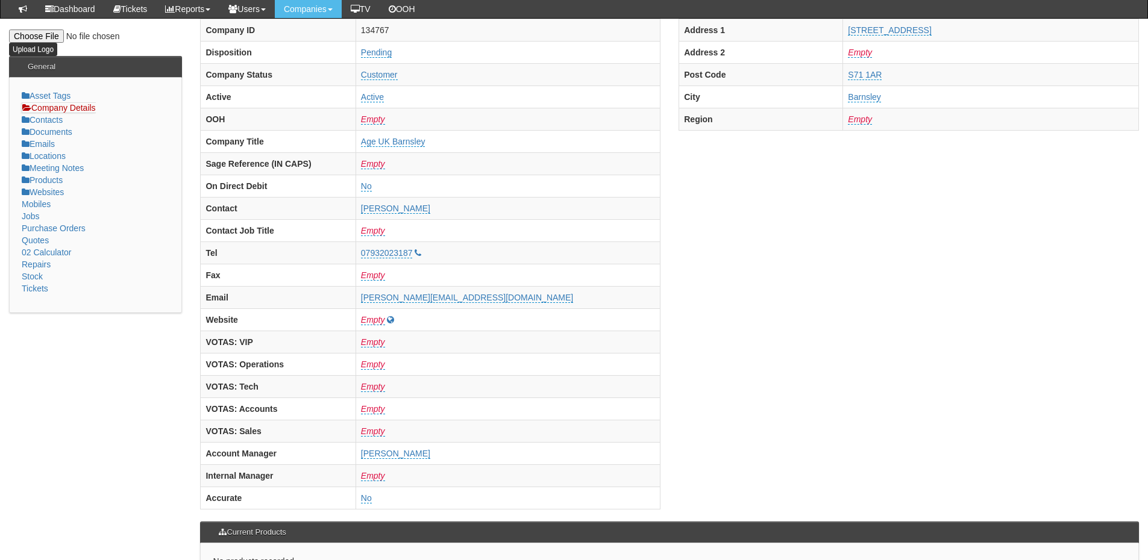
scroll to position [0, 0]
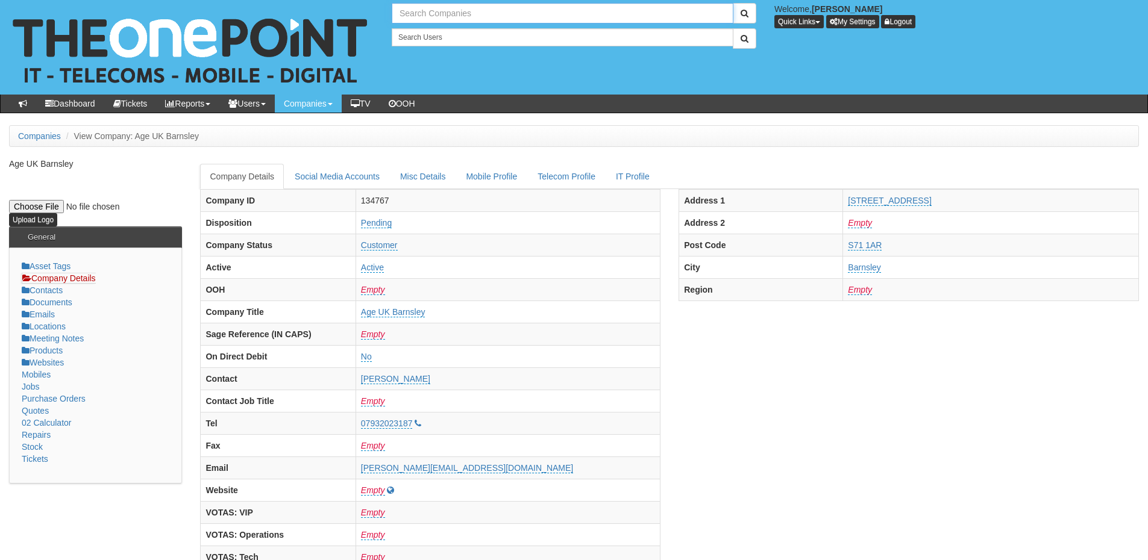
click at [409, 17] on input "text" at bounding box center [563, 13] width 342 height 20
click at [430, 28] on link "TeamIT" at bounding box center [562, 33] width 339 height 17
type input "TeamIT"
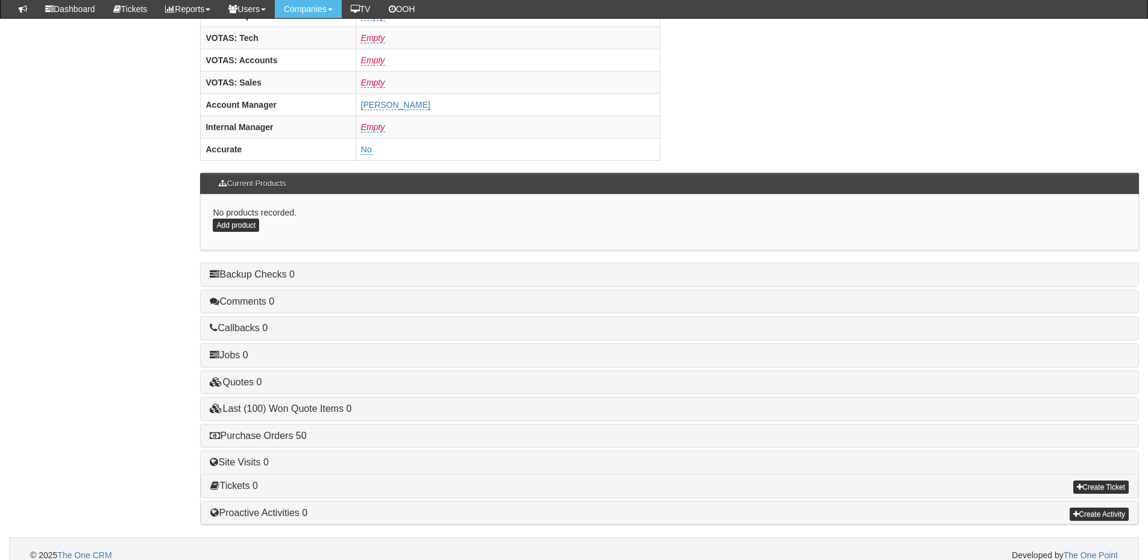
scroll to position [502, 0]
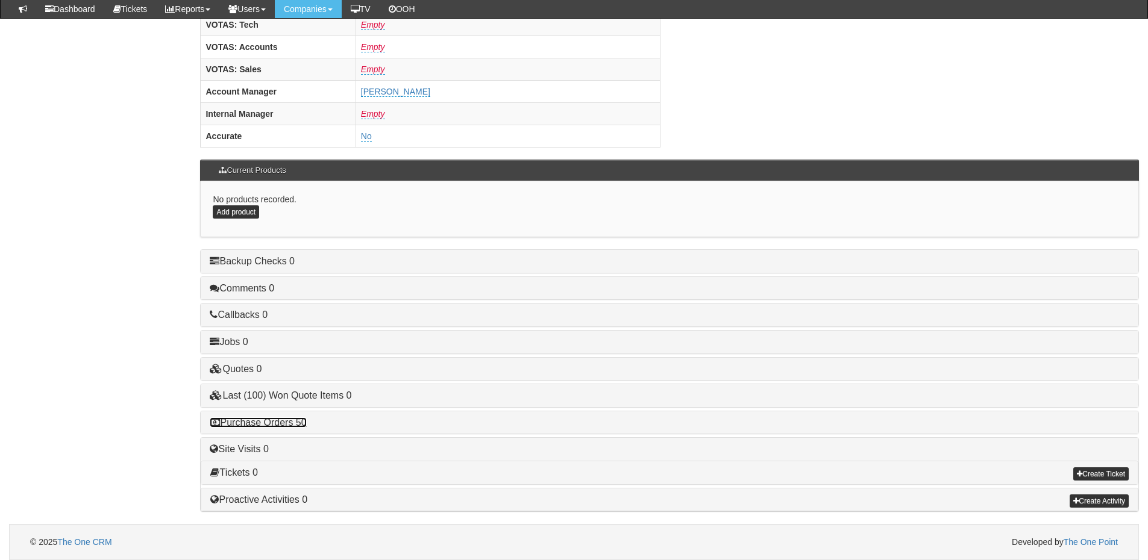
click at [302, 420] on link "Purchase Orders 50" at bounding box center [258, 422] width 96 height 10
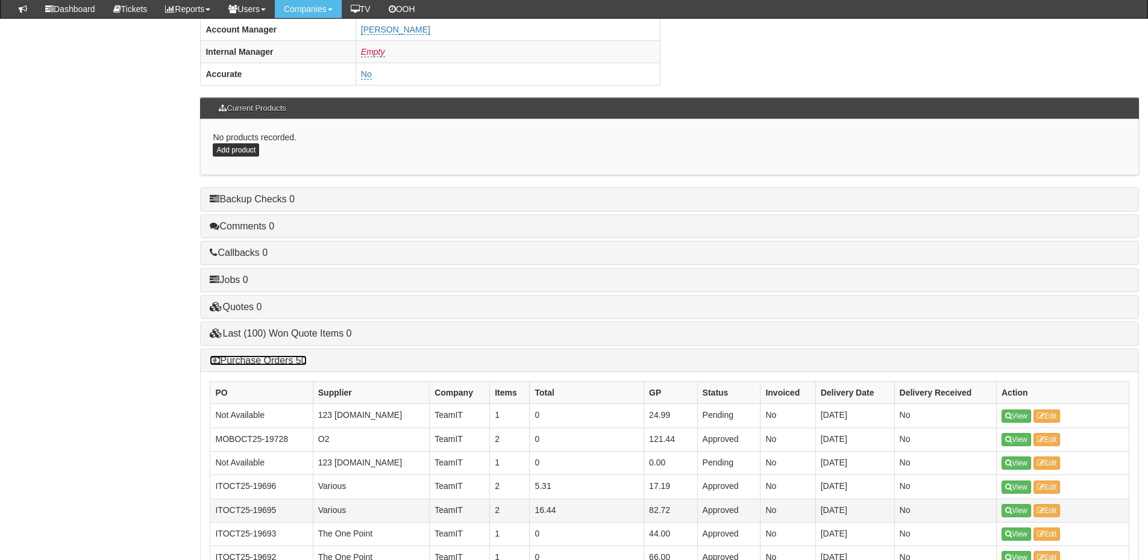
scroll to position [683, 0]
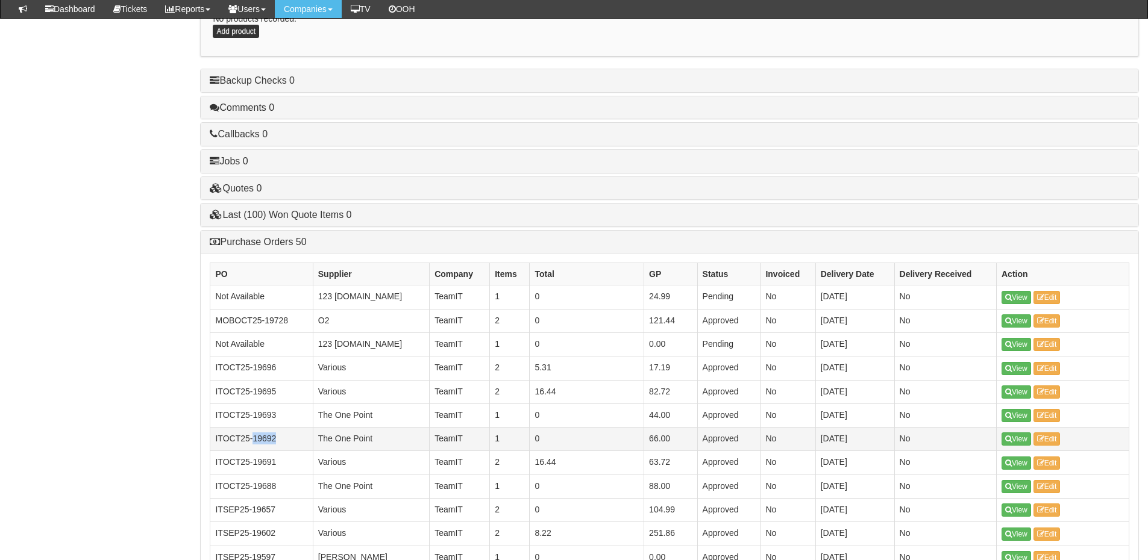
drag, startPoint x: 281, startPoint y: 439, endPoint x: 255, endPoint y: 441, distance: 26.0
click at [255, 441] on td "ITOCT25-19692" at bounding box center [261, 439] width 102 height 23
copy td "19692"
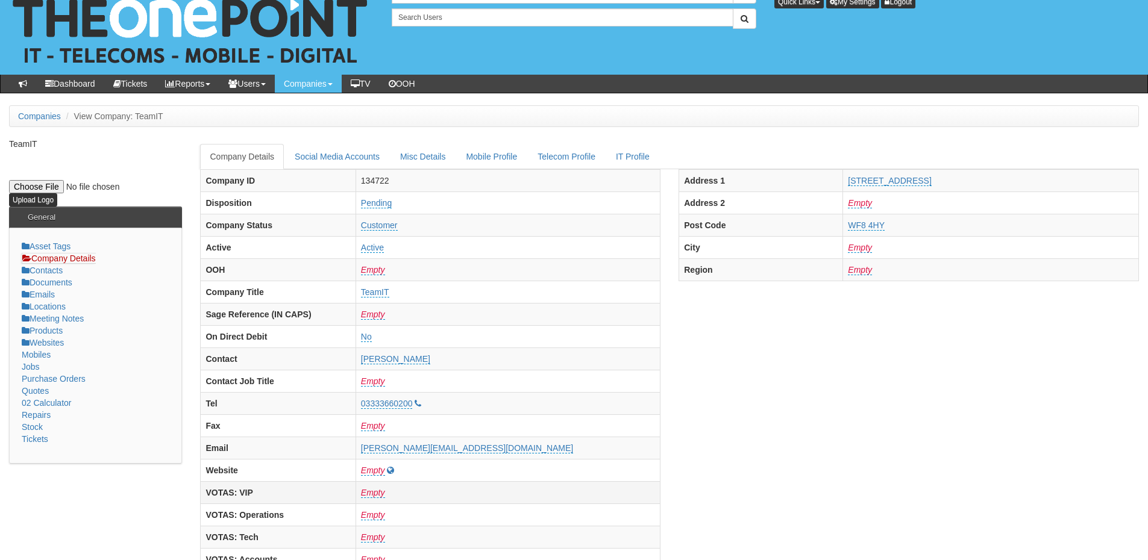
scroll to position [0, 0]
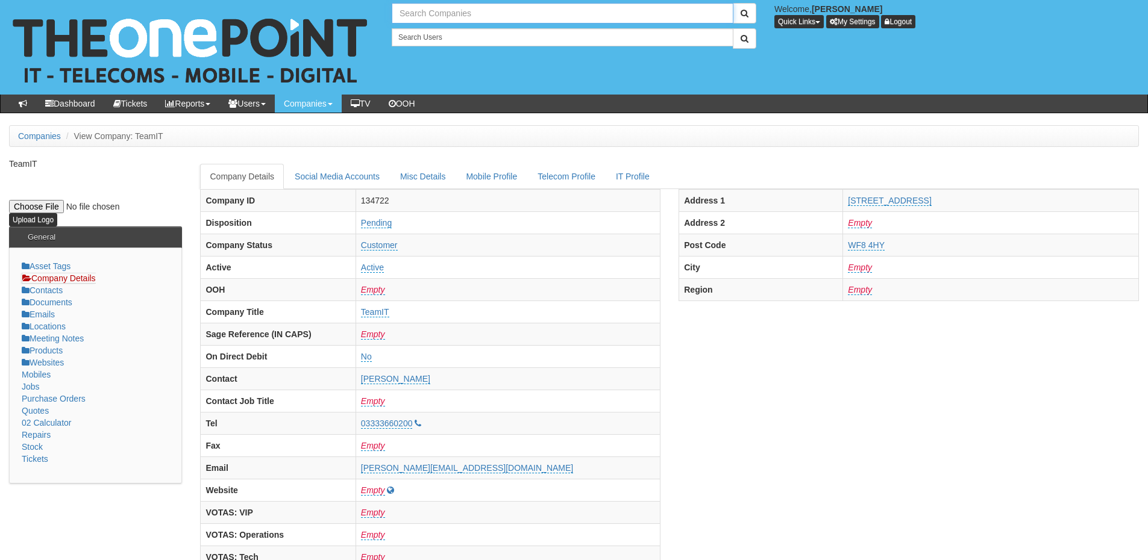
click at [463, 10] on input "text" at bounding box center [563, 13] width 342 height 20
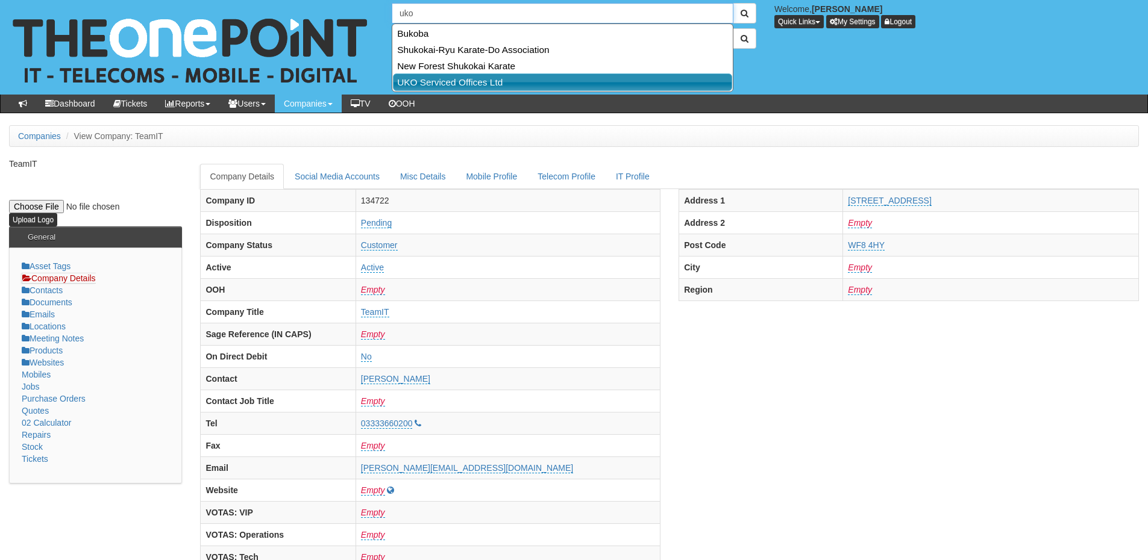
click at [469, 83] on link "UKO Serviced Offices Ltd" at bounding box center [562, 81] width 339 height 17
type input "UKO Serviced Offices Ltd"
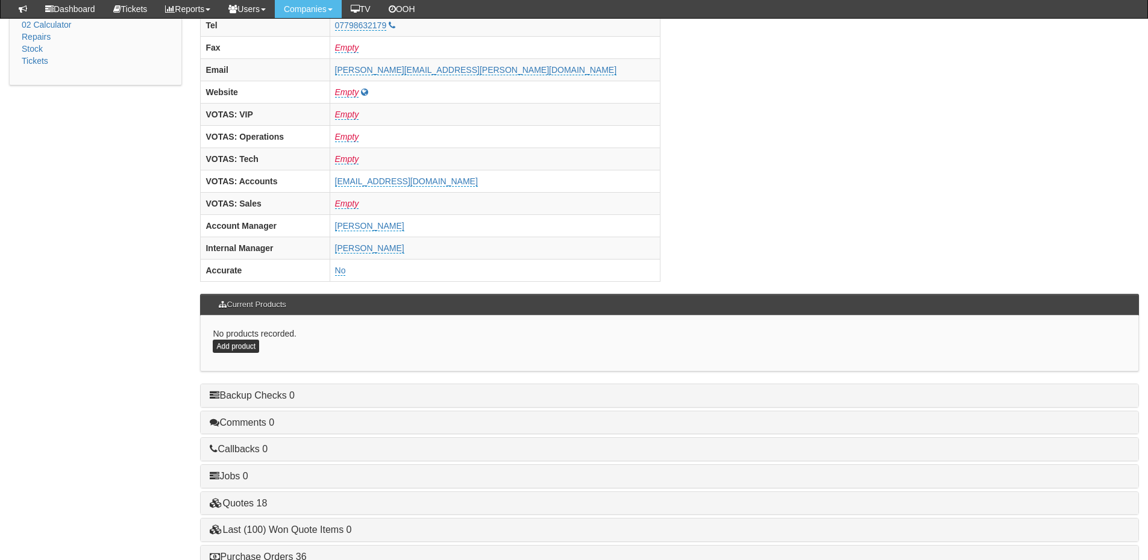
scroll to position [482, 0]
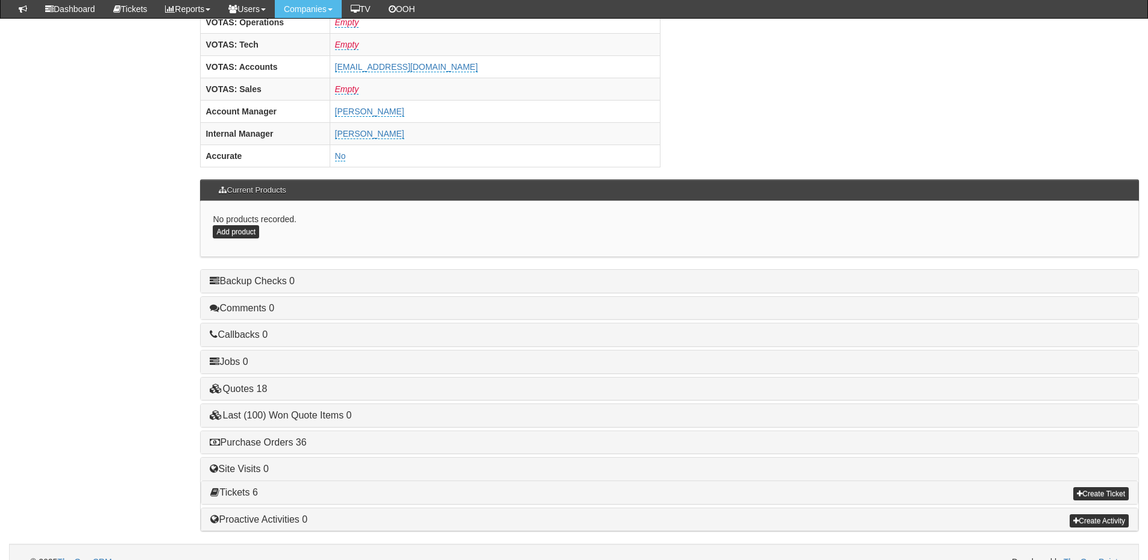
click at [289, 448] on h4 "Purchase Orders 36" at bounding box center [669, 442] width 919 height 11
click at [278, 437] on h4 "Purchase Orders 36" at bounding box center [669, 442] width 919 height 11
click at [278, 441] on link "Purchase Orders 36" at bounding box center [258, 442] width 96 height 10
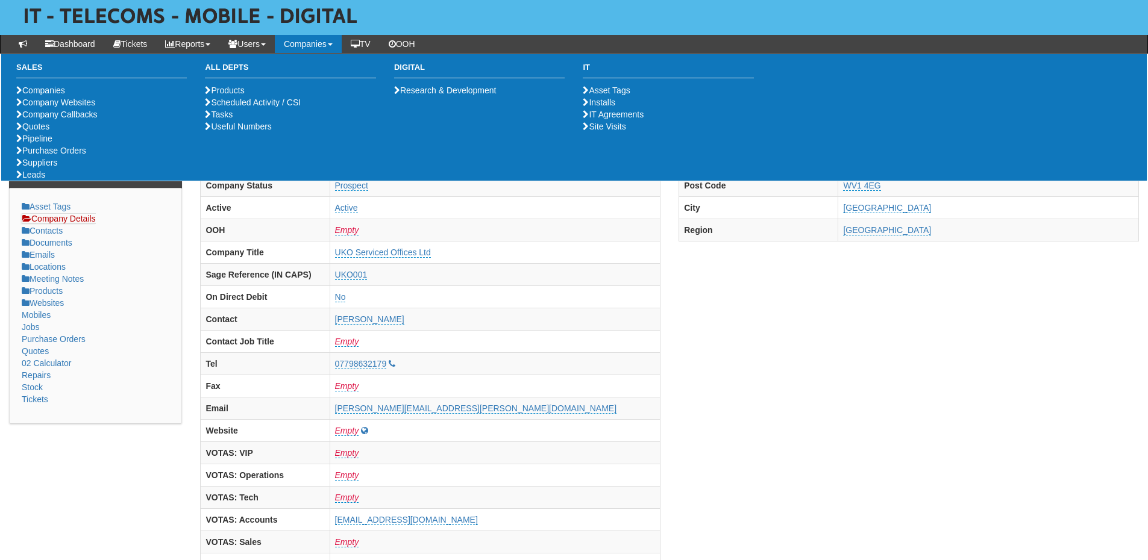
scroll to position [0, 0]
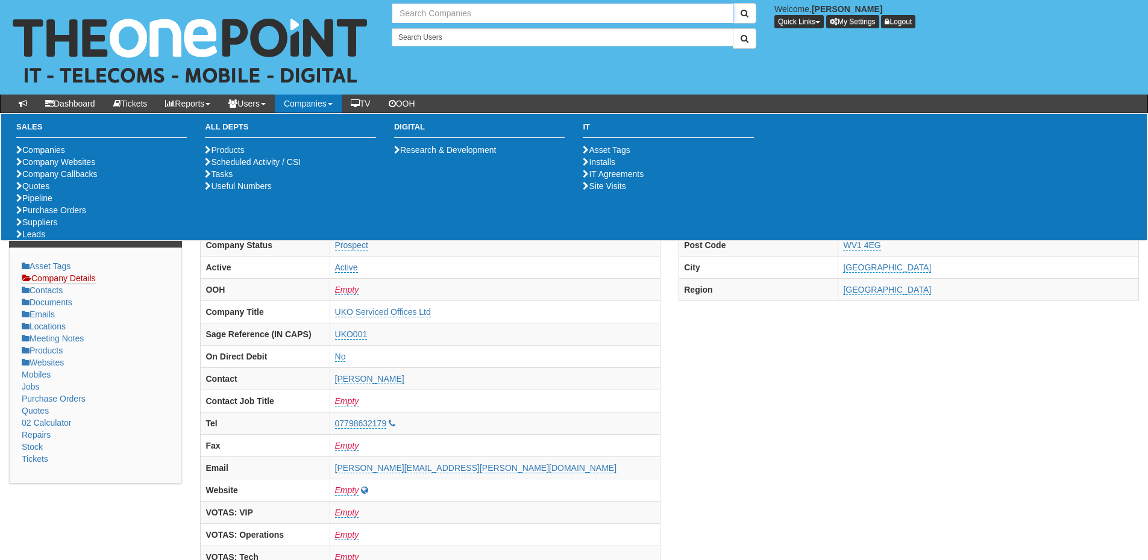
click at [442, 11] on input "text" at bounding box center [563, 13] width 342 height 20
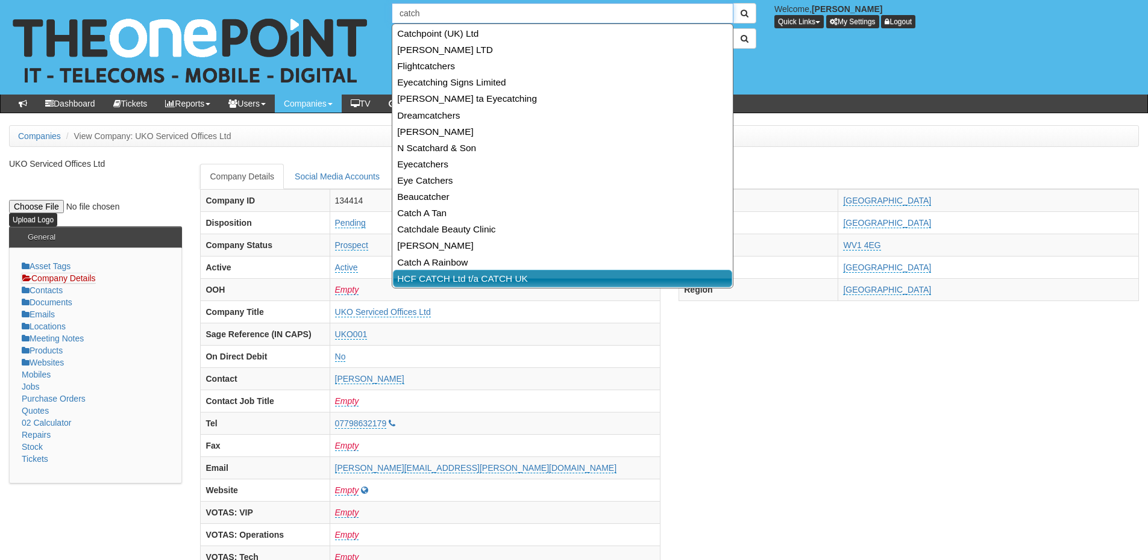
click at [437, 281] on link "HCF CATCH Ltd t/a CATCH UK" at bounding box center [562, 278] width 339 height 17
type input "HCF CATCH Ltd t/a CATCH UK"
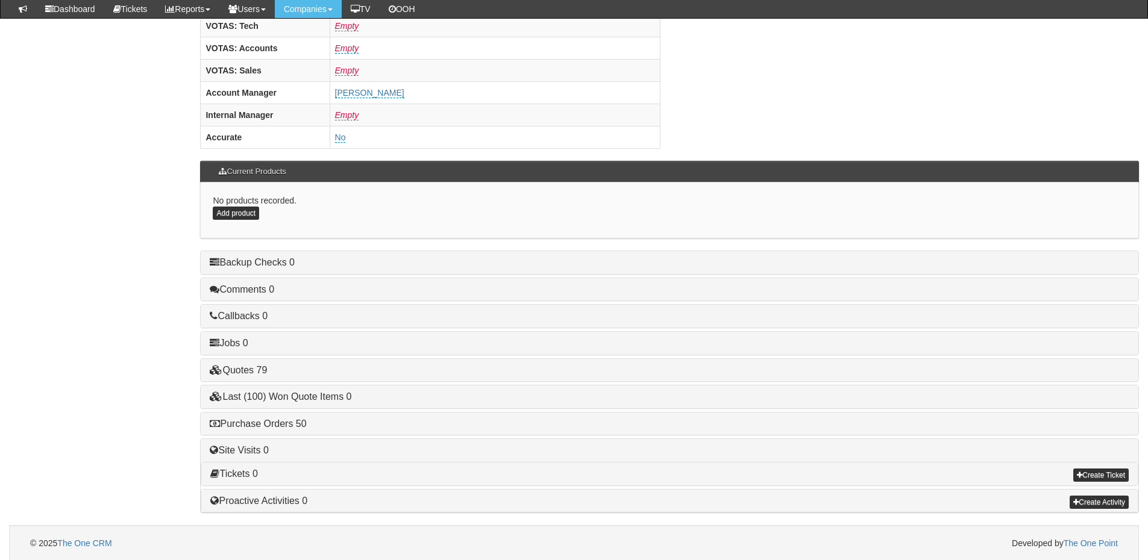
scroll to position [502, 0]
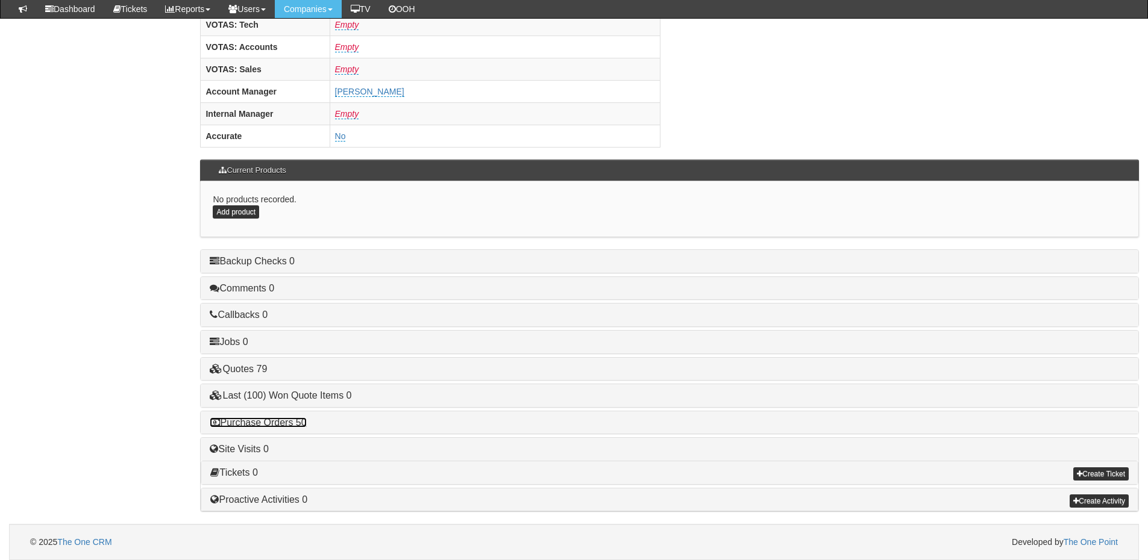
click at [283, 425] on link "Purchase Orders 50" at bounding box center [258, 422] width 96 height 10
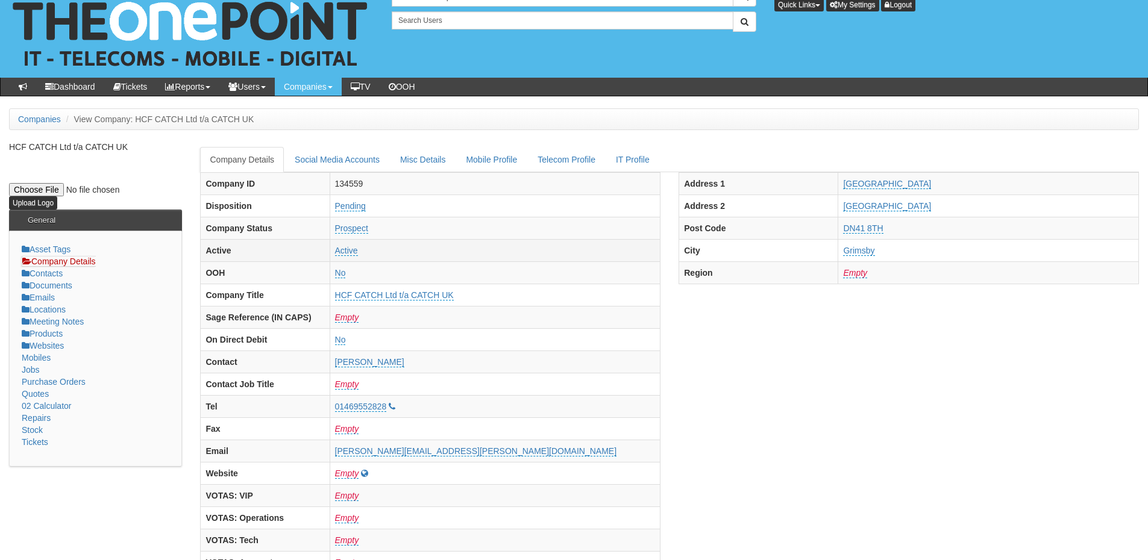
scroll to position [0, 0]
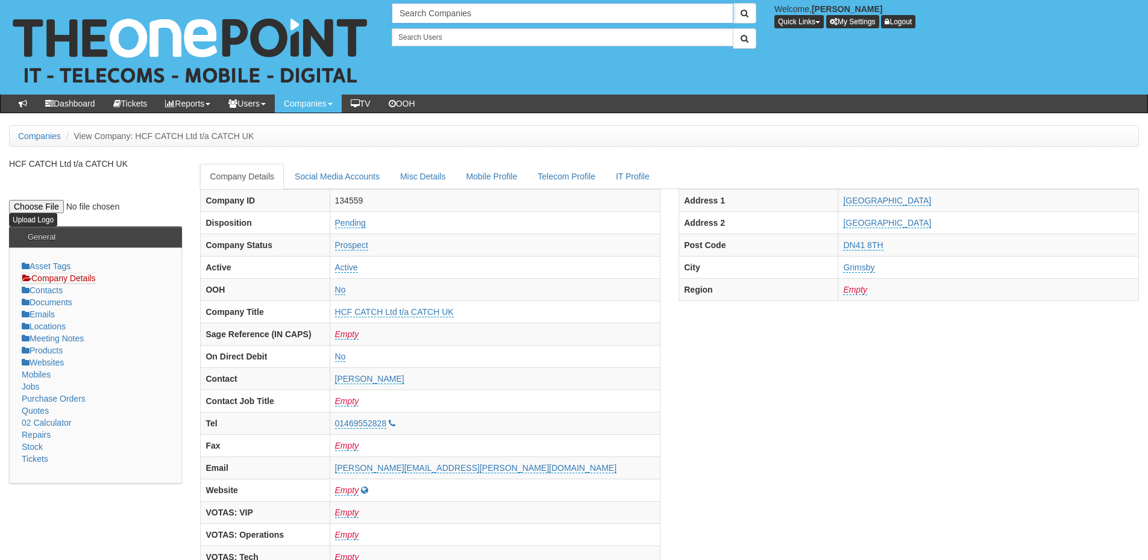
click at [445, 12] on input "Search Companies" at bounding box center [563, 13] width 342 height 20
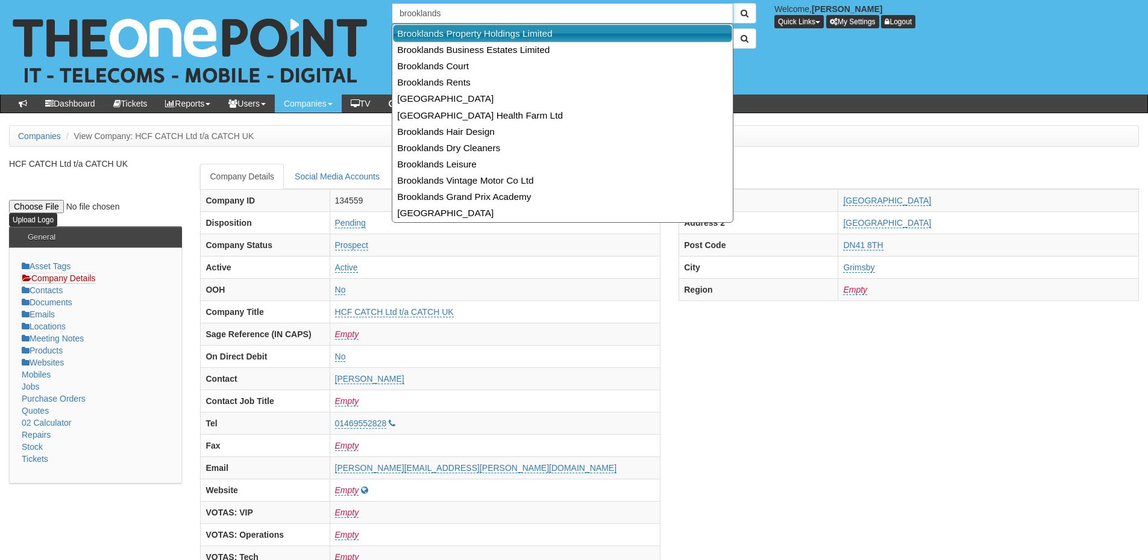
click at [449, 27] on link "Brooklands Property Holdings Limited" at bounding box center [562, 33] width 339 height 17
type input "Brooklands Property Holdings Limited"
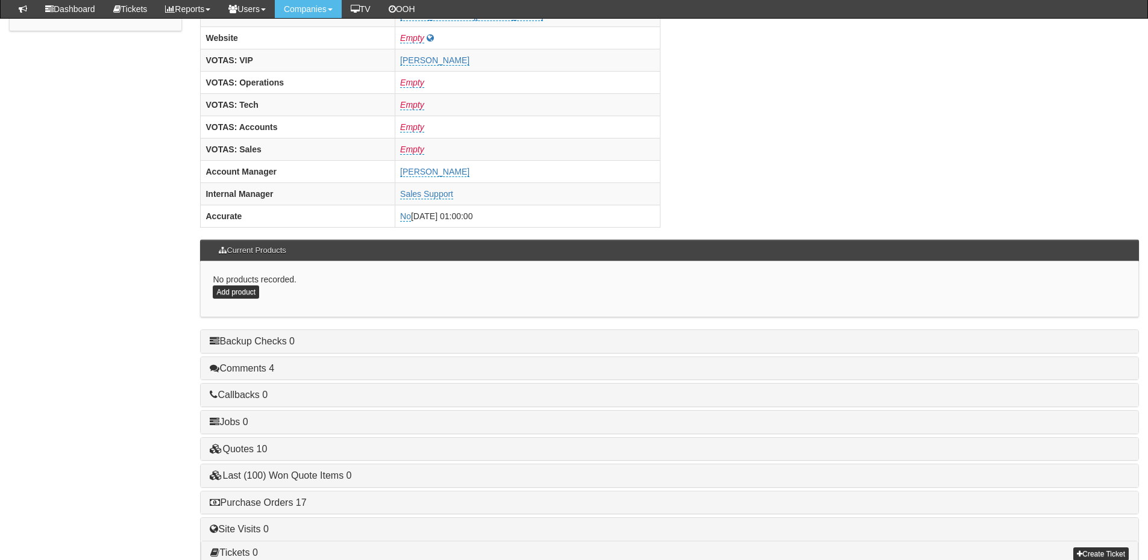
scroll to position [502, 0]
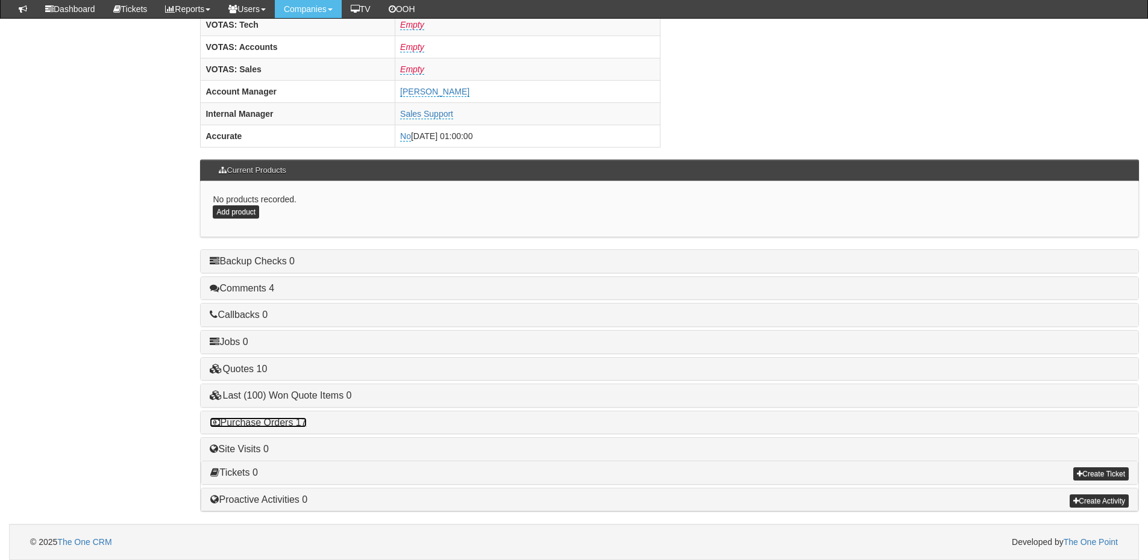
click at [277, 423] on link "Purchase Orders 17" at bounding box center [258, 422] width 96 height 10
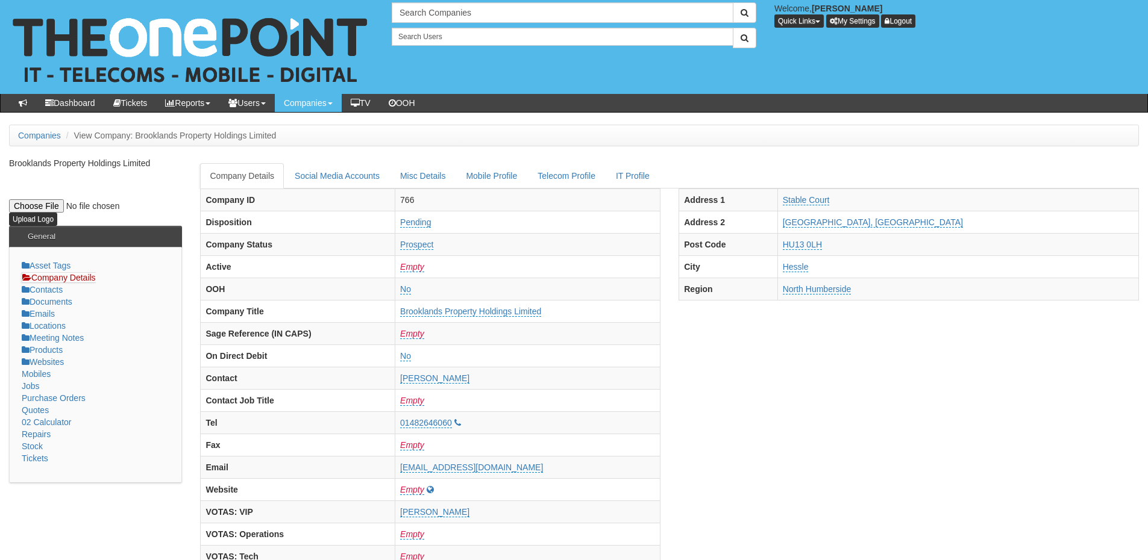
scroll to position [0, 0]
click at [495, 11] on input "text" at bounding box center [563, 13] width 342 height 20
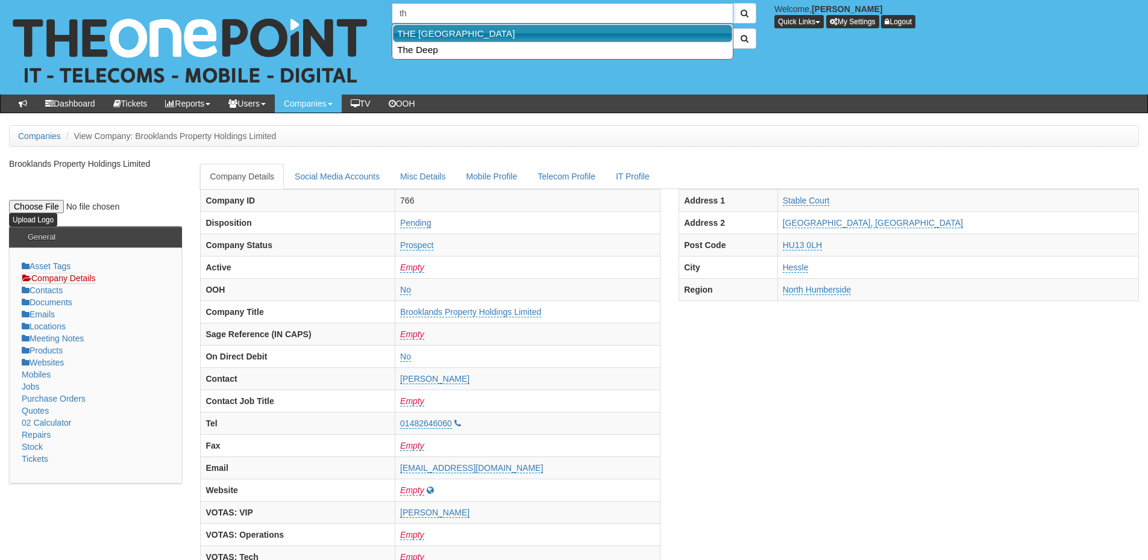
type input "t"
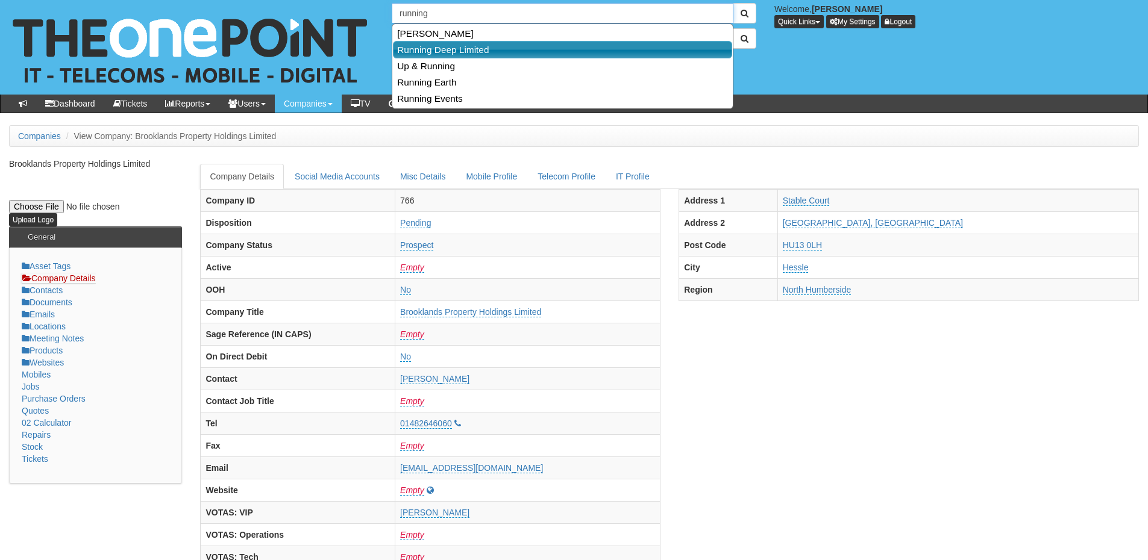
click at [451, 45] on link "Running Deep Limited" at bounding box center [562, 49] width 339 height 17
type input "Running Deep Limited"
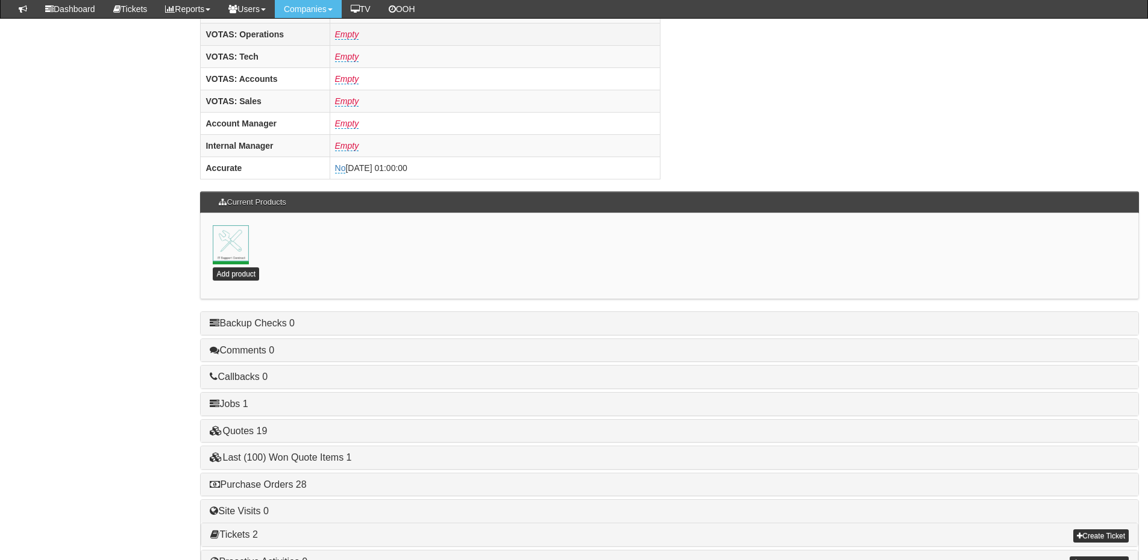
scroll to position [482, 0]
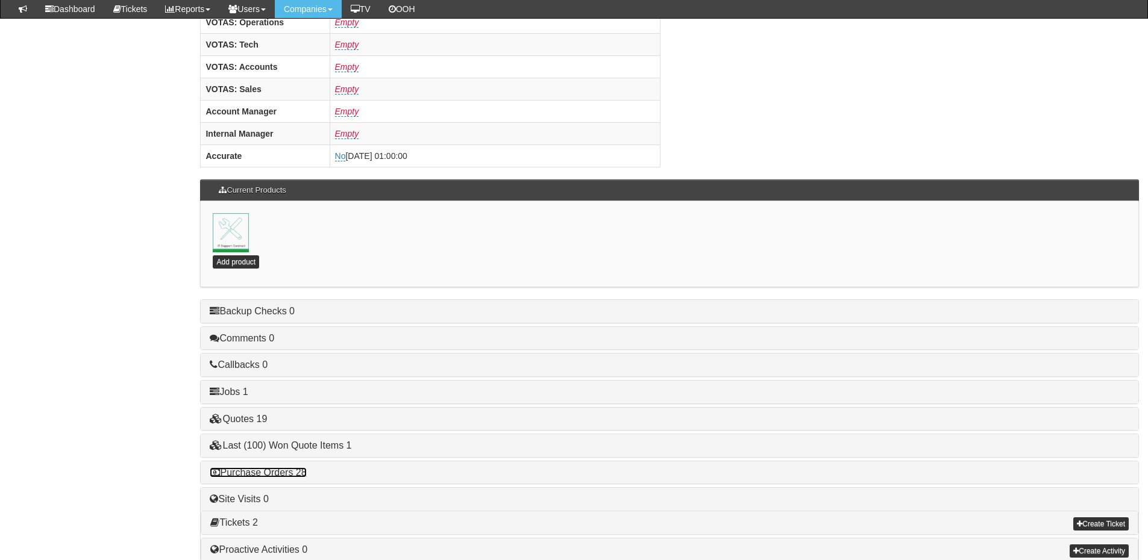
click at [277, 473] on link "Purchase Orders 28" at bounding box center [258, 472] width 96 height 10
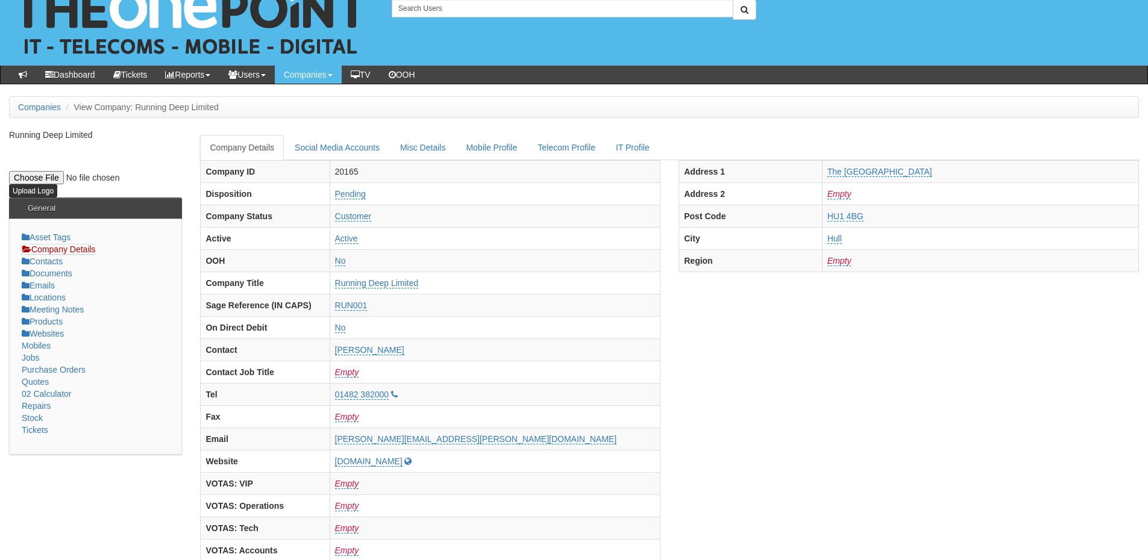
scroll to position [0, 0]
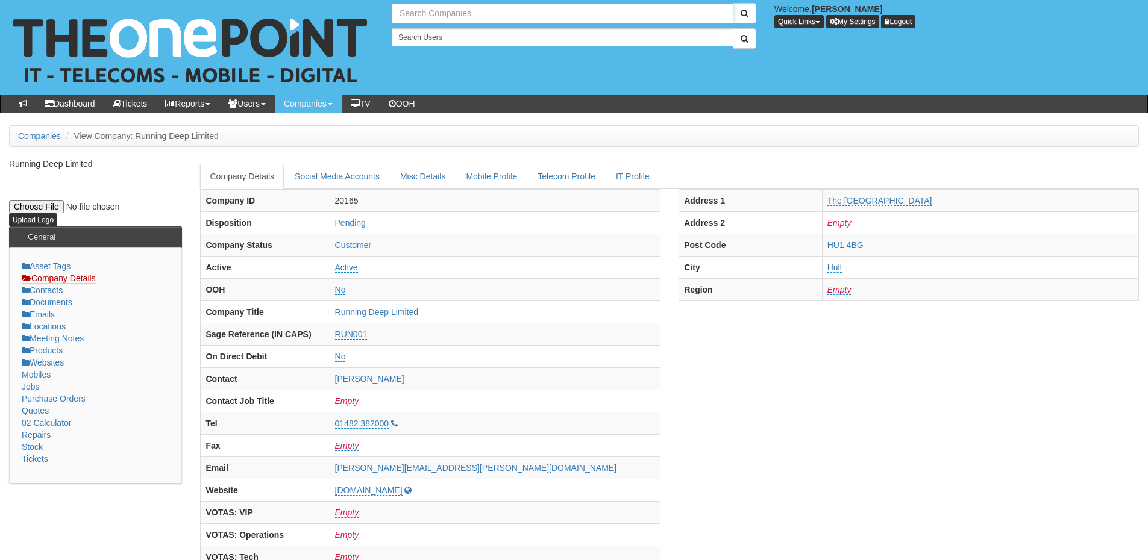
click at [478, 17] on input "text" at bounding box center [563, 13] width 342 height 20
click at [473, 30] on link "Purex International Ltd" at bounding box center [562, 33] width 339 height 17
type input "Purex International Ltd"
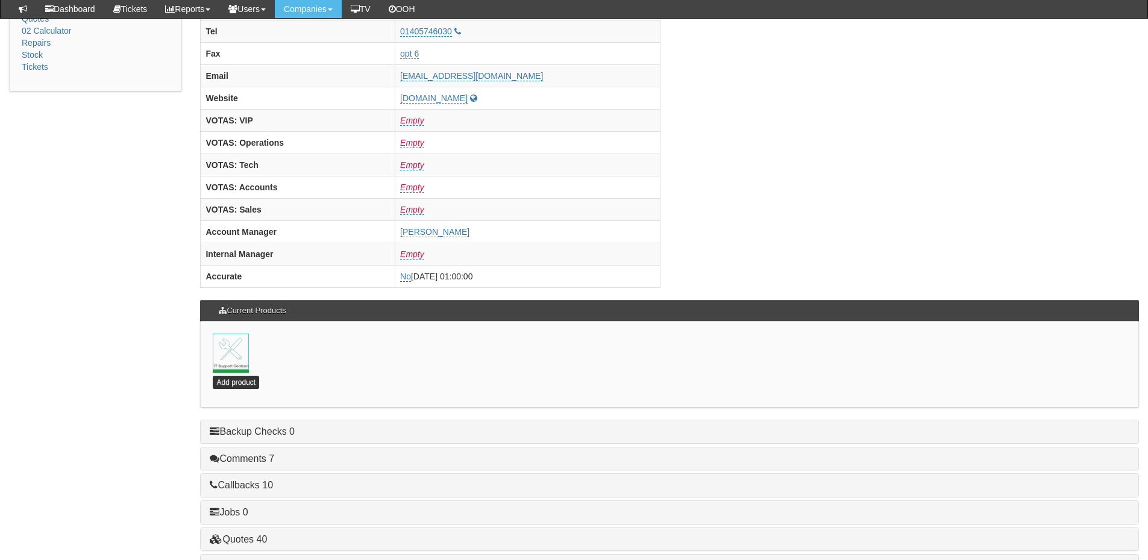
scroll to position [532, 0]
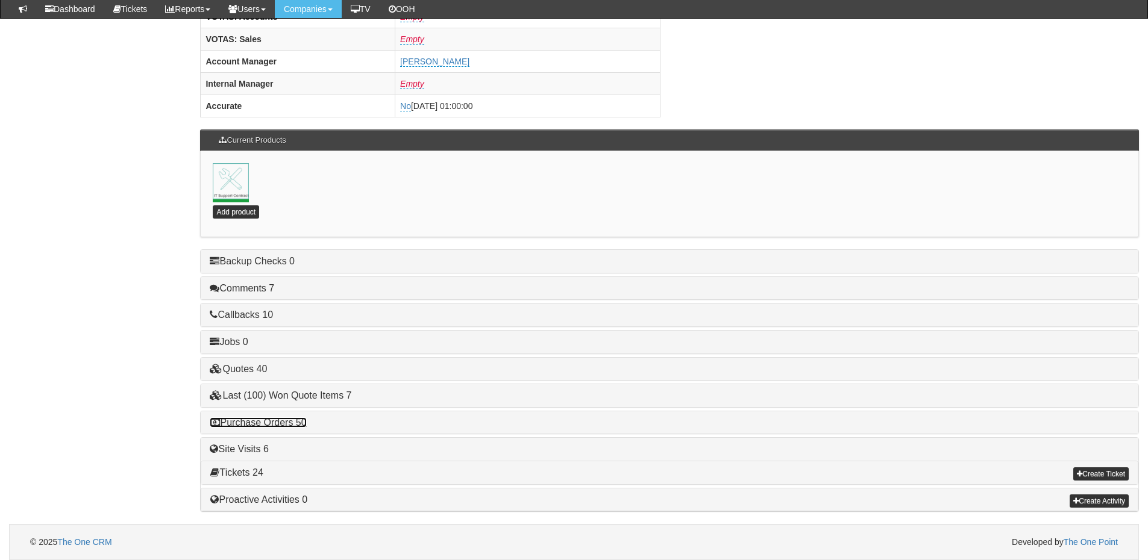
click at [277, 420] on link "Purchase Orders 50" at bounding box center [258, 422] width 96 height 10
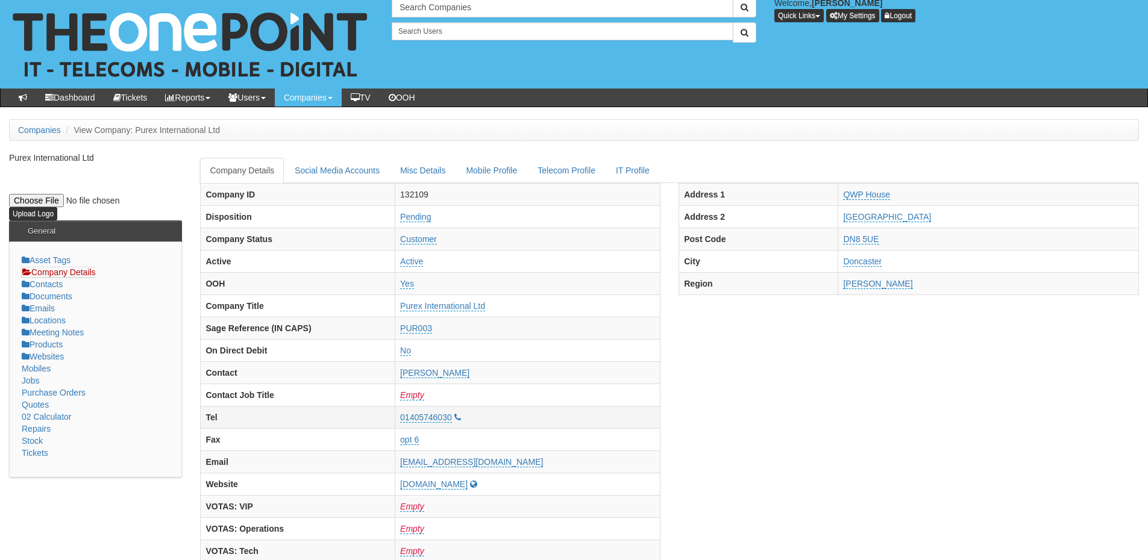
scroll to position [0, 0]
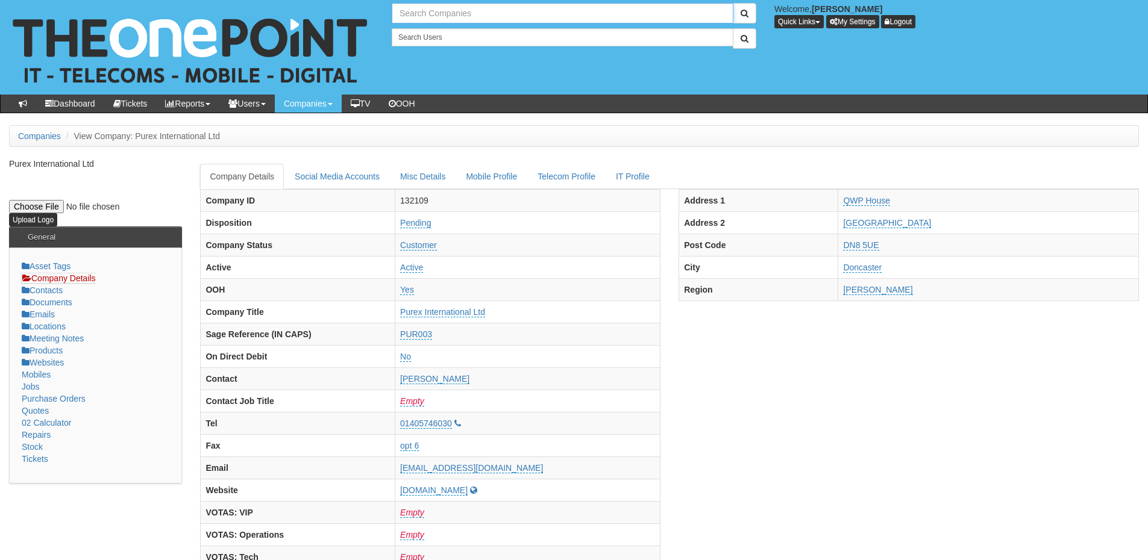
click at [461, 10] on input "text" at bounding box center [563, 13] width 342 height 20
click at [453, 31] on link "TeamIT" at bounding box center [562, 33] width 339 height 17
type input "TeamIT"
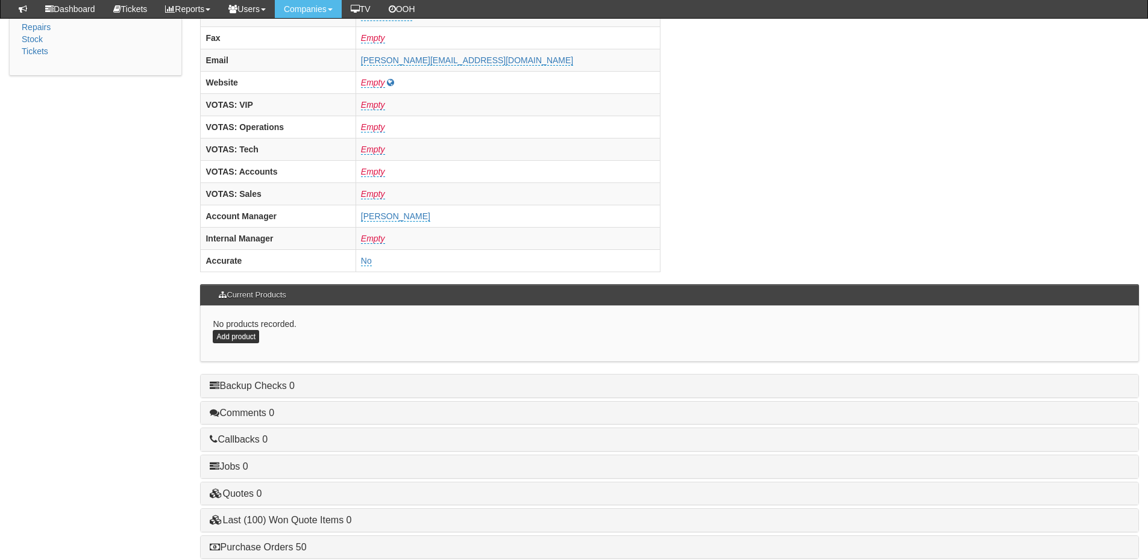
scroll to position [482, 0]
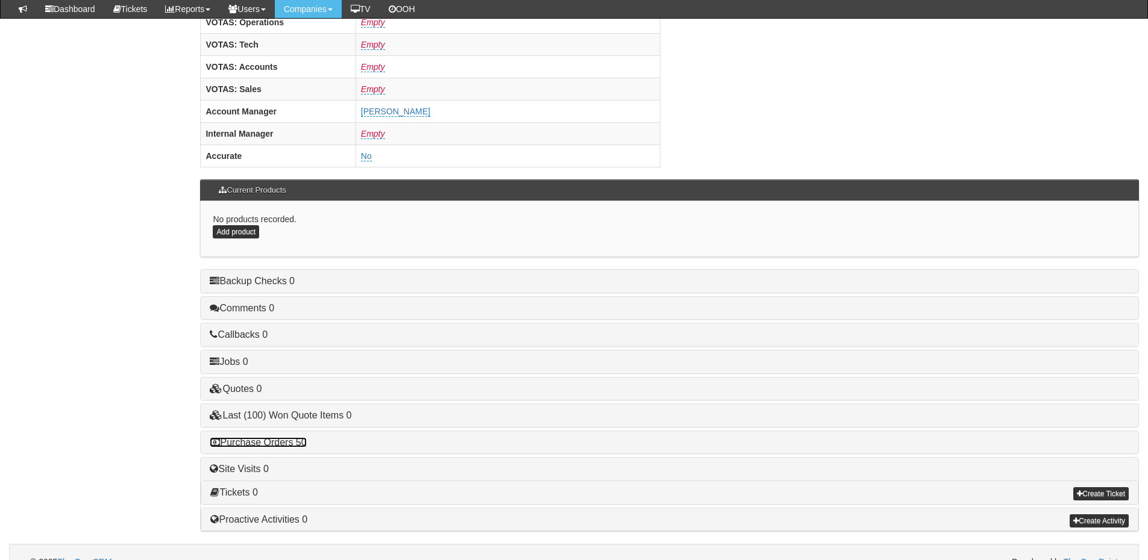
click at [287, 440] on link "Purchase Orders 50" at bounding box center [258, 442] width 96 height 10
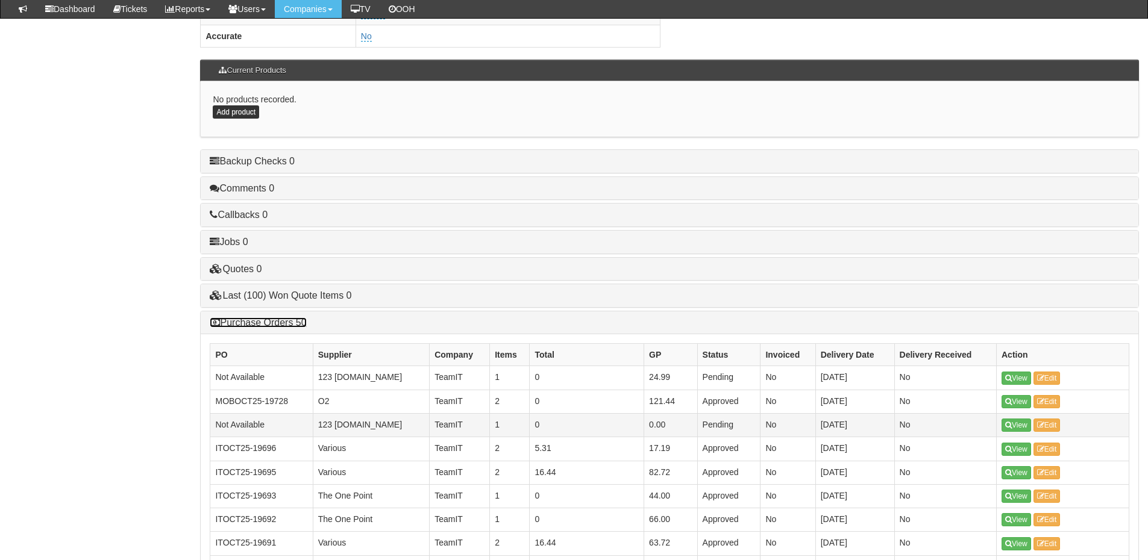
scroll to position [602, 0]
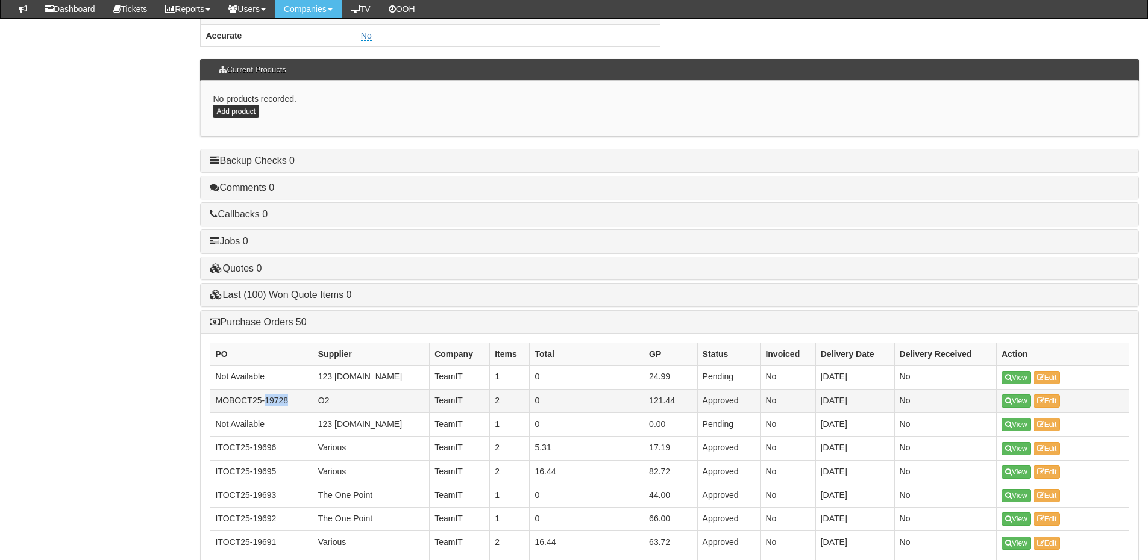
drag, startPoint x: 288, startPoint y: 400, endPoint x: 263, endPoint y: 401, distance: 24.7
click at [263, 401] on td "MOBOCT25-19728" at bounding box center [261, 400] width 102 height 23
copy td "19728"
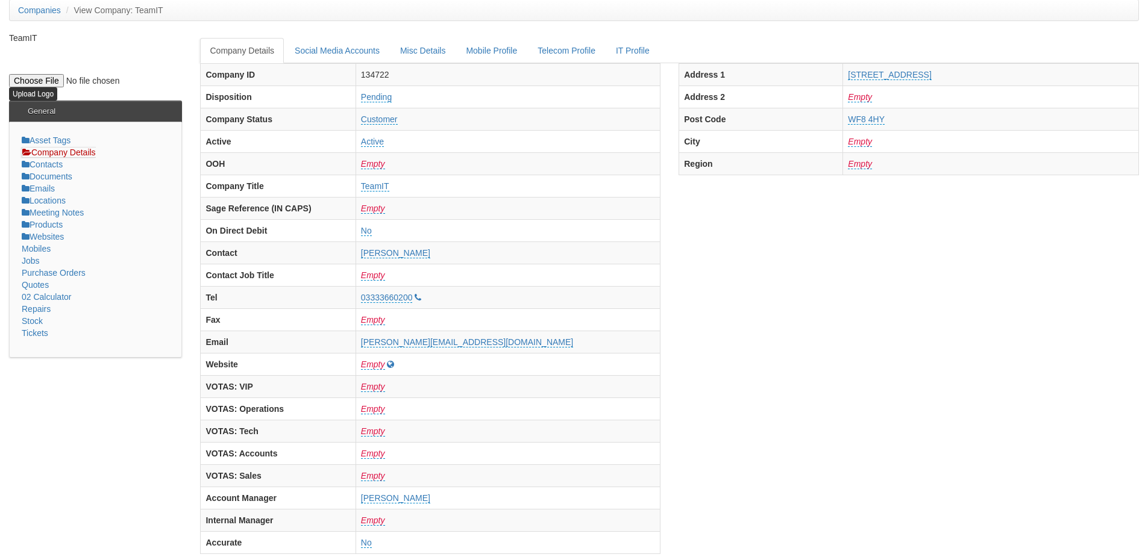
scroll to position [0, 0]
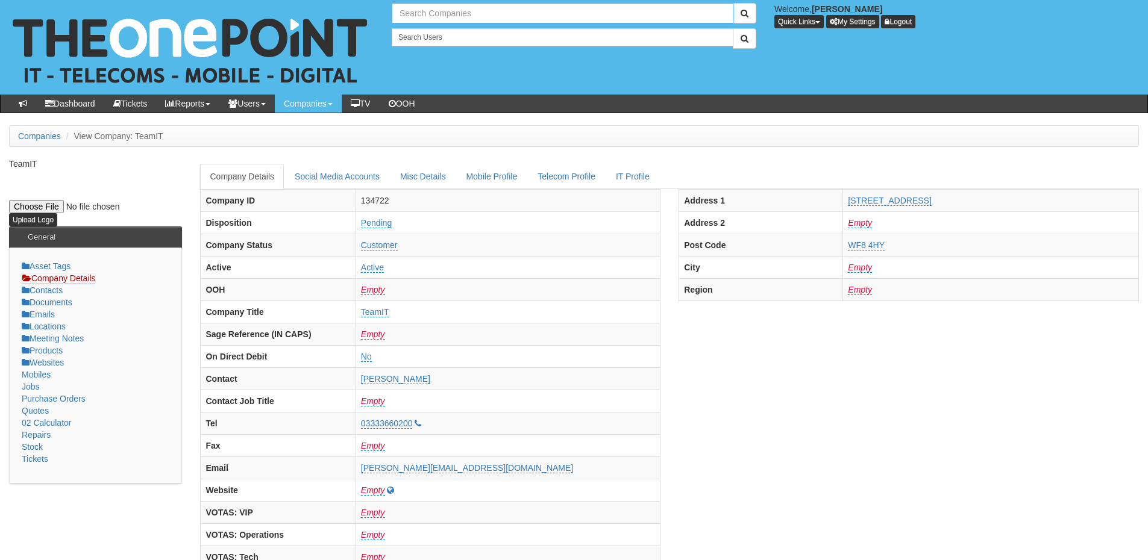
click at [459, 14] on input "text" at bounding box center [563, 13] width 342 height 20
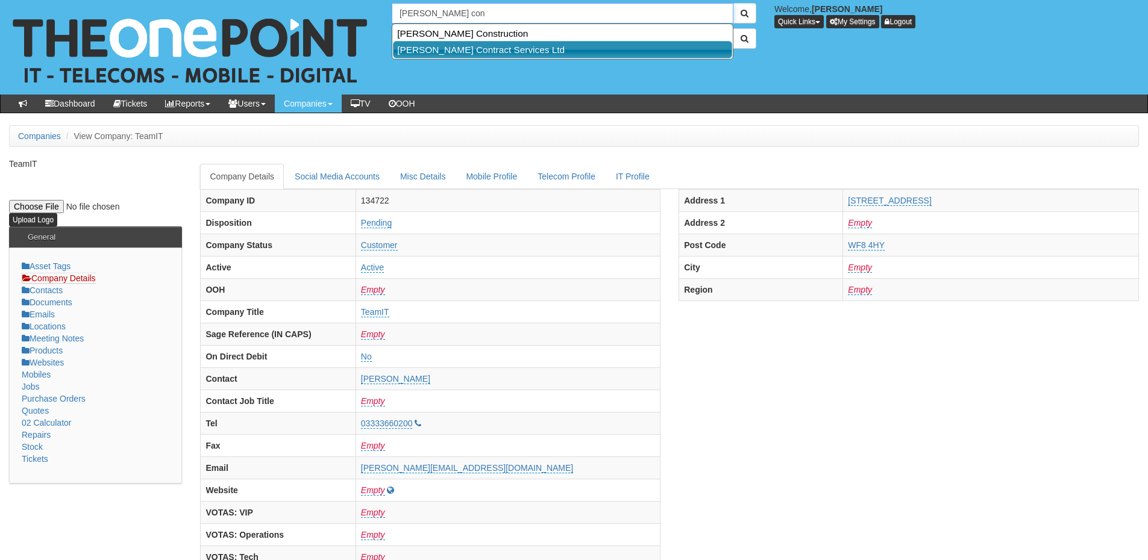
click at [483, 51] on link "[PERSON_NAME] Contract Services Ltd" at bounding box center [562, 49] width 339 height 17
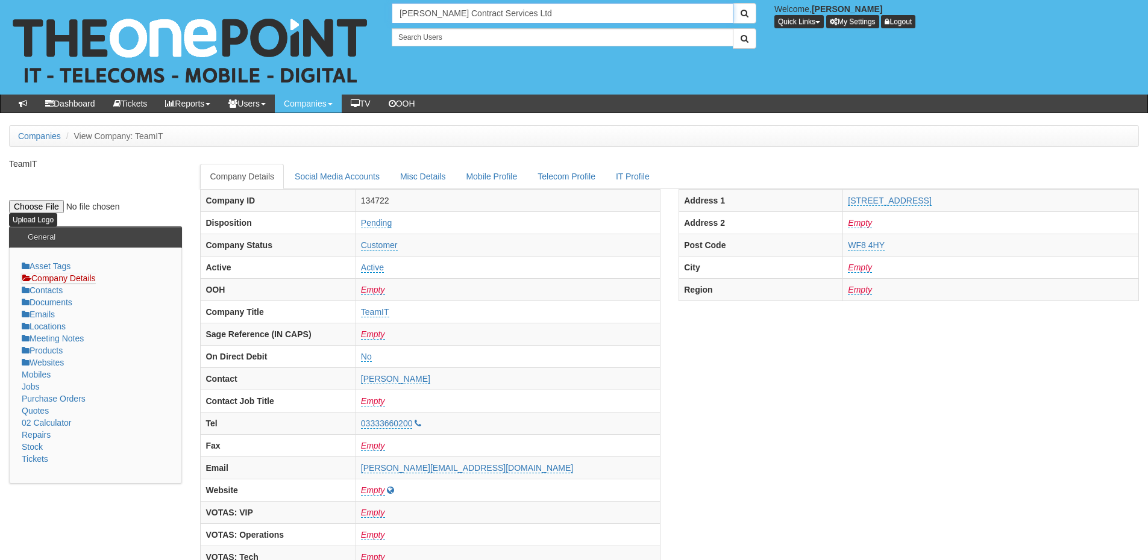
type input "[PERSON_NAME] Contract Services Ltd"
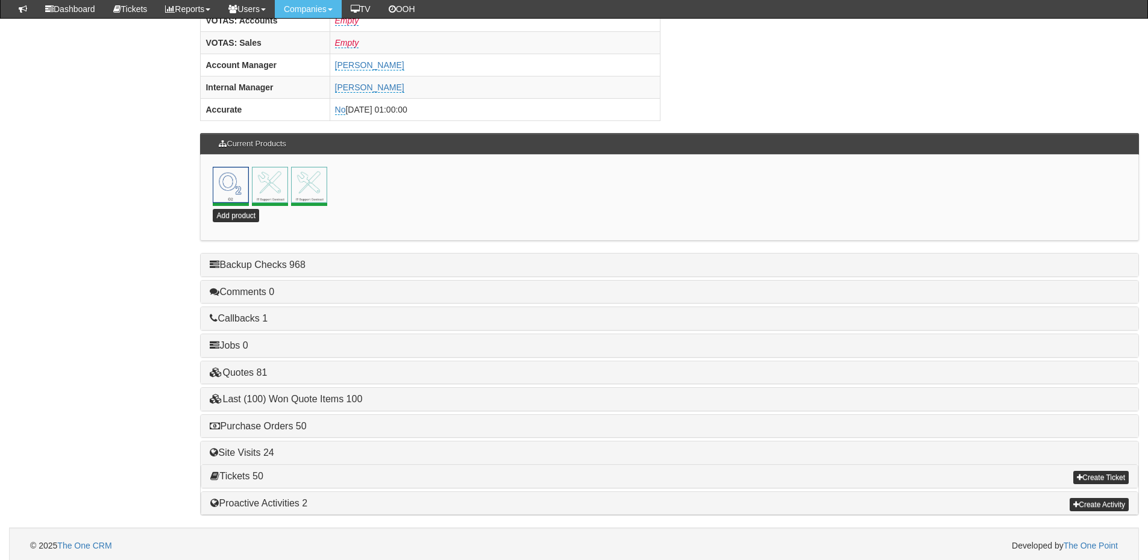
scroll to position [532, 0]
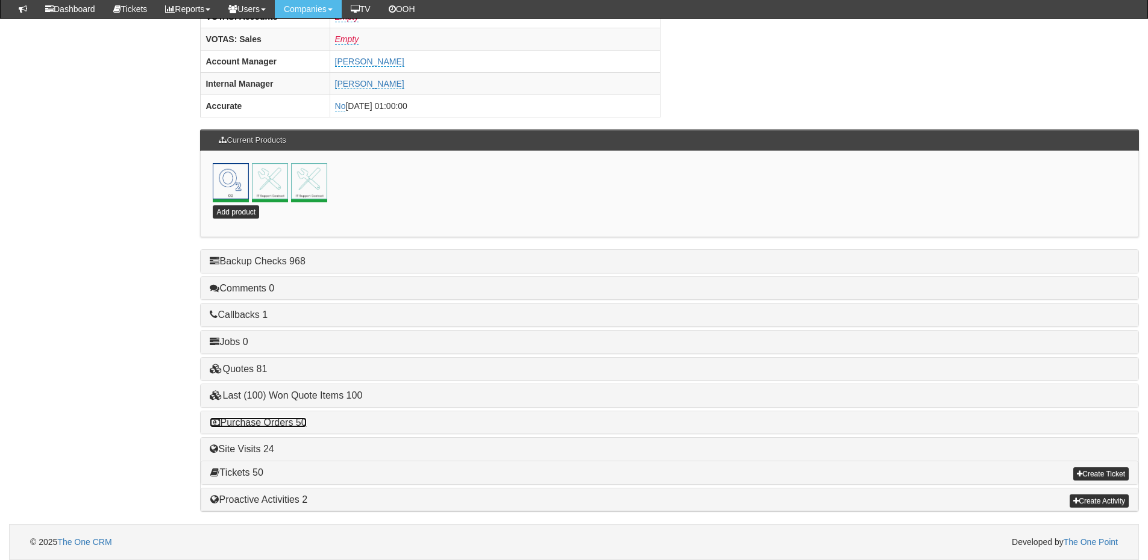
drag, startPoint x: 293, startPoint y: 426, endPoint x: 360, endPoint y: 421, distance: 67.7
click at [293, 426] on link "Purchase Orders 50" at bounding box center [258, 422] width 96 height 10
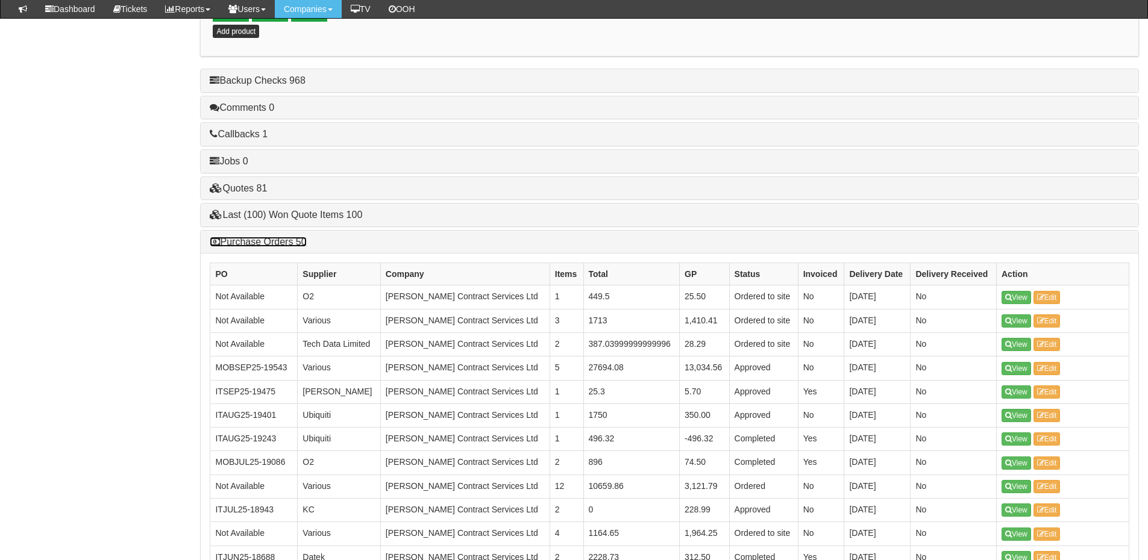
scroll to position [712, 0]
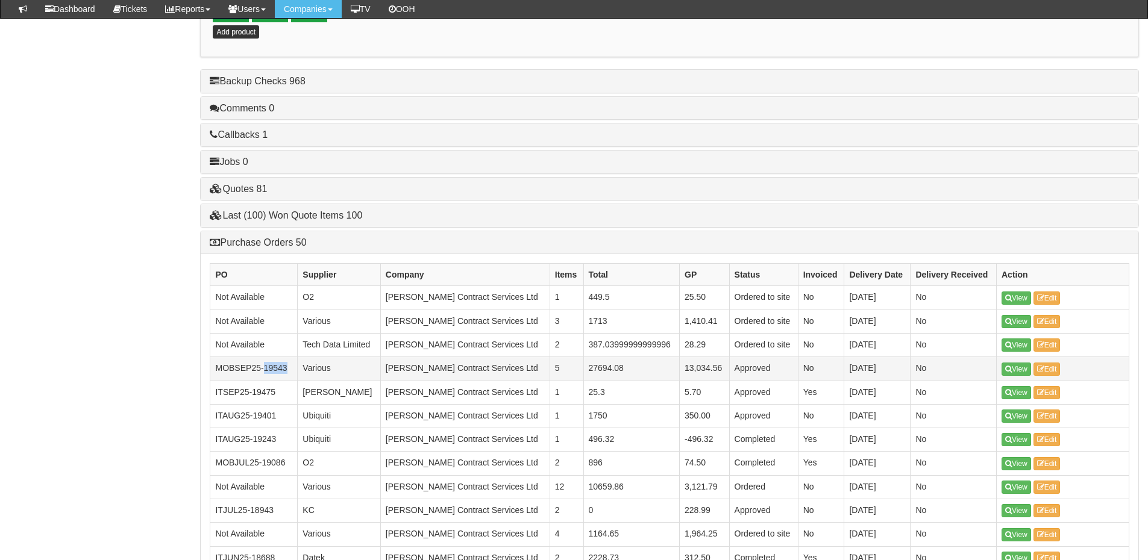
drag, startPoint x: 284, startPoint y: 370, endPoint x: 264, endPoint y: 373, distance: 19.5
click at [264, 373] on td "MOBSEP25-19543" at bounding box center [253, 368] width 87 height 23
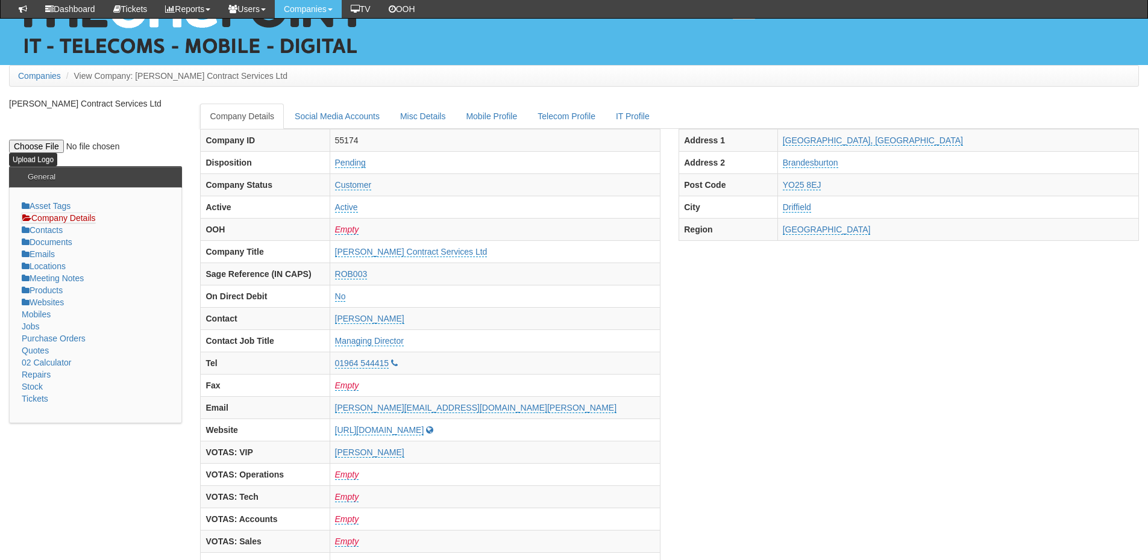
scroll to position [0, 0]
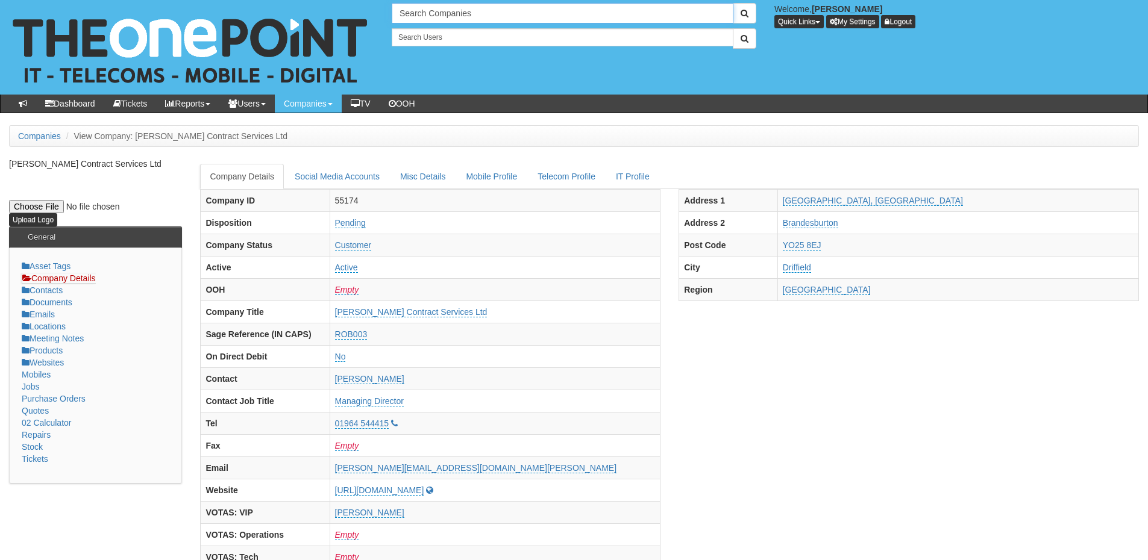
click at [455, 19] on input "Search Companies" at bounding box center [563, 13] width 342 height 20
click at [459, 29] on link "Ridings Consulting Engineers Ltd" at bounding box center [562, 33] width 339 height 17
type input "Ridings Consulting Engineers Ltd"
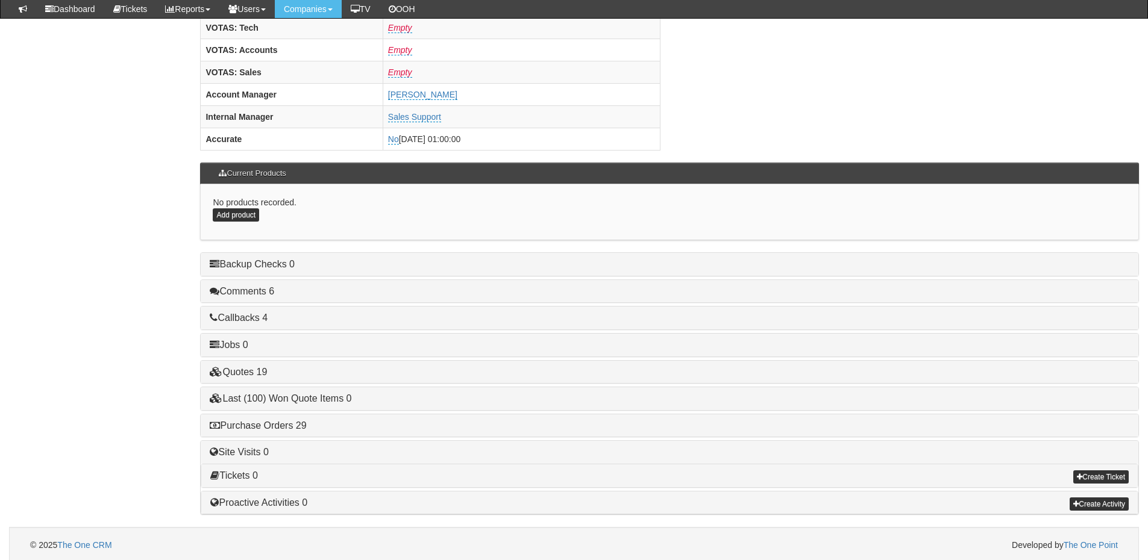
scroll to position [502, 0]
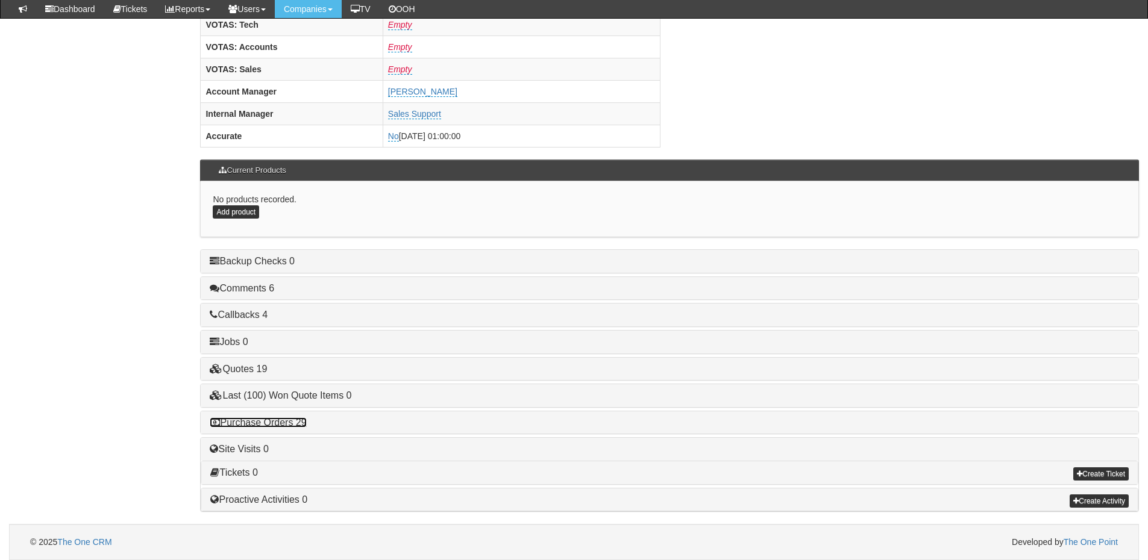
click at [283, 422] on link "Purchase Orders 29" at bounding box center [258, 422] width 96 height 10
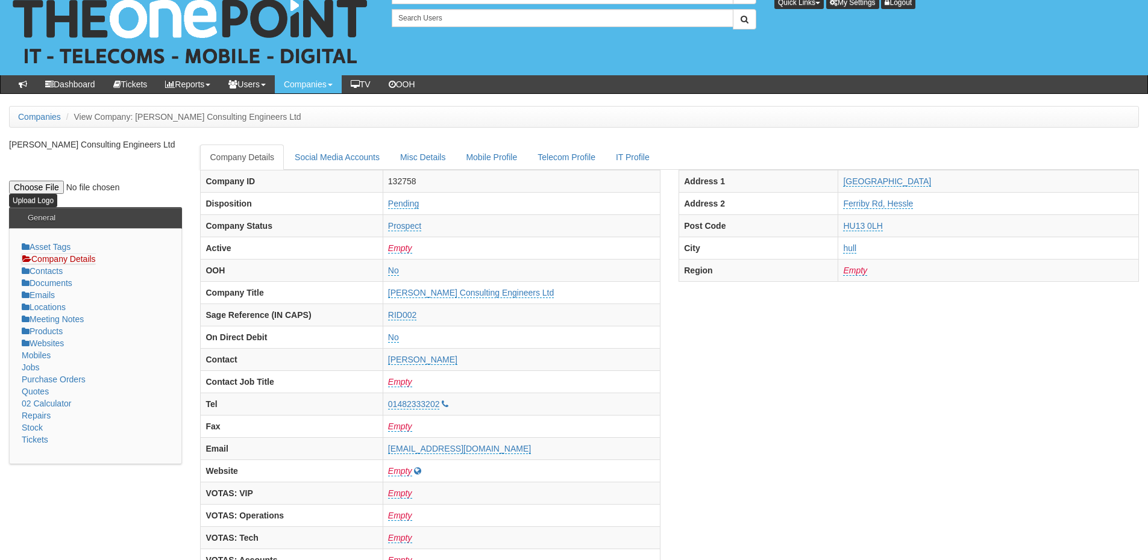
scroll to position [0, 0]
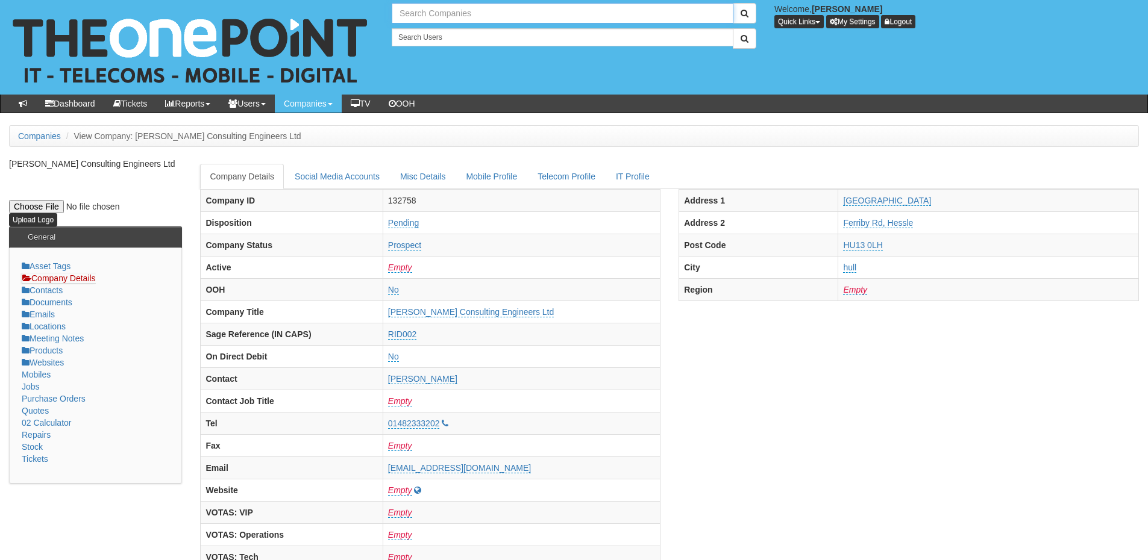
click at [432, 20] on input "text" at bounding box center [563, 13] width 342 height 20
click at [458, 33] on link "Community Pharmacy South Yorkshire" at bounding box center [562, 33] width 339 height 17
type input "Community Pharmacy South Yorkshire"
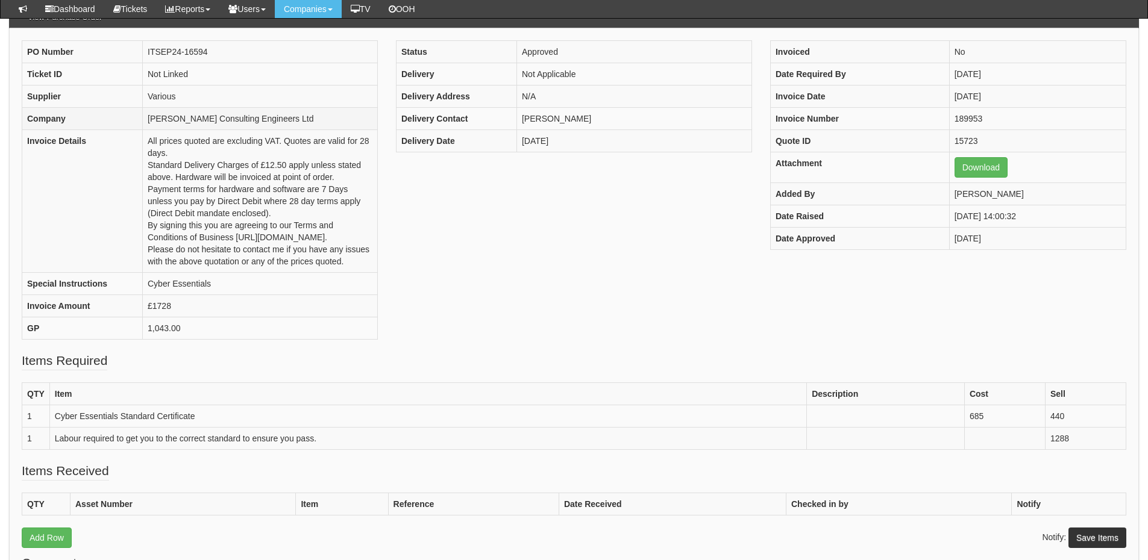
scroll to position [120, 0]
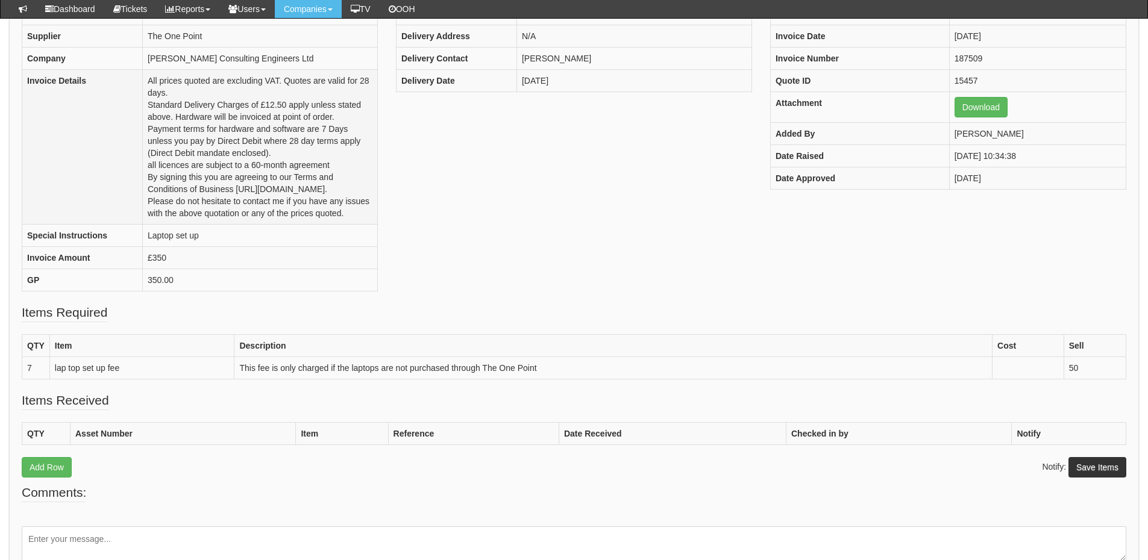
scroll to position [180, 0]
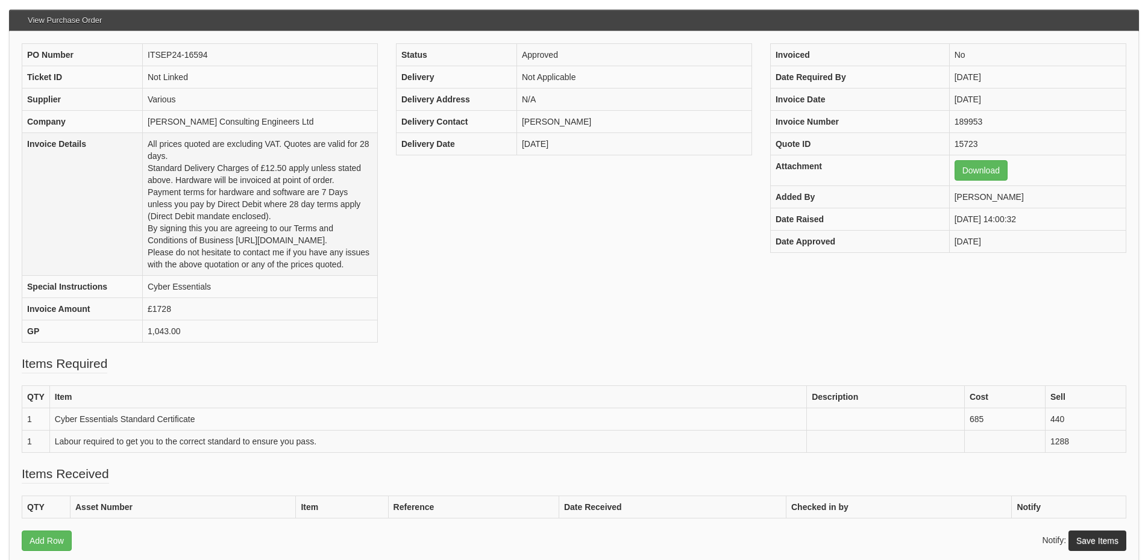
scroll to position [180, 0]
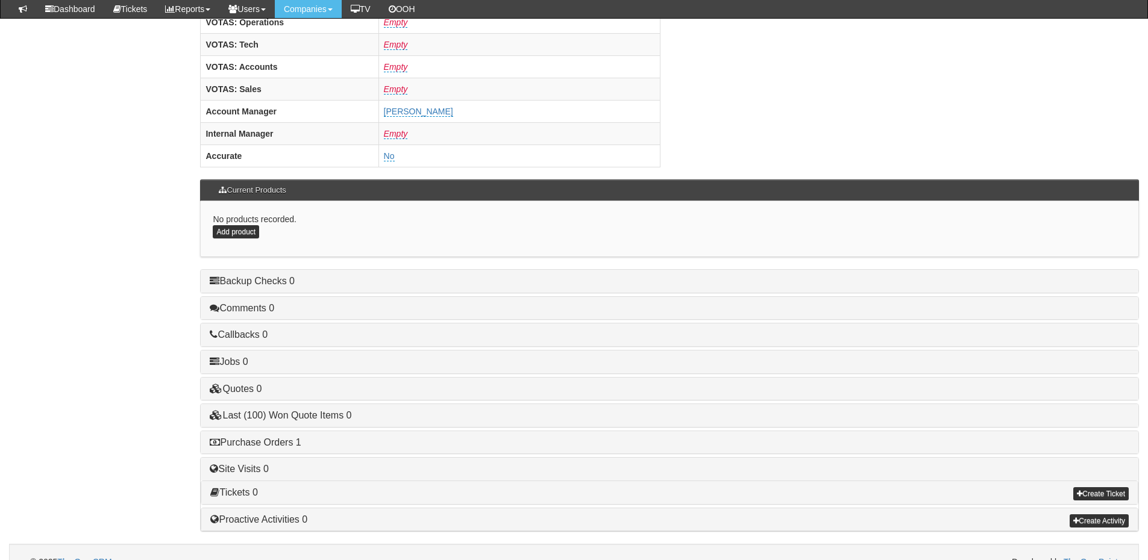
scroll to position [502, 0]
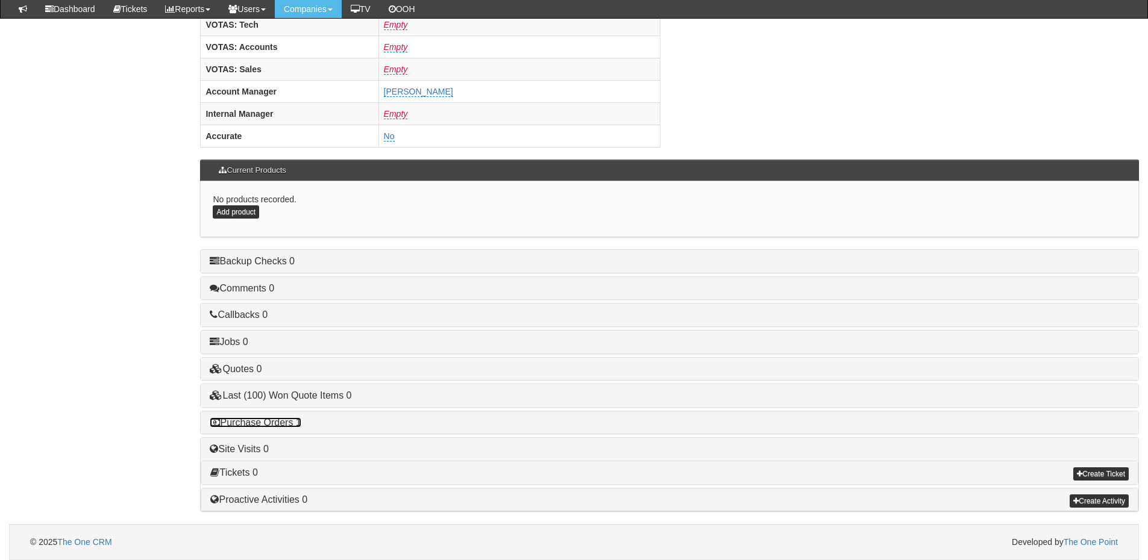
click at [293, 420] on link "Purchase Orders 1" at bounding box center [255, 422] width 91 height 10
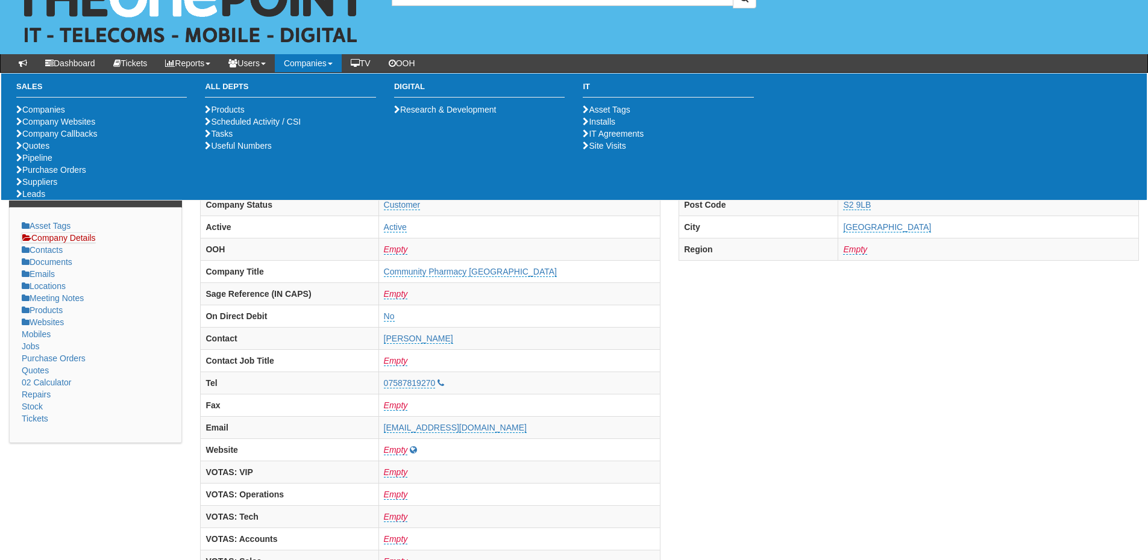
scroll to position [0, 0]
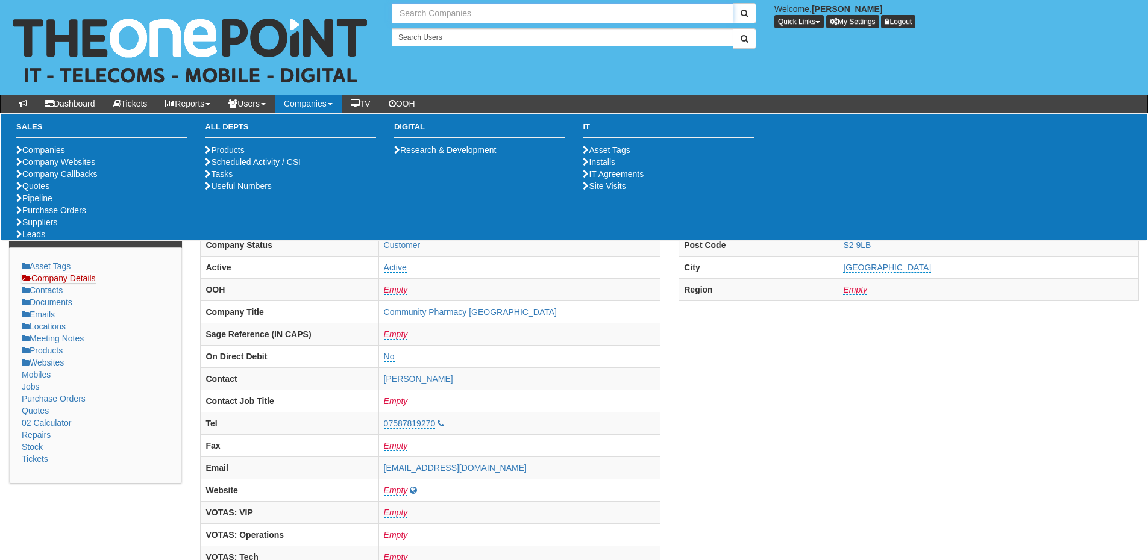
click at [457, 11] on input "text" at bounding box center [563, 13] width 342 height 20
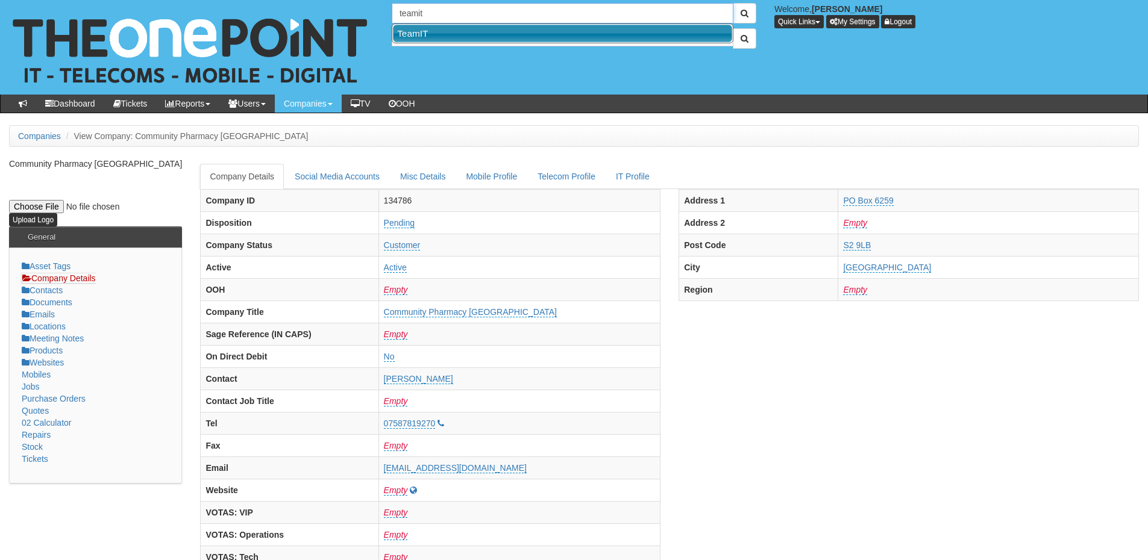
click at [457, 33] on link "TeamIT" at bounding box center [562, 33] width 339 height 17
type input "TeamIT"
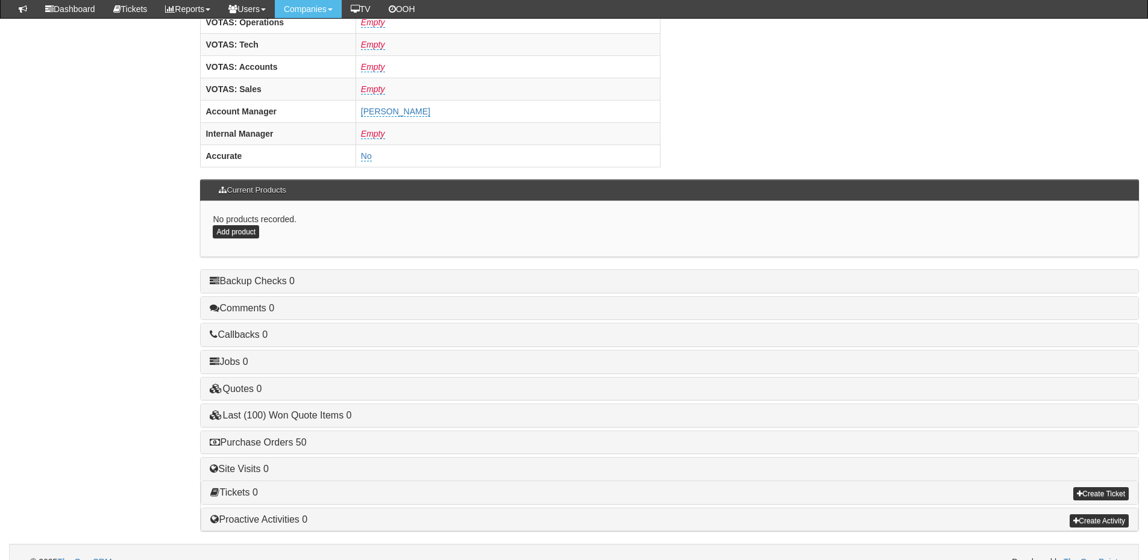
scroll to position [502, 0]
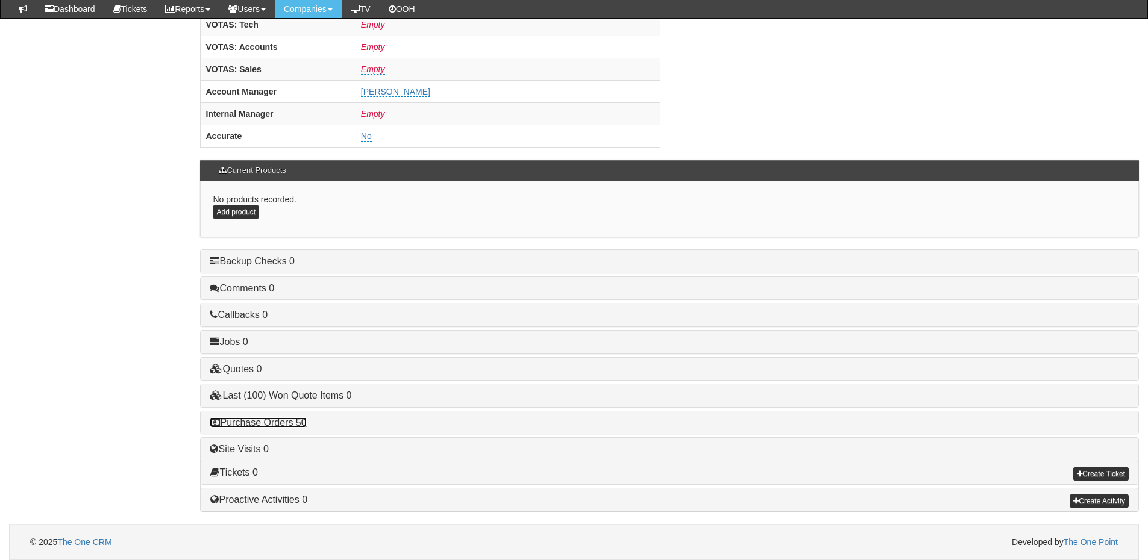
click at [282, 423] on link "Purchase Orders 50" at bounding box center [258, 422] width 96 height 10
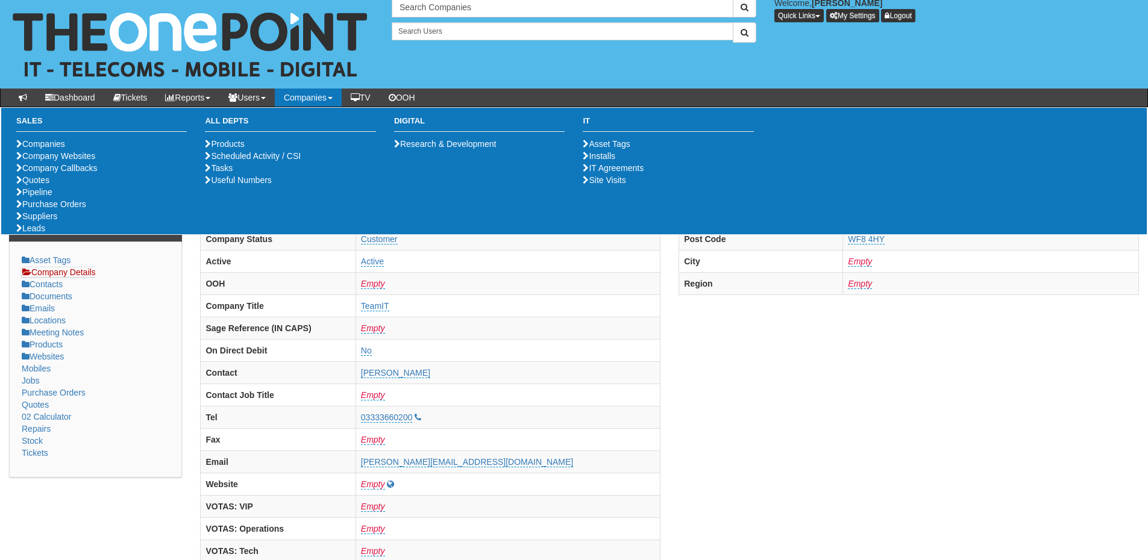
scroll to position [0, 0]
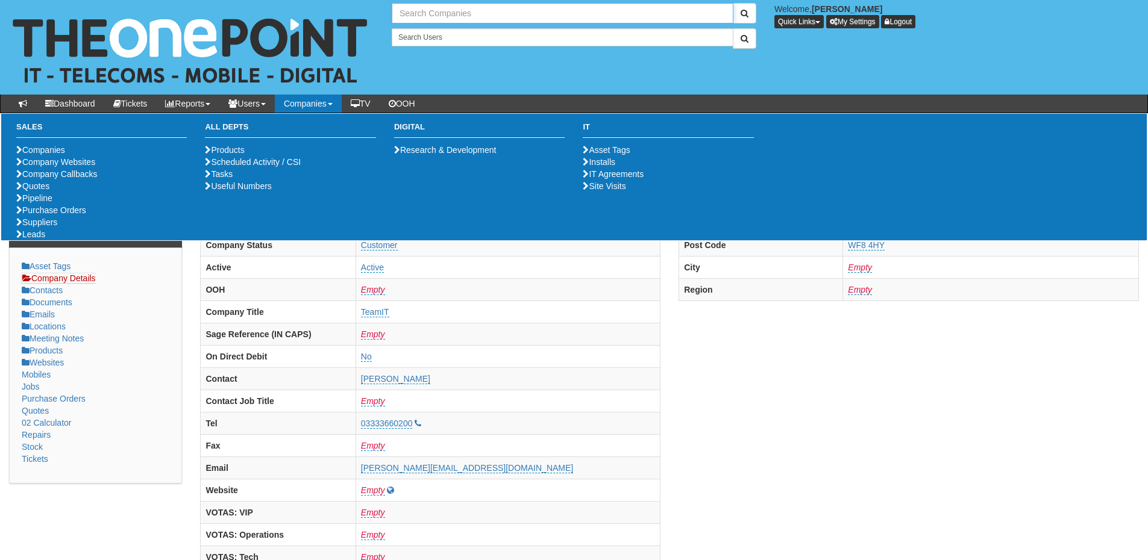
click at [466, 14] on input "text" at bounding box center [563, 13] width 342 height 20
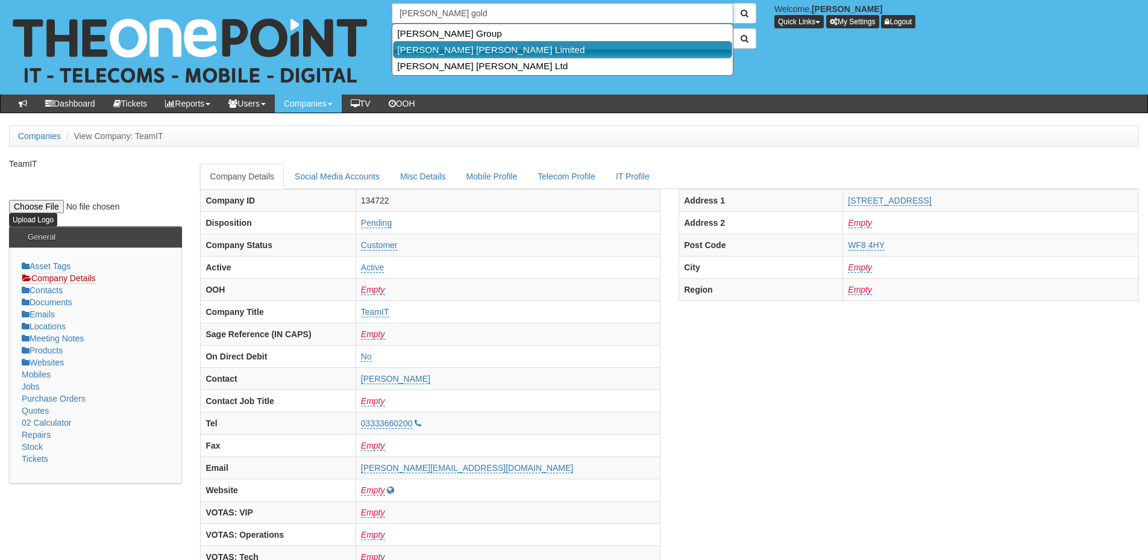
click at [478, 57] on link "[PERSON_NAME] [PERSON_NAME] Limited" at bounding box center [562, 49] width 339 height 17
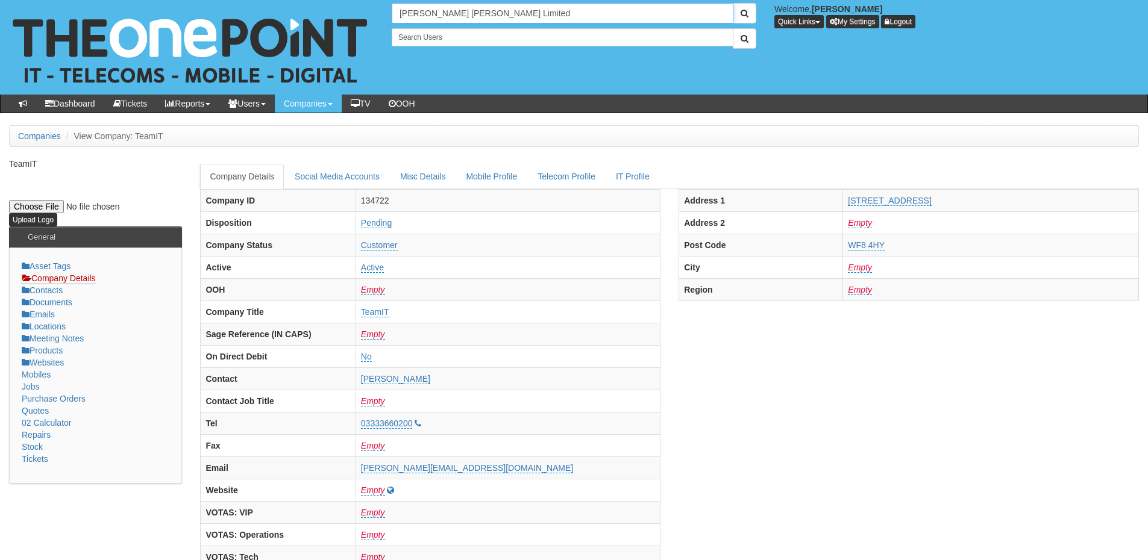
drag, startPoint x: 529, startPoint y: 15, endPoint x: 380, endPoint y: 12, distance: 148.8
click at [381, 14] on div "3 results are available, use up and down arrow keys to navigate. [PERSON_NAME] …" at bounding box center [574, 47] width 1166 height 95
type input "[PERSON_NAME]"
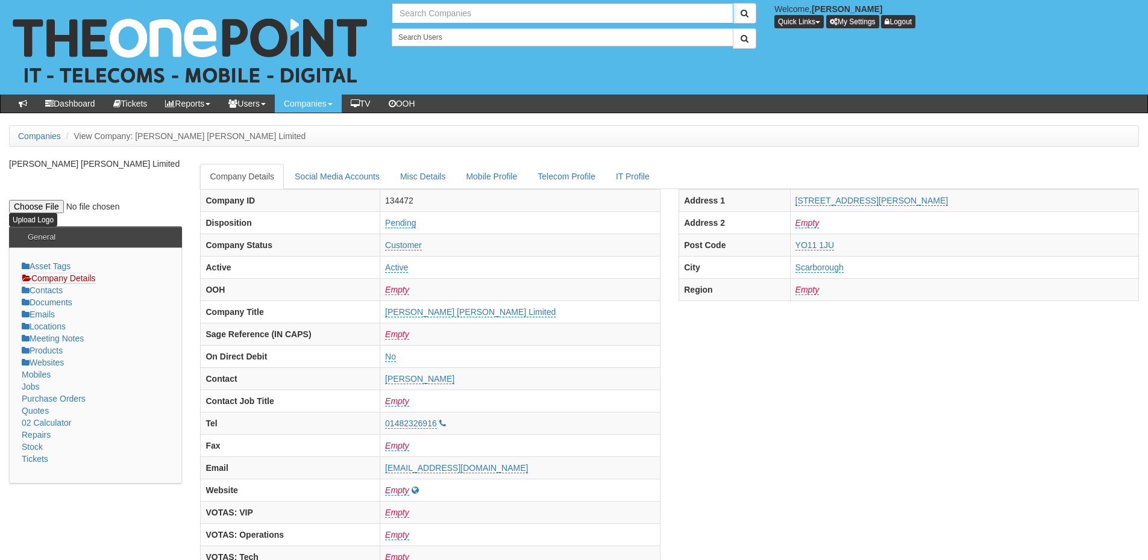
click at [450, 11] on input "text" at bounding box center [563, 13] width 342 height 20
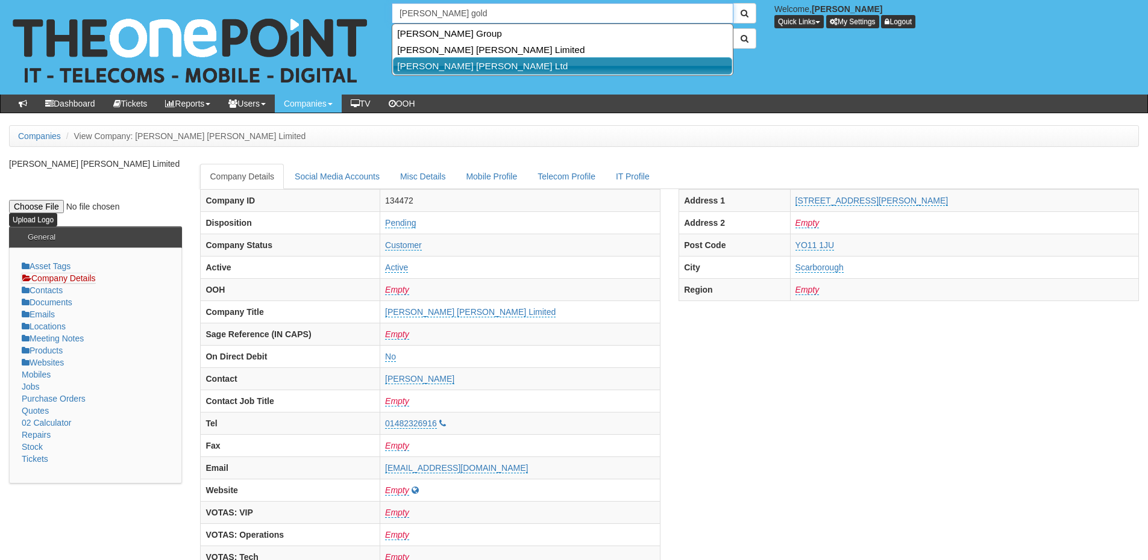
click at [457, 62] on link "[PERSON_NAME] [PERSON_NAME] Ltd" at bounding box center [562, 65] width 339 height 17
type input "[PERSON_NAME] [PERSON_NAME] Ltd"
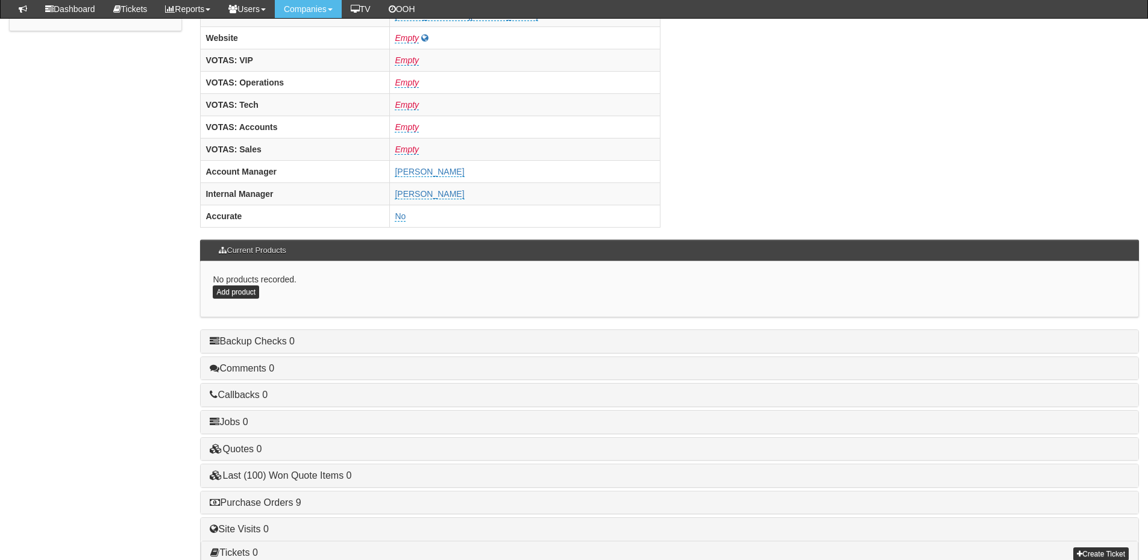
scroll to position [502, 0]
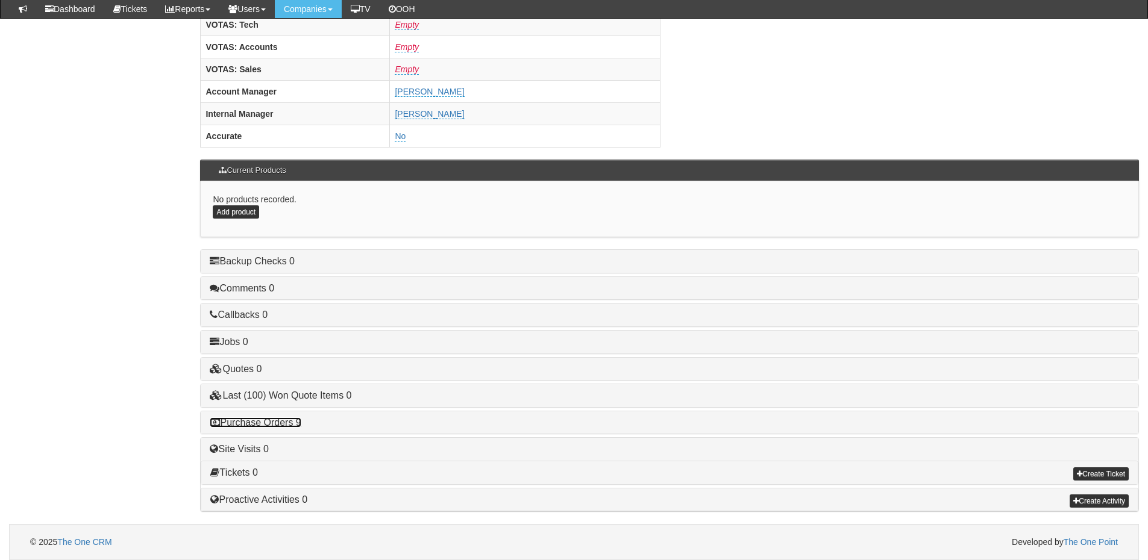
drag, startPoint x: 271, startPoint y: 426, endPoint x: 279, endPoint y: 424, distance: 8.0
click at [271, 425] on link "Purchase Orders 9" at bounding box center [255, 422] width 91 height 10
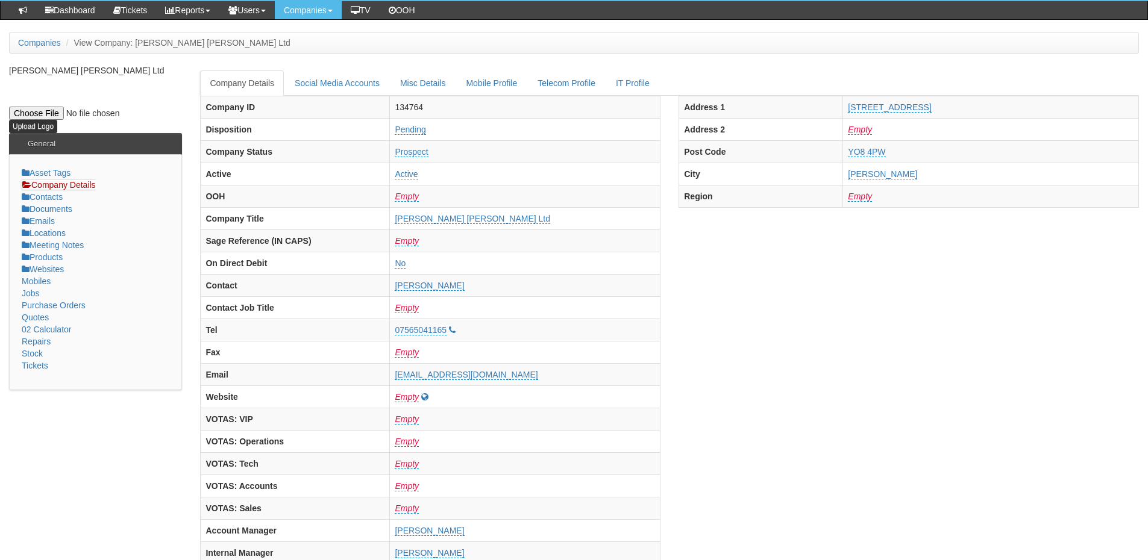
scroll to position [0, 0]
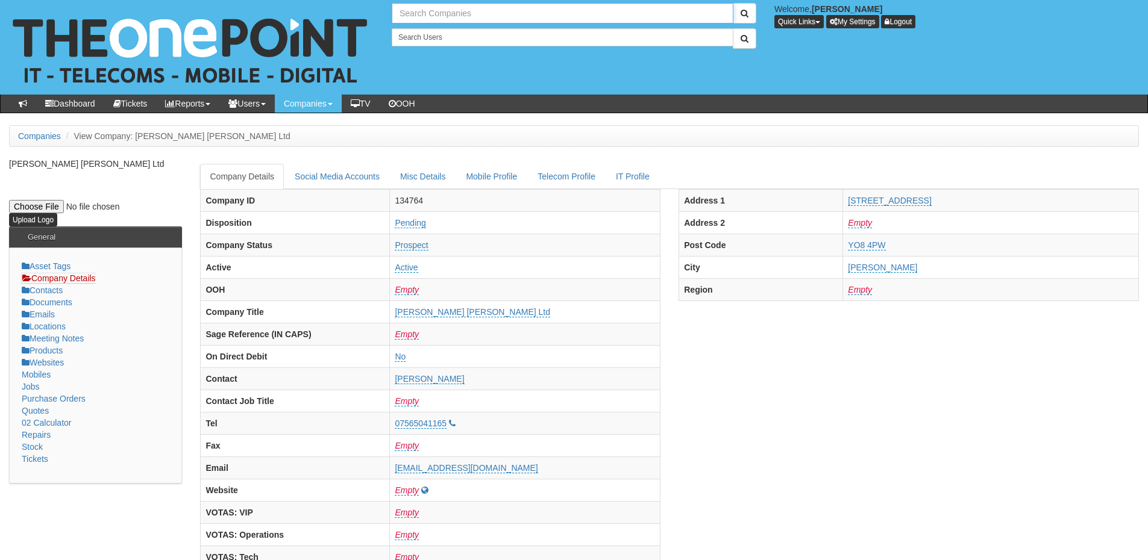
click at [446, 11] on input "text" at bounding box center [563, 13] width 342 height 20
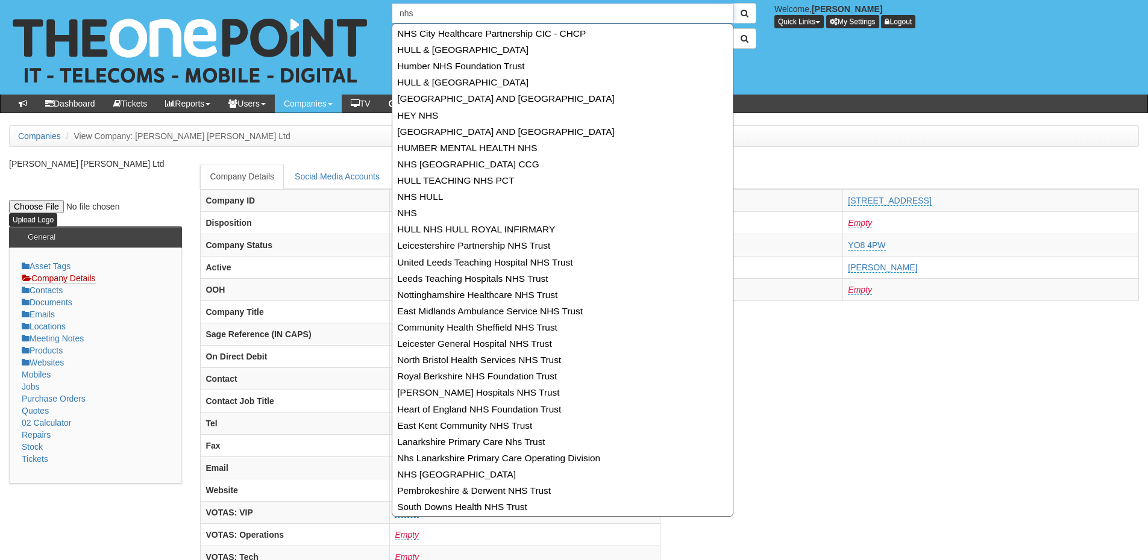
drag, startPoint x: 434, startPoint y: 8, endPoint x: 390, endPoint y: 10, distance: 44.6
click at [390, 10] on div "30 results are available, use up and down arrow keys to navigate. nhs" at bounding box center [574, 13] width 383 height 20
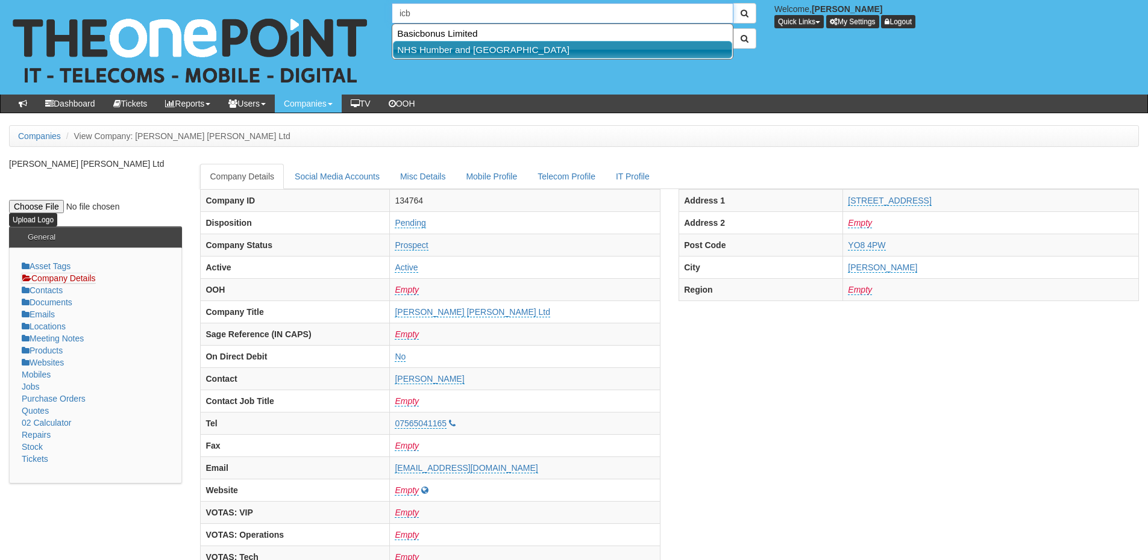
click at [430, 51] on link "NHS Humber and [GEOGRAPHIC_DATA]" at bounding box center [562, 49] width 339 height 17
type input "NHS Humber and [GEOGRAPHIC_DATA]"
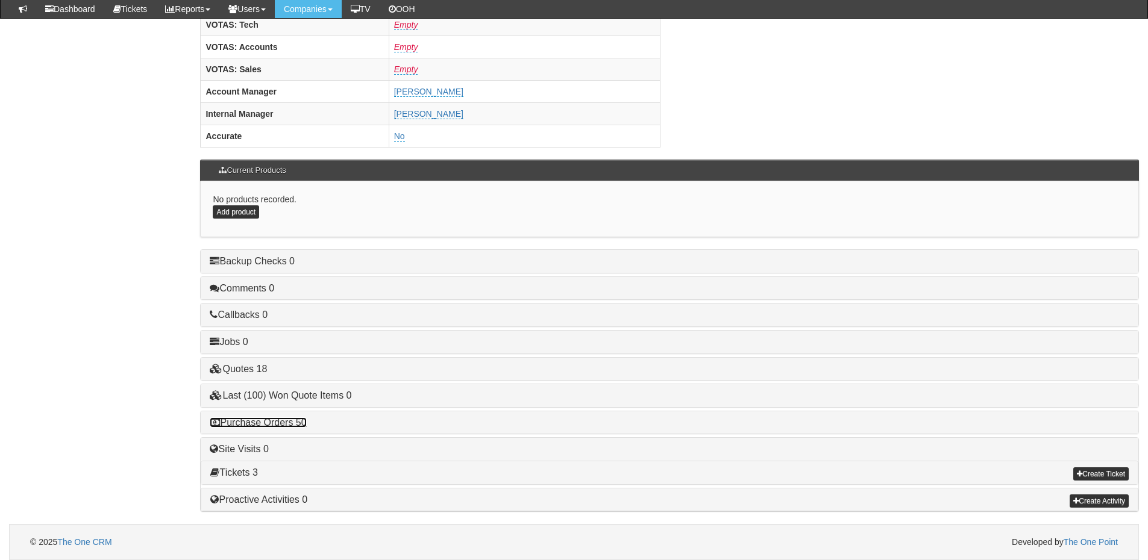
drag, startPoint x: 298, startPoint y: 425, endPoint x: 310, endPoint y: 423, distance: 12.8
click at [298, 425] on link "Purchase Orders 50" at bounding box center [258, 422] width 96 height 10
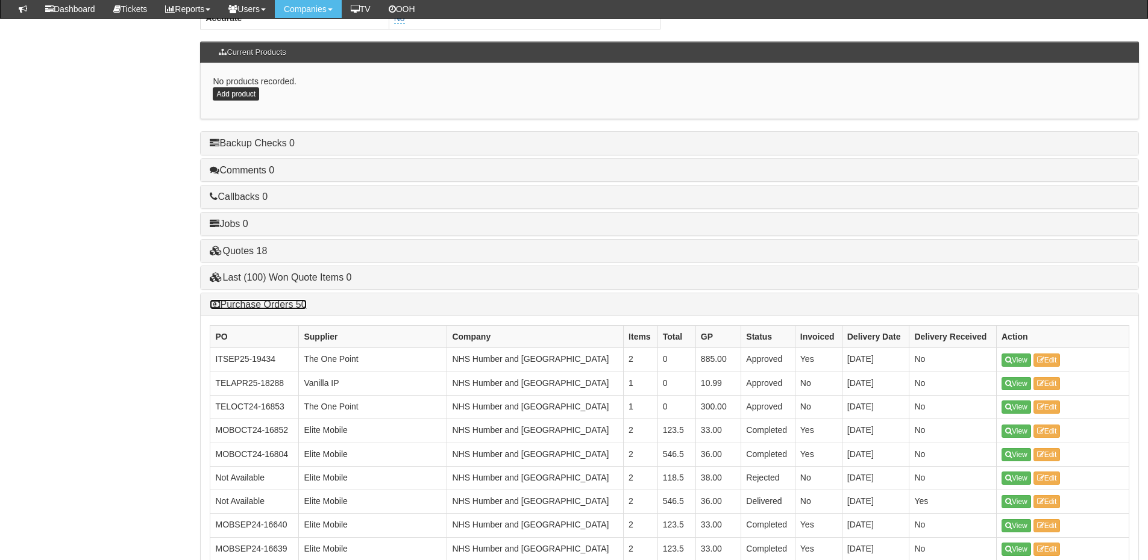
scroll to position [622, 0]
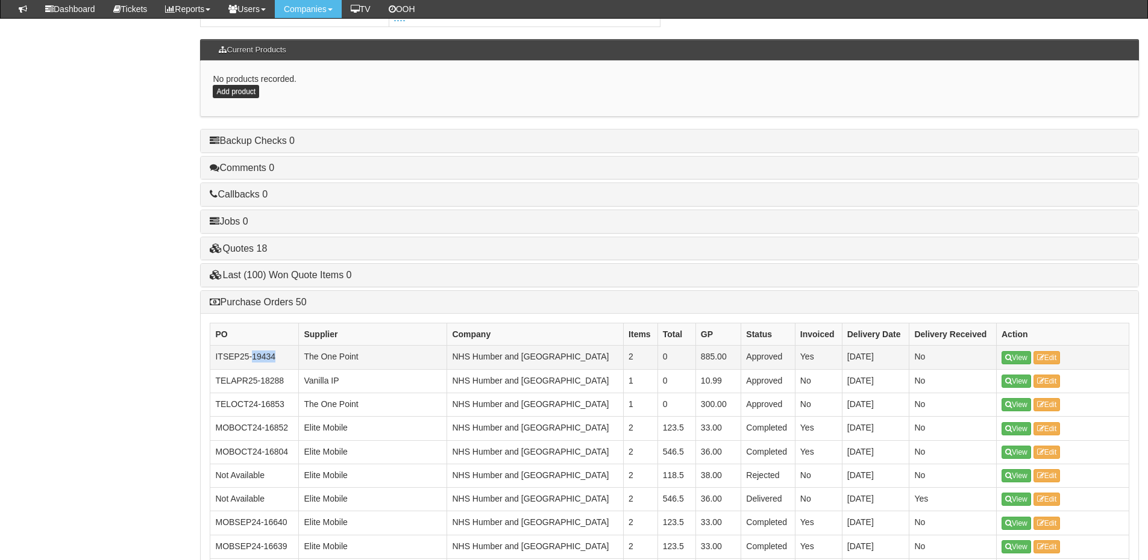
drag, startPoint x: 284, startPoint y: 358, endPoint x: 254, endPoint y: 359, distance: 30.1
click at [254, 359] on td "ITSEP25-19434" at bounding box center [254, 357] width 89 height 23
copy td "19434"
